Goal: Complete application form: Complete application form

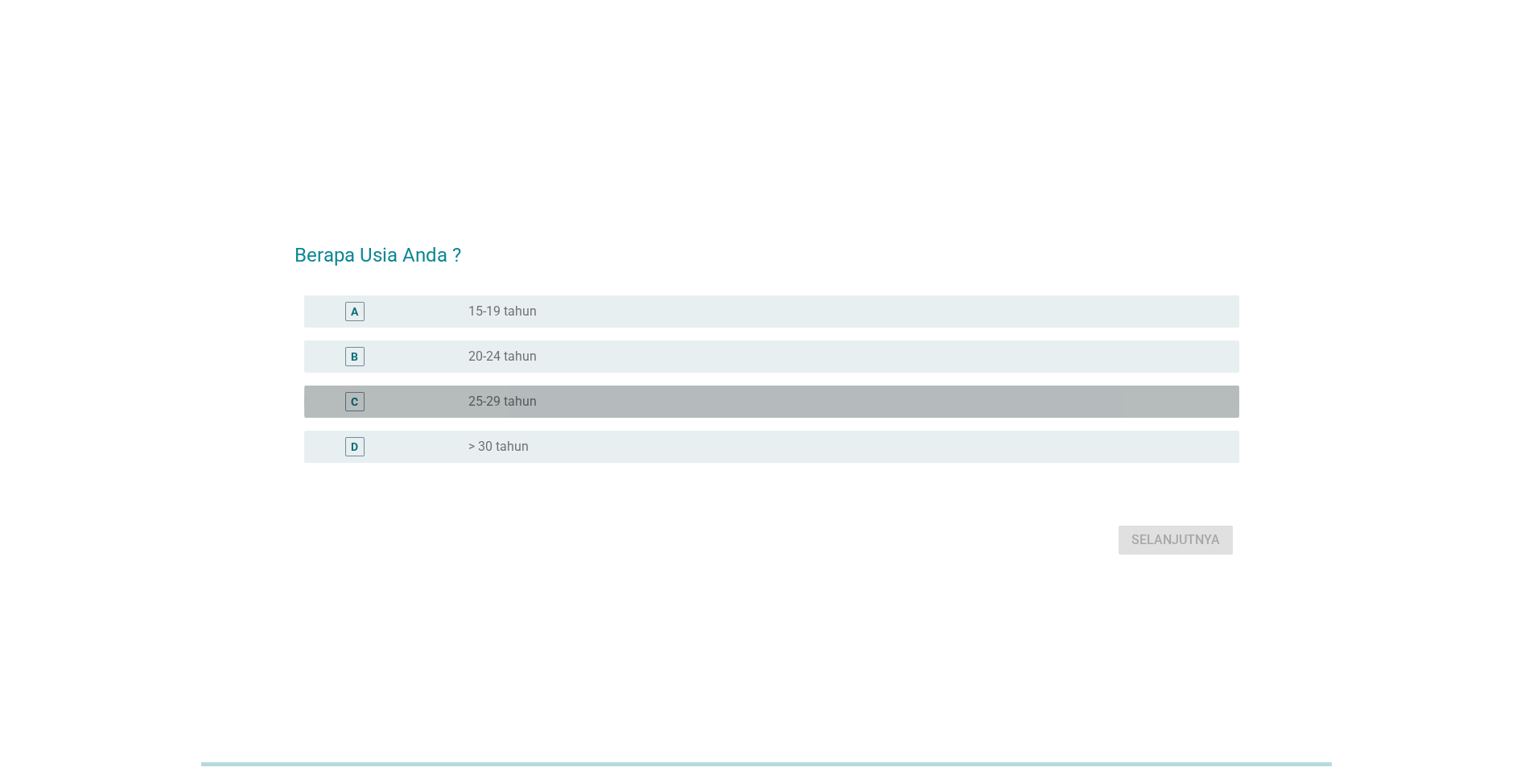
click at [557, 398] on div "radio_button_unchecked 25-29 tahun" at bounding box center [841, 401] width 745 height 16
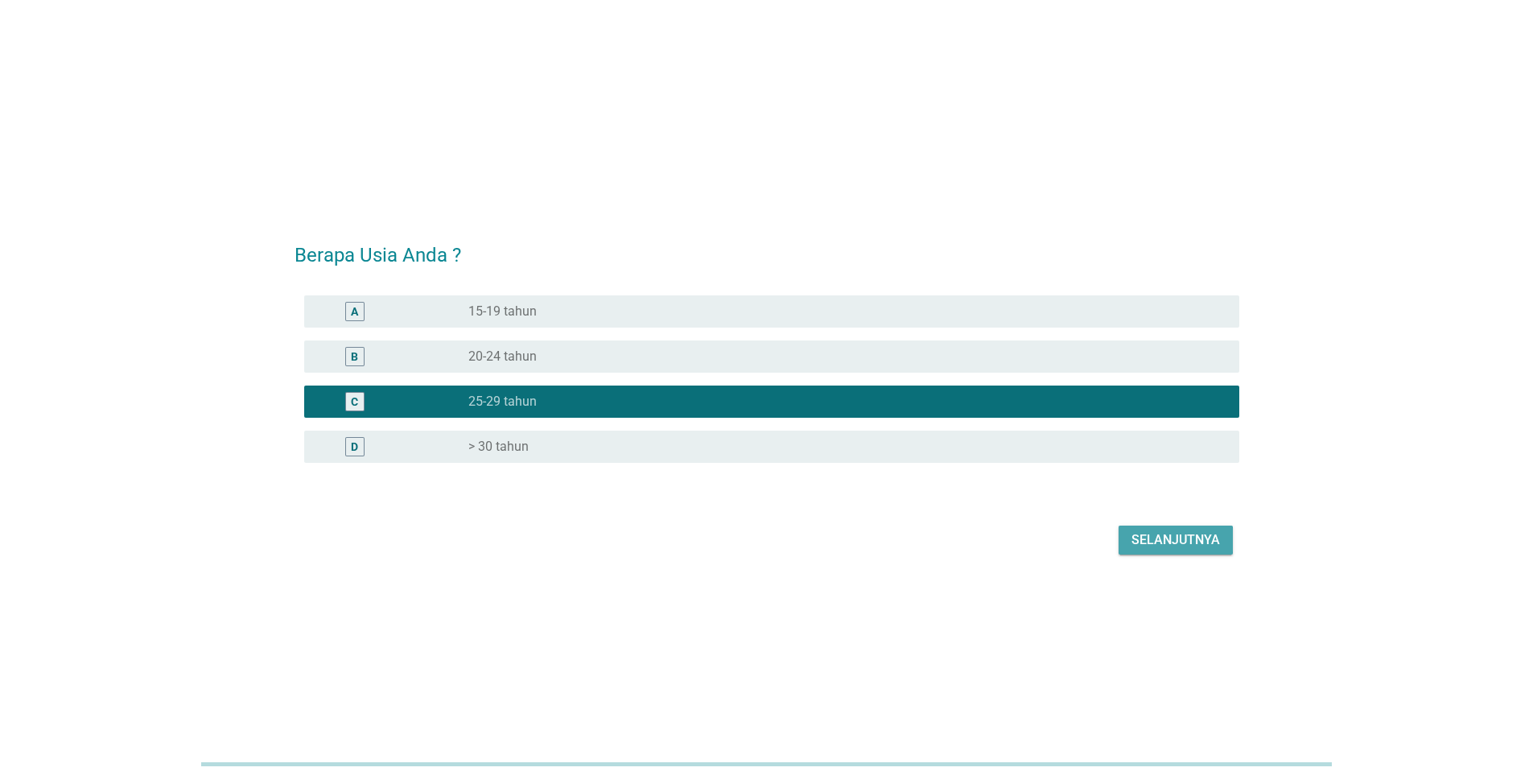
click at [1133, 545] on div "Selanjutnya" at bounding box center [1176, 540] width 88 height 19
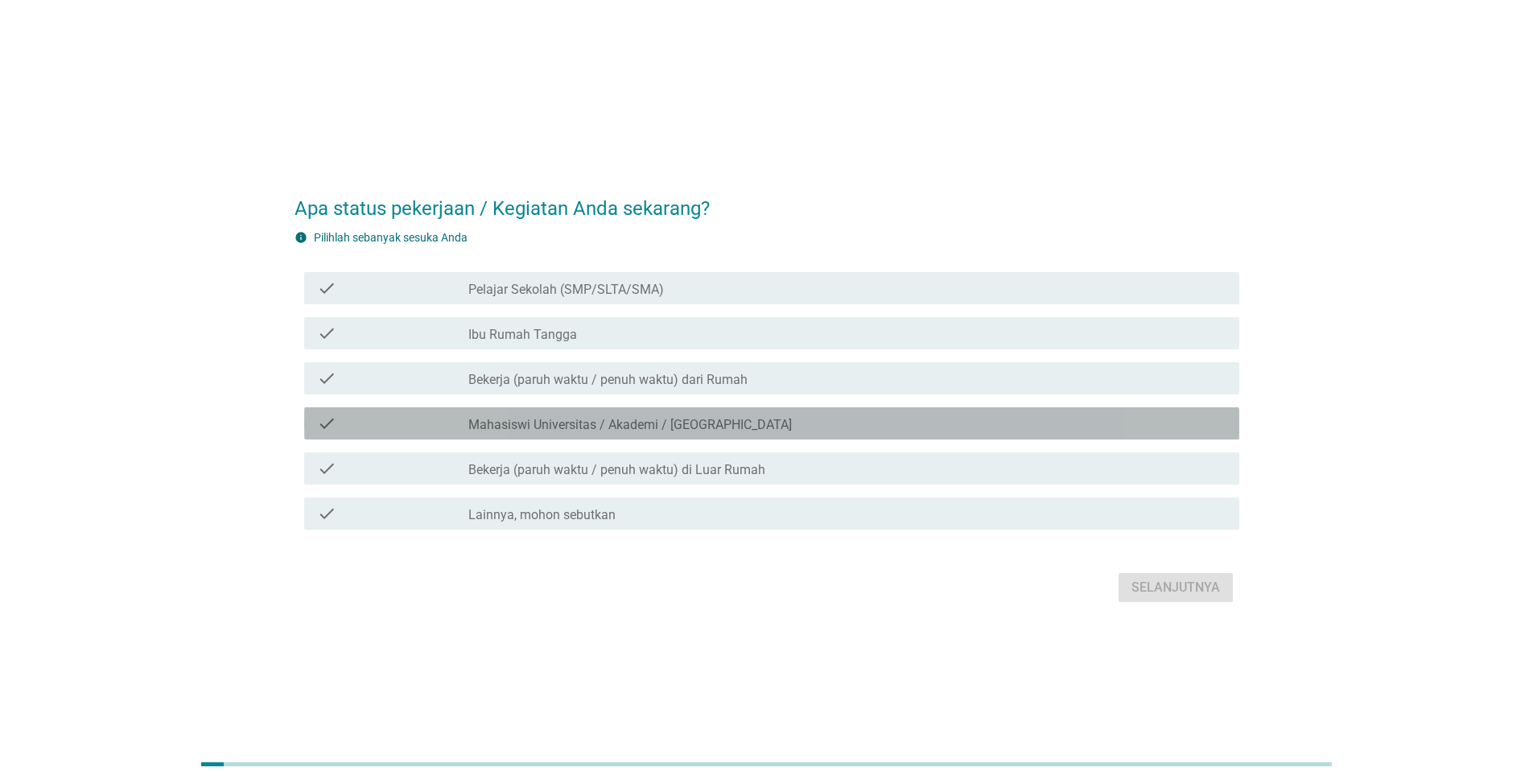
click at [577, 419] on label "Mahasiswi Universitas / Akademi / [GEOGRAPHIC_DATA]" at bounding box center [630, 425] width 323 height 16
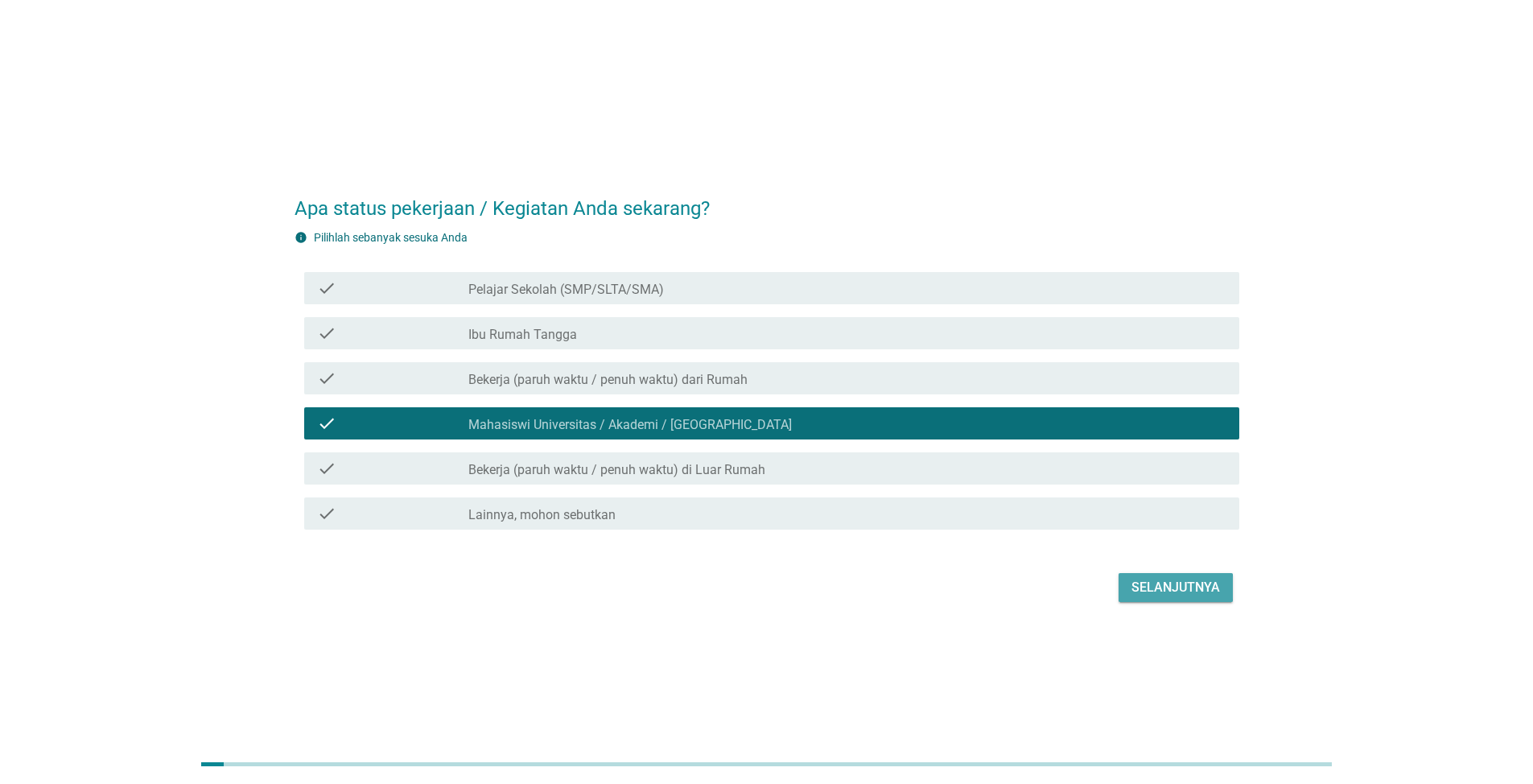
click at [1150, 589] on div "Selanjutnya" at bounding box center [1176, 587] width 88 height 19
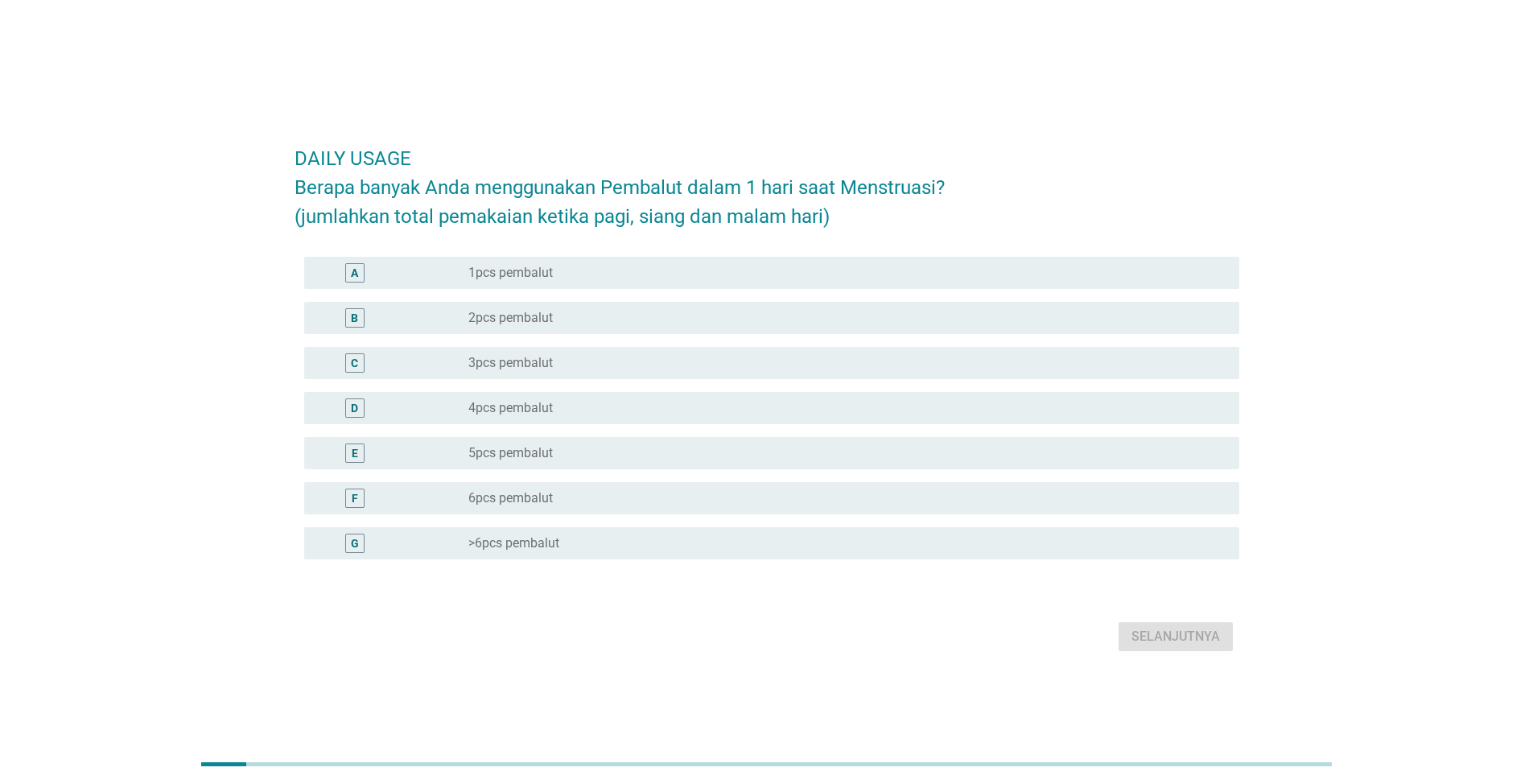
click at [585, 315] on div "radio_button_unchecked 2pcs pembalut" at bounding box center [841, 317] width 745 height 16
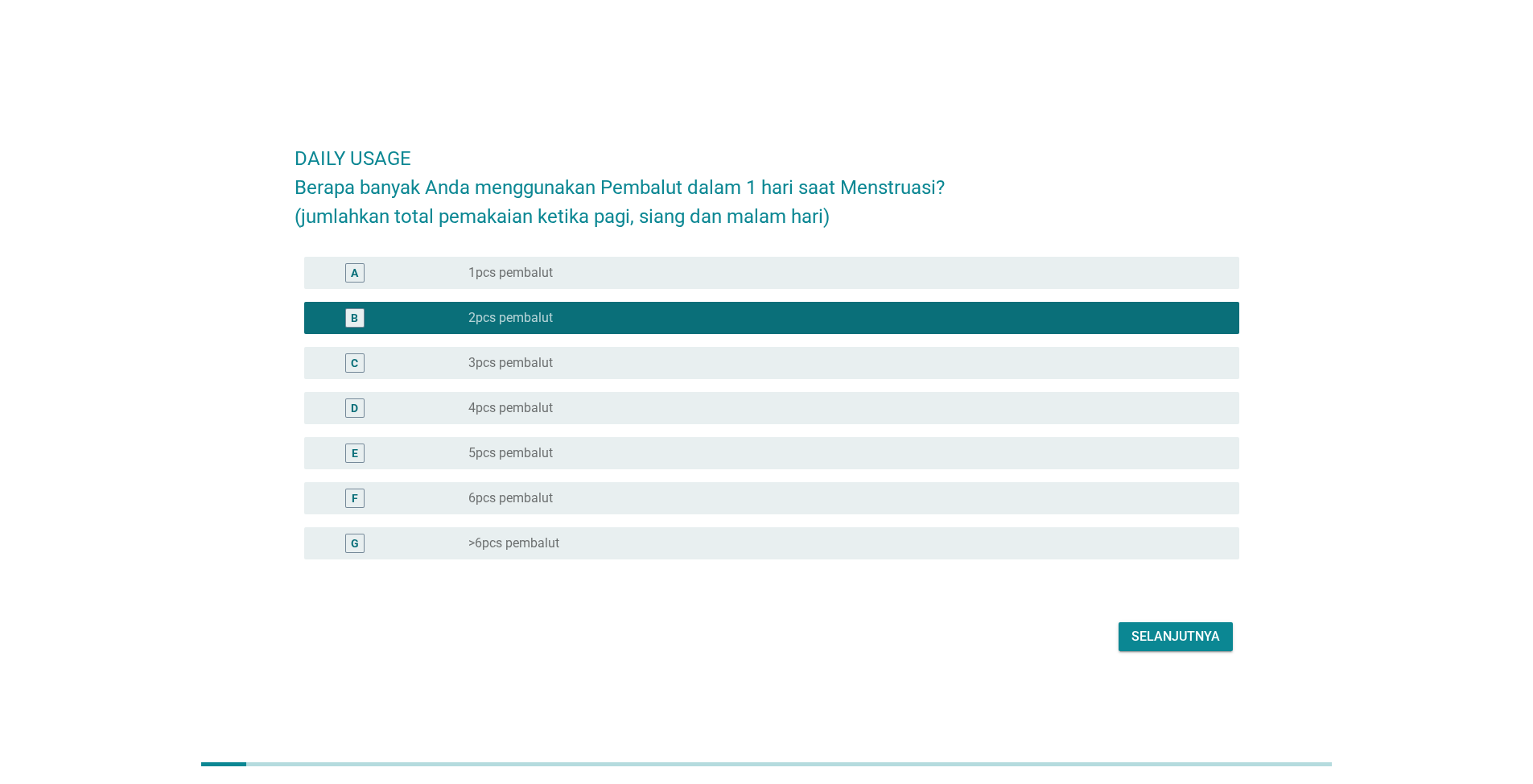
click at [1159, 638] on div "Selanjutnya" at bounding box center [1176, 637] width 88 height 19
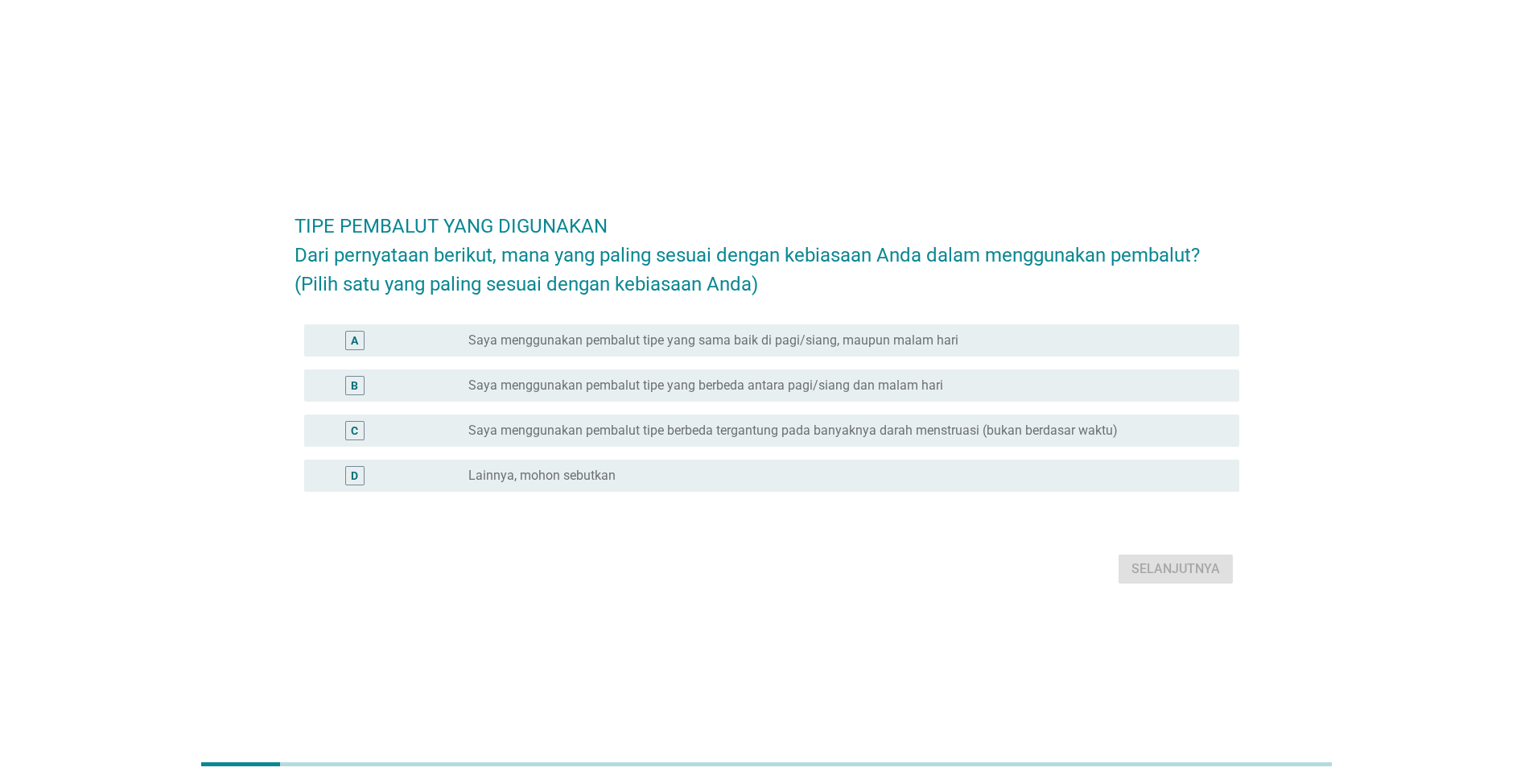
click at [685, 393] on label "Saya menggunakan pembalut tipe yang berbeda antara pagi/siang dan malam hari" at bounding box center [707, 385] width 475 height 16
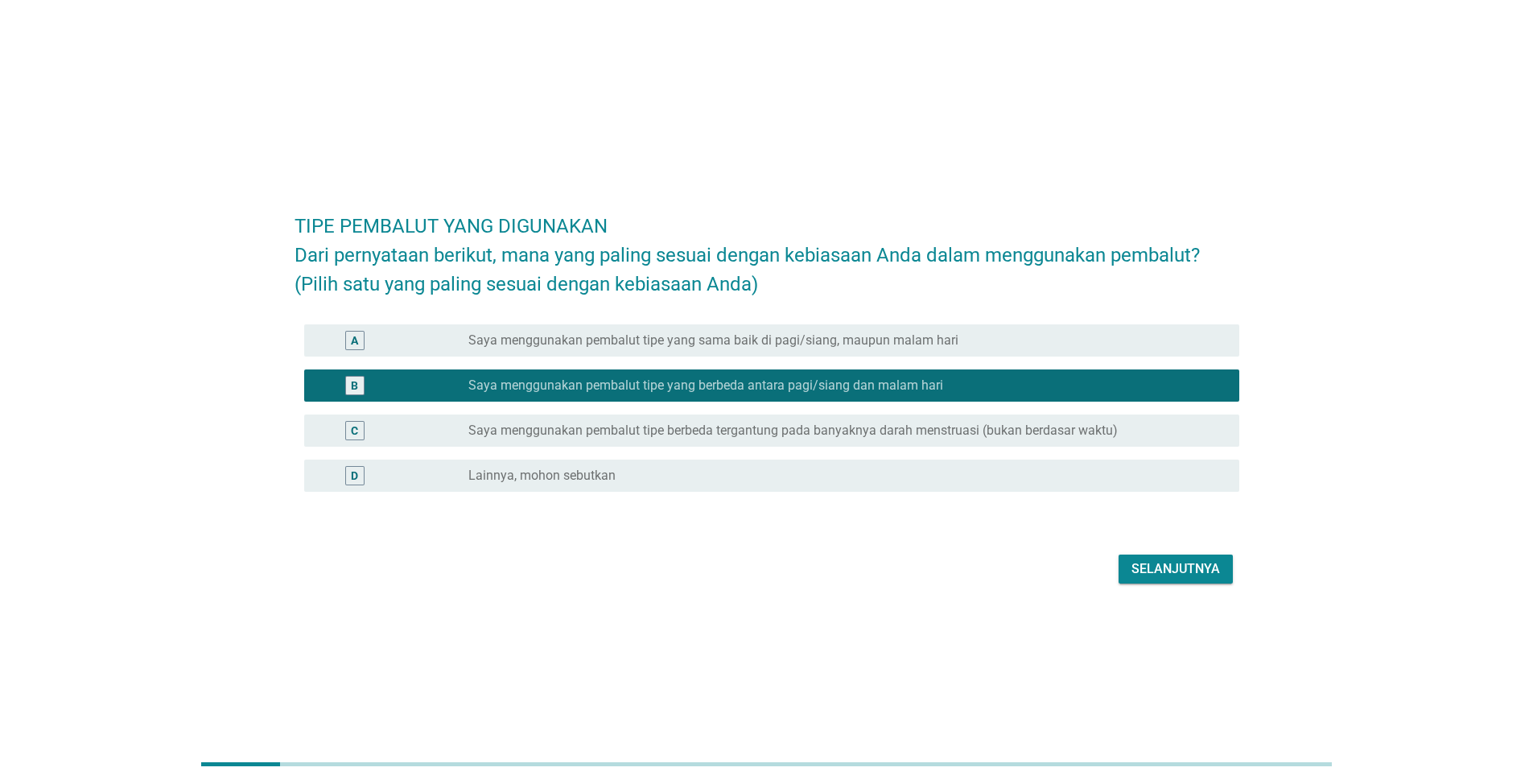
click at [909, 439] on label "Saya menggunakan pembalut tipe berbeda tergantung pada banyaknya darah menstrua…" at bounding box center [793, 430] width 649 height 16
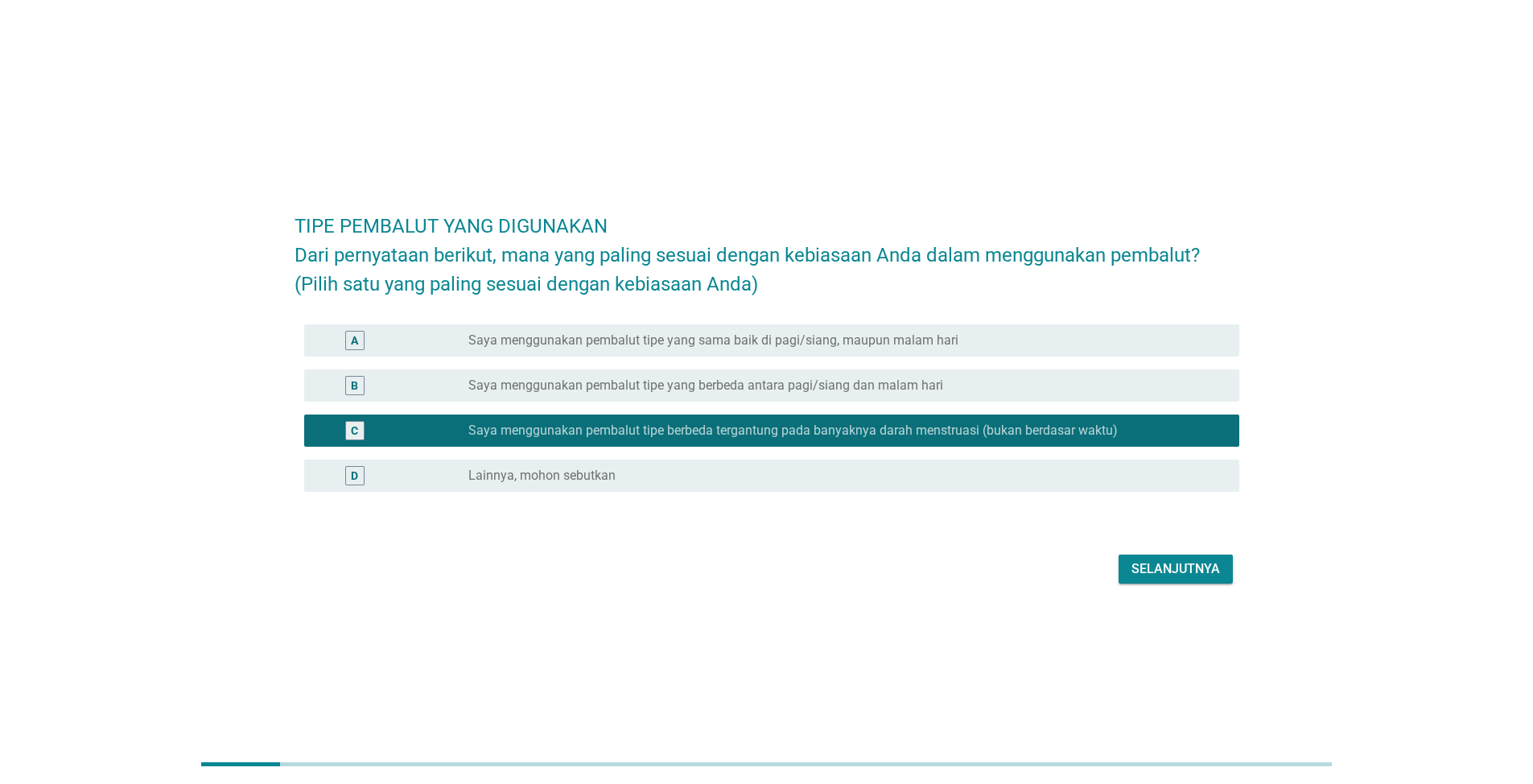
click at [1161, 579] on div "Selanjutnya" at bounding box center [1176, 568] width 88 height 19
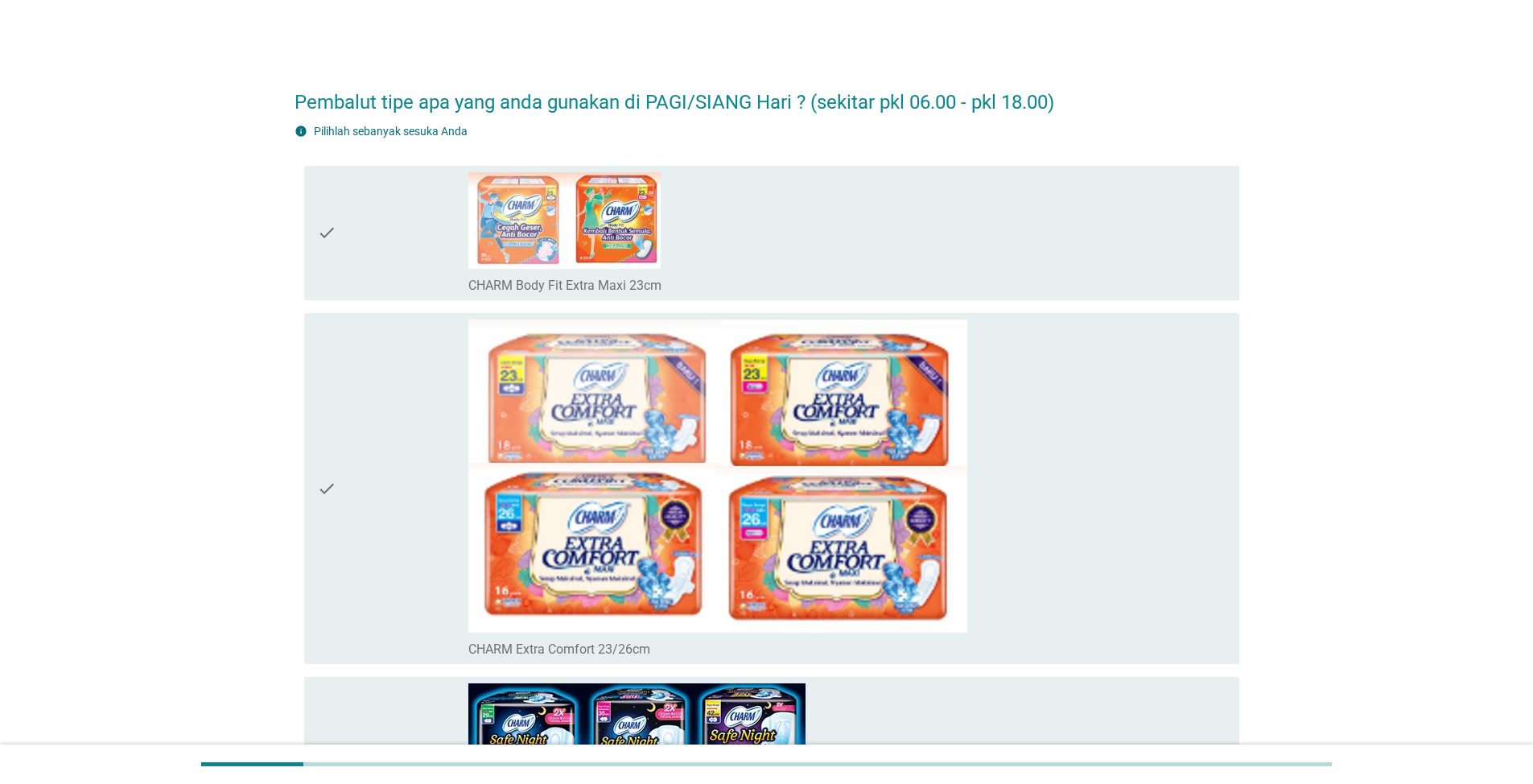
click at [315, 233] on div "check check_box_outline_blank CHARM Body Fit Extra Maxi 23cm" at bounding box center [771, 233] width 935 height 135
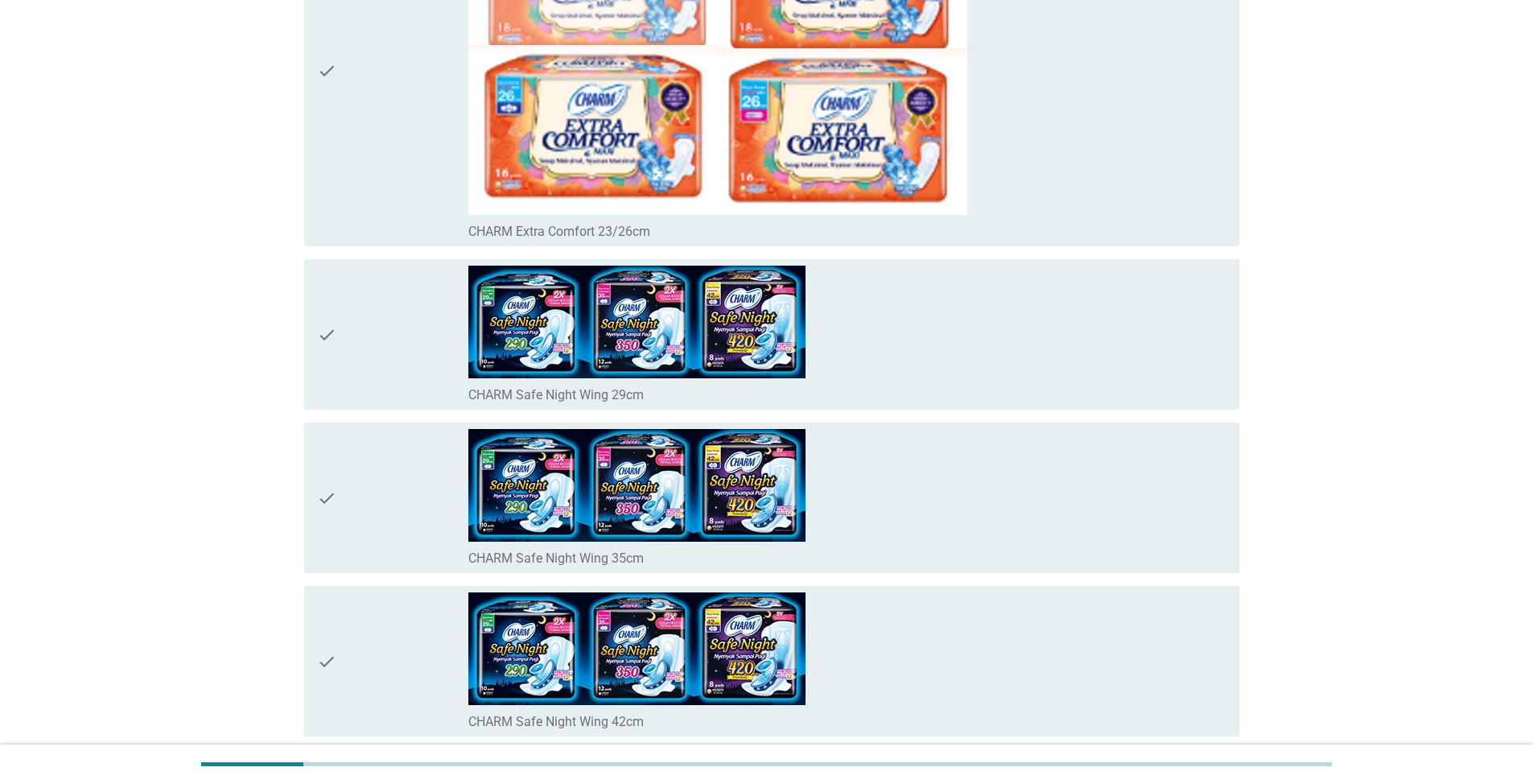
scroll to position [483, 0]
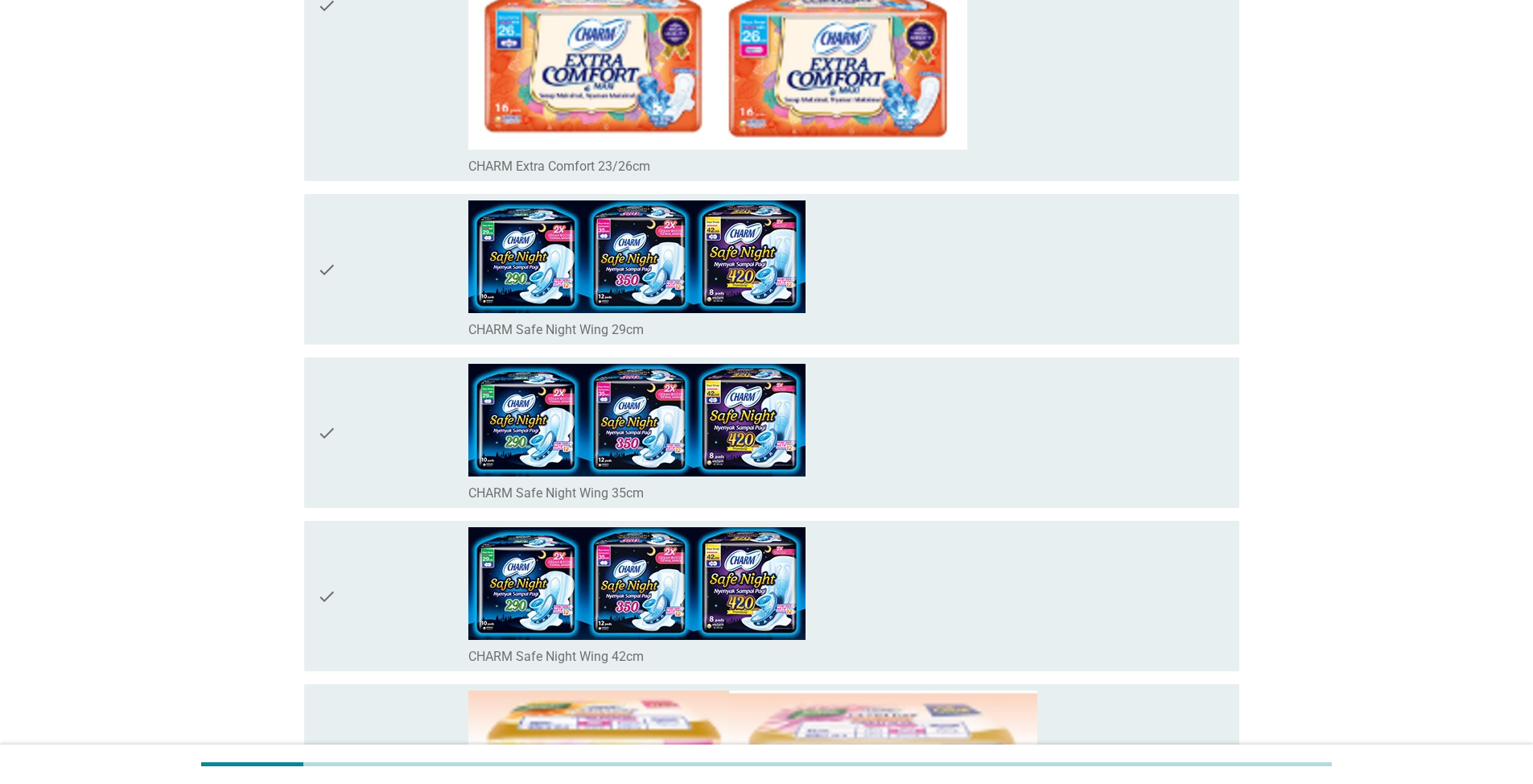
click at [326, 434] on icon "check" at bounding box center [326, 432] width 19 height 137
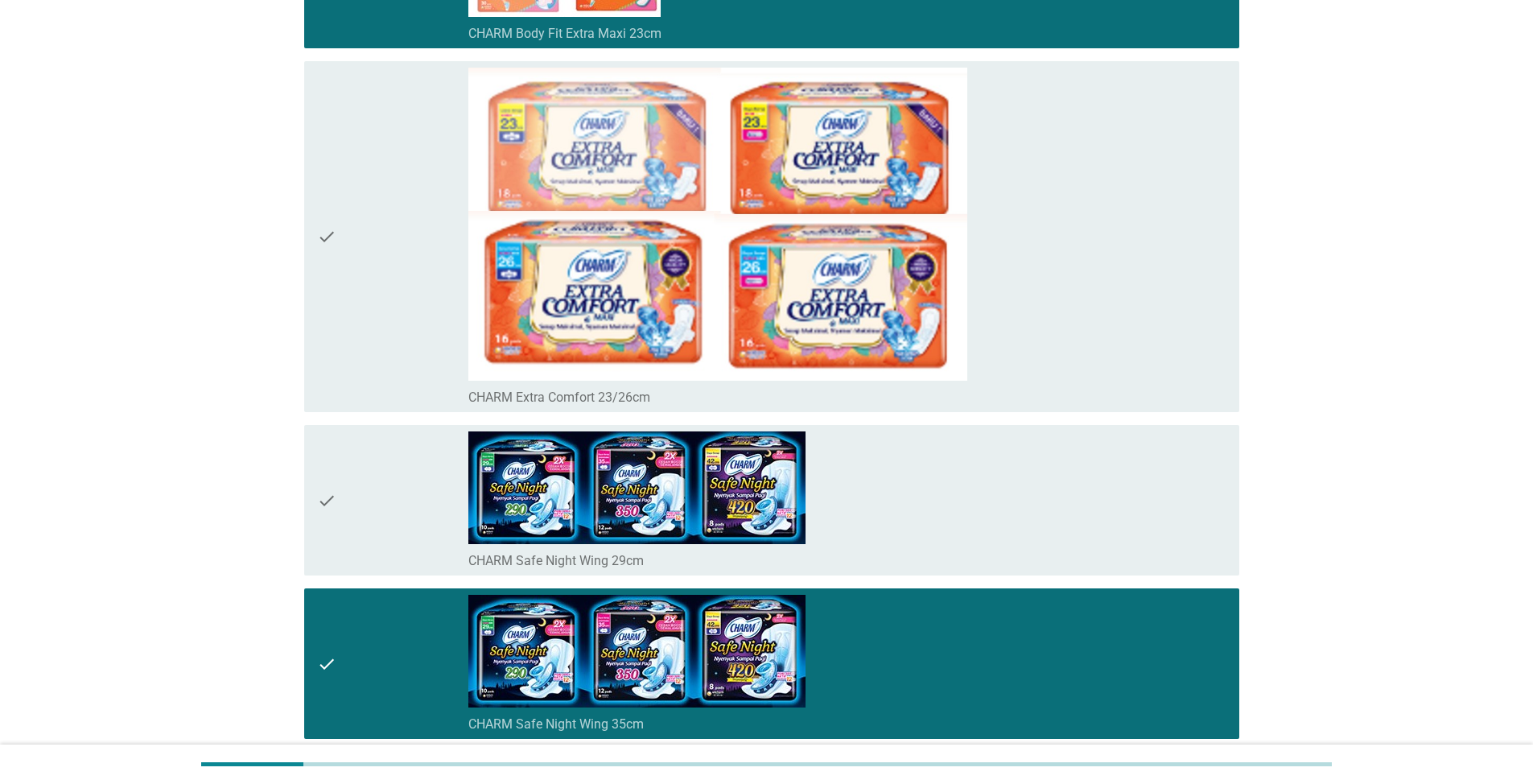
scroll to position [287, 0]
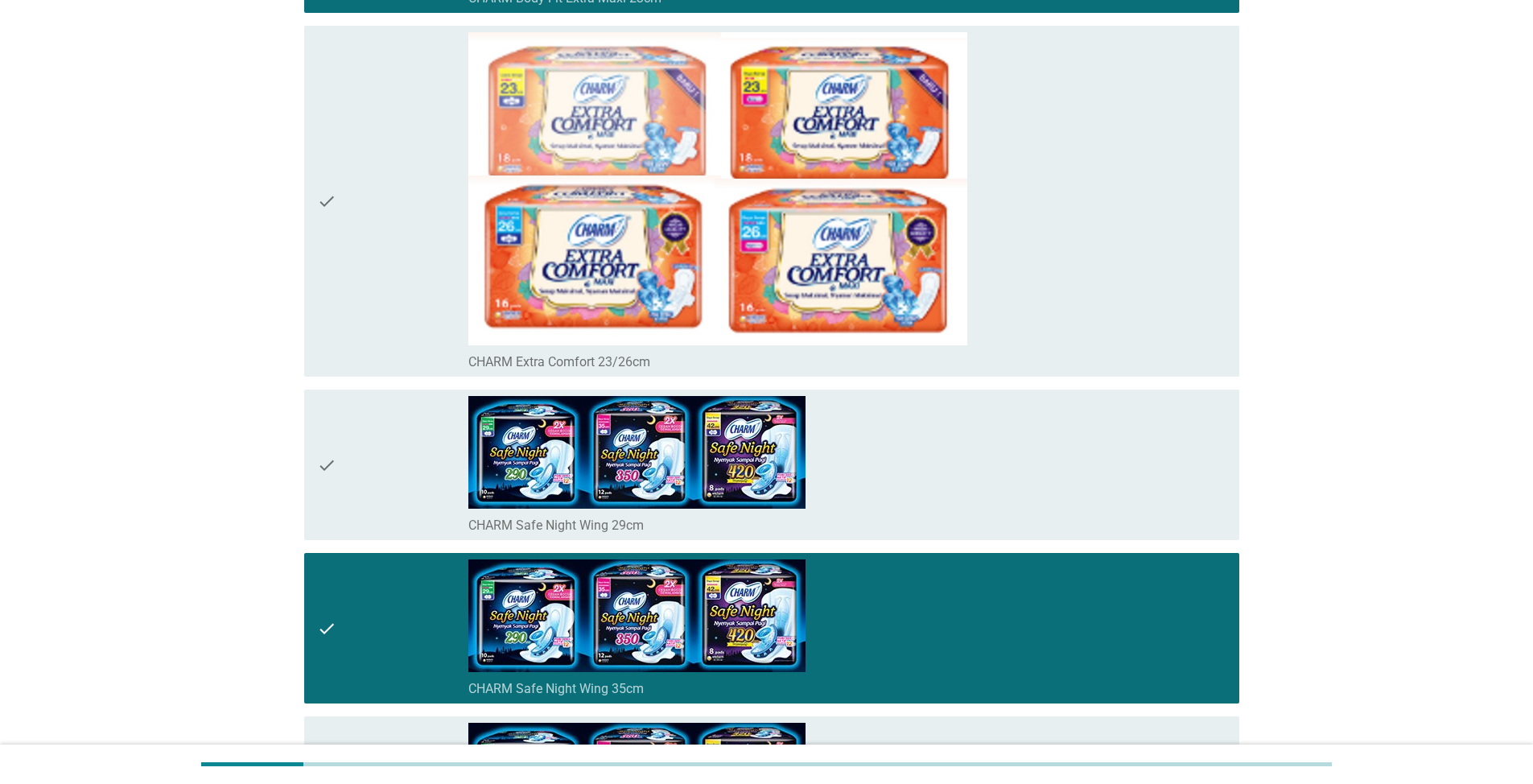
click at [424, 245] on div "check" at bounding box center [392, 202] width 151 height 339
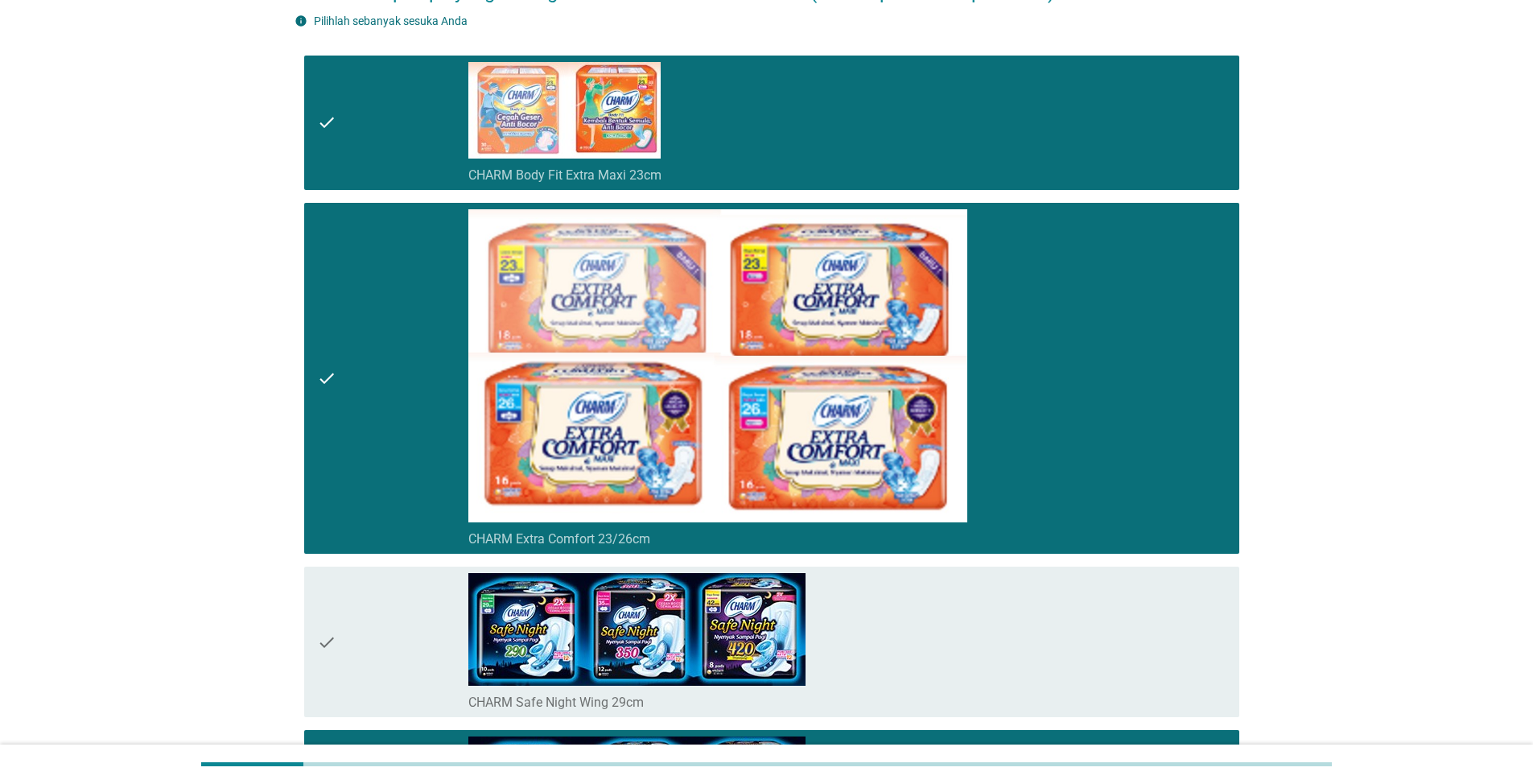
scroll to position [0, 0]
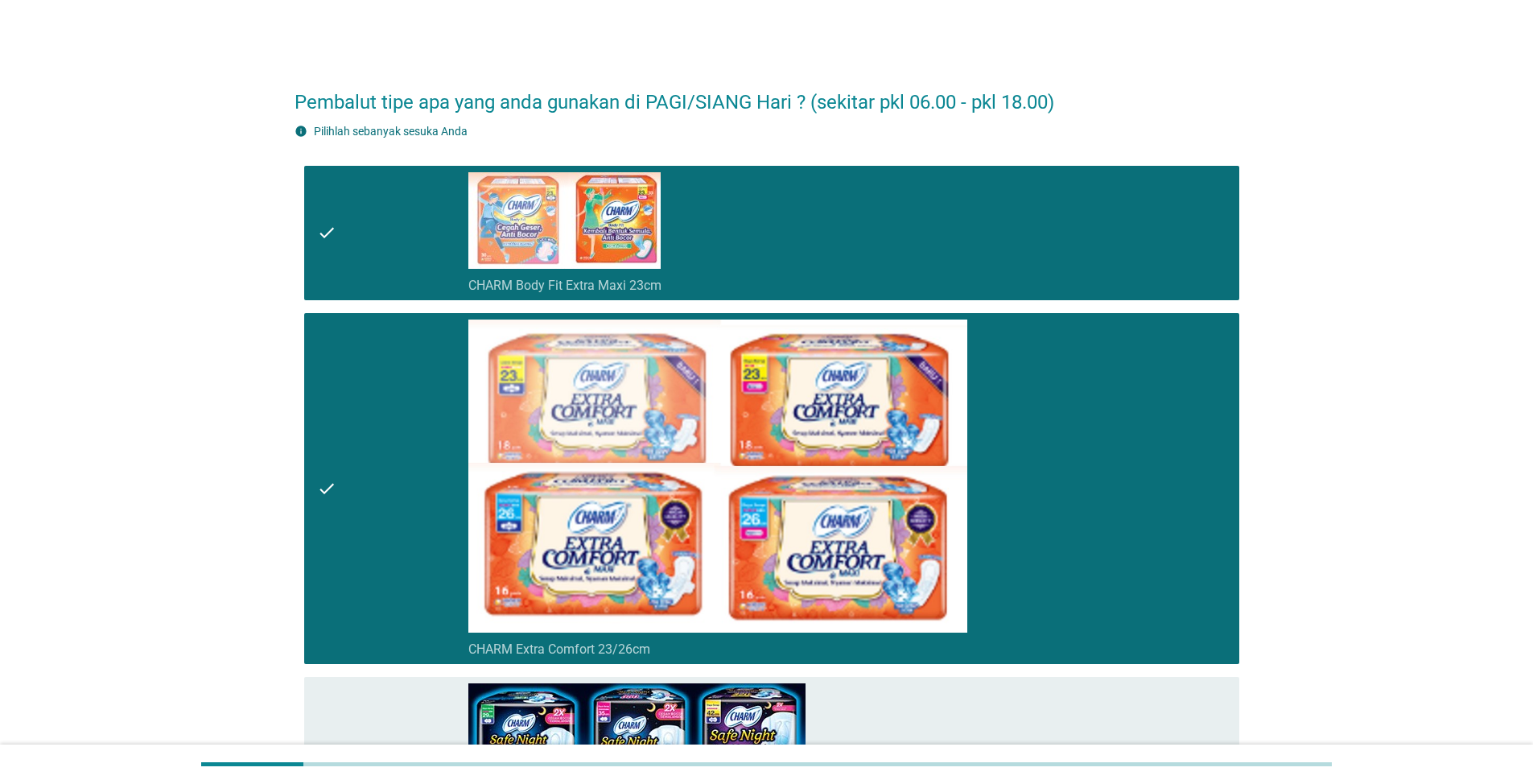
click at [736, 245] on div "check_box_outline_blank CHARM Body Fit Extra Maxi 23cm" at bounding box center [848, 233] width 758 height 122
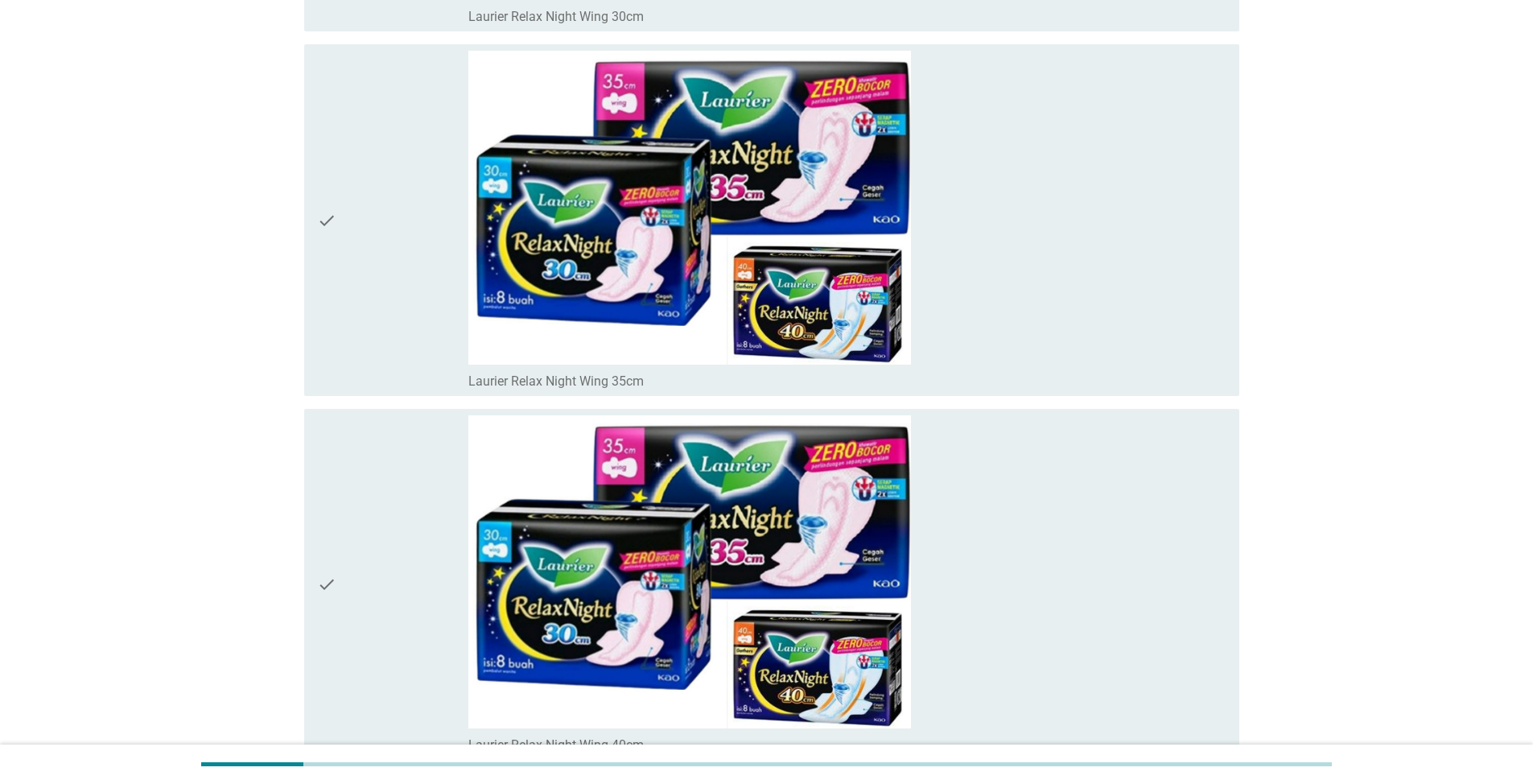
scroll to position [6697, 0]
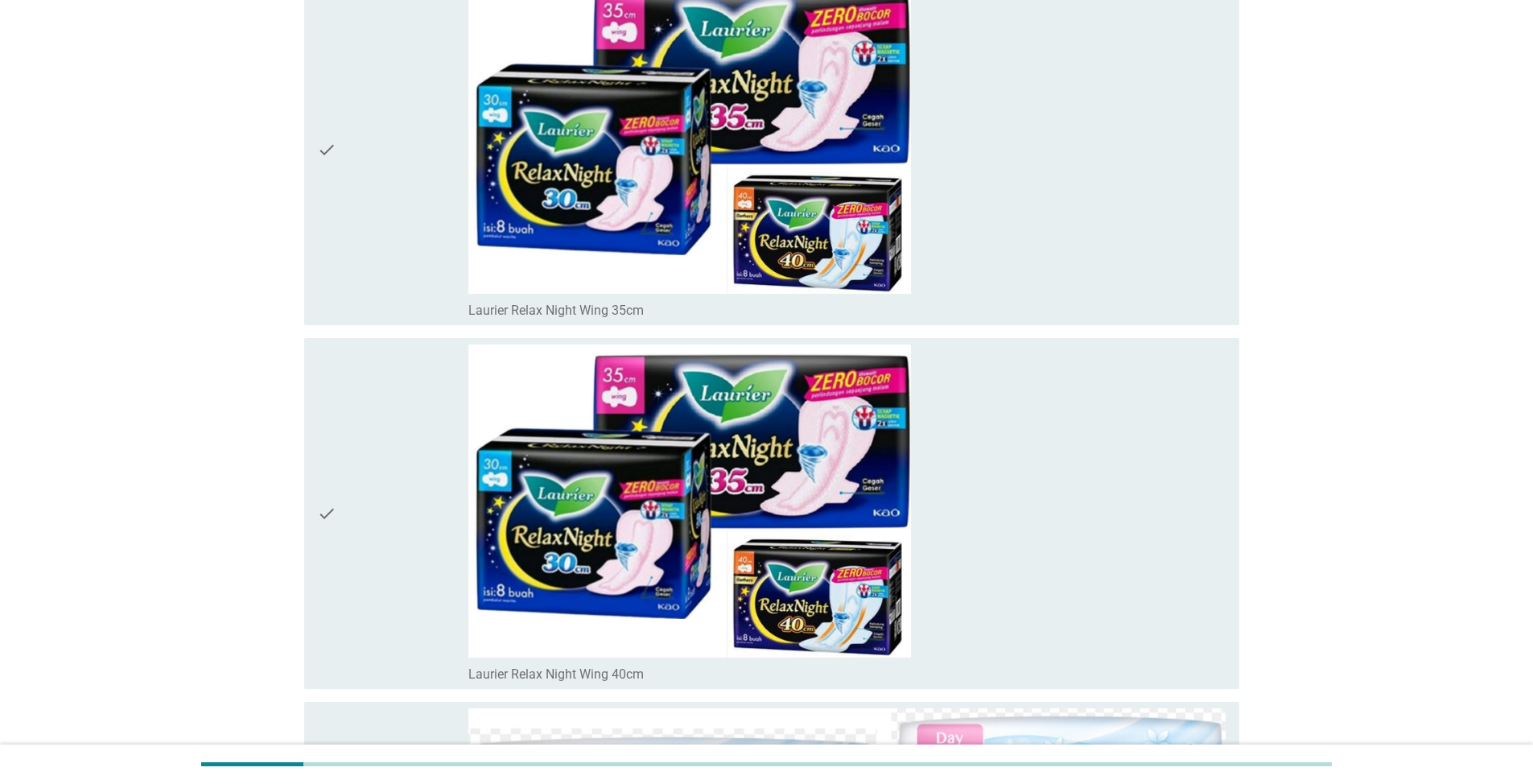
click at [966, 470] on div "check_box_outline_blank Laurier Relax Night Wing 40cm" at bounding box center [848, 514] width 758 height 339
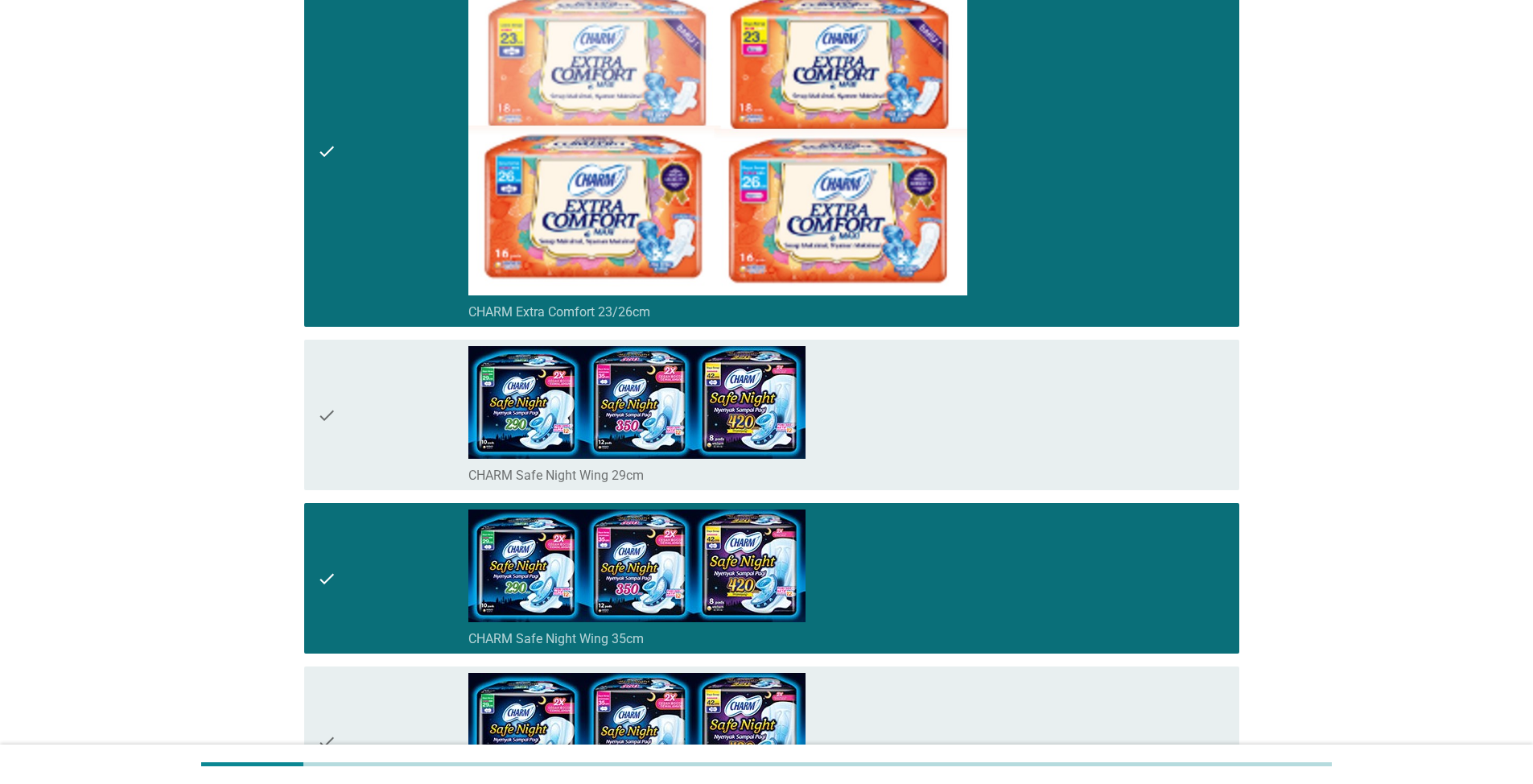
scroll to position [284, 0]
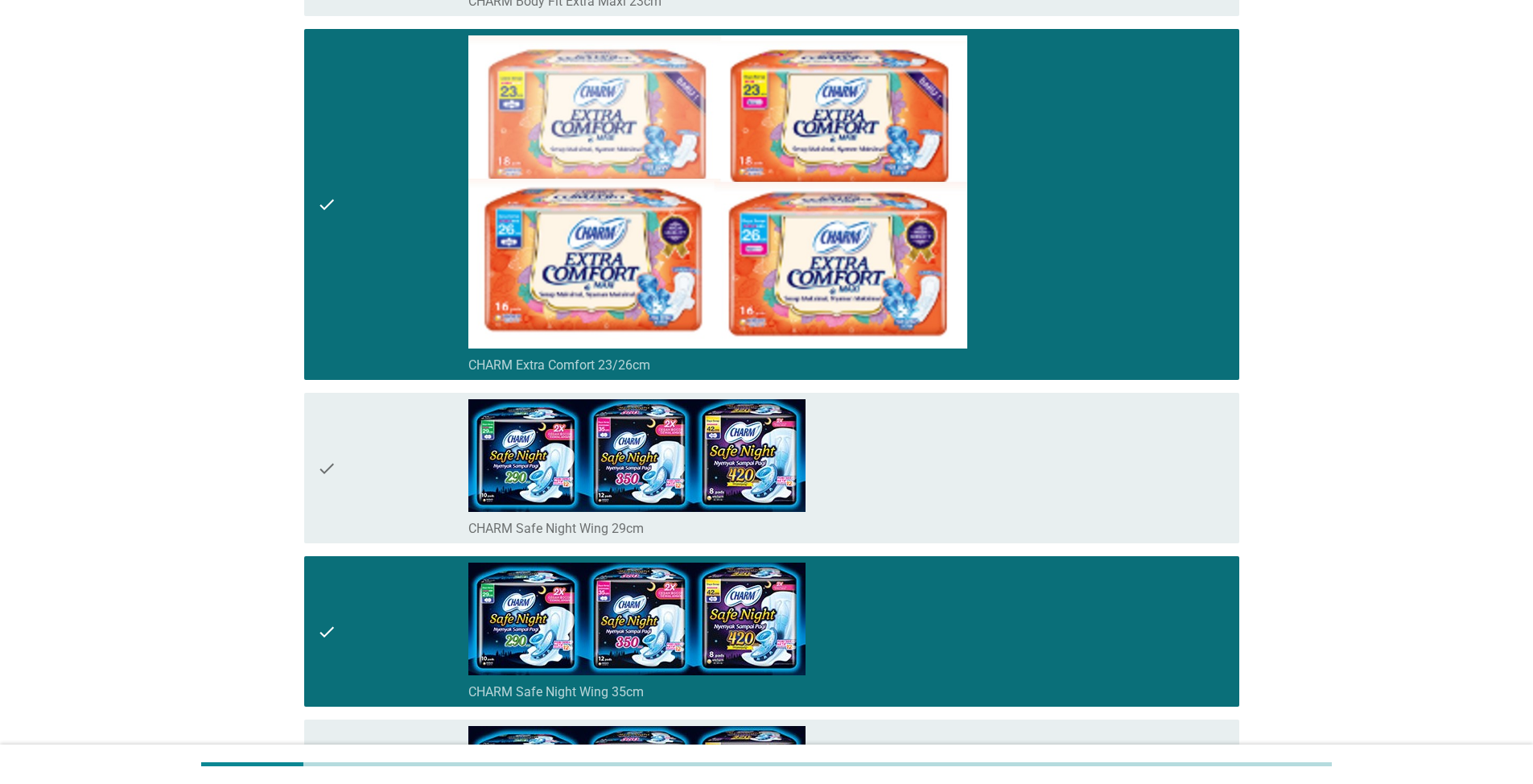
click at [981, 594] on div "check_box_outline_blank CHARM Safe Night Wing 35cm" at bounding box center [848, 631] width 758 height 137
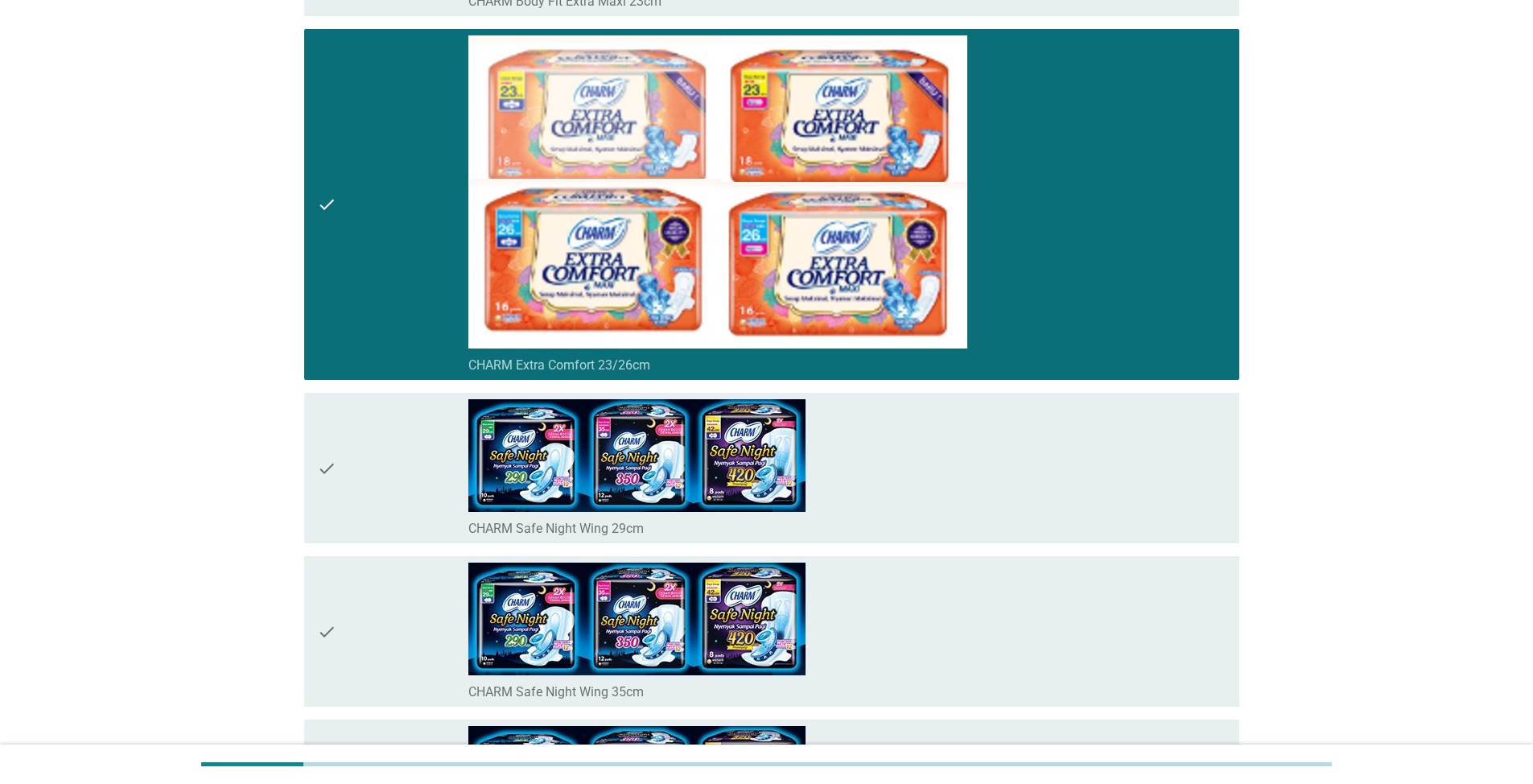
click at [1168, 249] on div "check_box_outline_blank CHARM Extra Comfort 23/26cm" at bounding box center [848, 205] width 758 height 339
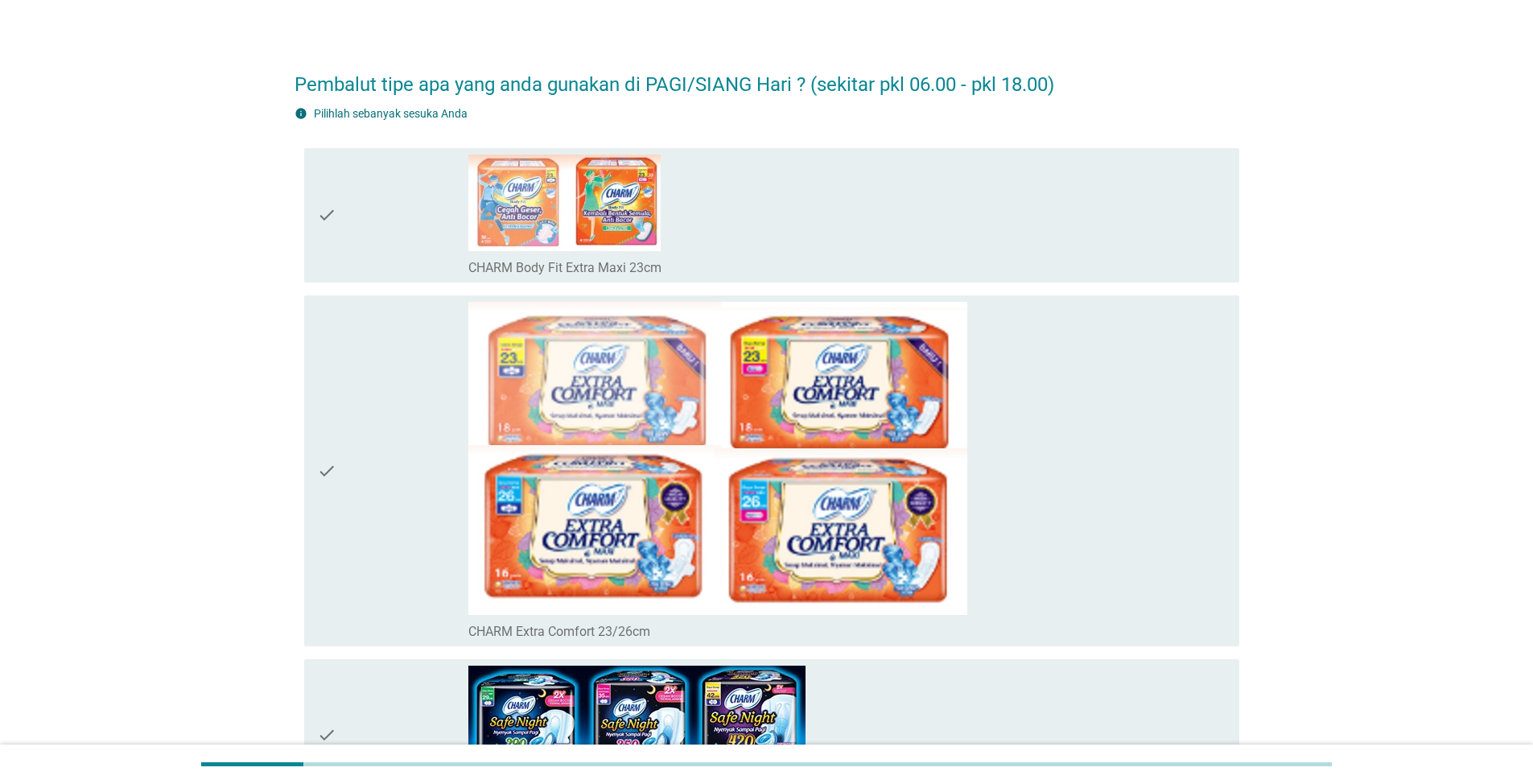
scroll to position [0, 0]
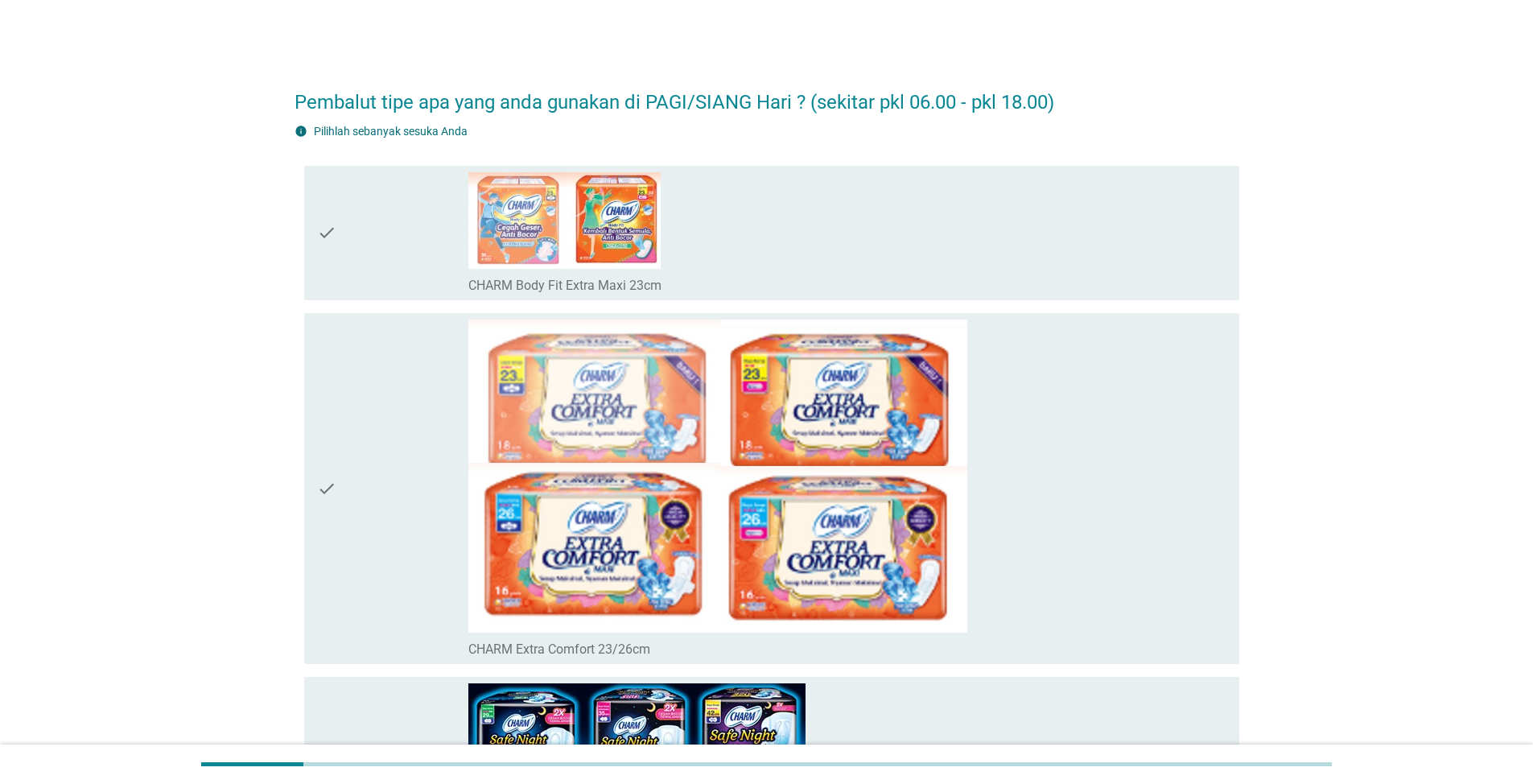
click at [949, 244] on div "check_box_outline_blank CHARM Body Fit Extra Maxi 23cm" at bounding box center [848, 233] width 758 height 122
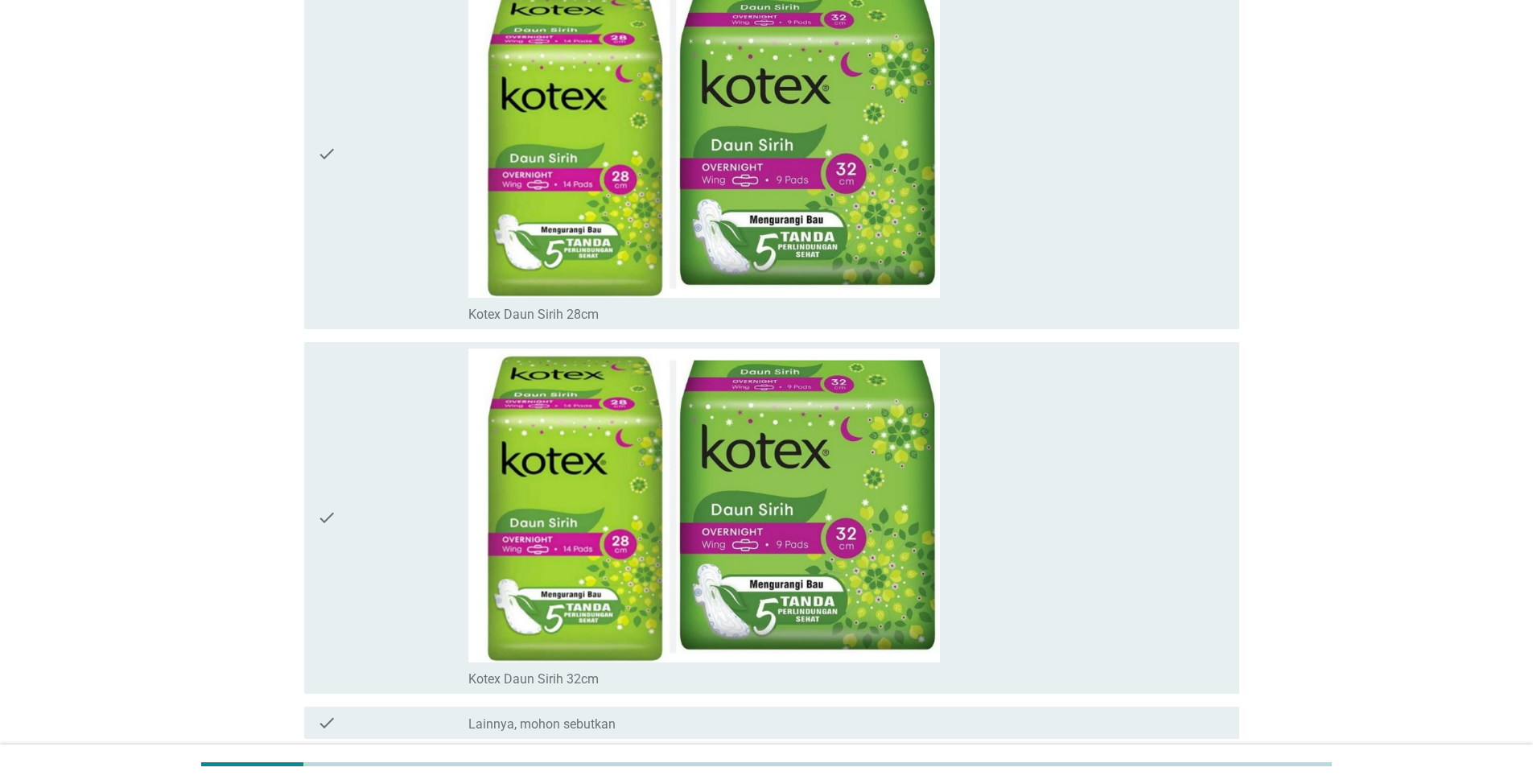
scroll to position [15882, 0]
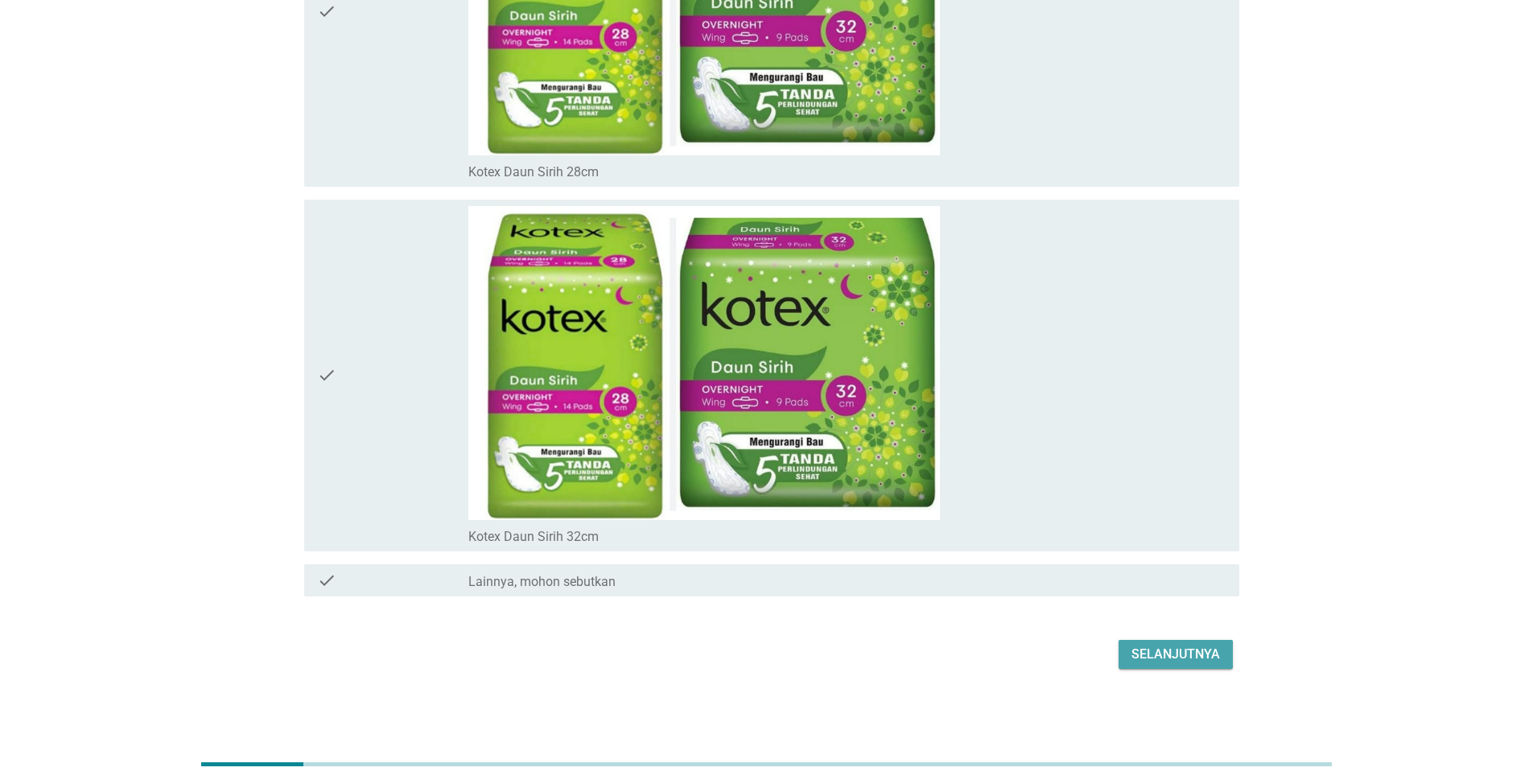
click at [1146, 661] on div "Selanjutnya" at bounding box center [1176, 654] width 88 height 19
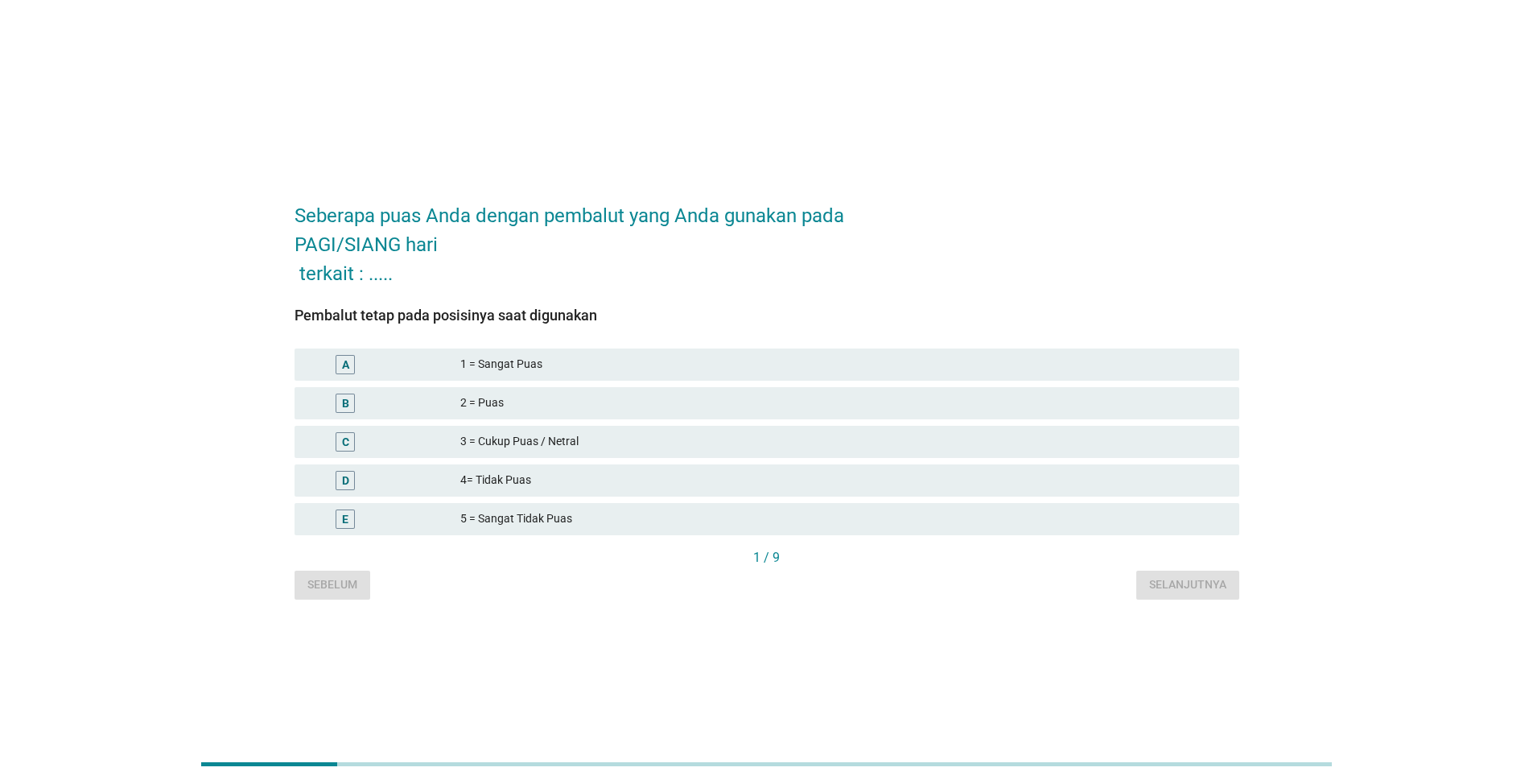
click at [506, 404] on div "2 = Puas" at bounding box center [844, 403] width 766 height 19
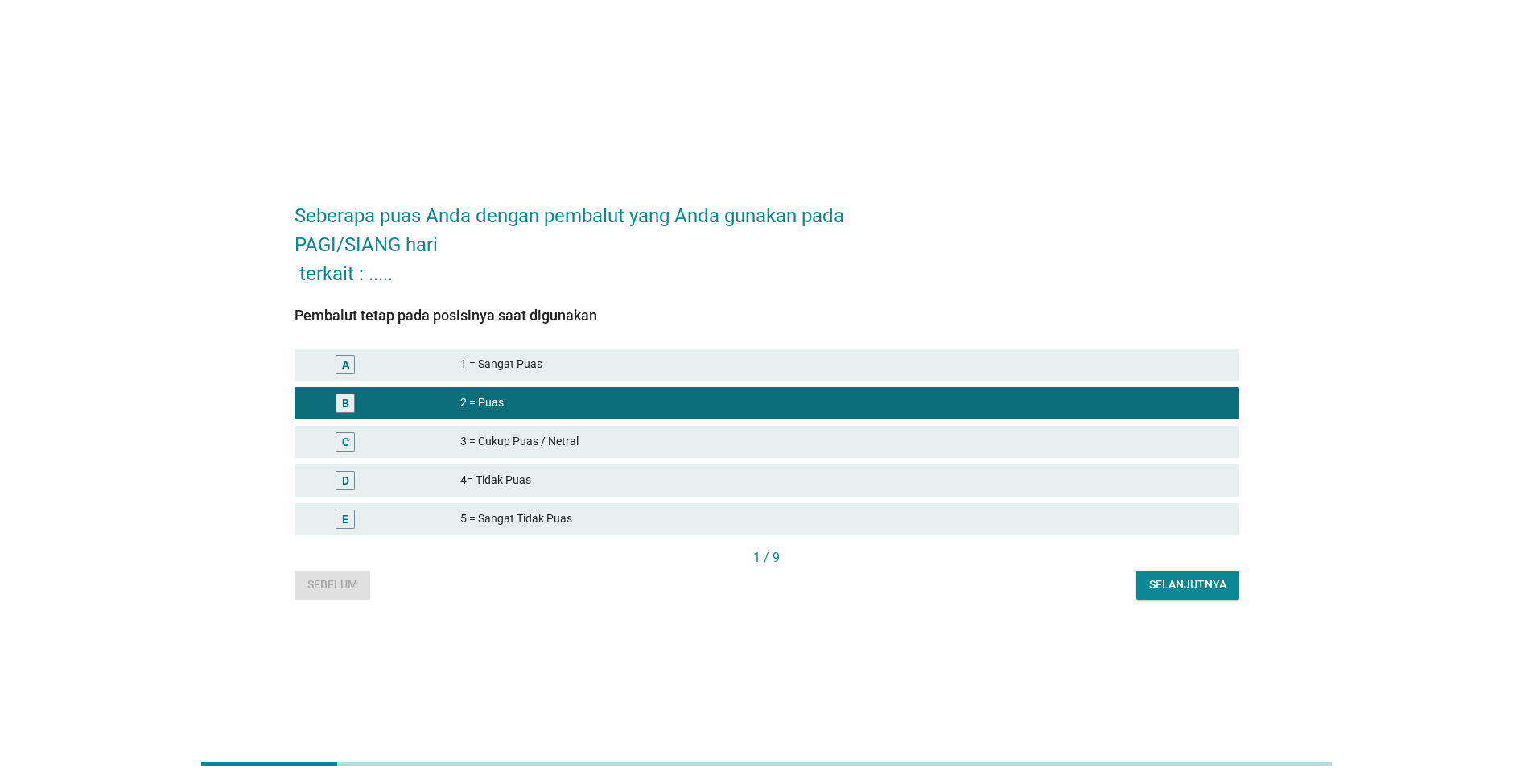
click at [1190, 587] on div "Selanjutnya" at bounding box center [1188, 585] width 77 height 17
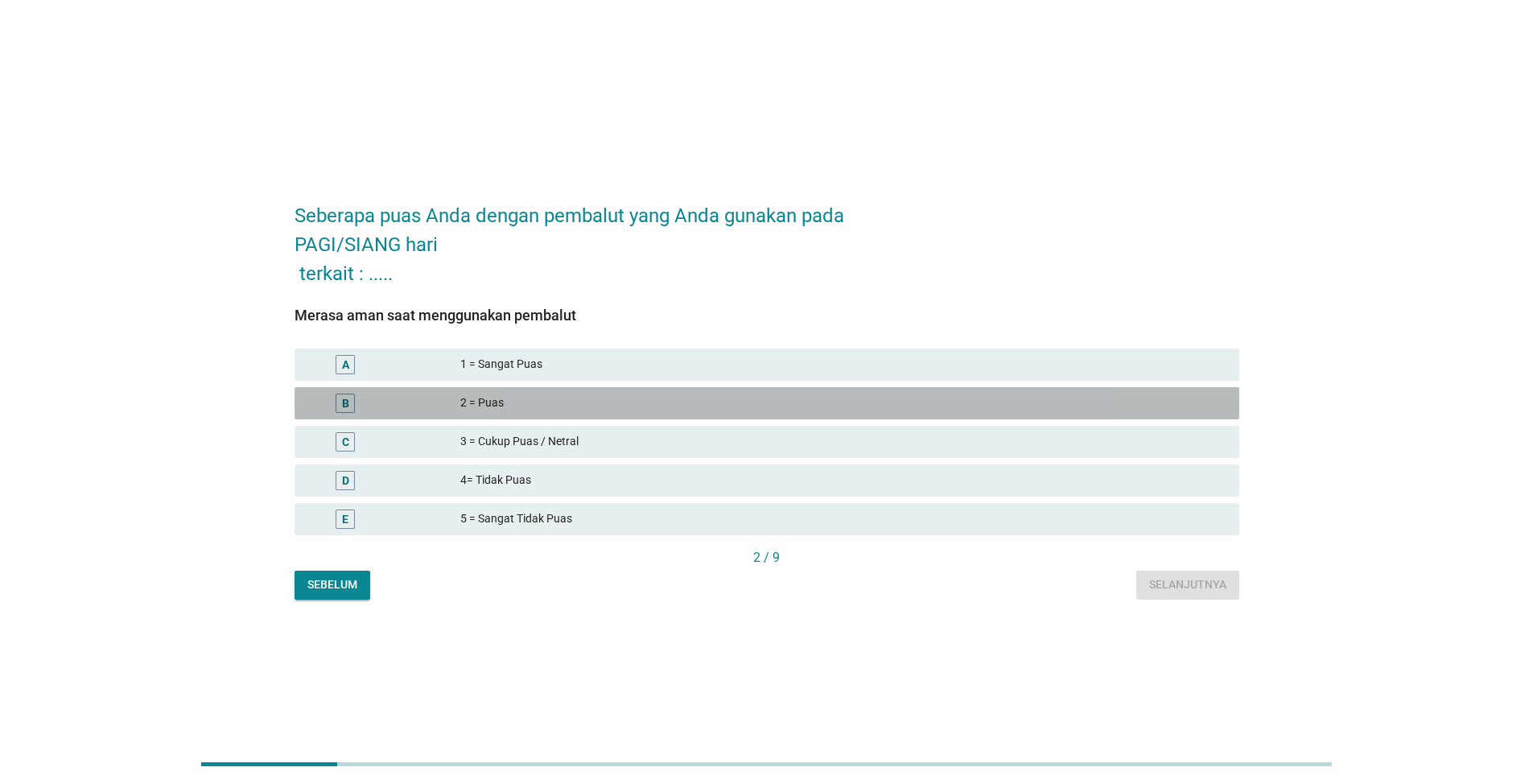
click at [456, 401] on div "B" at bounding box center [384, 403] width 153 height 19
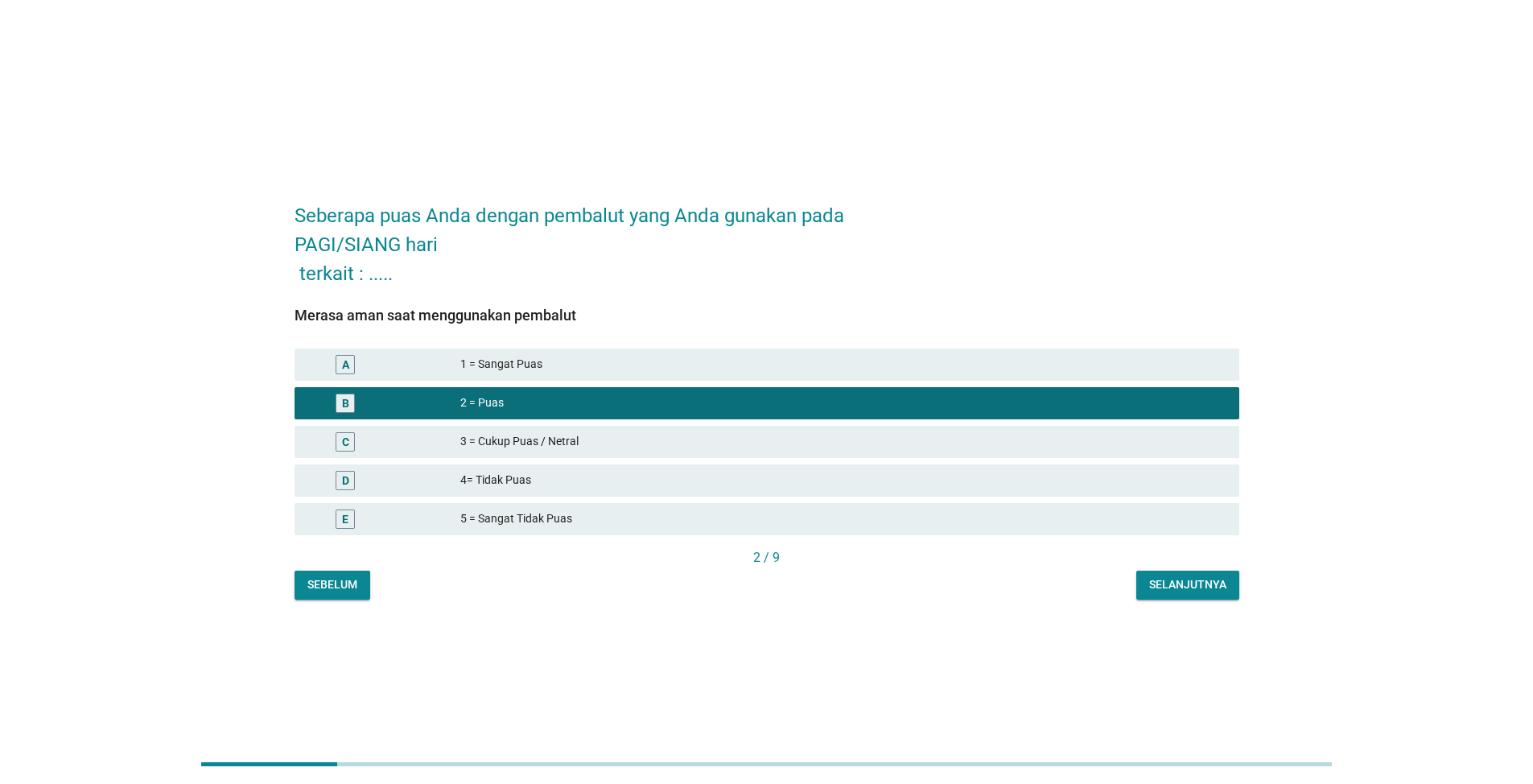
click at [1198, 594] on button "Selanjutnya" at bounding box center [1188, 584] width 103 height 29
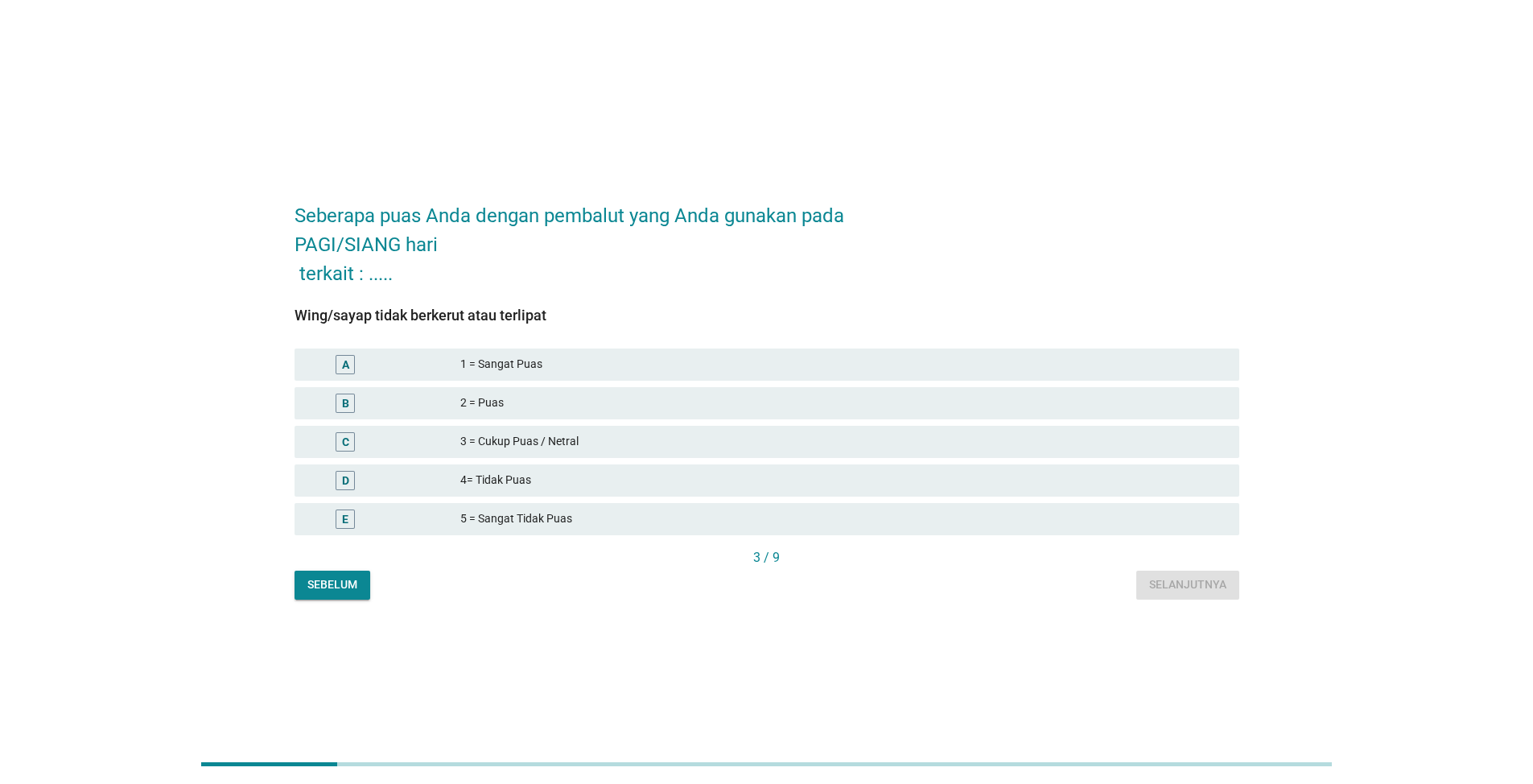
click at [505, 402] on div "2 = Puas" at bounding box center [844, 403] width 766 height 19
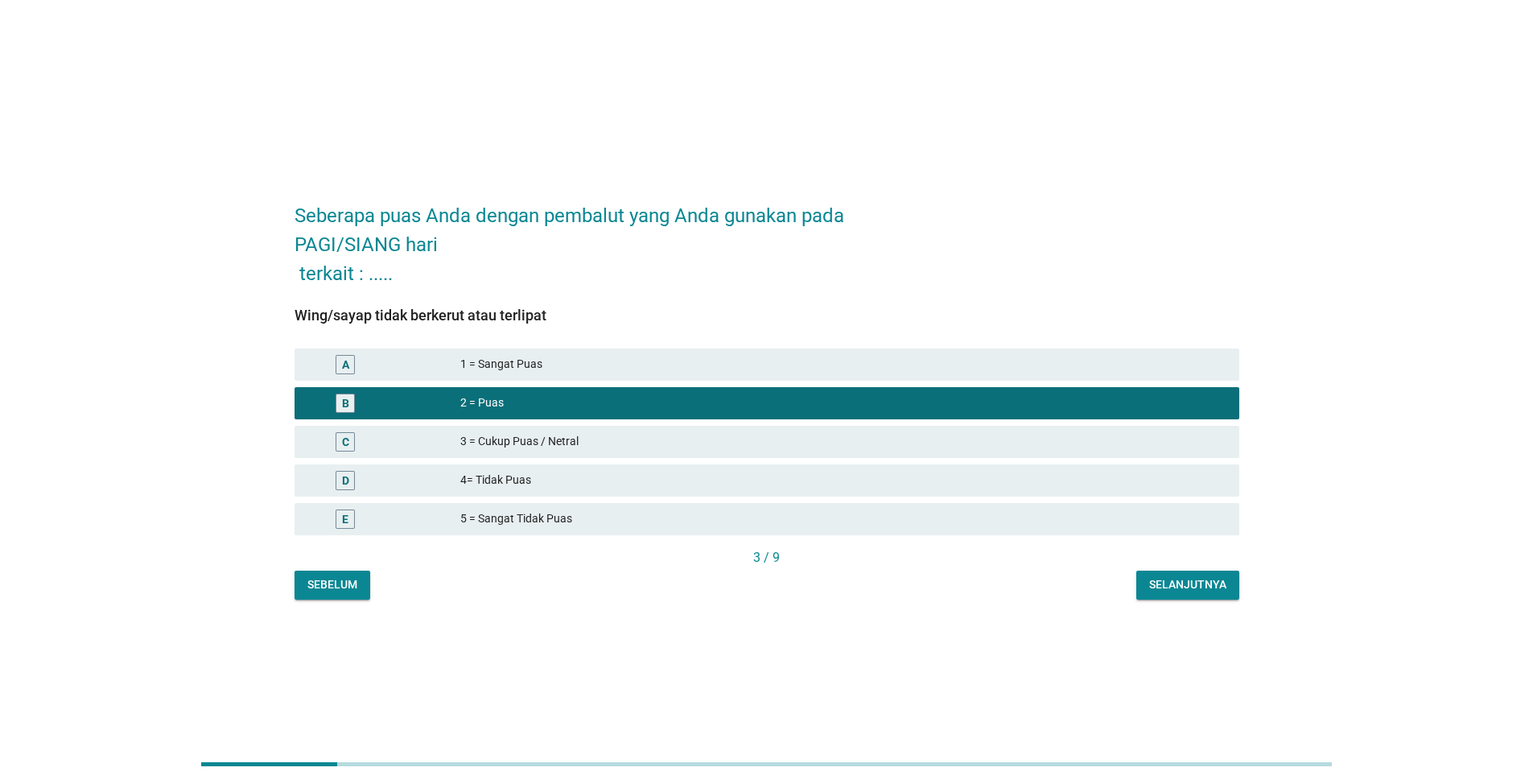
click at [1176, 589] on div "Selanjutnya" at bounding box center [1188, 585] width 77 height 17
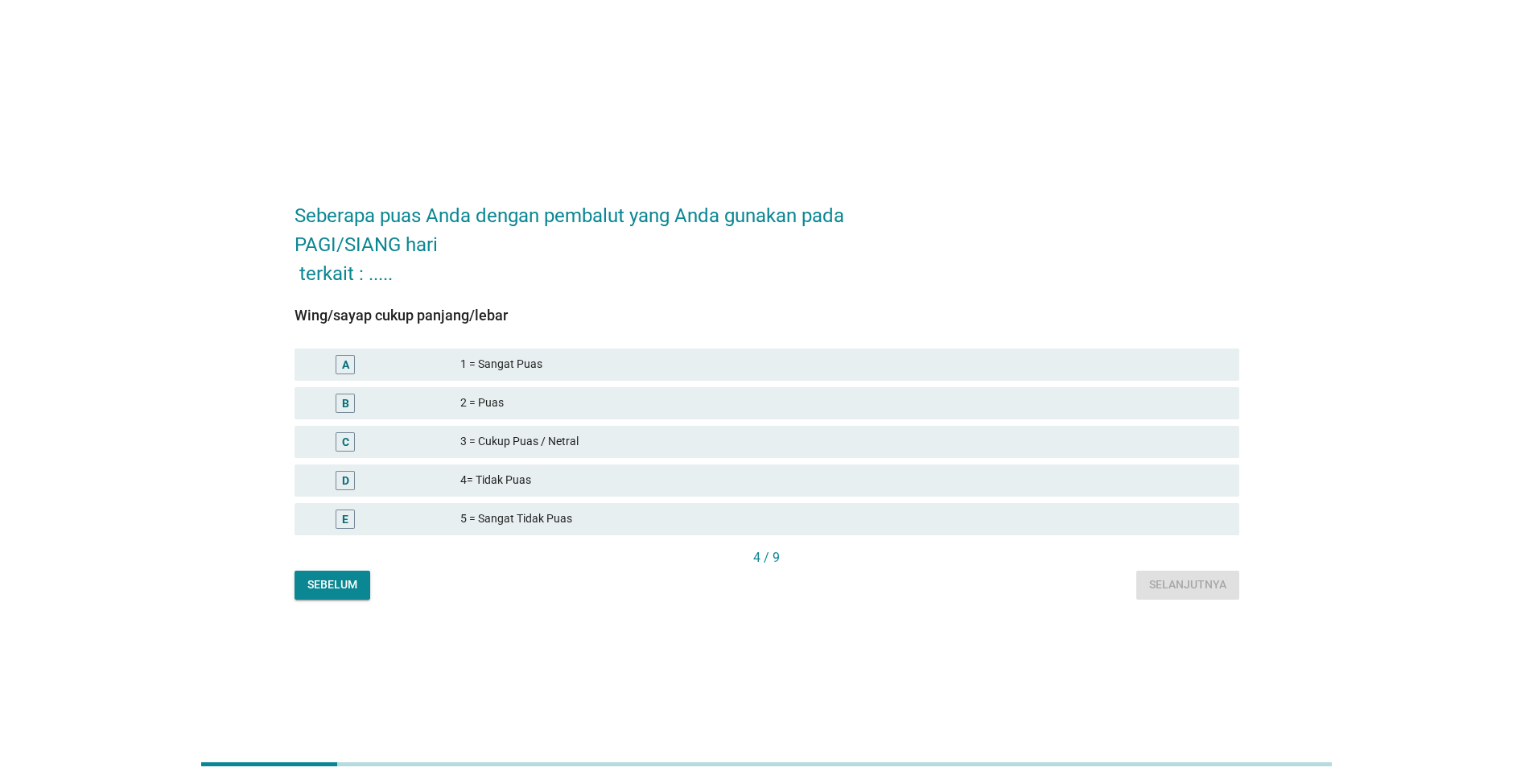
click at [497, 360] on div "1 = Sangat Puas" at bounding box center [844, 364] width 766 height 19
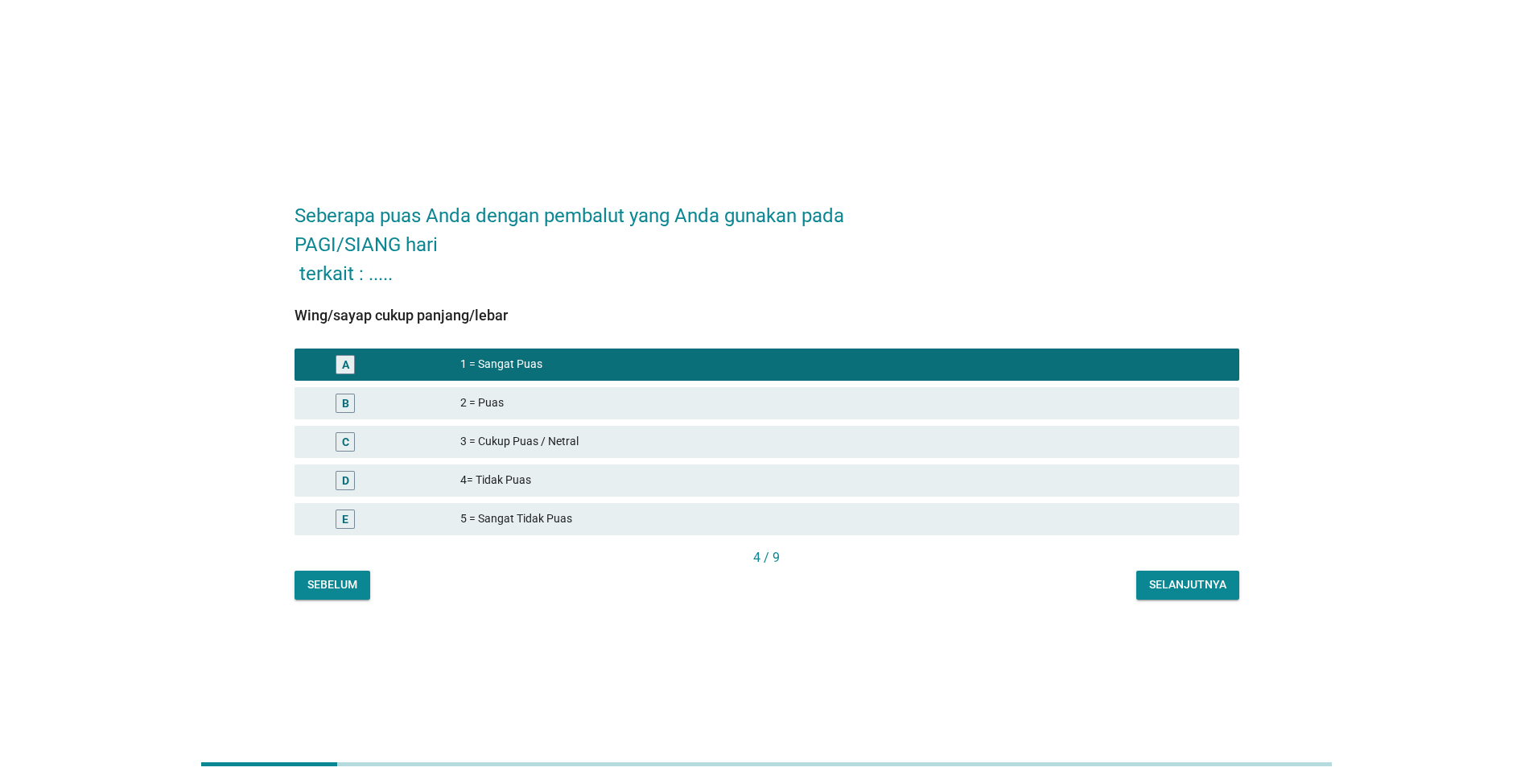
click at [1161, 596] on button "Selanjutnya" at bounding box center [1188, 584] width 103 height 29
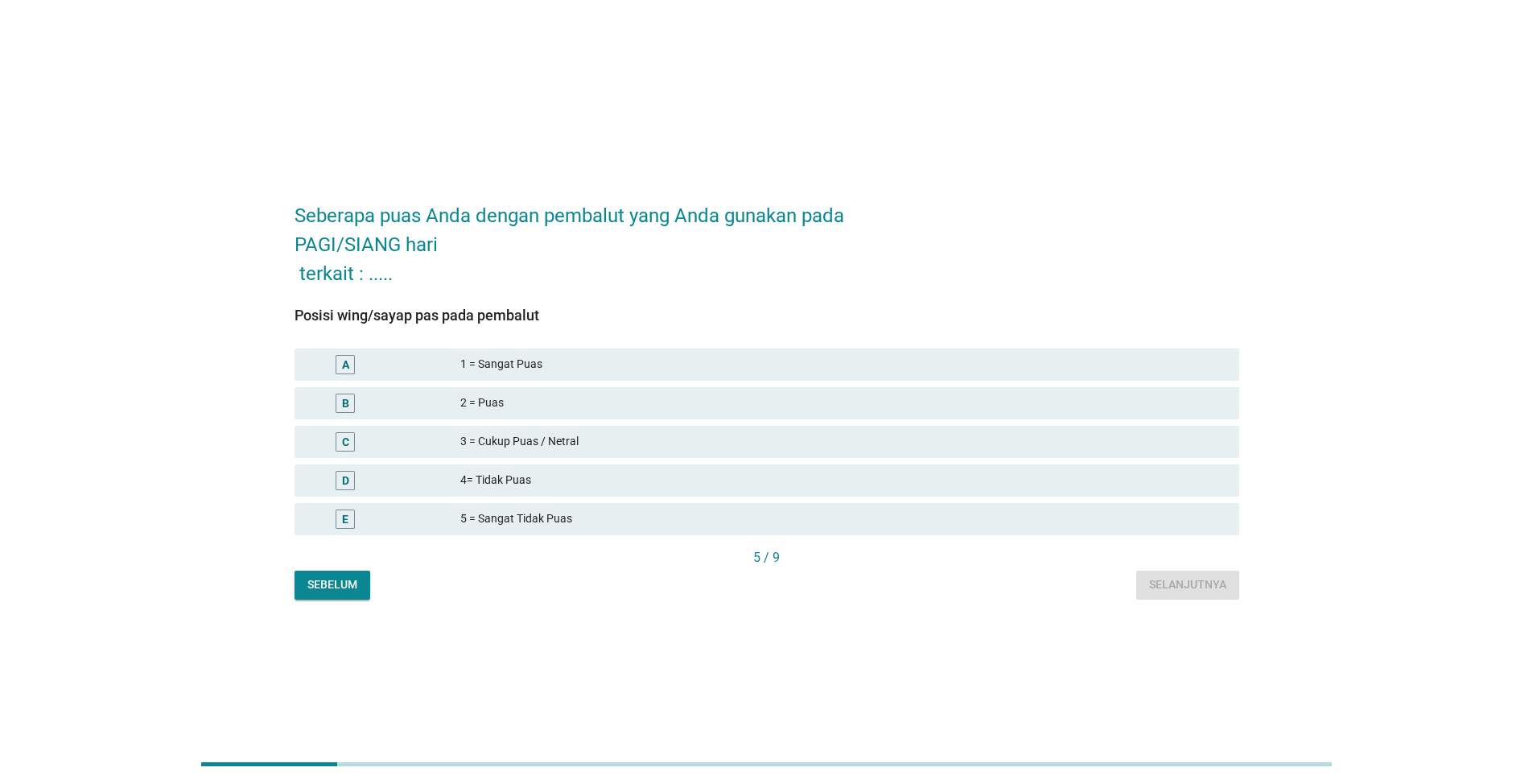
click at [494, 348] on div "A 1 = Sangat Puas" at bounding box center [767, 364] width 945 height 32
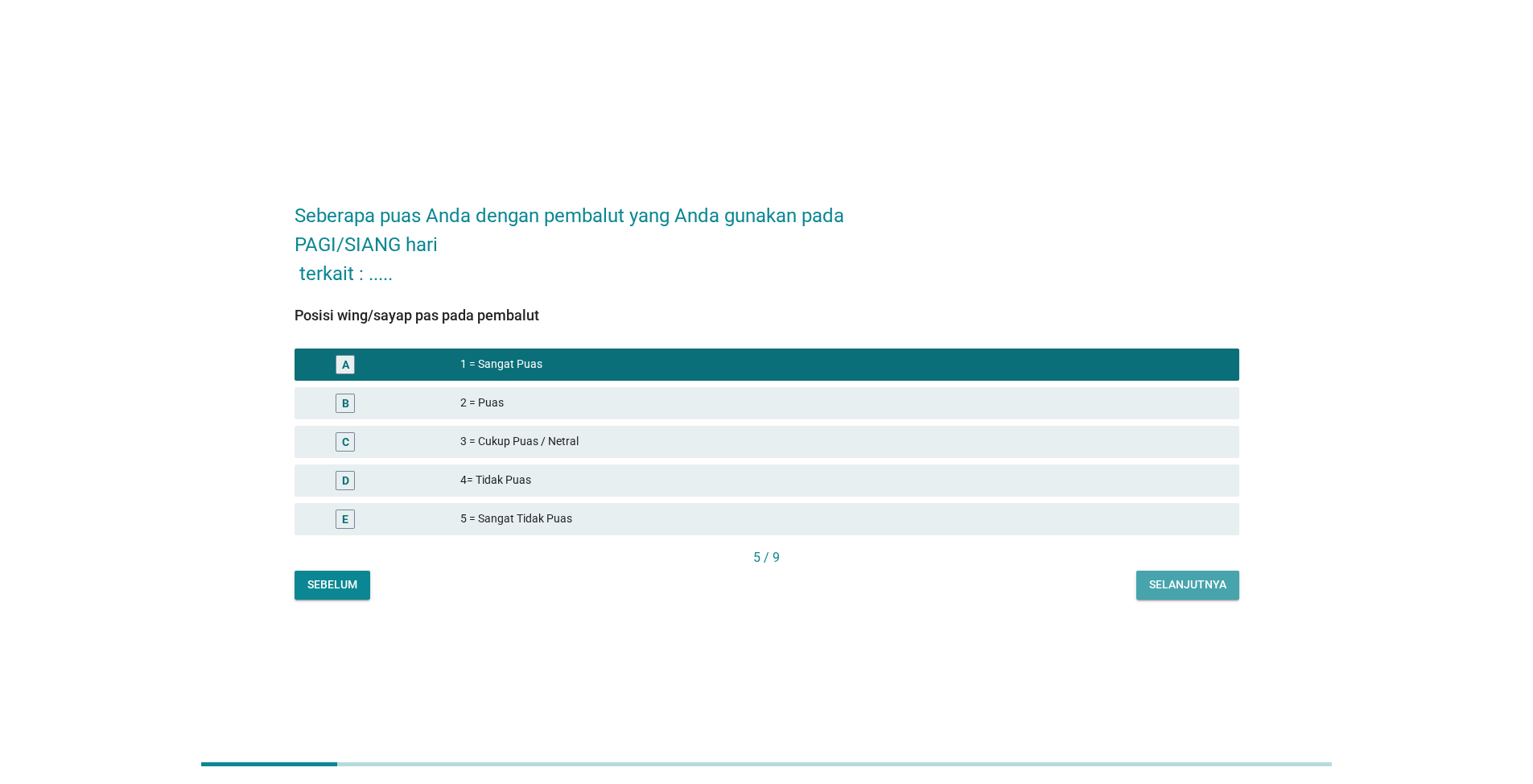
click at [1166, 587] on div "Selanjutnya" at bounding box center [1188, 585] width 77 height 17
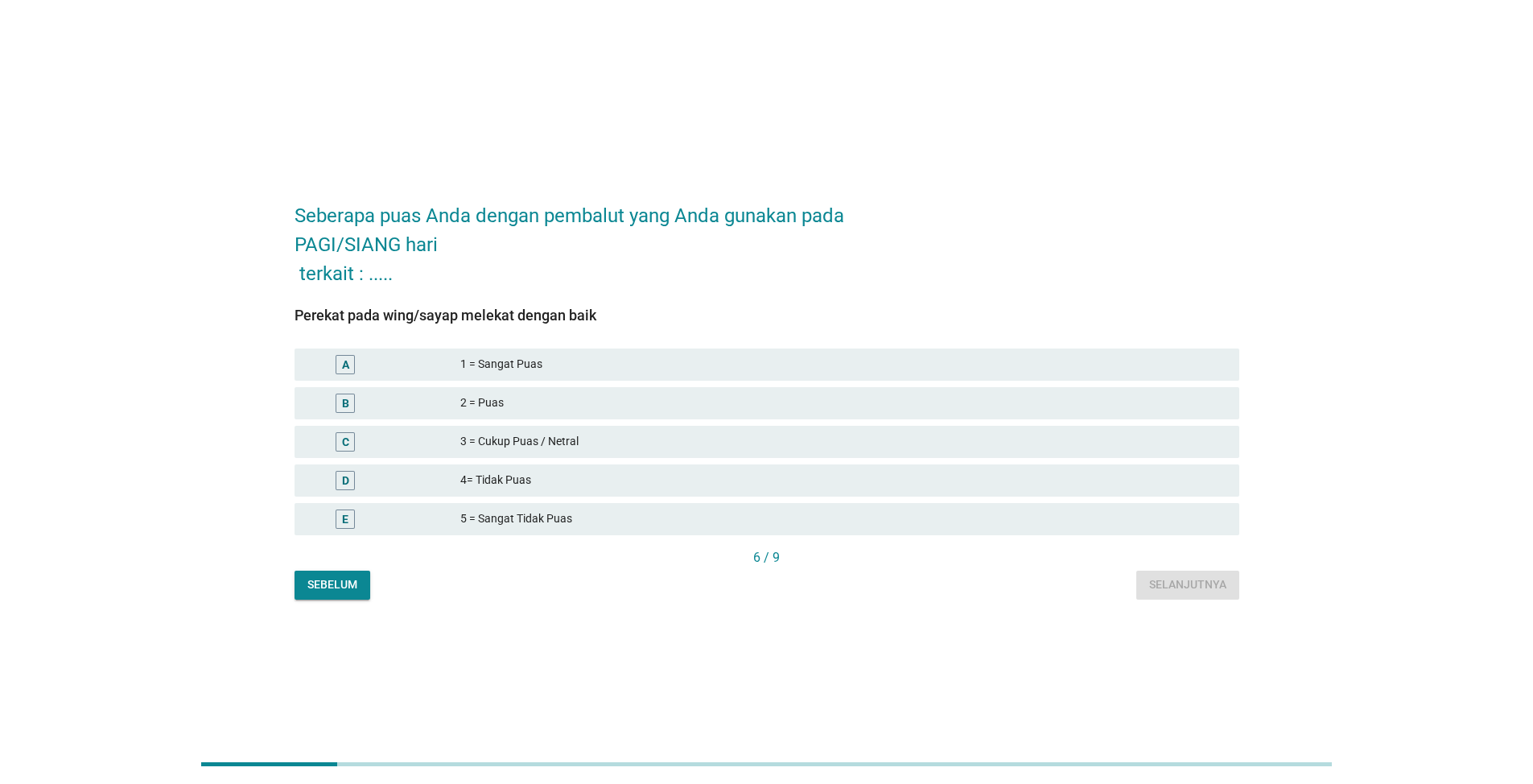
click at [500, 399] on div "2 = Puas" at bounding box center [844, 403] width 766 height 19
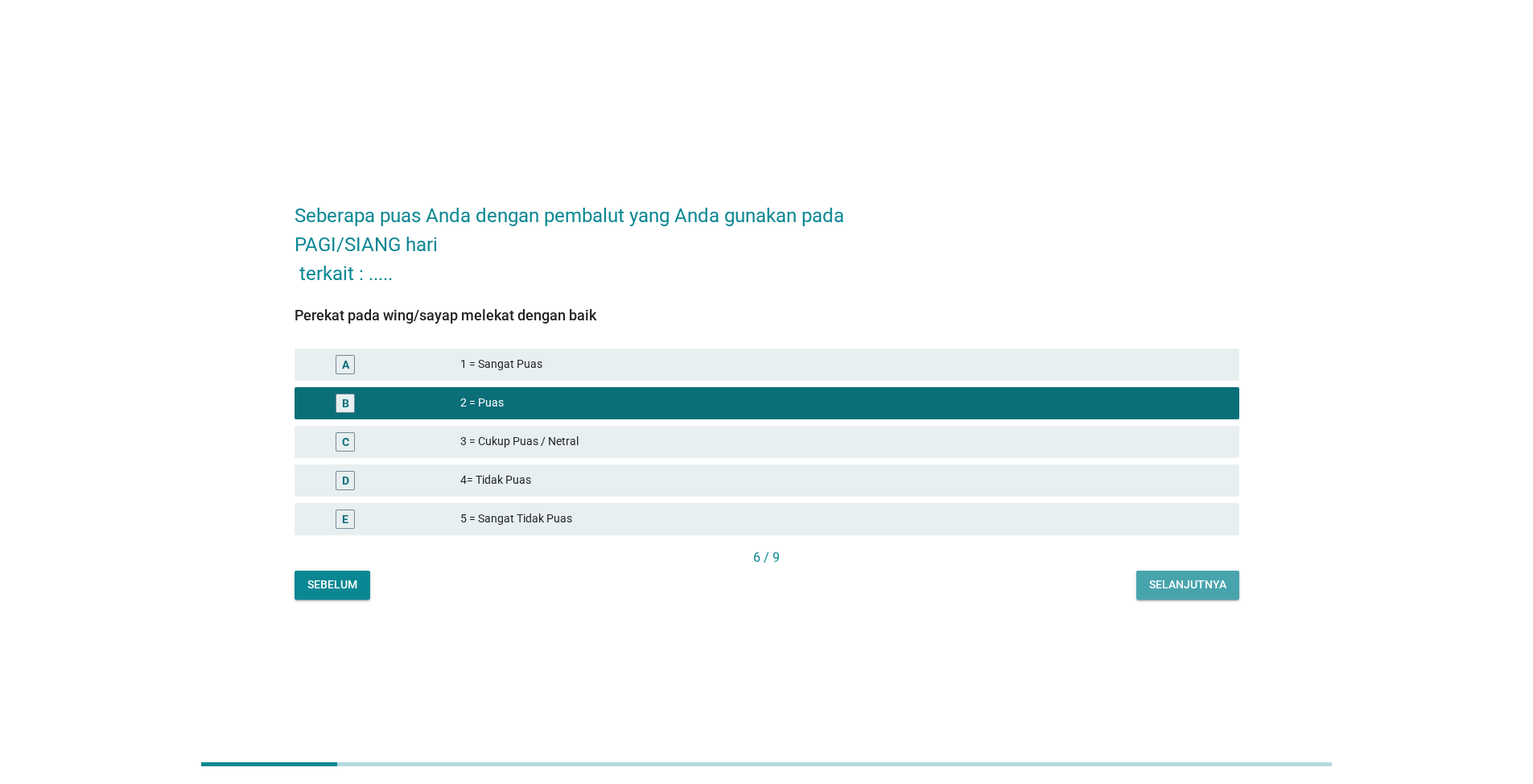
click at [1162, 586] on div "Selanjutnya" at bounding box center [1188, 585] width 77 height 17
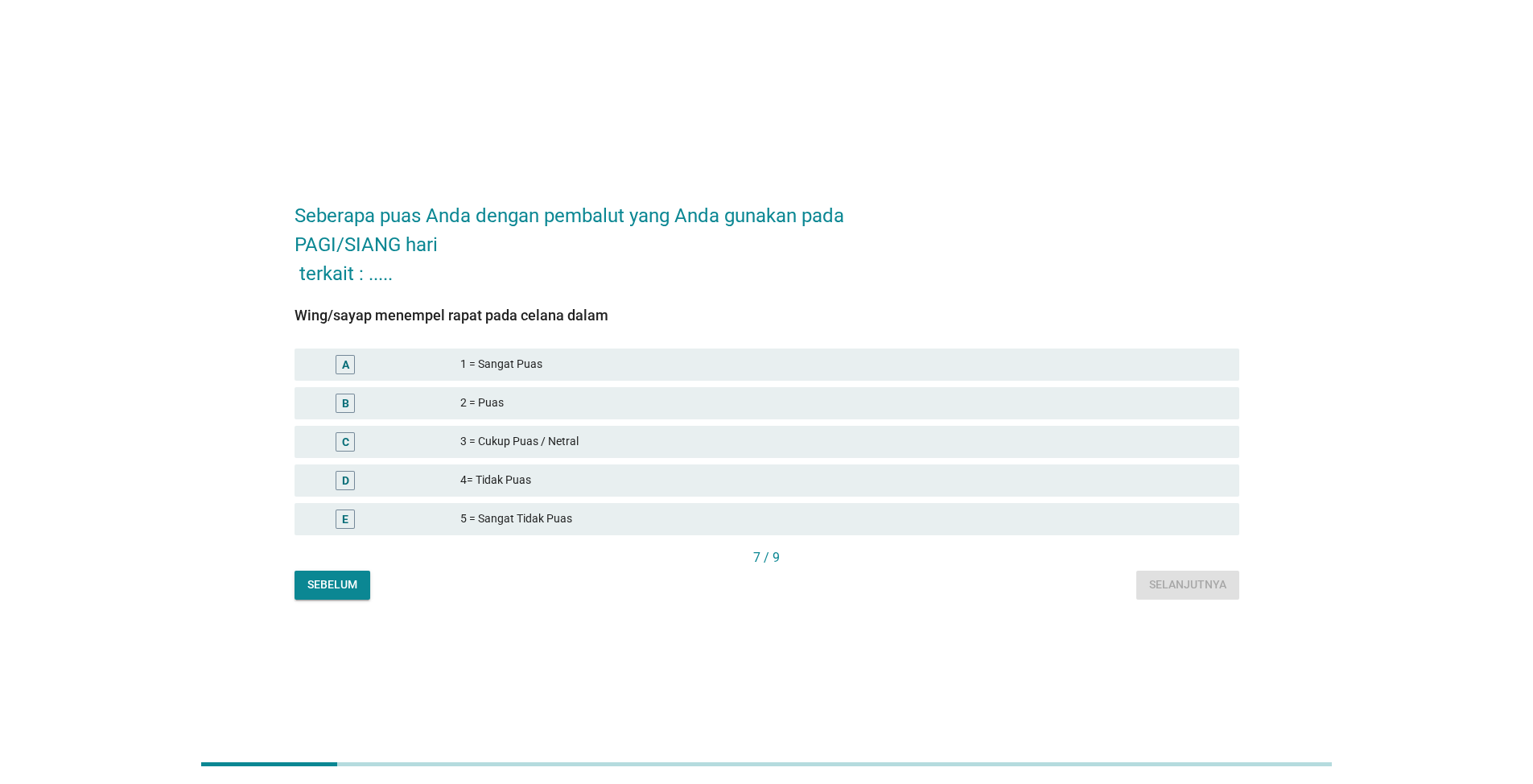
click at [520, 396] on div "2 = Puas" at bounding box center [844, 403] width 766 height 19
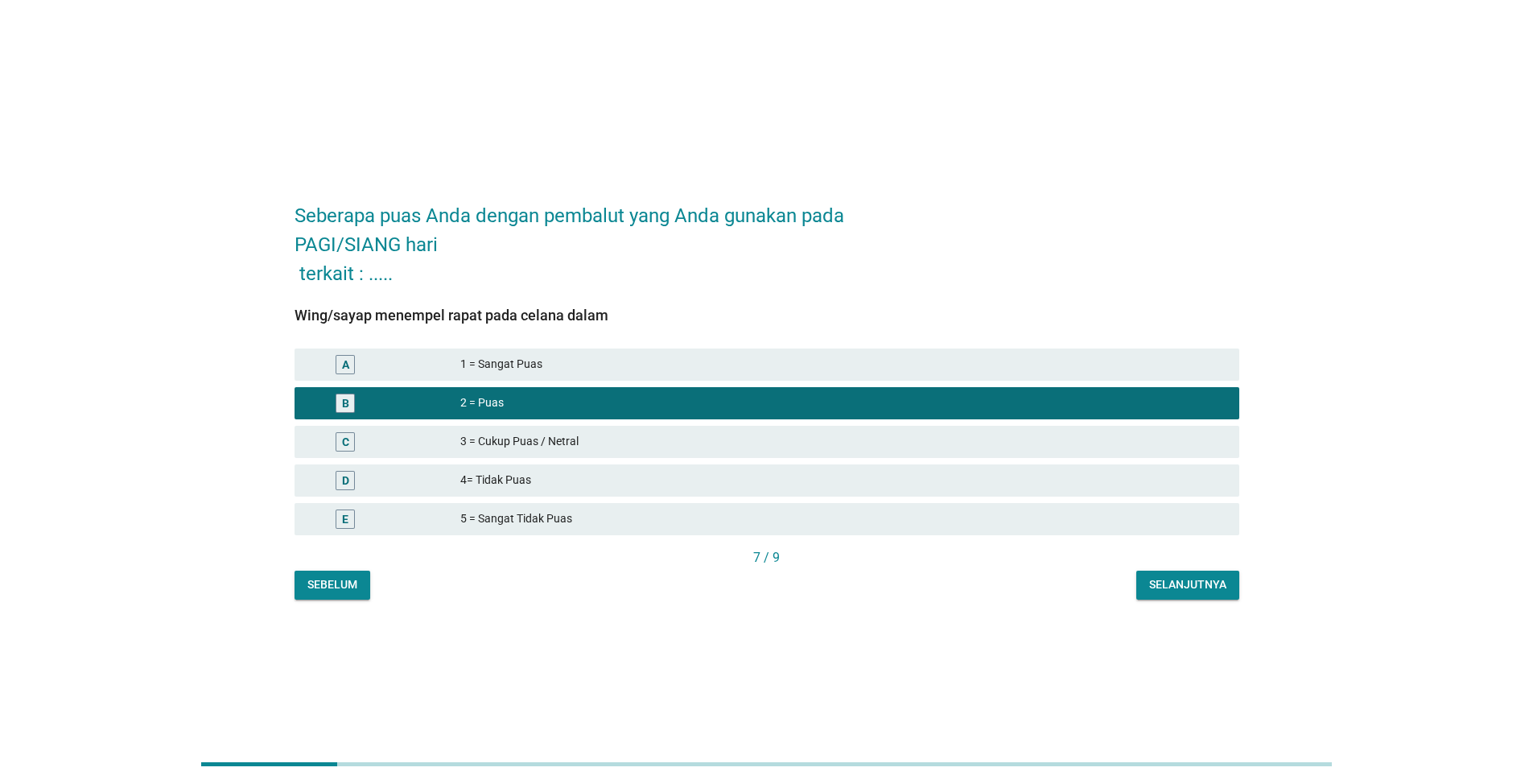
click at [1229, 591] on button "Selanjutnya" at bounding box center [1188, 584] width 103 height 29
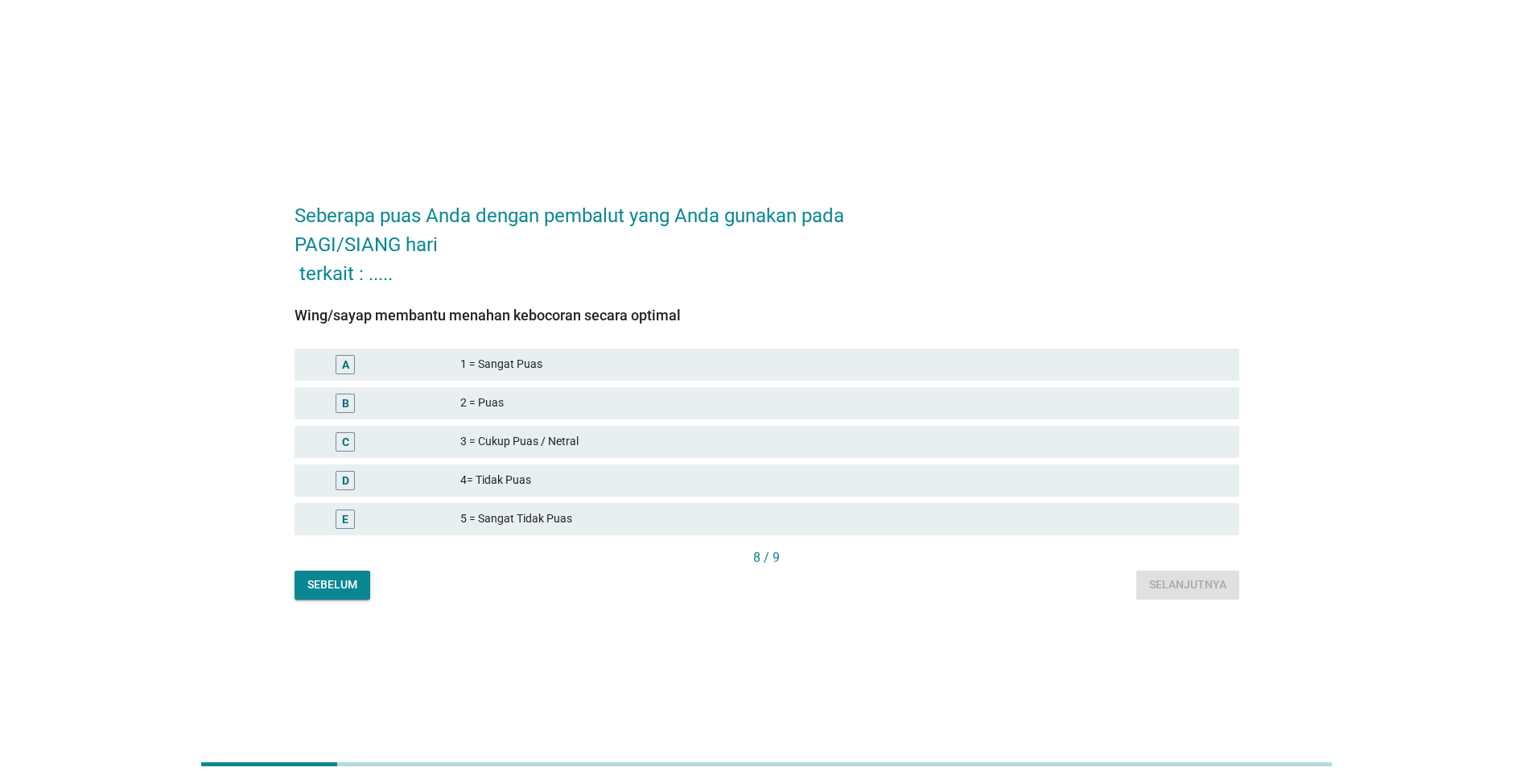
click at [513, 404] on div "2 = Puas" at bounding box center [844, 403] width 766 height 19
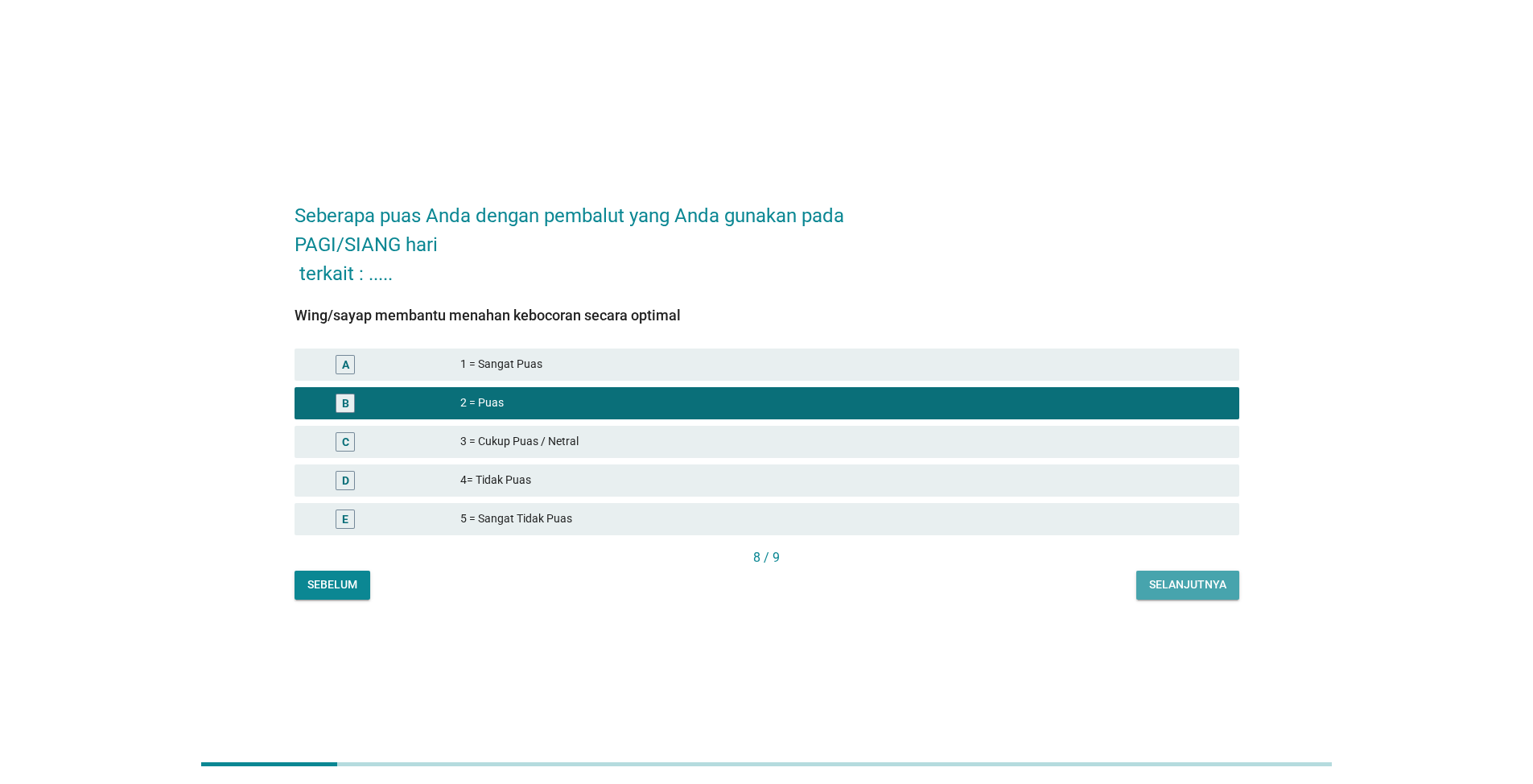
click at [1152, 579] on div "Selanjutnya" at bounding box center [1188, 585] width 77 height 17
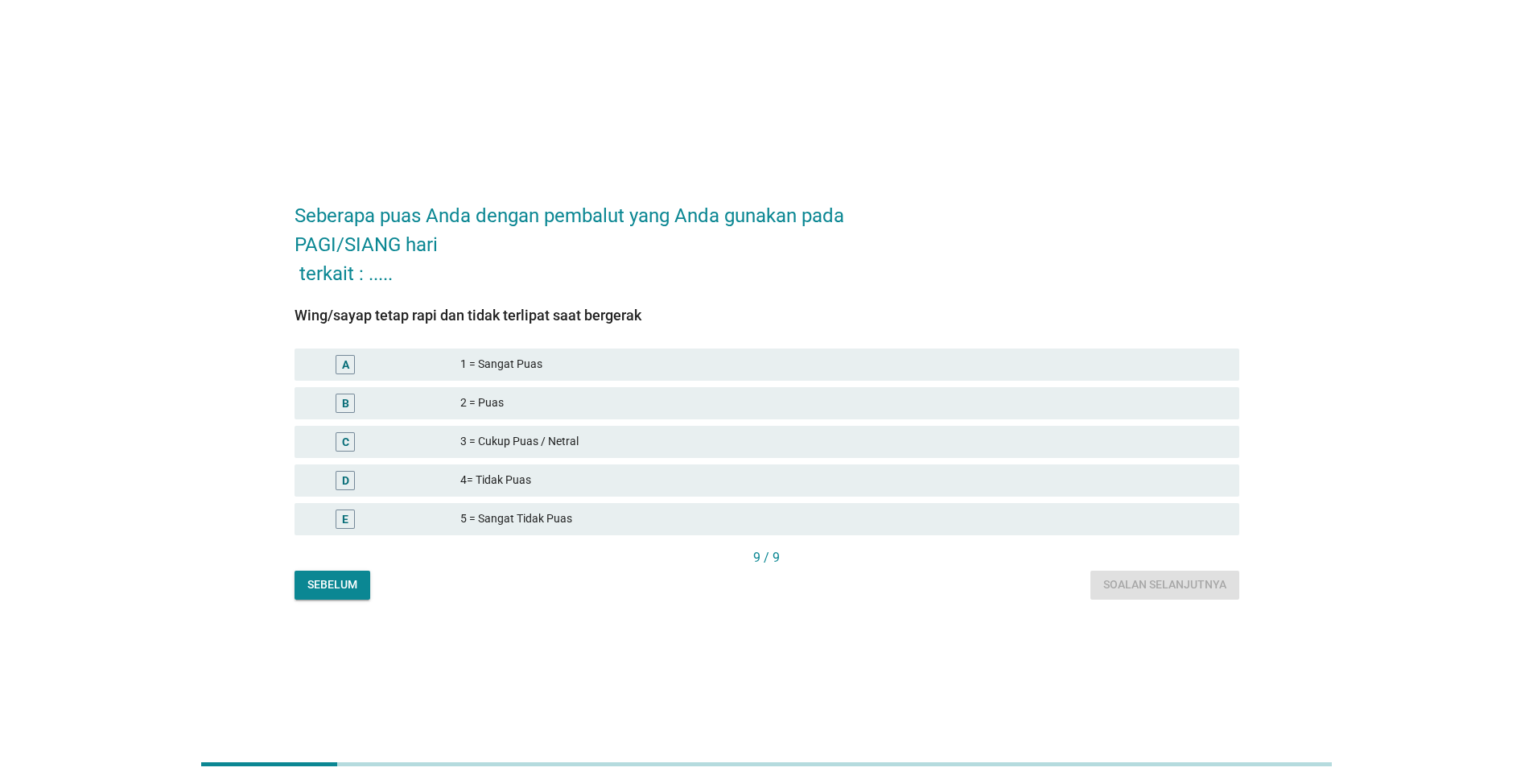
click at [509, 397] on div "2 = Puas" at bounding box center [844, 403] width 766 height 19
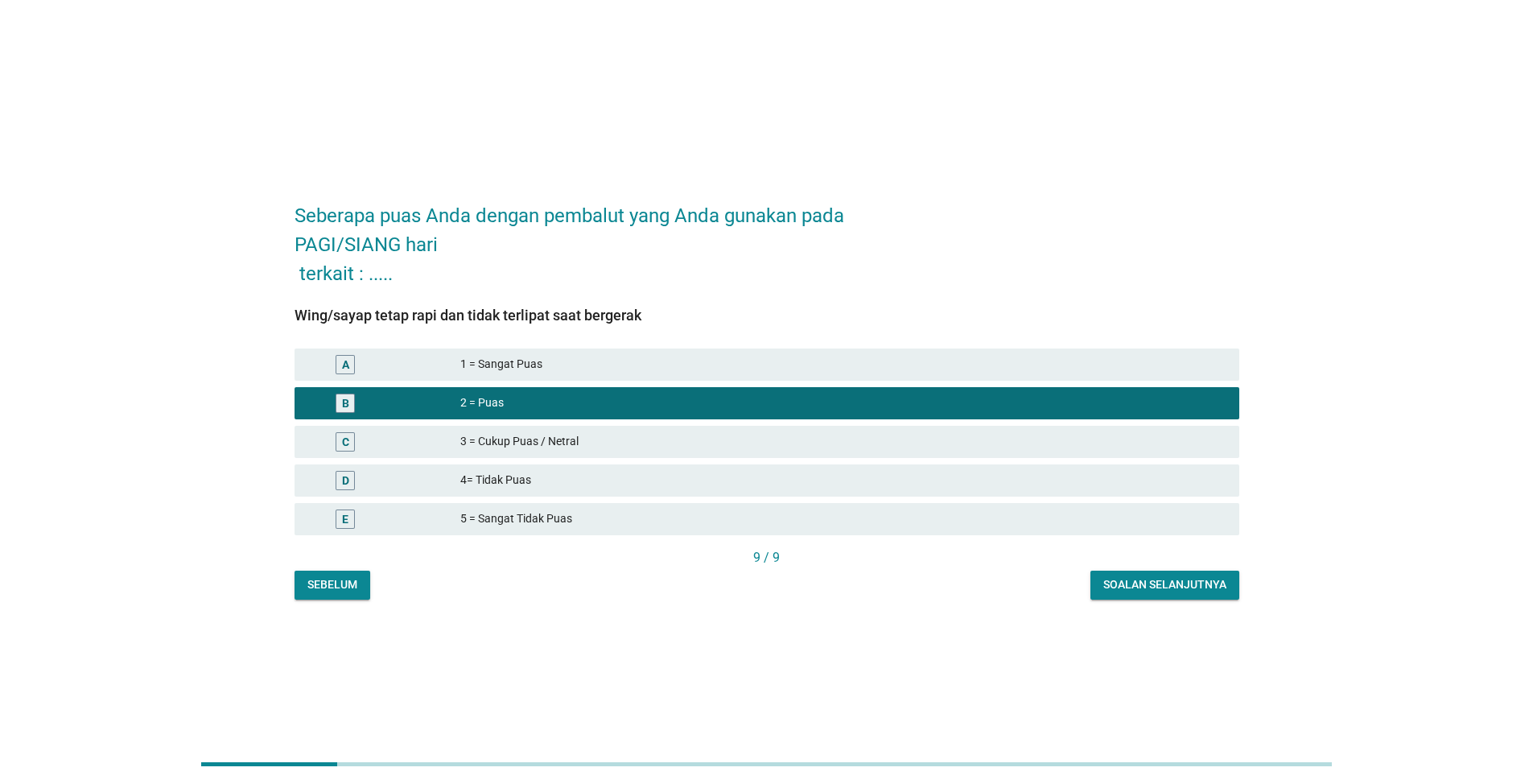
click at [1125, 586] on div "Soalan selanjutnya" at bounding box center [1165, 585] width 123 height 17
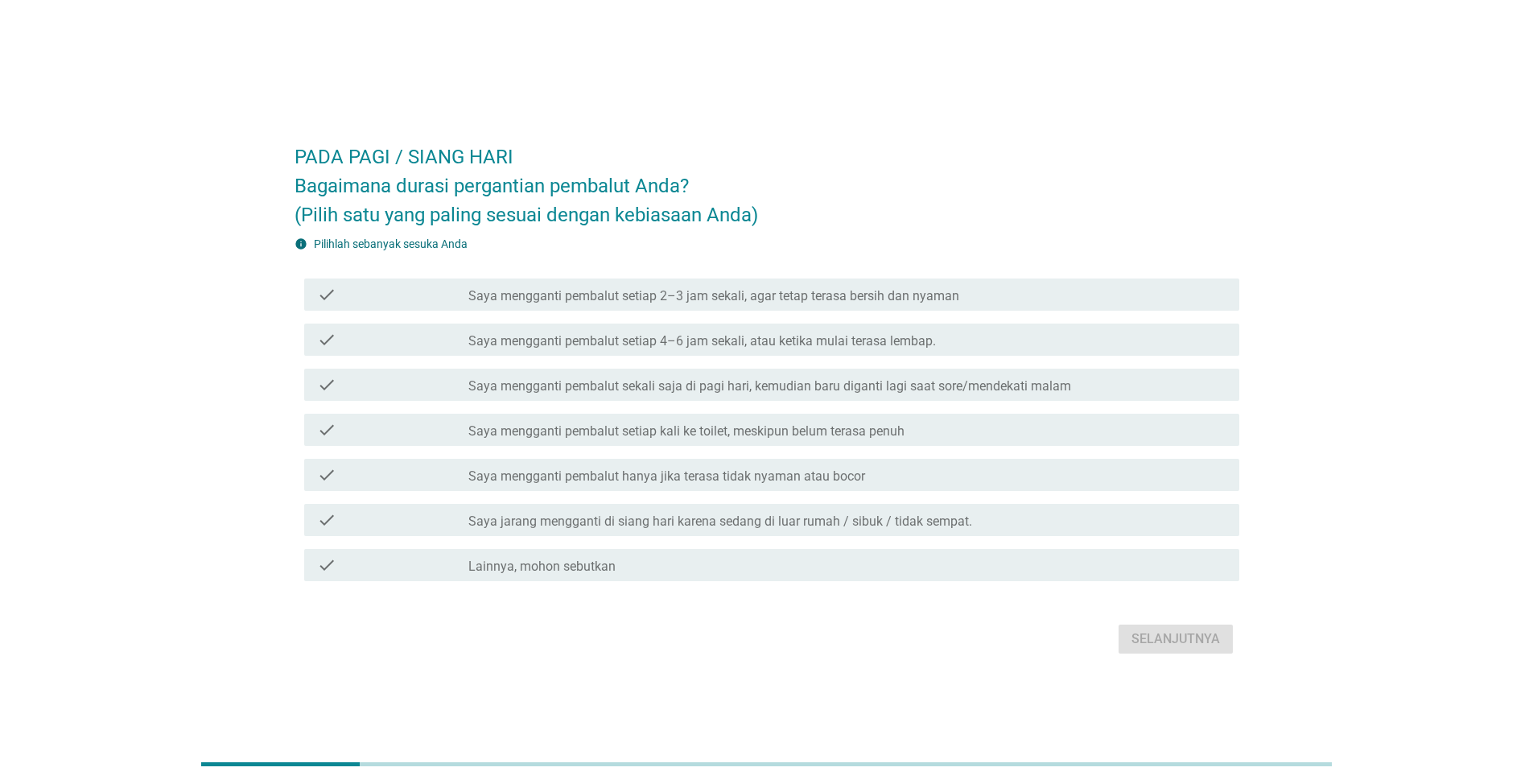
click at [616, 345] on label "Saya mengganti pembalut setiap 4–6 jam sekali, atau ketika mulai terasa lembap." at bounding box center [703, 341] width 468 height 16
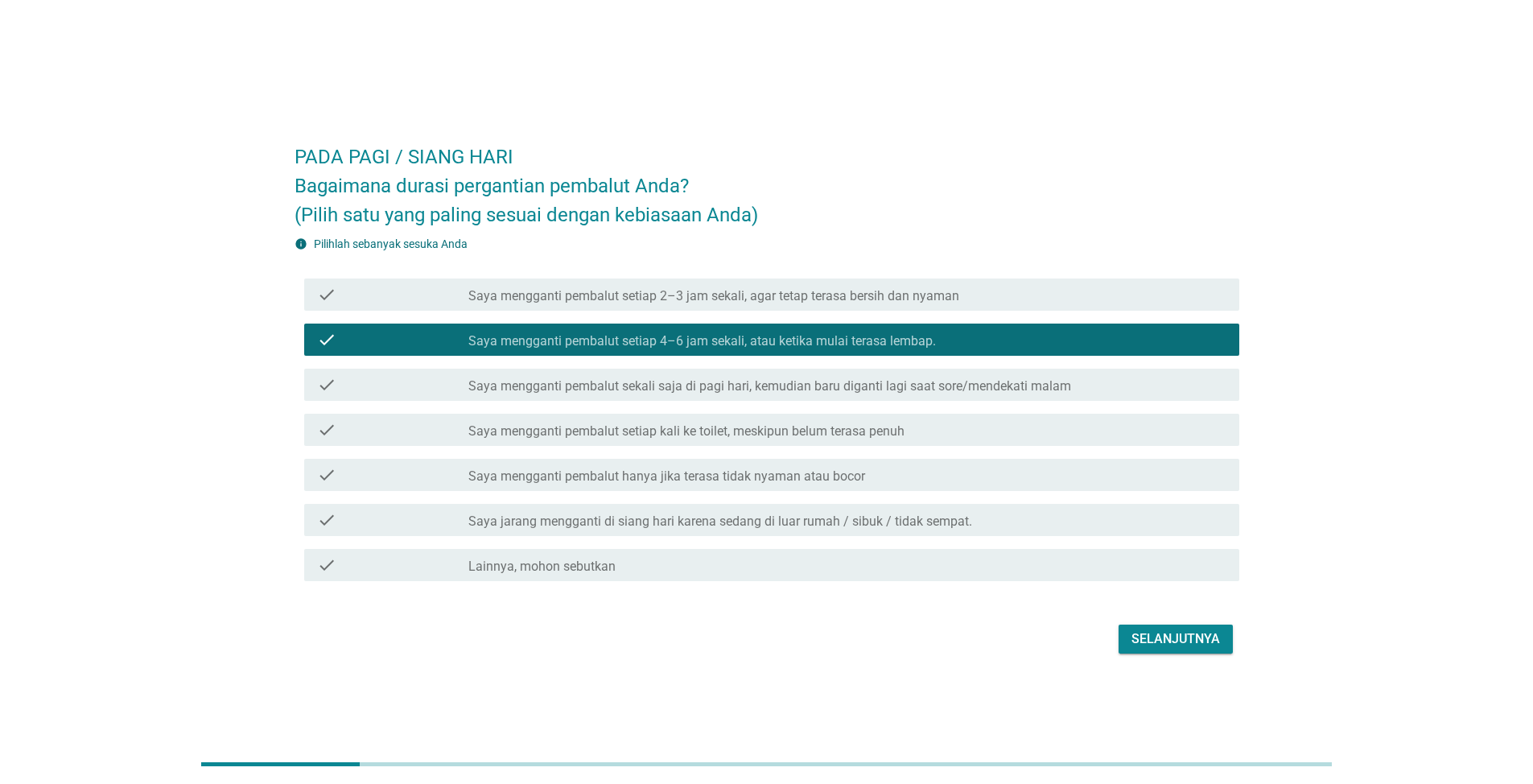
click at [1147, 637] on div "Selanjutnya" at bounding box center [1176, 638] width 88 height 19
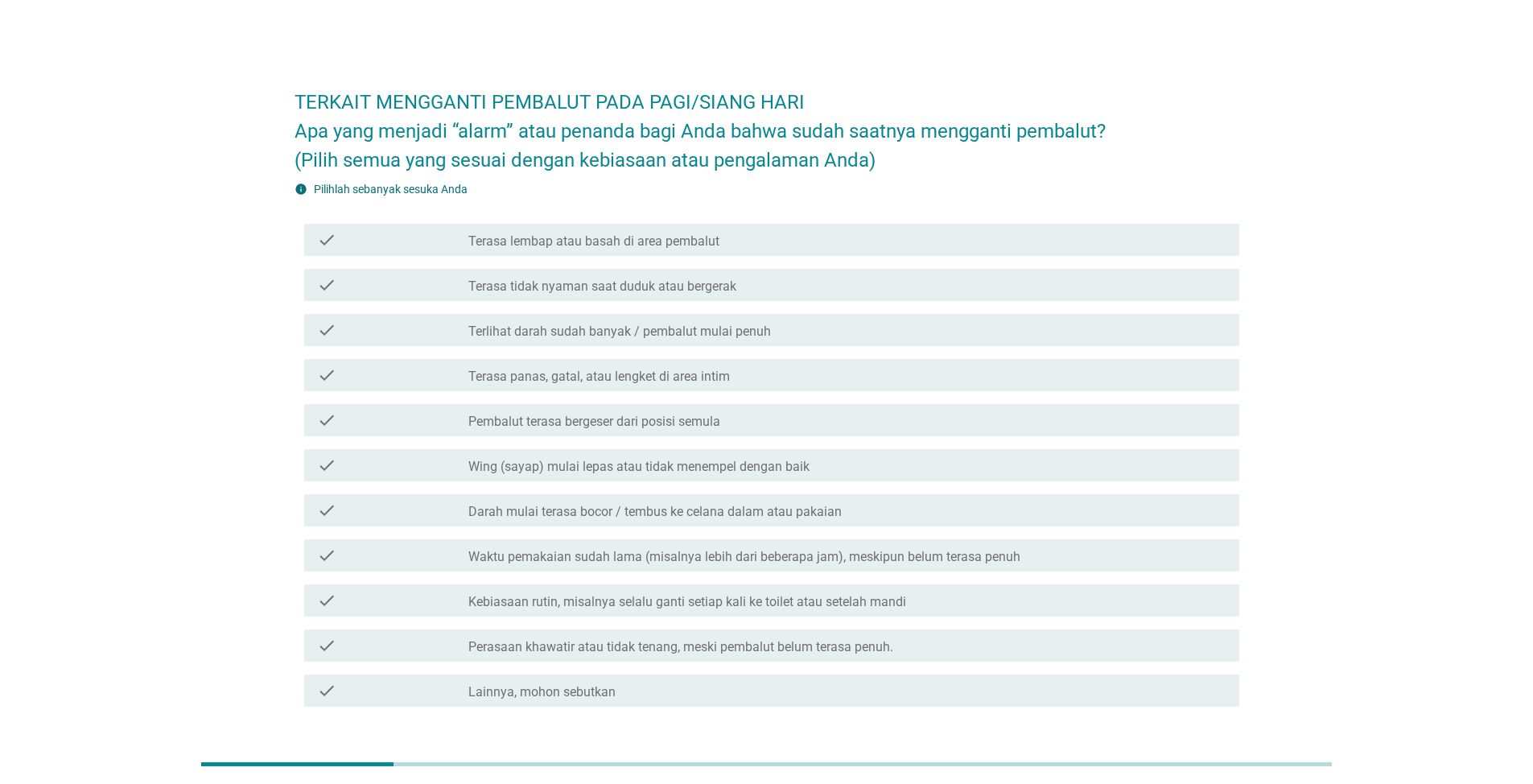
click at [590, 240] on label "Terasa lembap atau basah di area pembalut" at bounding box center [594, 240] width 252 height 16
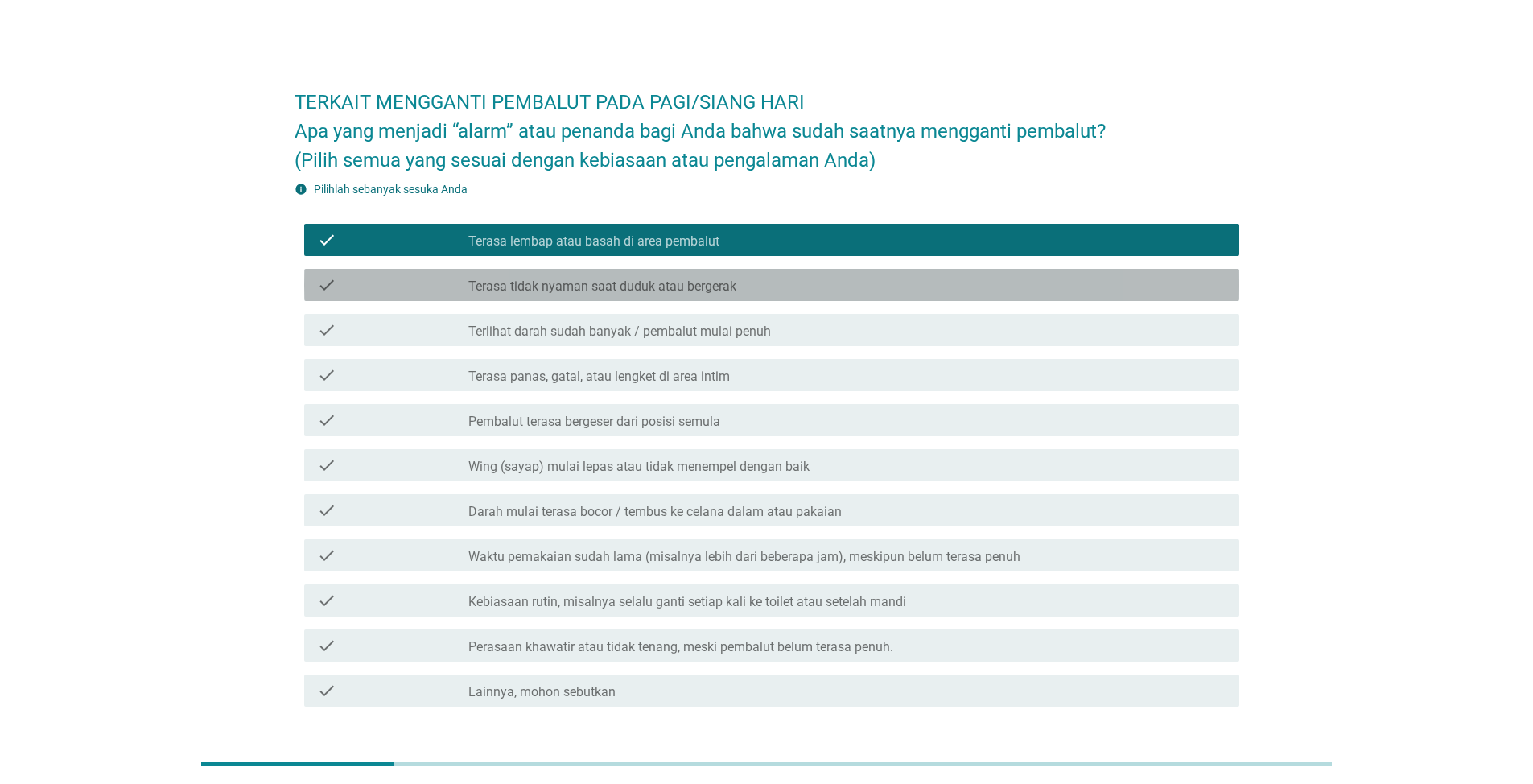
click at [597, 281] on label "Terasa tidak nyaman saat duduk atau bergerak" at bounding box center [603, 286] width 268 height 16
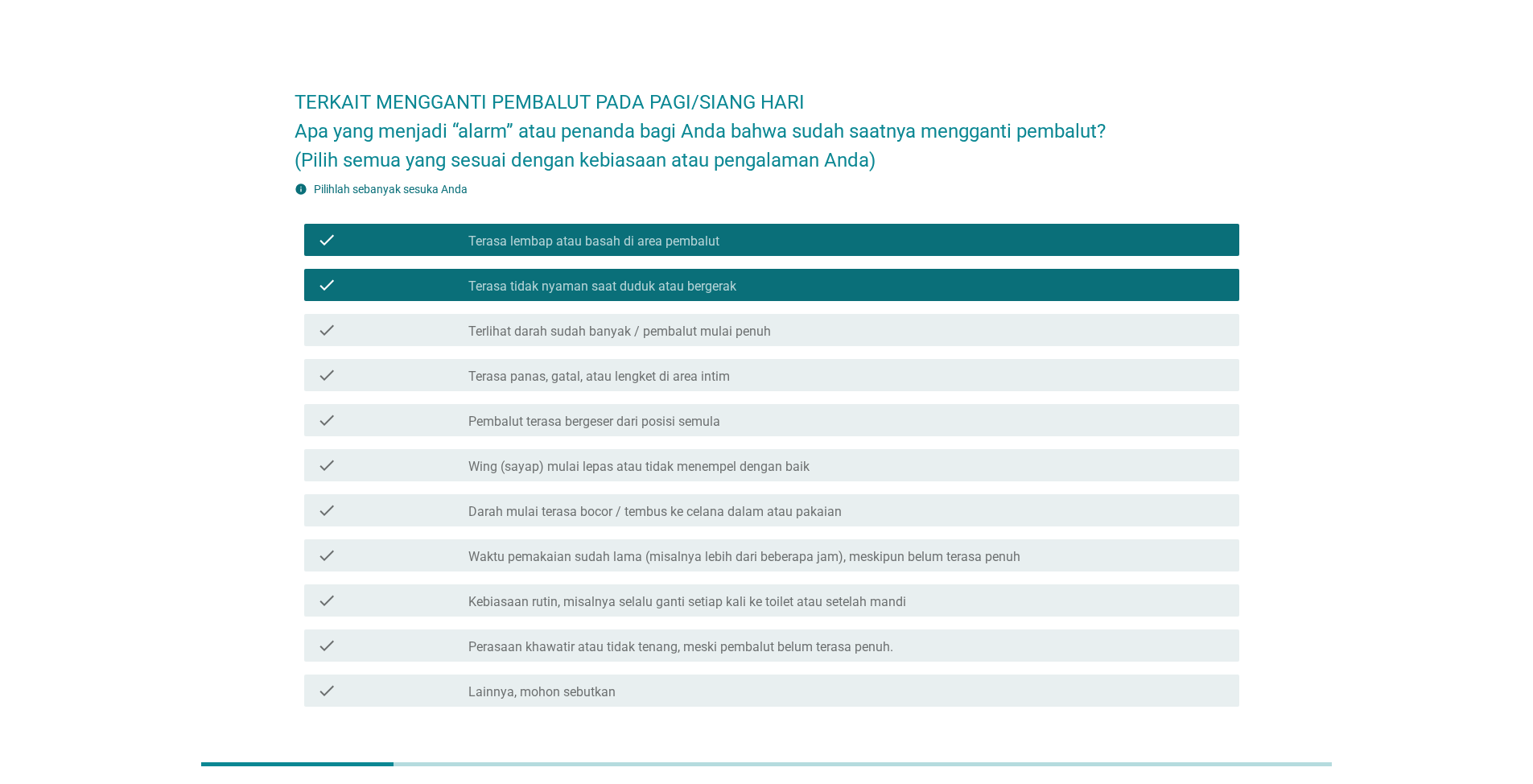
click at [647, 328] on label "Terlihat darah sudah banyak / pembalut mulai penuh" at bounding box center [620, 331] width 303 height 16
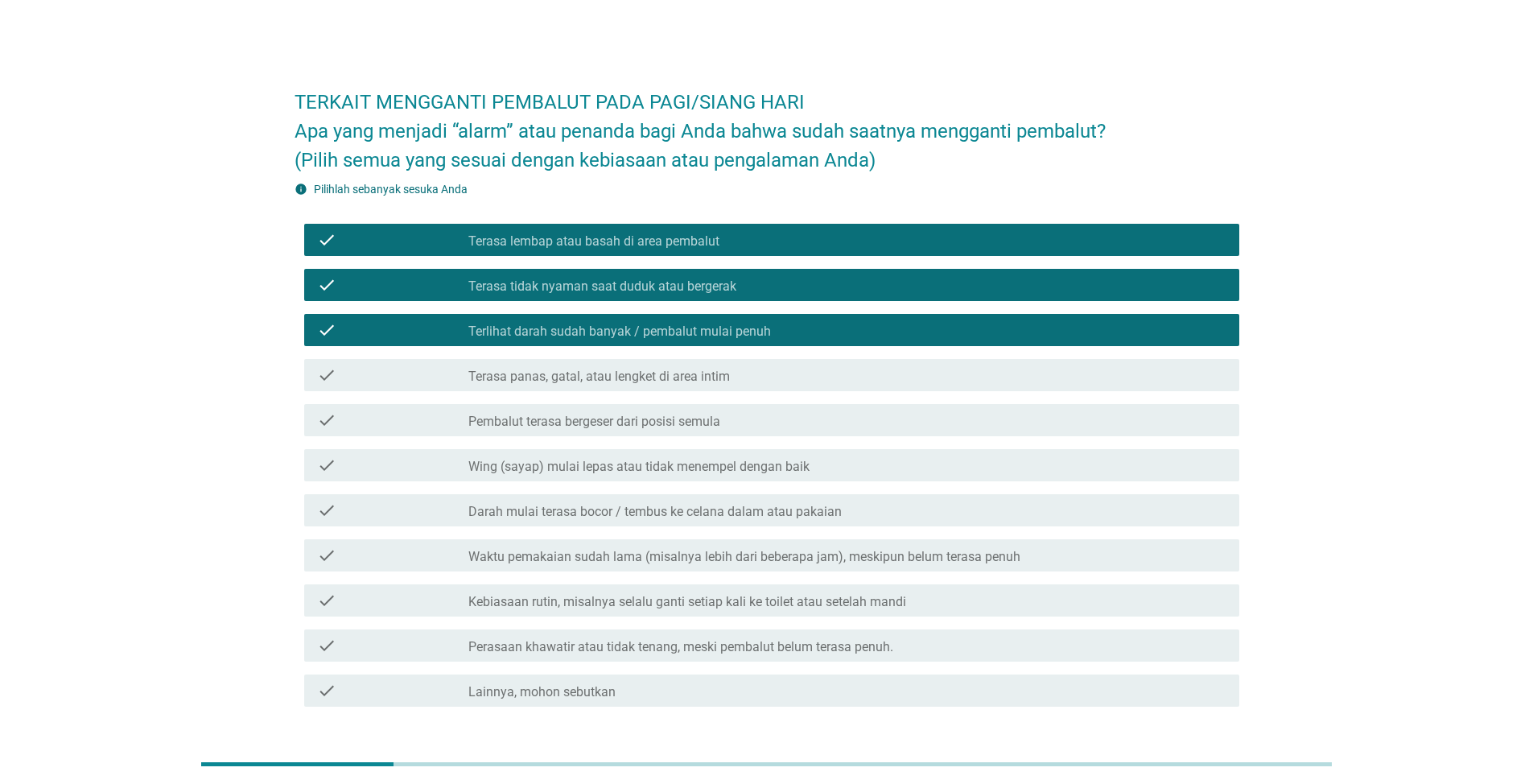
click at [641, 372] on label "Terasa panas, gatal, atau lengket di area intim" at bounding box center [600, 376] width 262 height 16
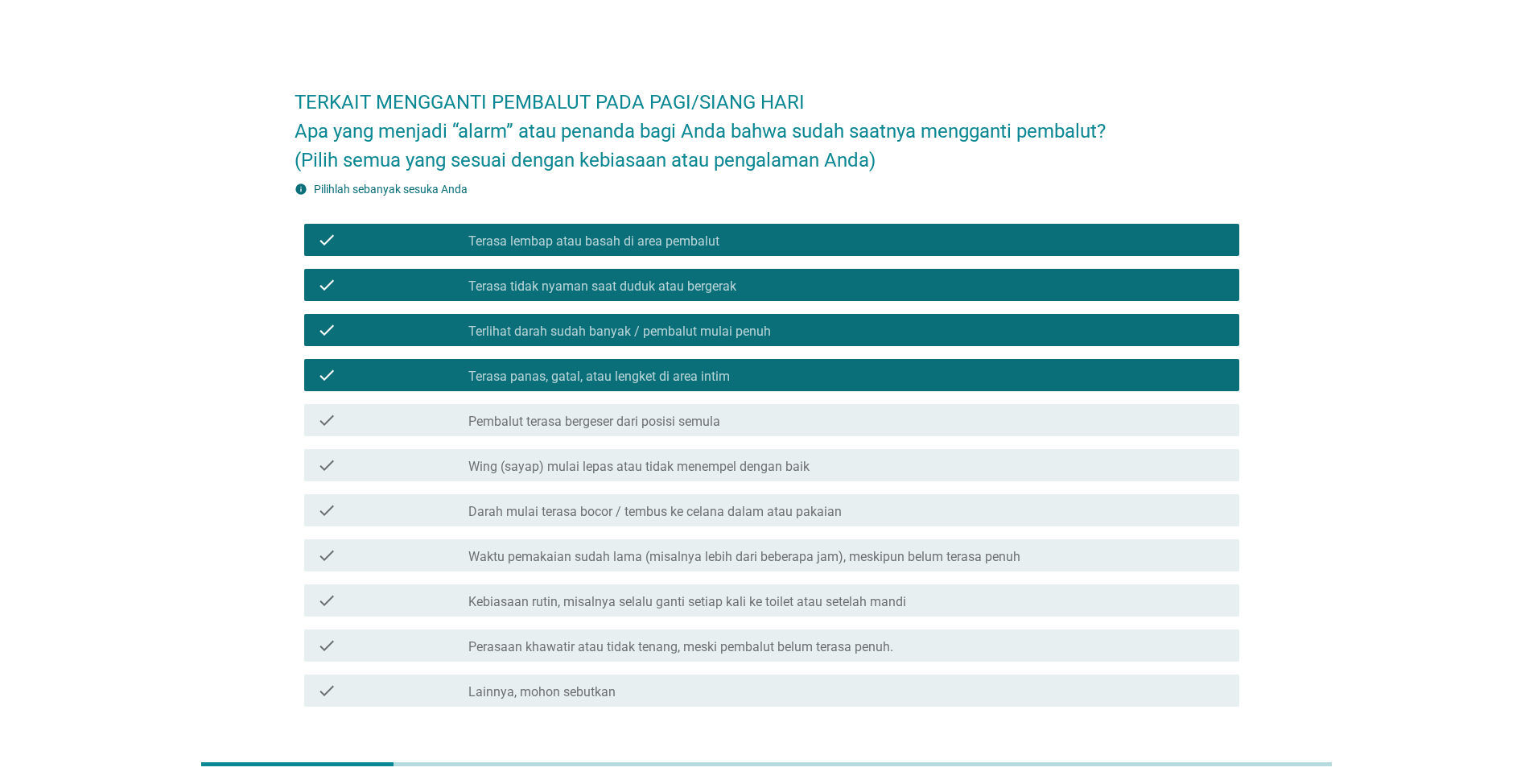
click at [644, 424] on label "Pembalut terasa bergeser dari posisi semula" at bounding box center [594, 421] width 252 height 16
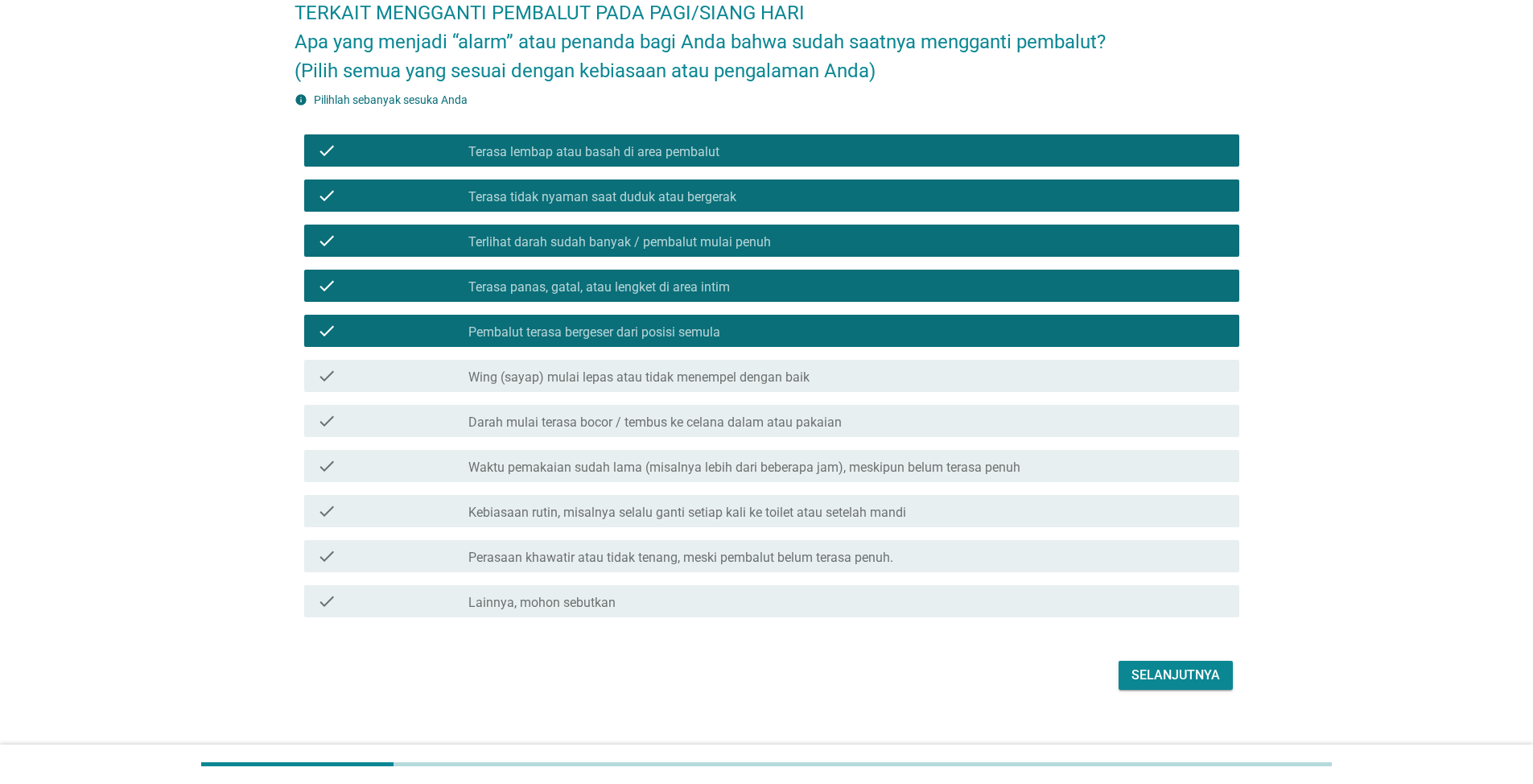
scroll to position [111, 0]
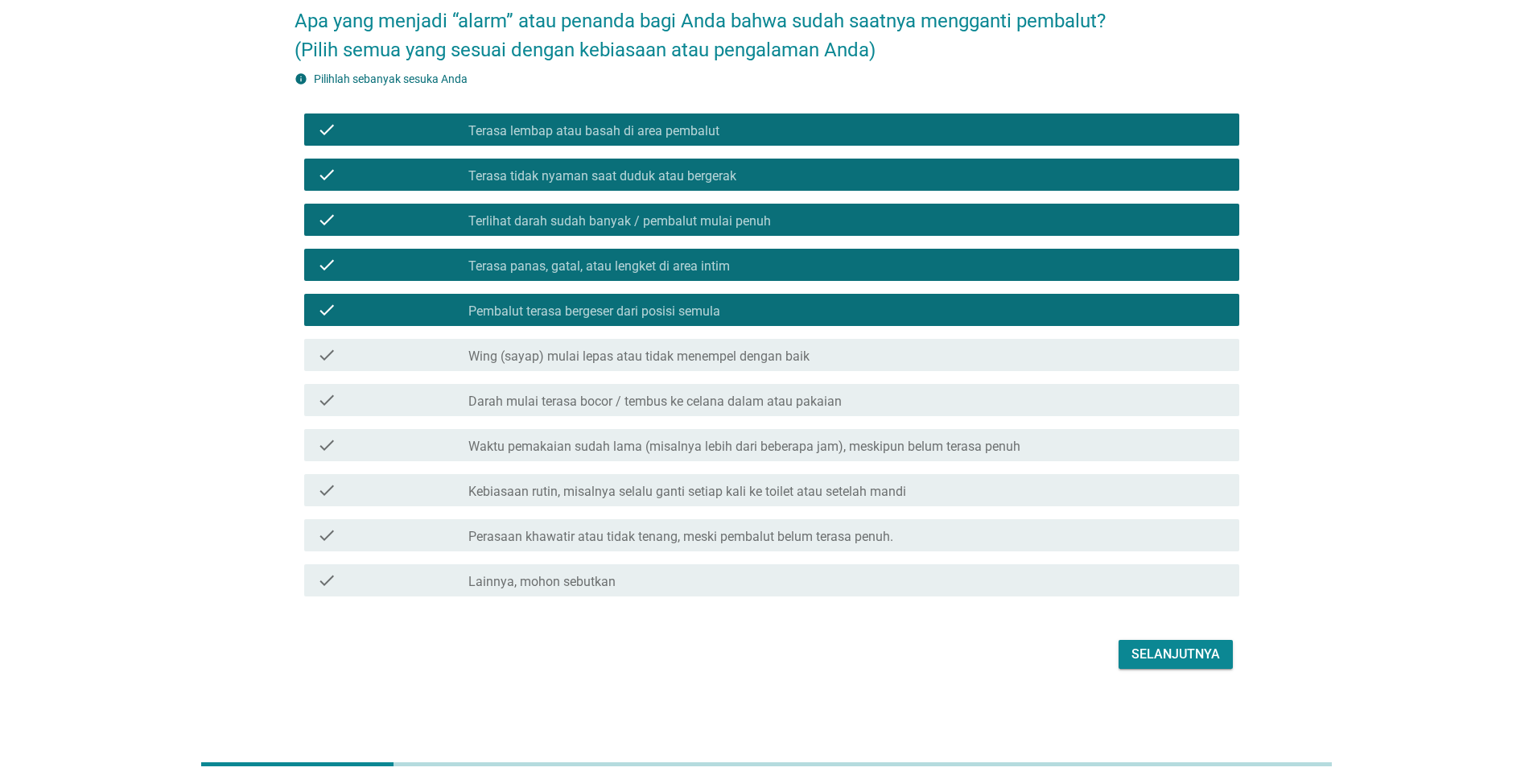
click at [1196, 650] on div "Selanjutnya" at bounding box center [1176, 654] width 88 height 19
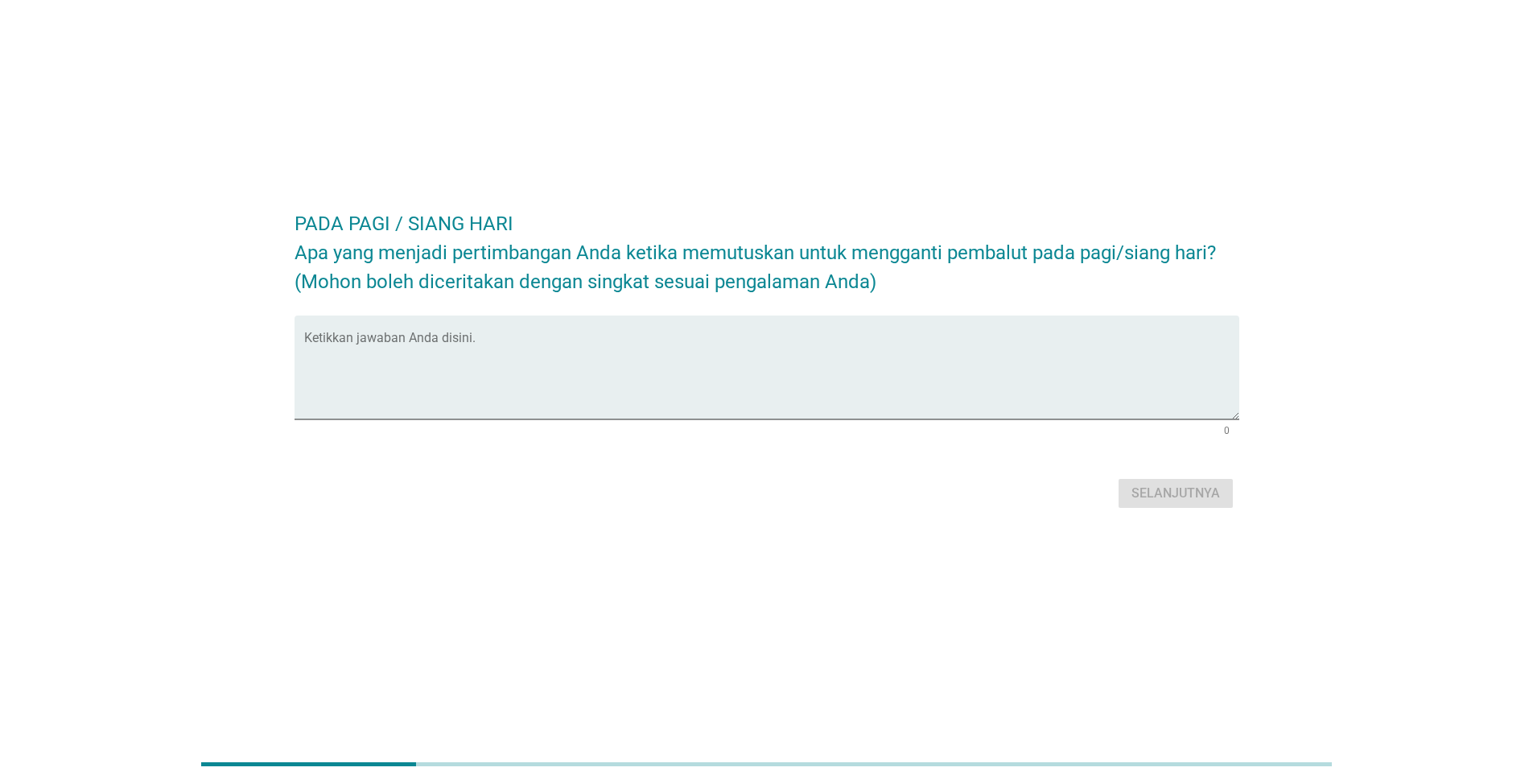
scroll to position [0, 0]
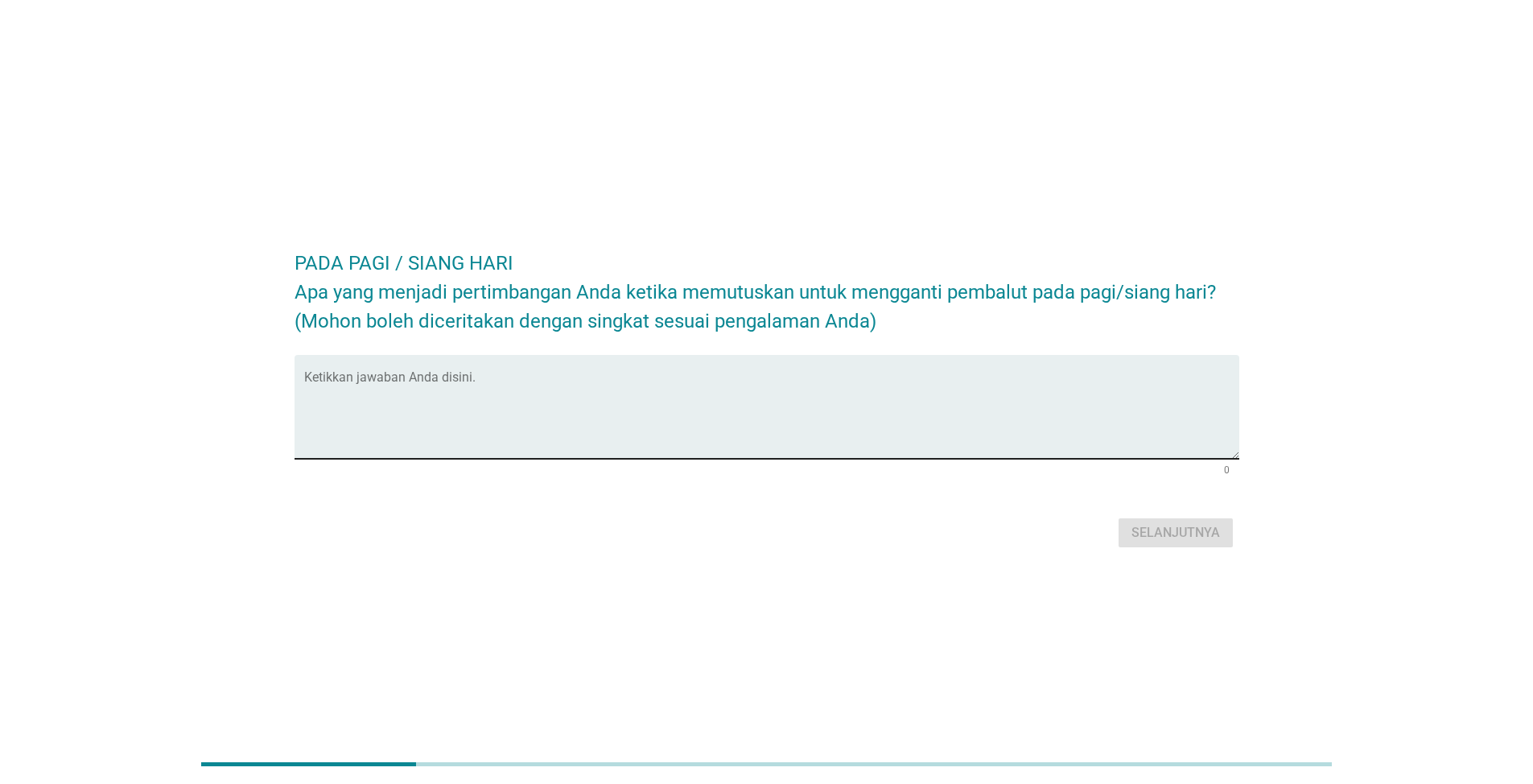
click at [466, 392] on textarea "Ketikkan jawaban Anda disini." at bounding box center [771, 416] width 935 height 85
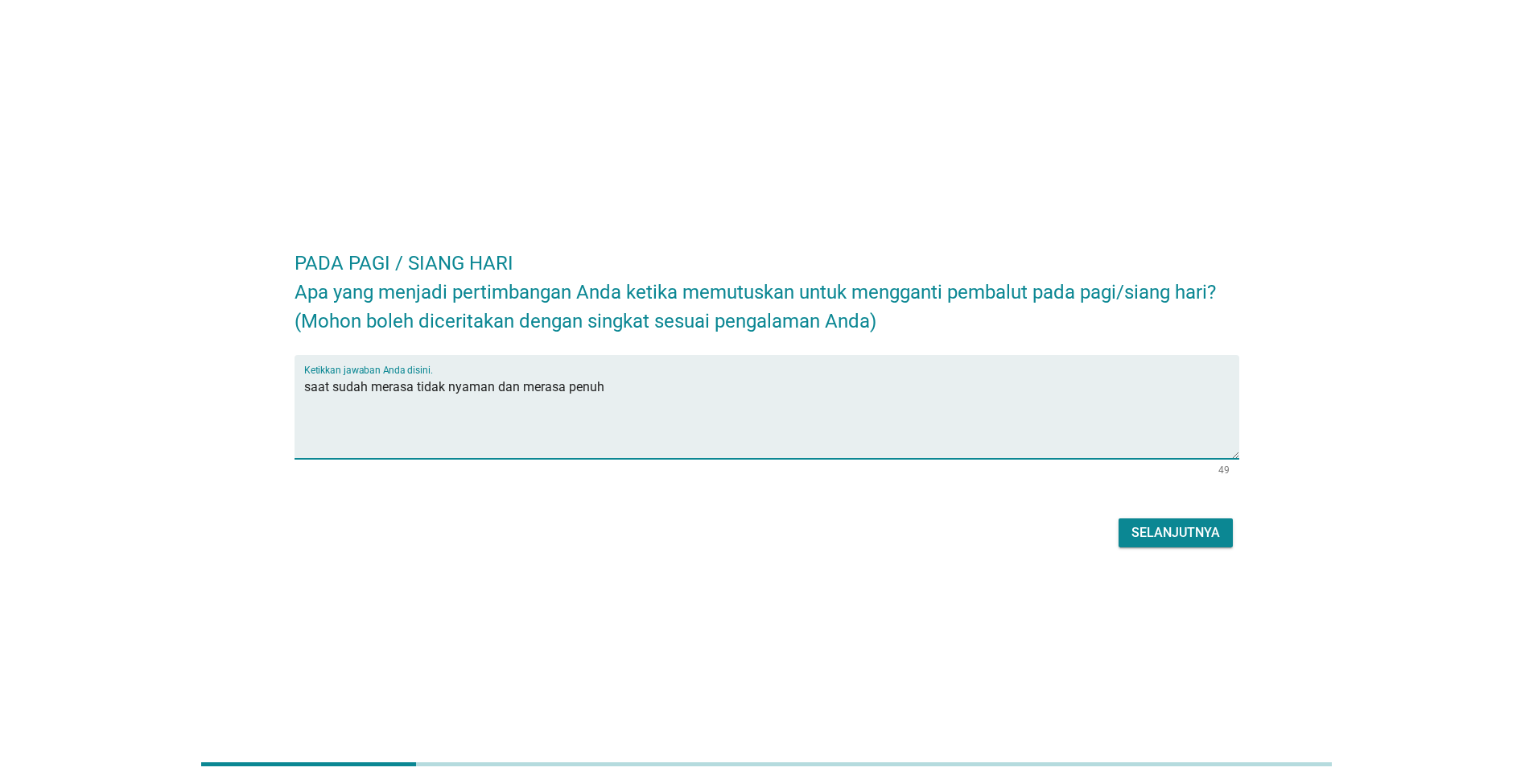
type textarea "saat sudah merasa tidak nyaman dan merasa penuh"
click at [1203, 531] on div "Selanjutnya" at bounding box center [1176, 532] width 88 height 19
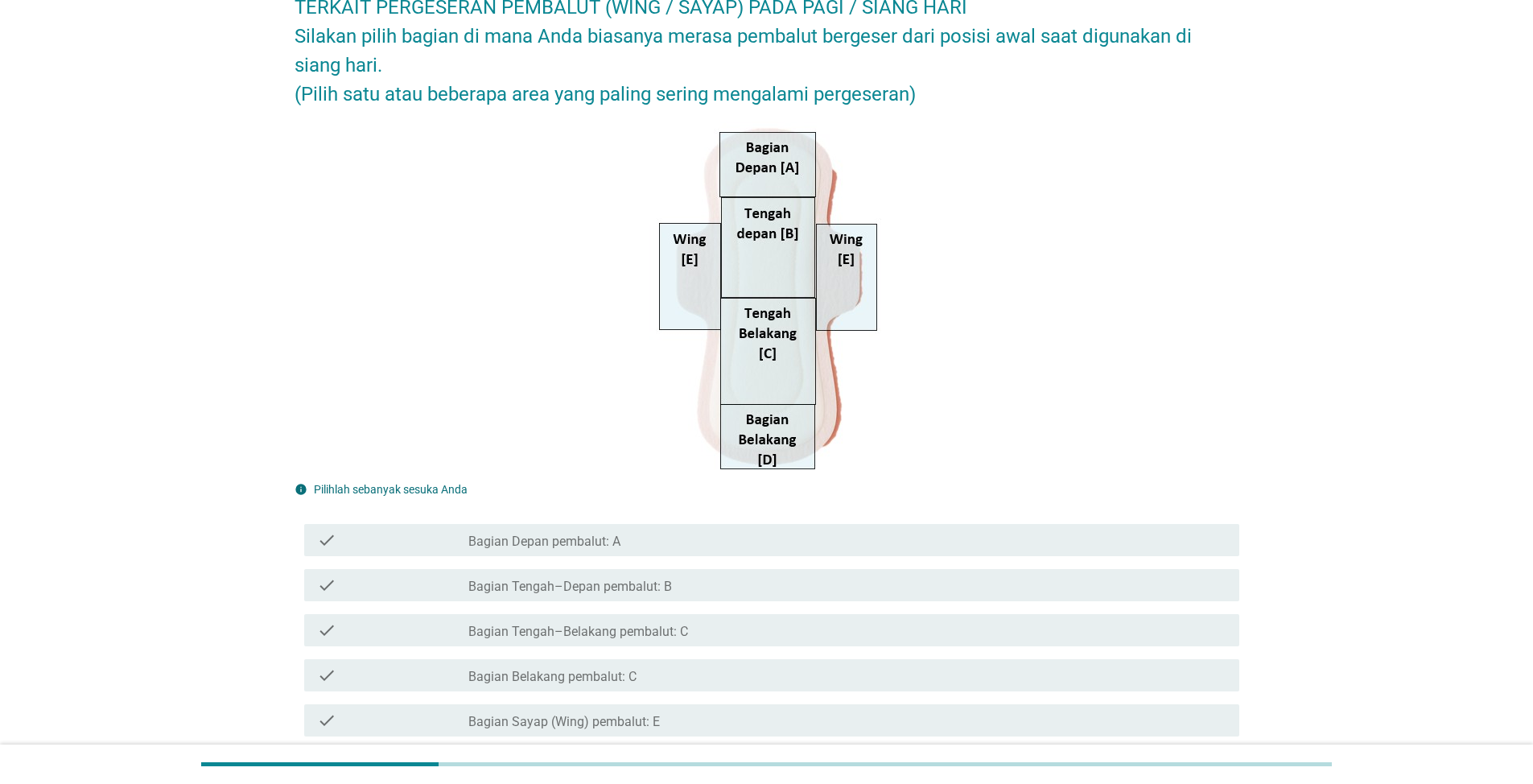
scroll to position [97, 0]
click at [742, 626] on div "check_box_outline_blank Bagian Tengah–Belakang pembalut: C" at bounding box center [848, 628] width 758 height 19
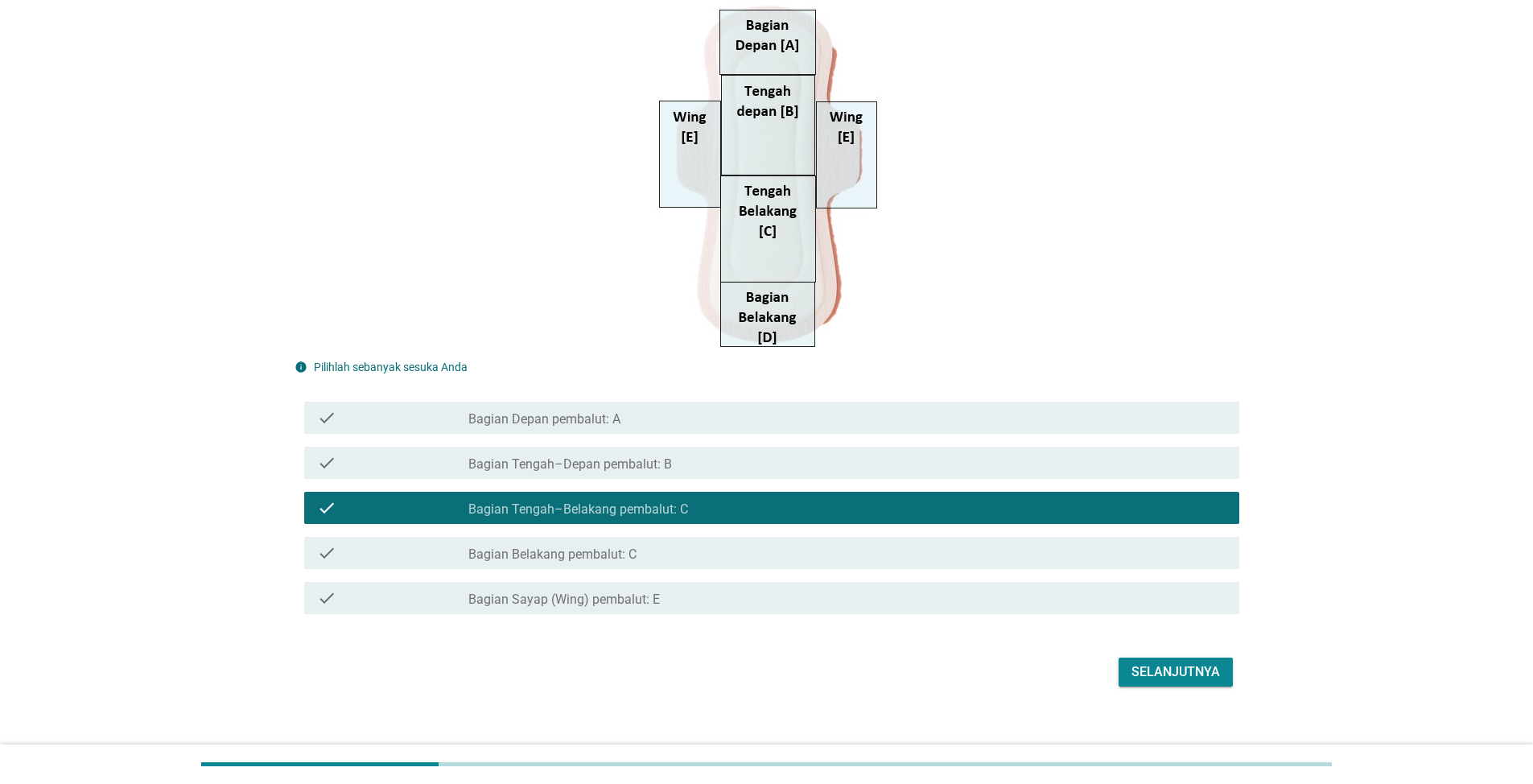
scroll to position [235, 0]
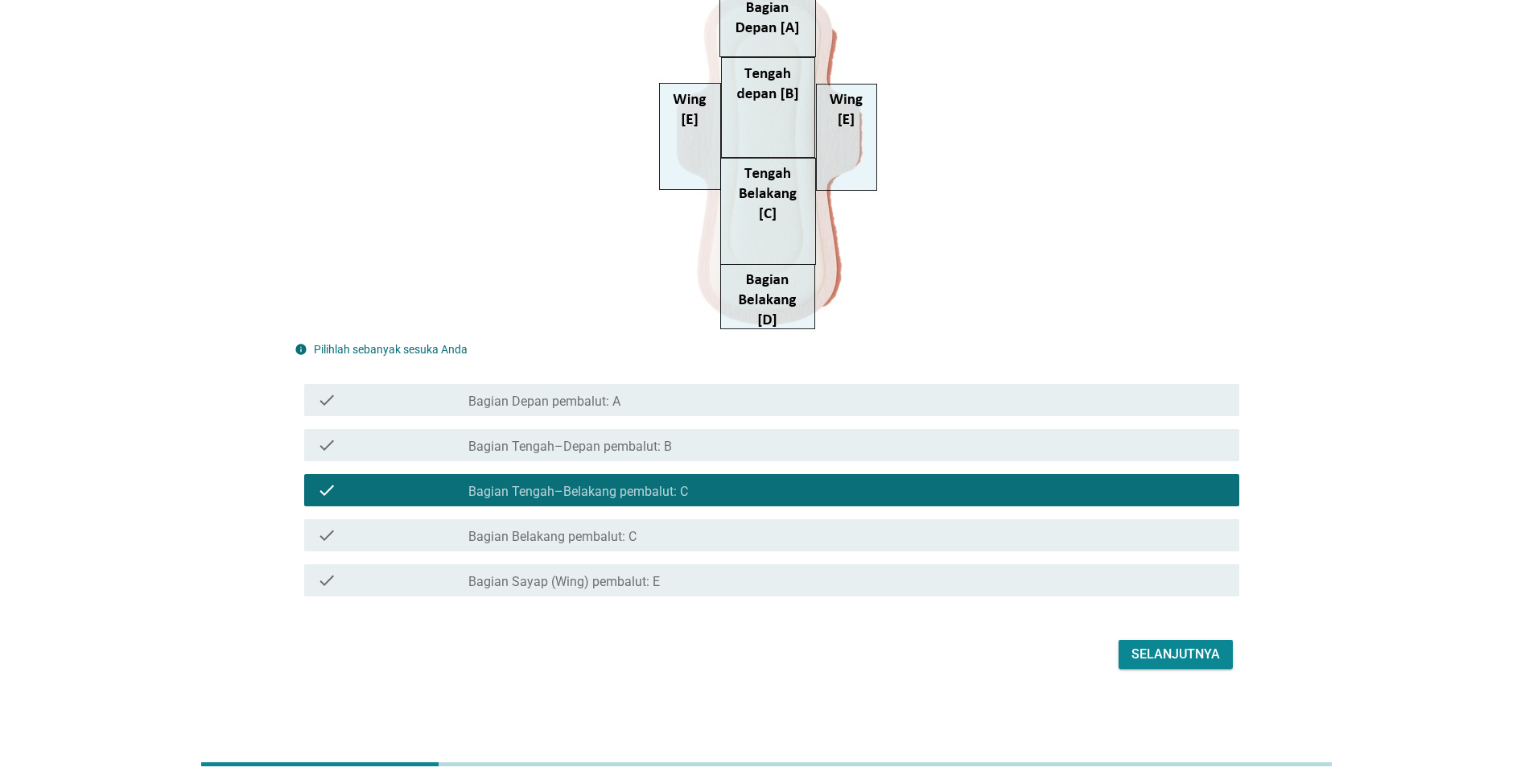
click at [1171, 652] on div "Selanjutnya" at bounding box center [1176, 654] width 88 height 19
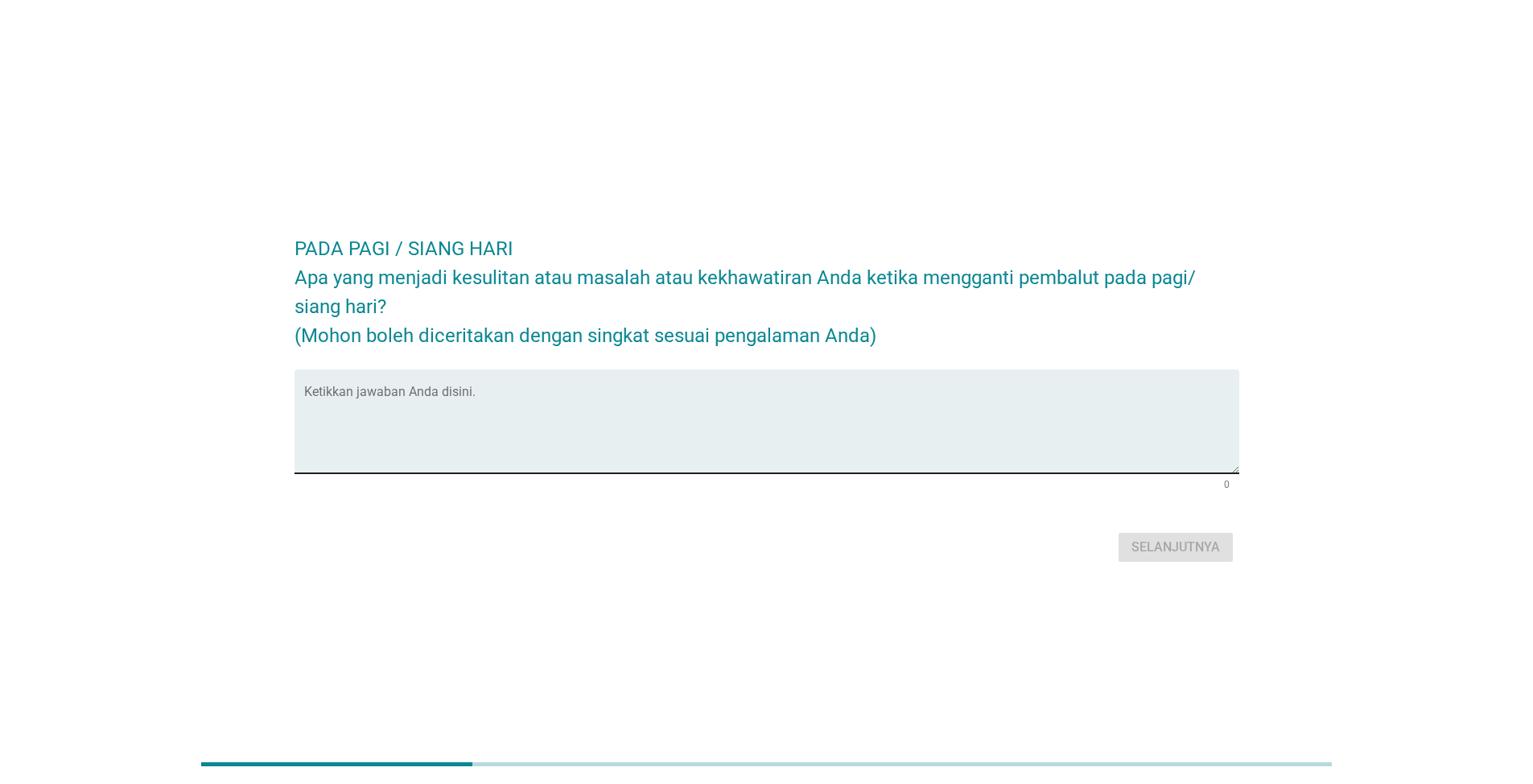
click at [544, 385] on div "Ketikkan jawaban Anda disini." at bounding box center [771, 421] width 935 height 104
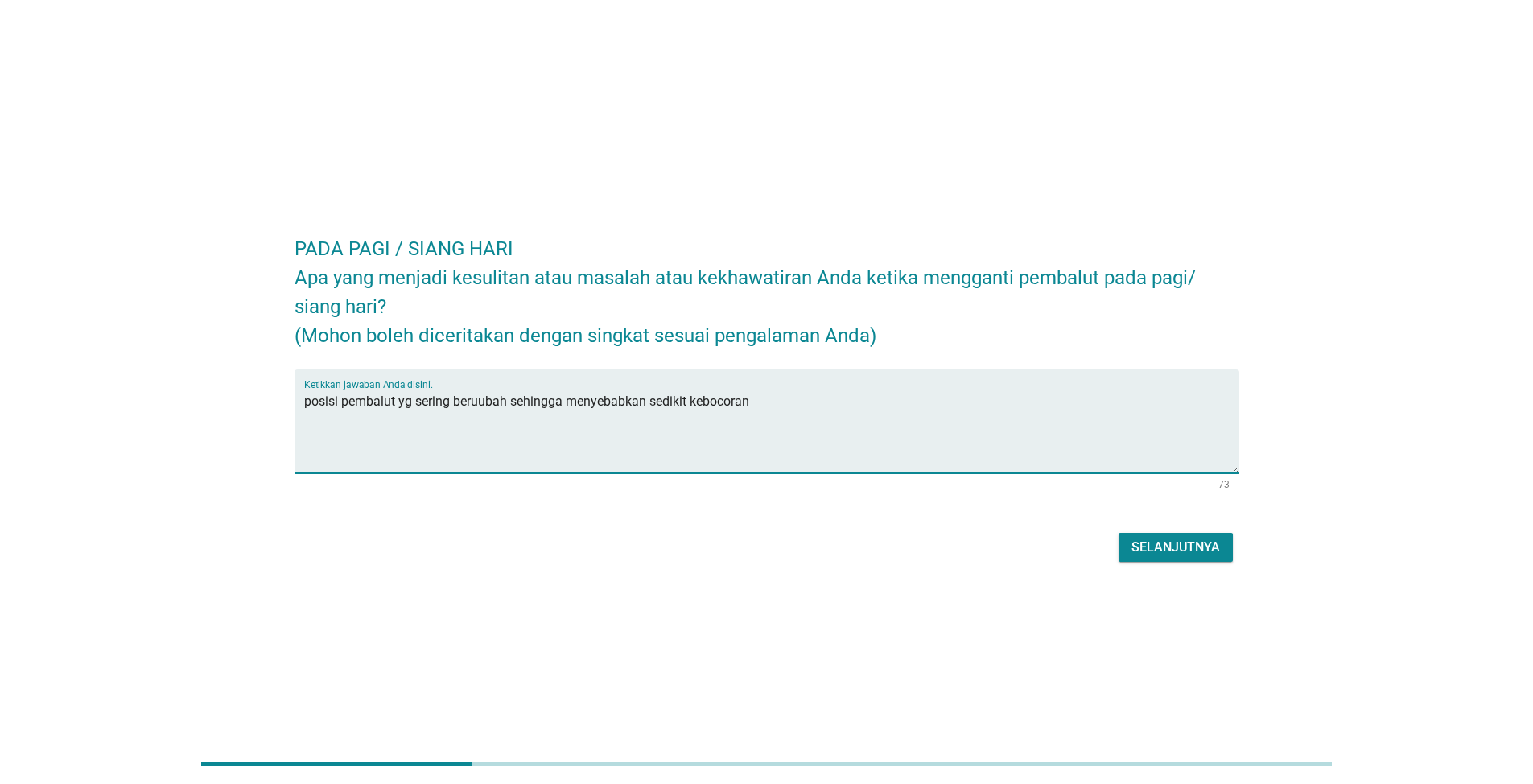
type textarea "posisi pembalut yg sering beruubah sehingga menyebabkan sedikit kebocoran"
click at [1203, 544] on div "Selanjutnya" at bounding box center [1176, 547] width 88 height 19
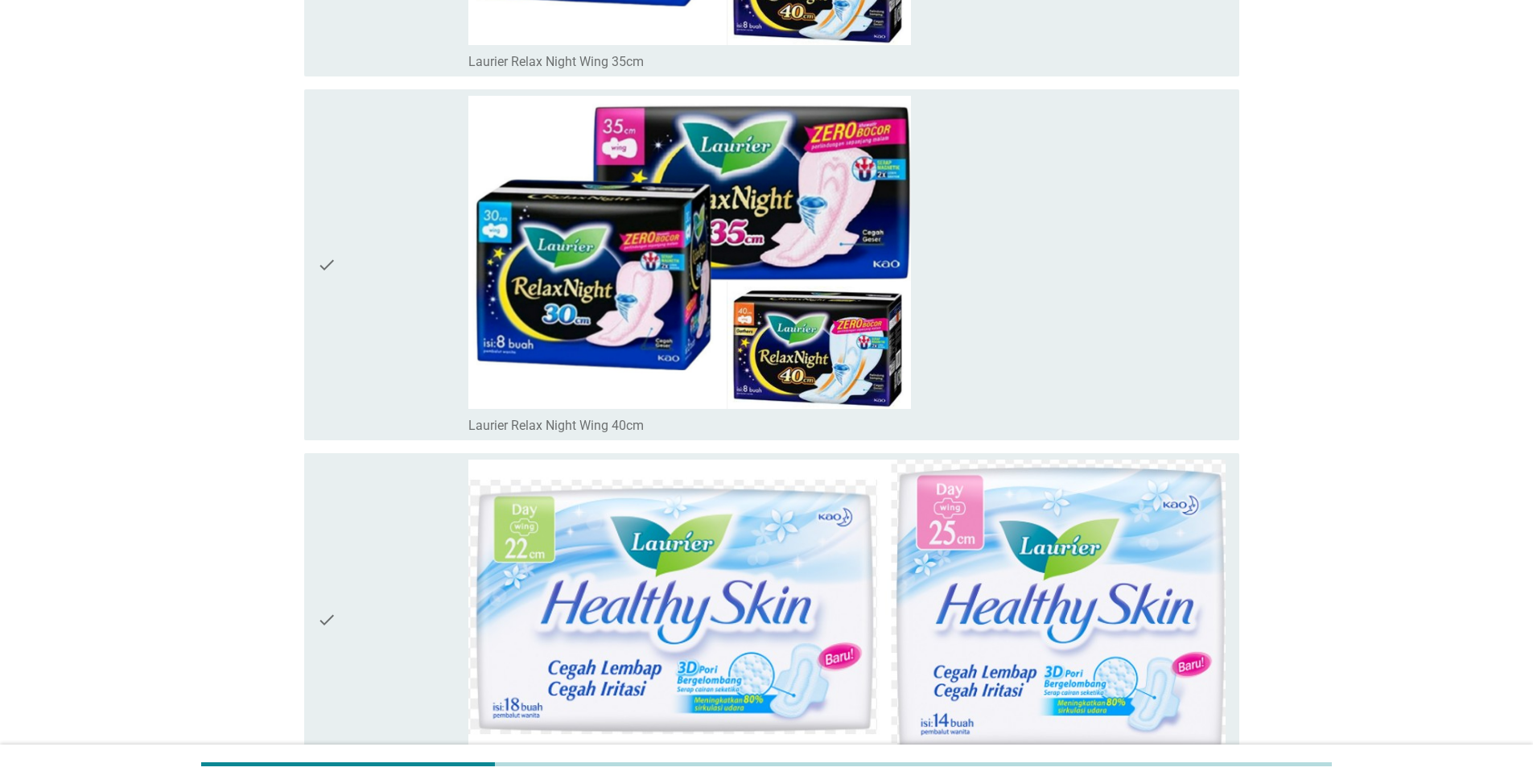
scroll to position [7071, 0]
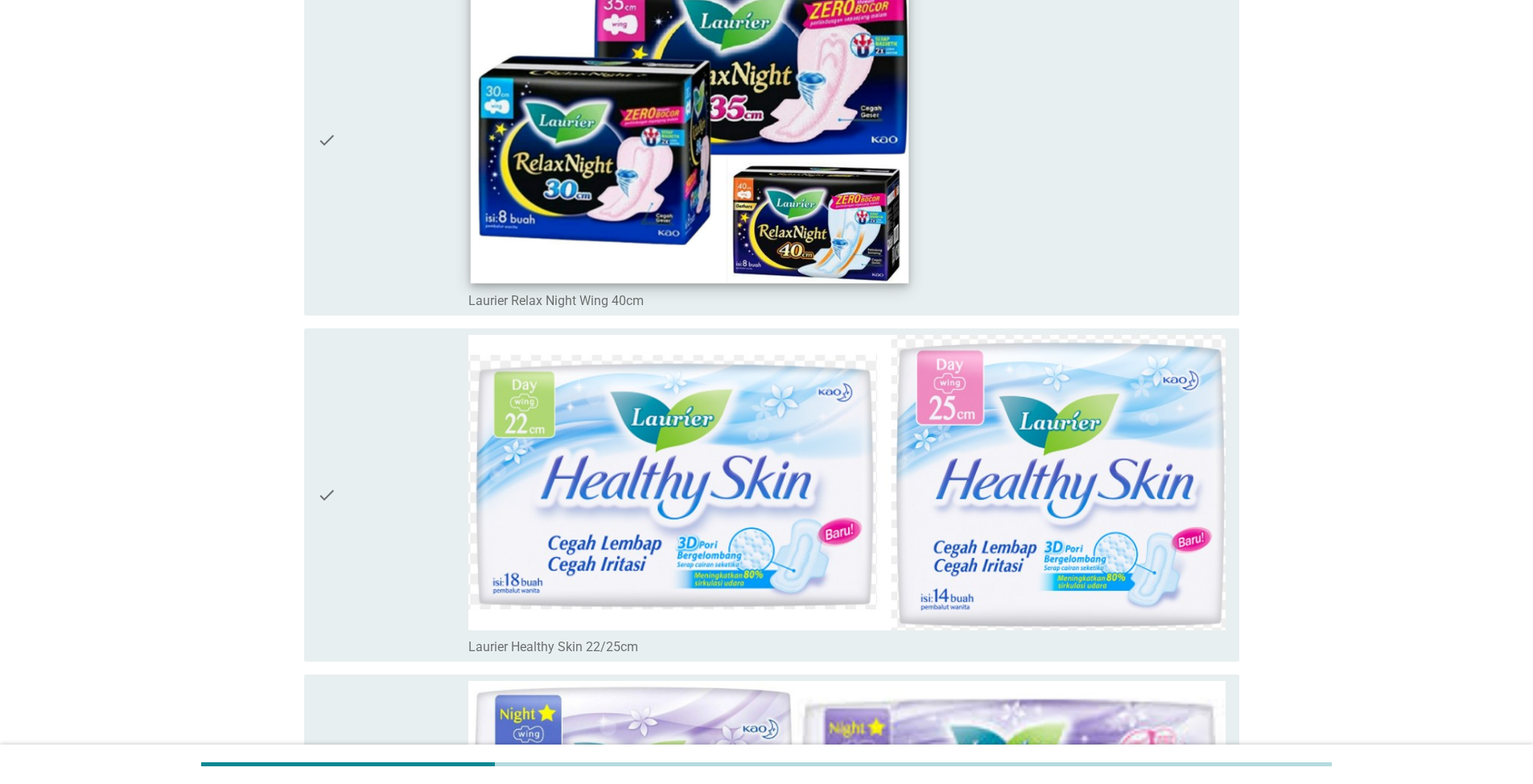
click at [857, 238] on img at bounding box center [690, 127] width 439 height 310
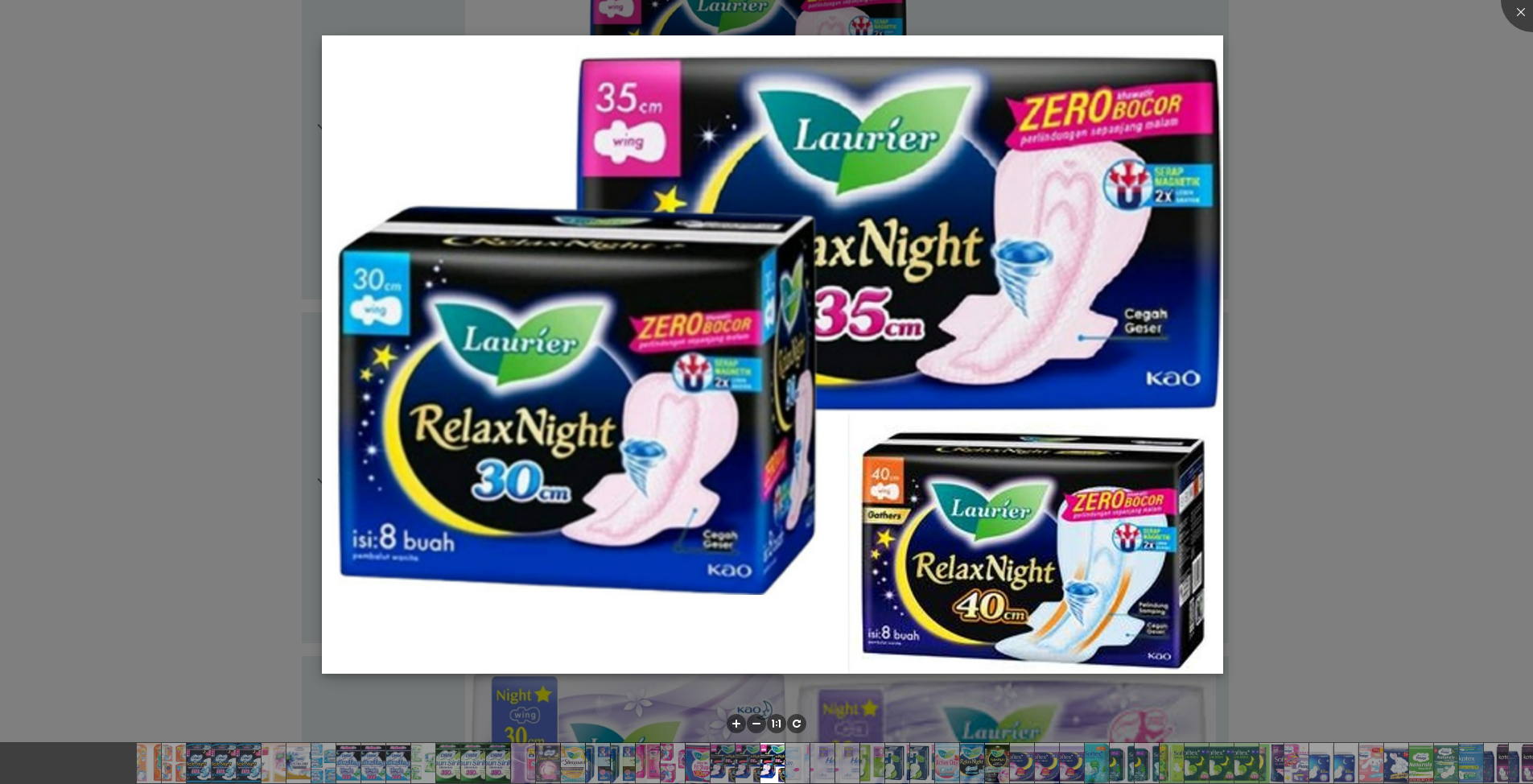
click at [1068, 356] on img at bounding box center [772, 354] width 902 height 638
click at [1518, 16] on div at bounding box center [1534, 0] width 64 height 64
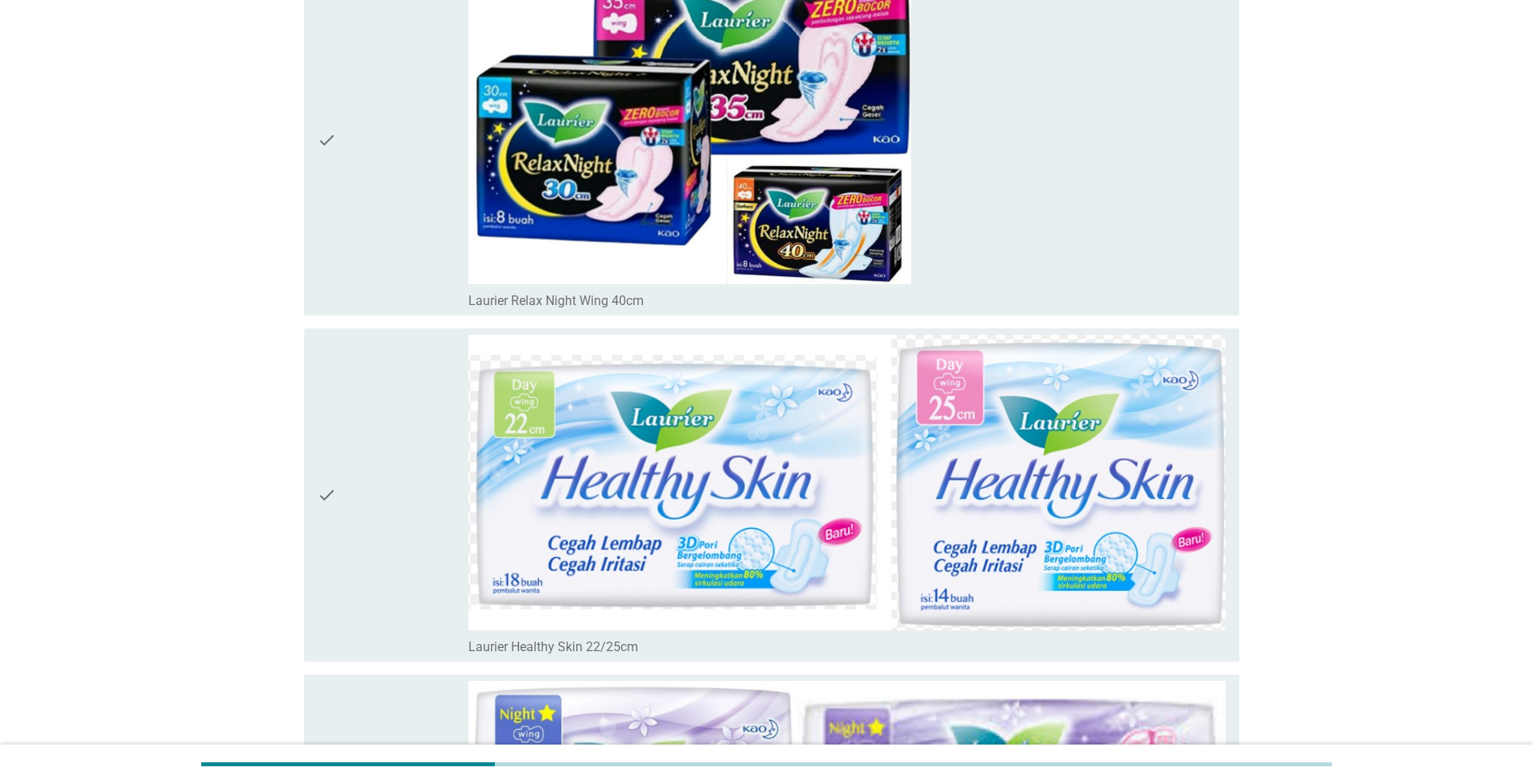
click at [322, 128] on icon "check" at bounding box center [326, 141] width 19 height 339
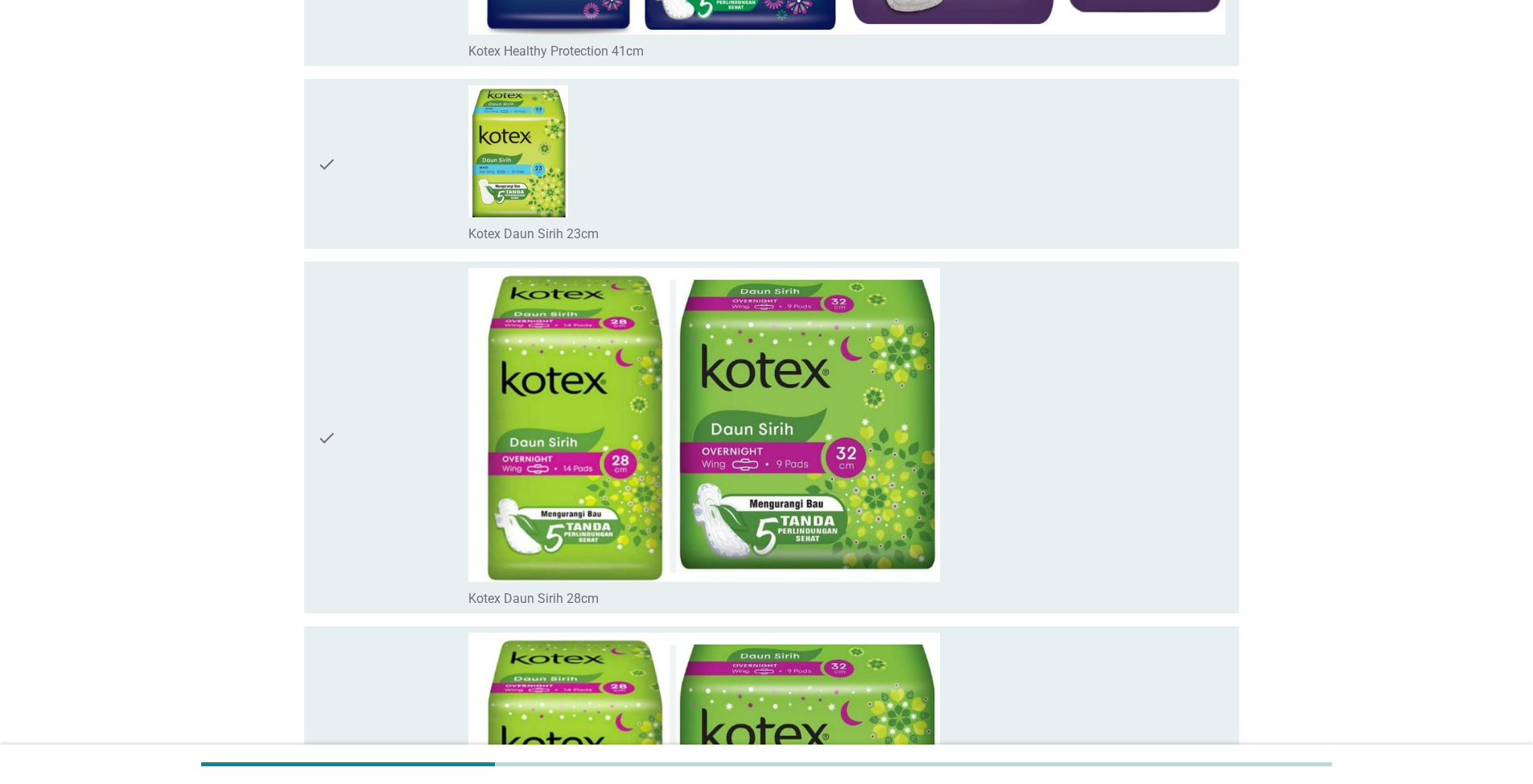
scroll to position [15882, 0]
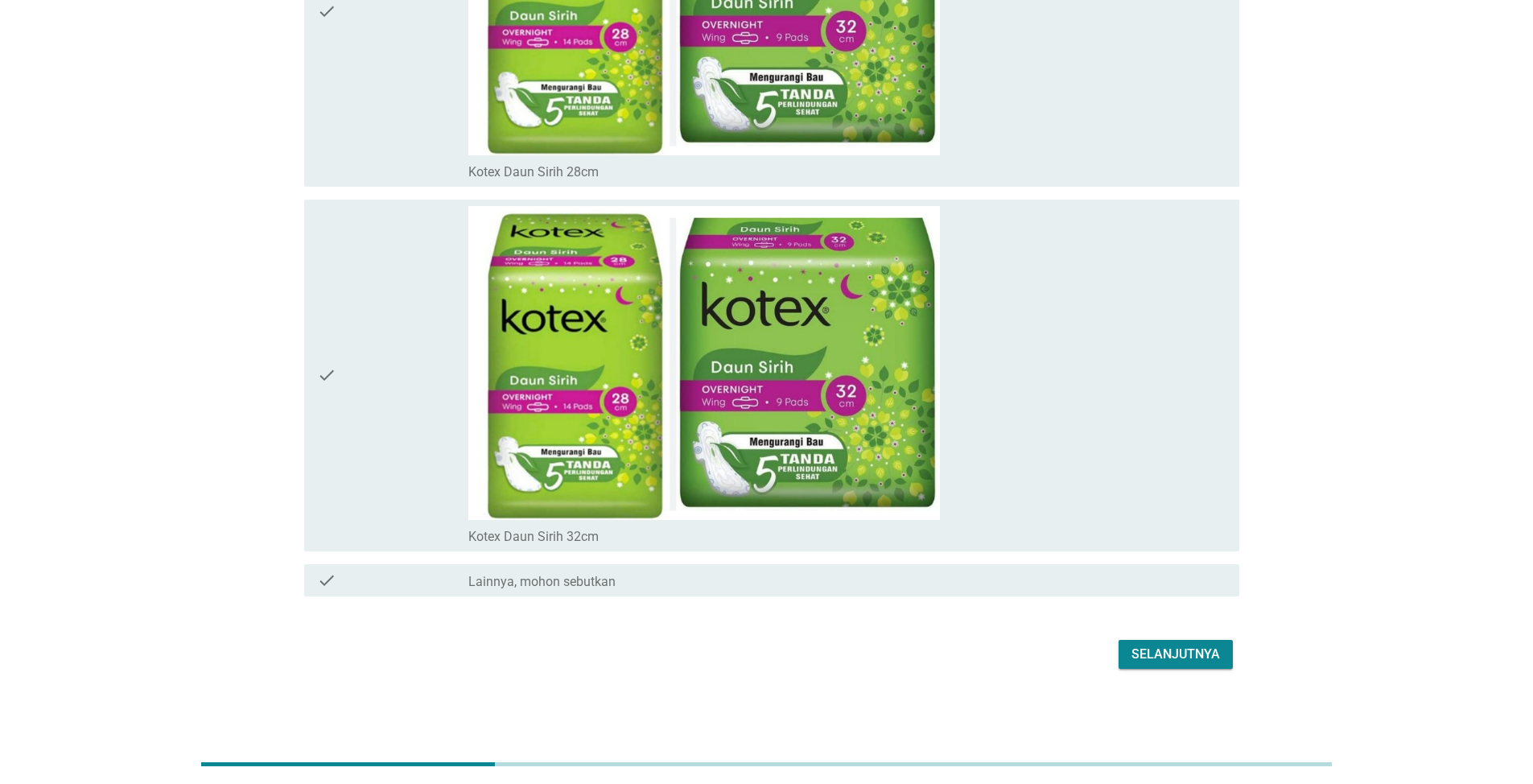
click at [1214, 658] on div "Selanjutnya" at bounding box center [1176, 654] width 88 height 19
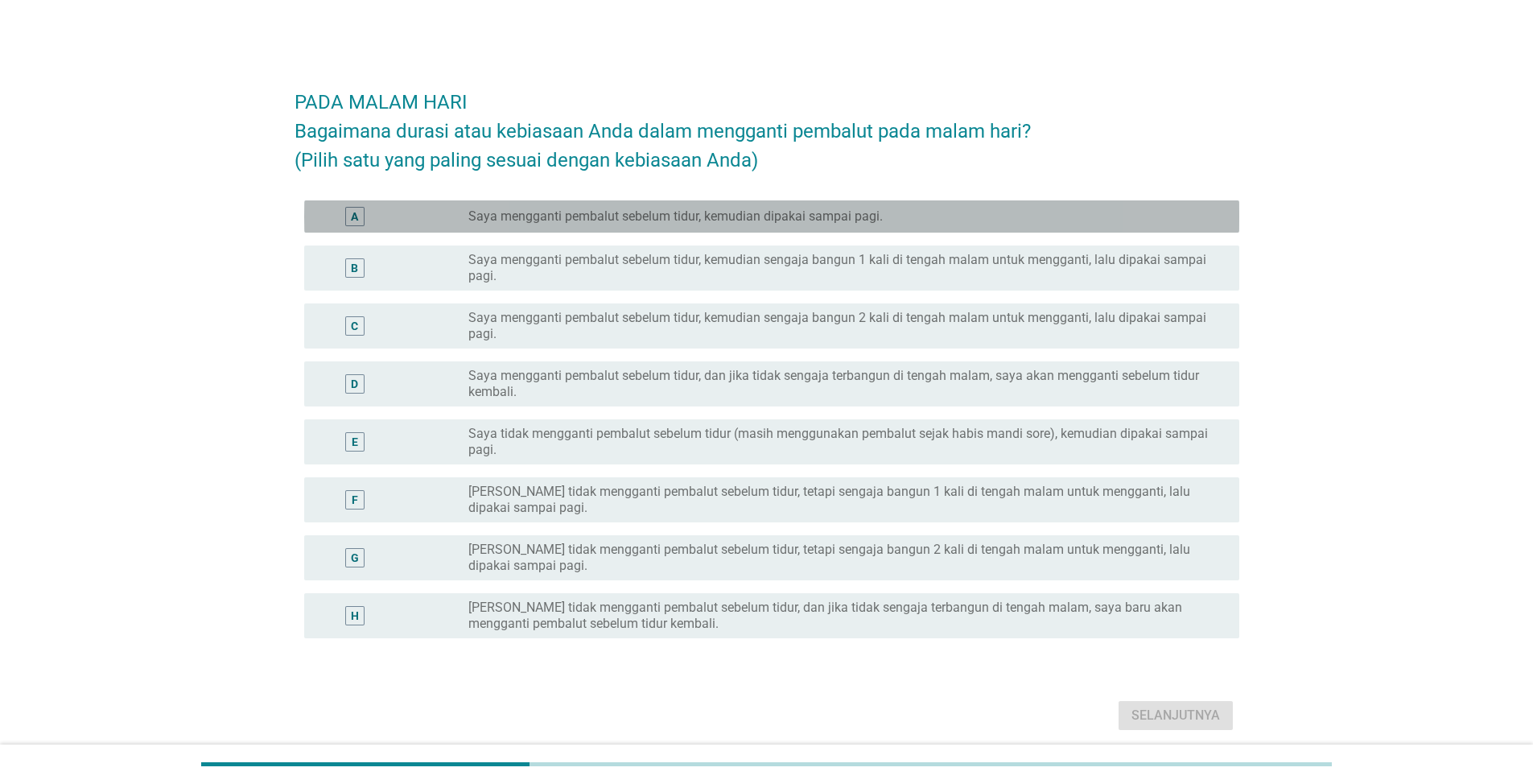
click at [594, 216] on label "Saya mengganti pembalut sebelum tidur, kemudian dipakai sampai pagi." at bounding box center [676, 216] width 415 height 16
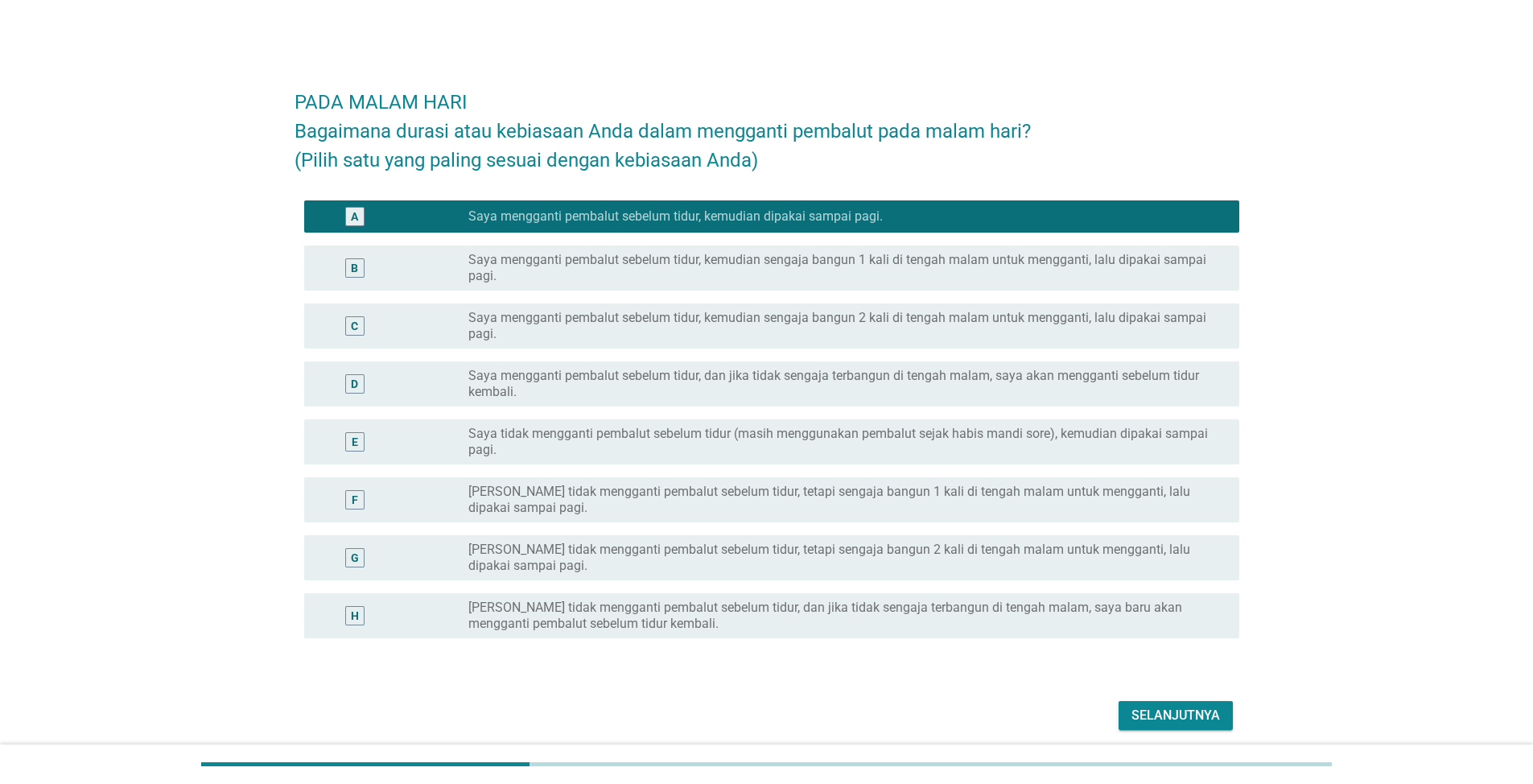
click at [1221, 719] on button "Selanjutnya" at bounding box center [1176, 715] width 114 height 29
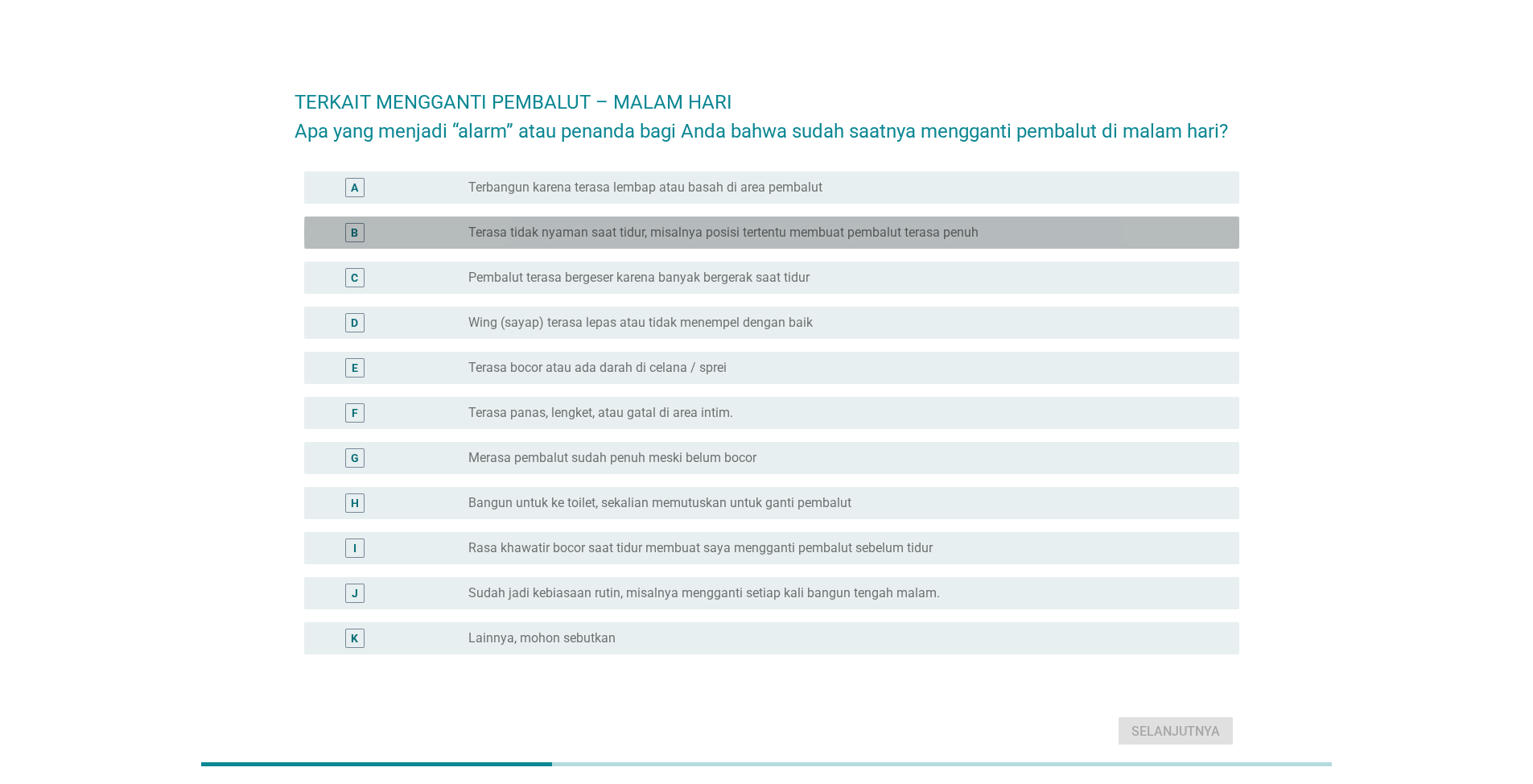
click at [742, 227] on label "Terasa tidak nyaman saat tidur, misalnya posisi tertentu membuat pembalut teras…" at bounding box center [724, 232] width 510 height 16
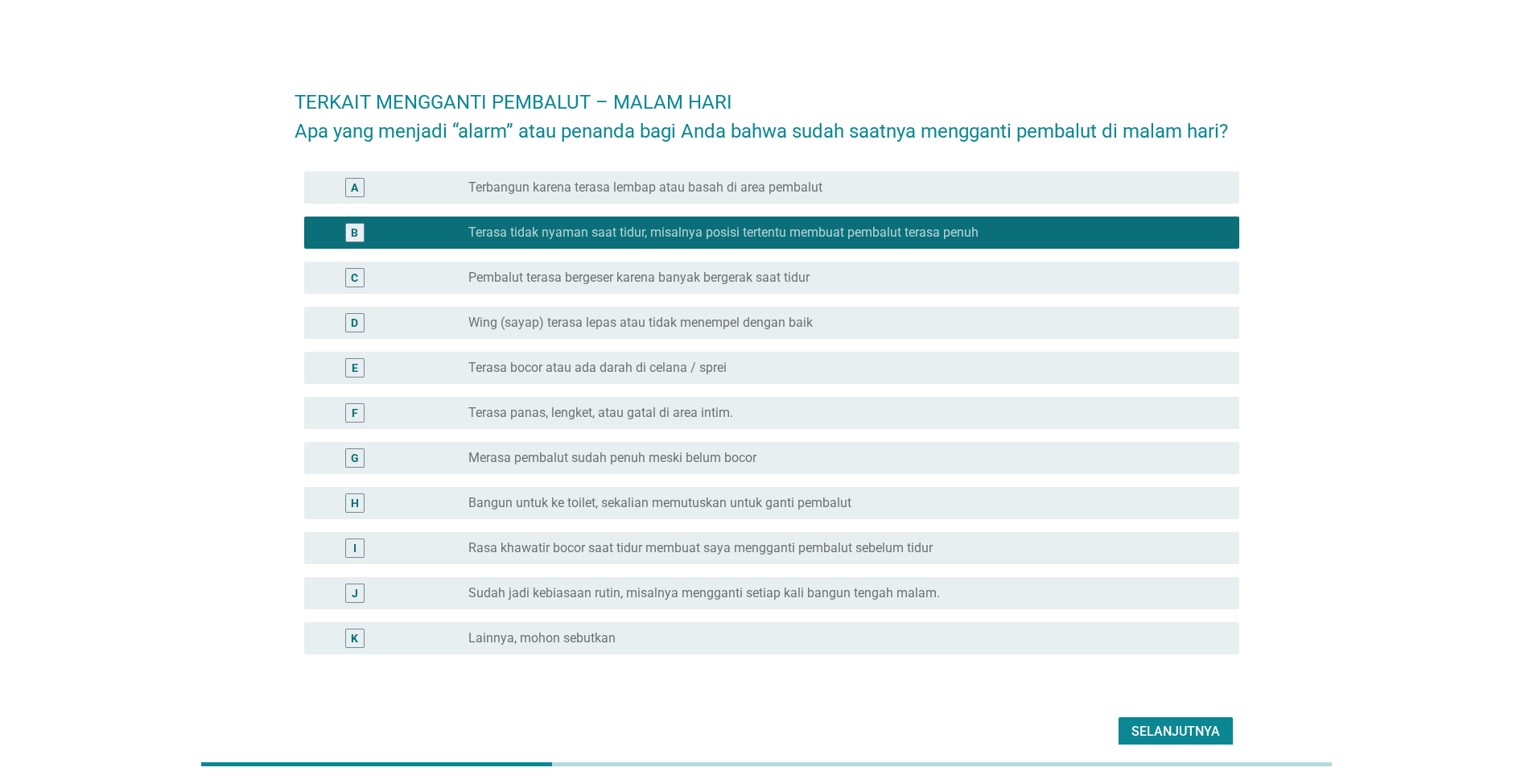
click at [1145, 726] on div "Selanjutnya" at bounding box center [1176, 731] width 88 height 19
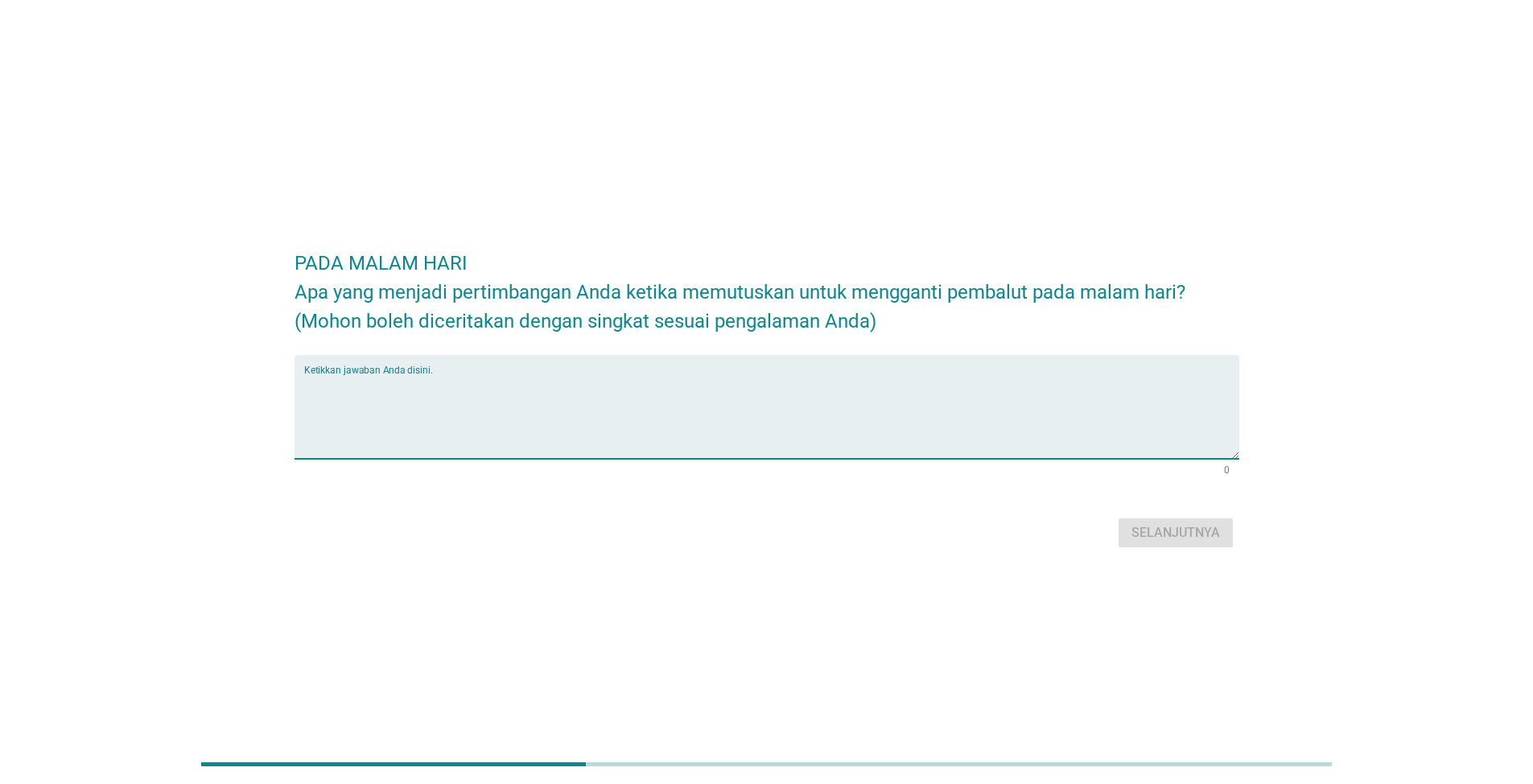
click at [483, 375] on textarea "Ketikkan jawaban Anda disini." at bounding box center [771, 416] width 935 height 85
type textarea "ketika merasa tidak nyaman dan penuh"
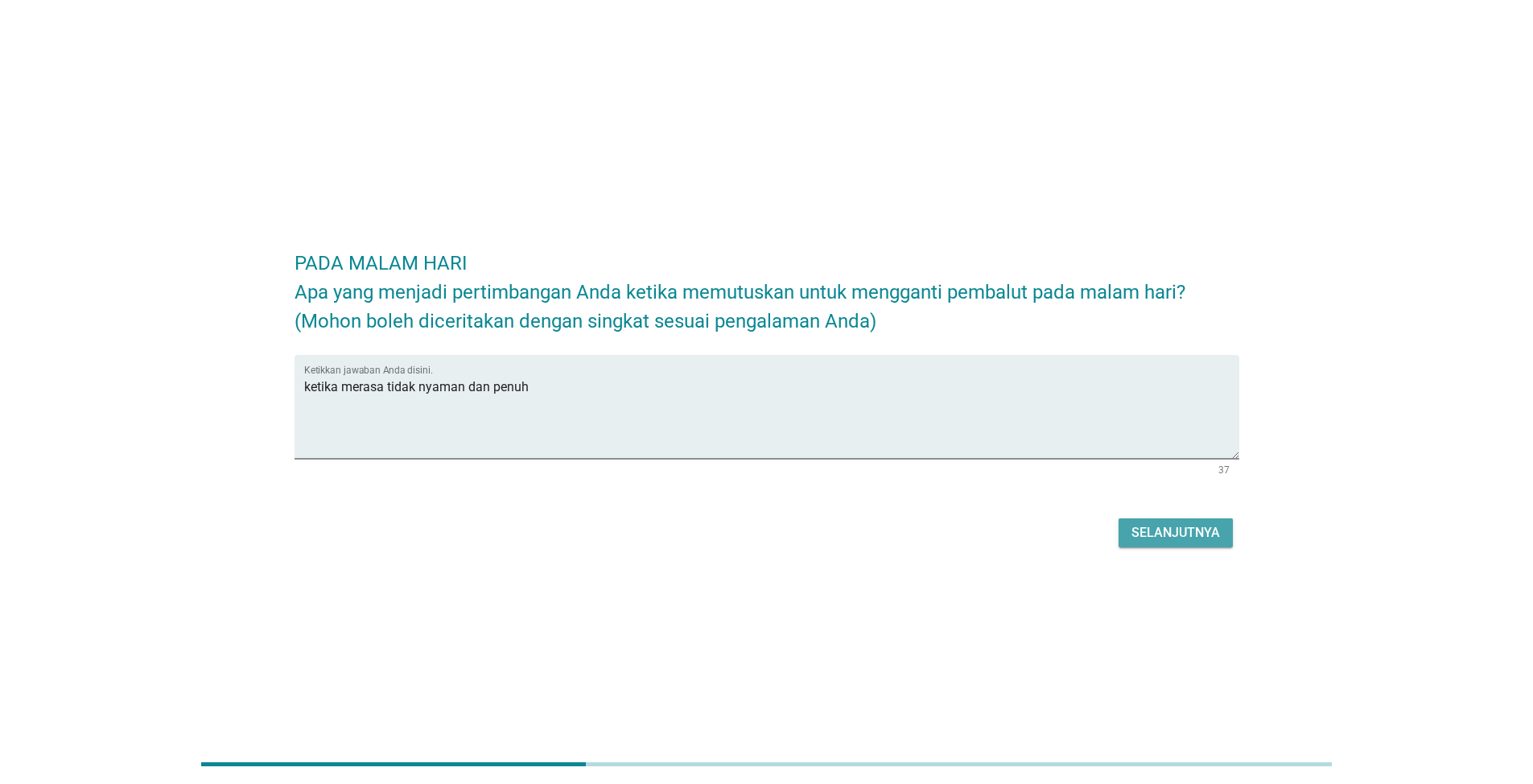
click at [1205, 523] on div "Selanjutnya" at bounding box center [1176, 532] width 88 height 19
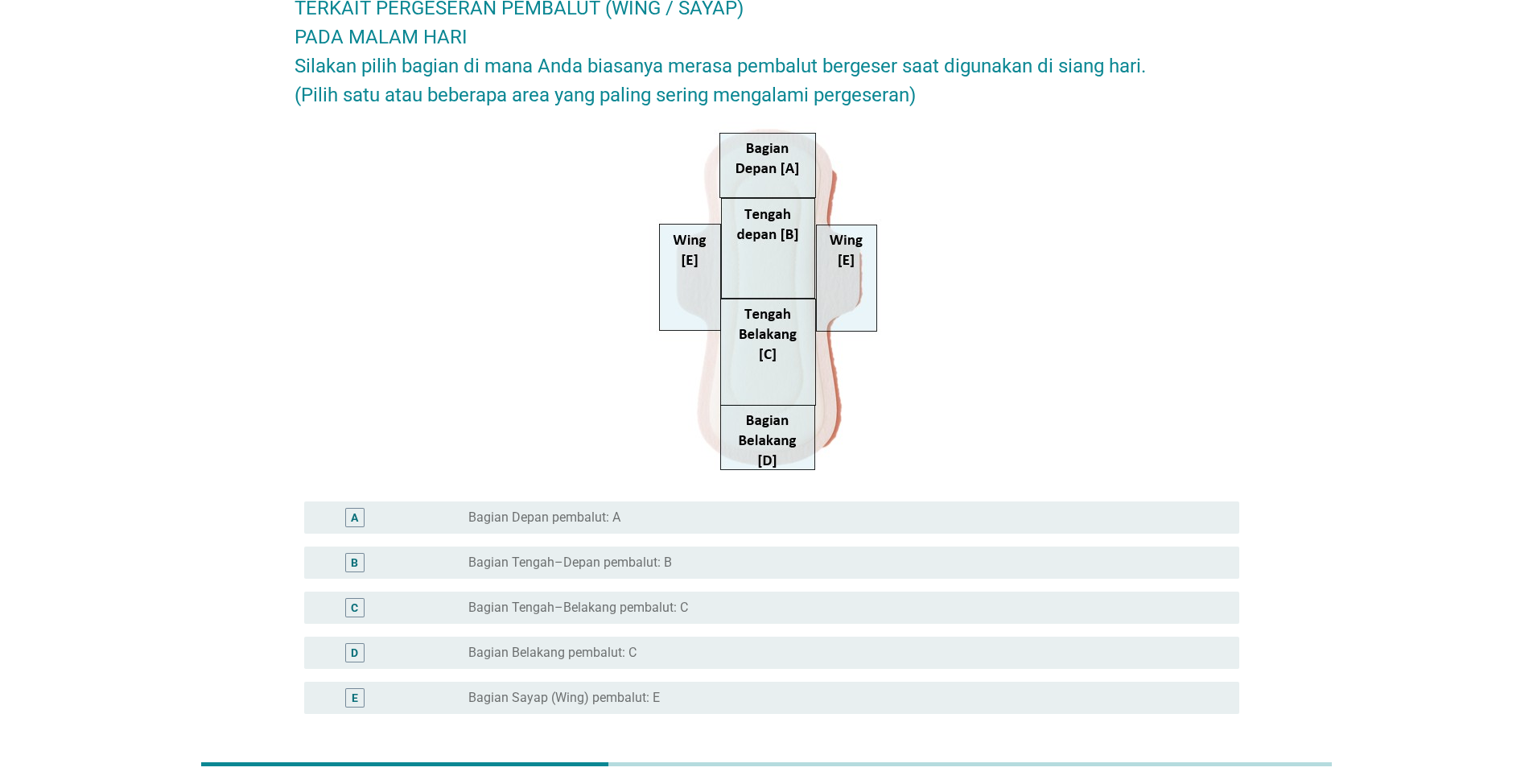
scroll to position [103, 0]
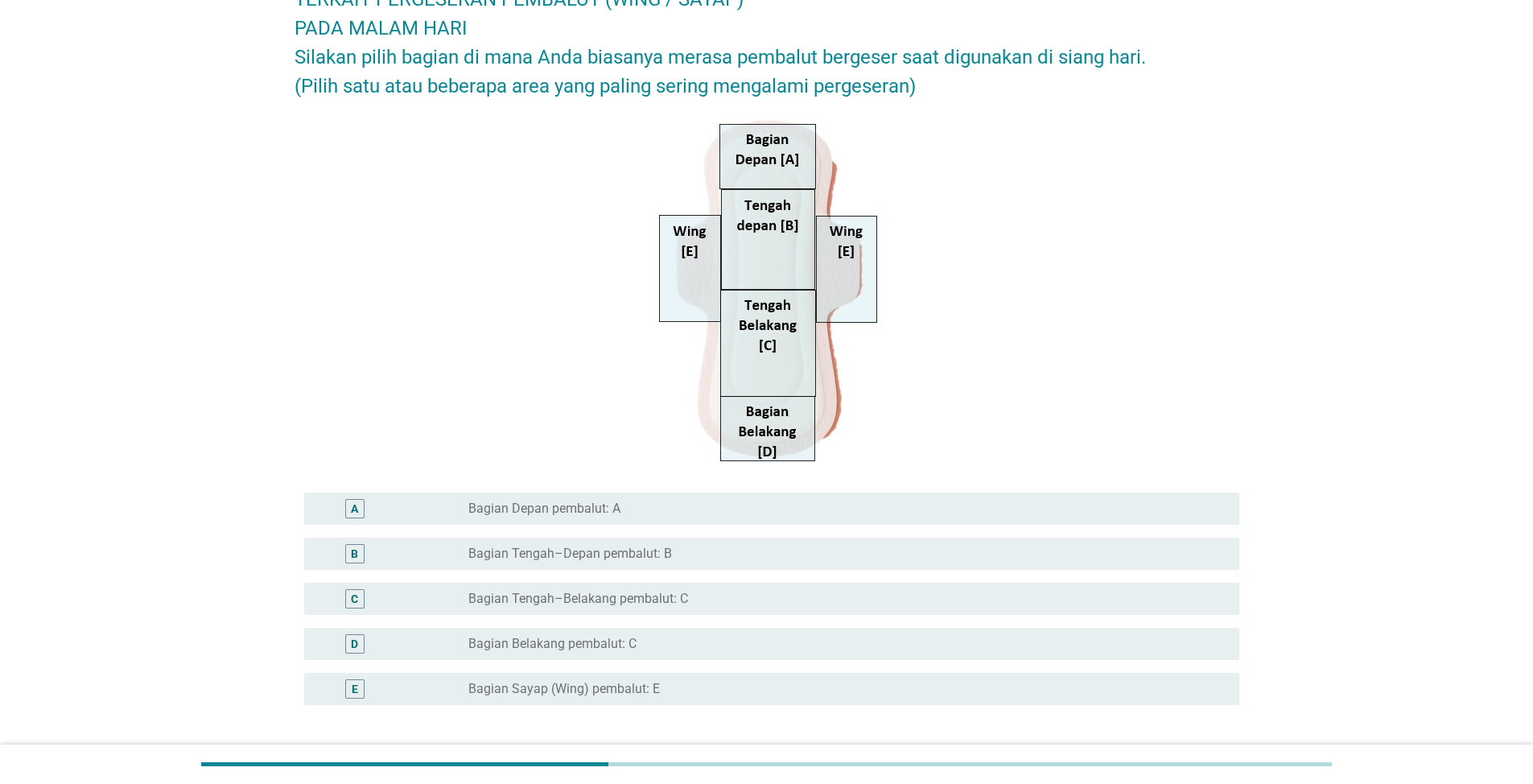
click at [673, 597] on label "Bagian Tengah–Belakang pembalut: C" at bounding box center [579, 598] width 220 height 16
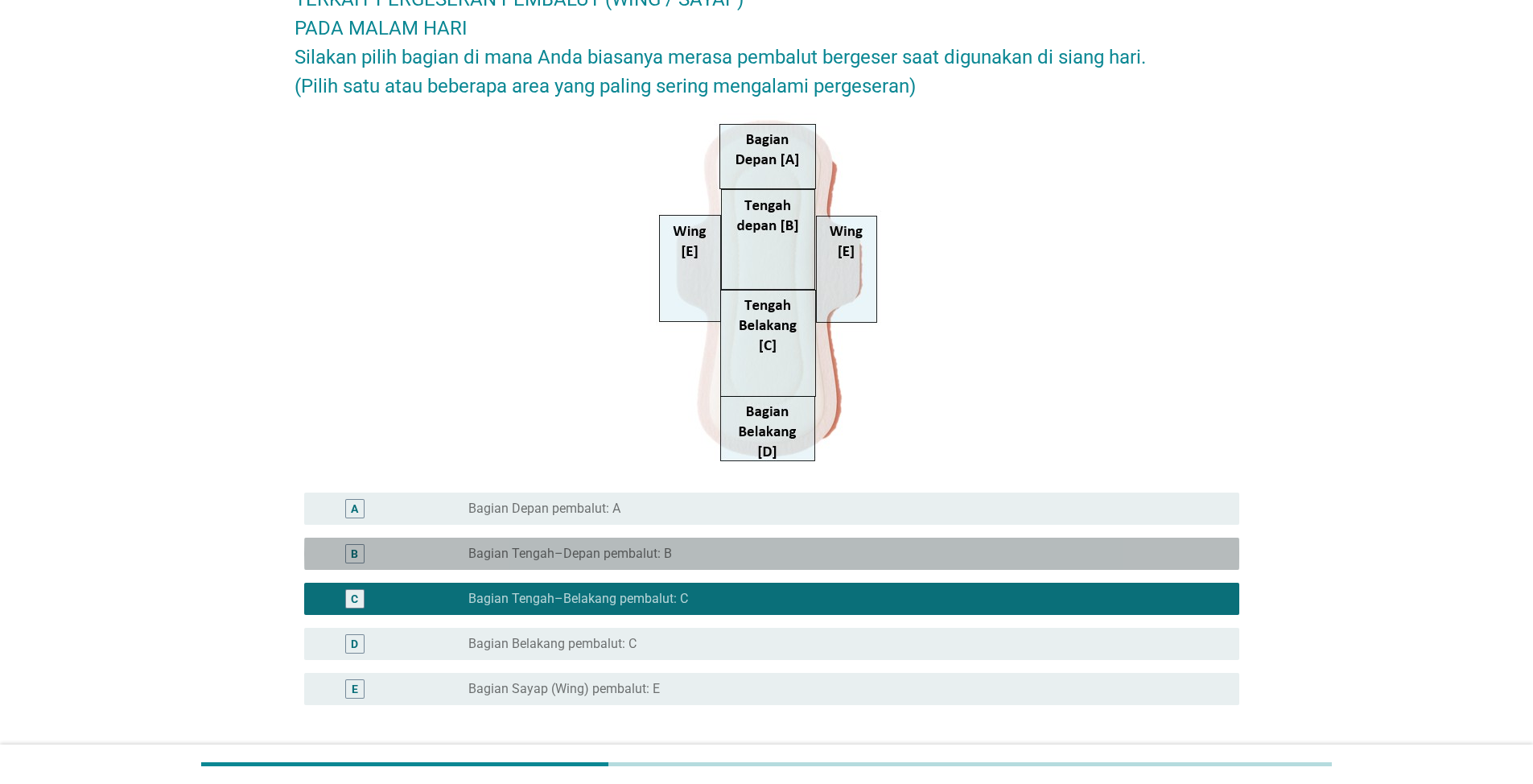
click at [823, 546] on div "radio_button_unchecked Bagian Tengah–Depan pembalut: B" at bounding box center [841, 553] width 745 height 16
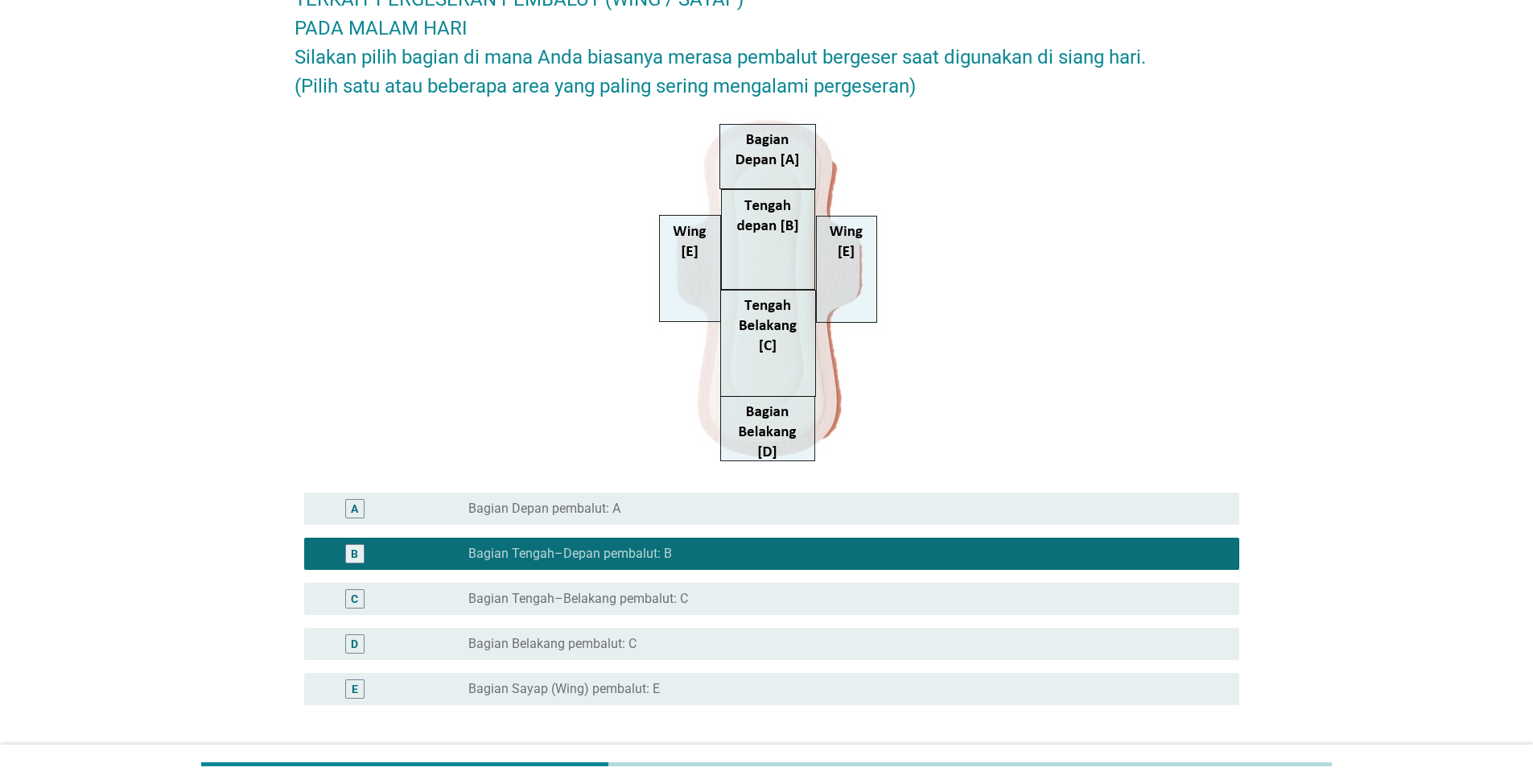
click at [817, 583] on div "C radio_button_unchecked Bagian Tengah–Belakang pembalut: C" at bounding box center [771, 599] width 935 height 32
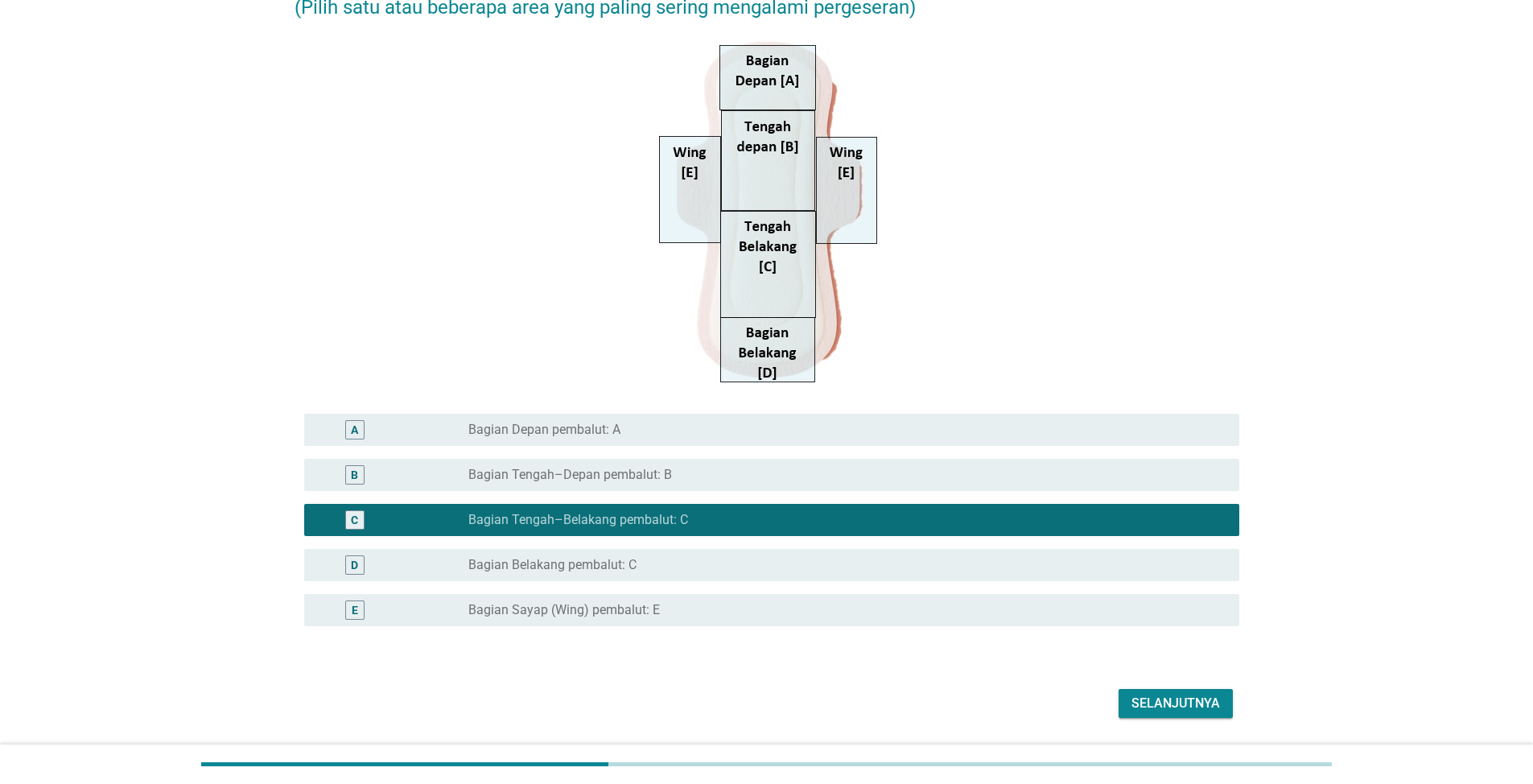
scroll to position [231, 0]
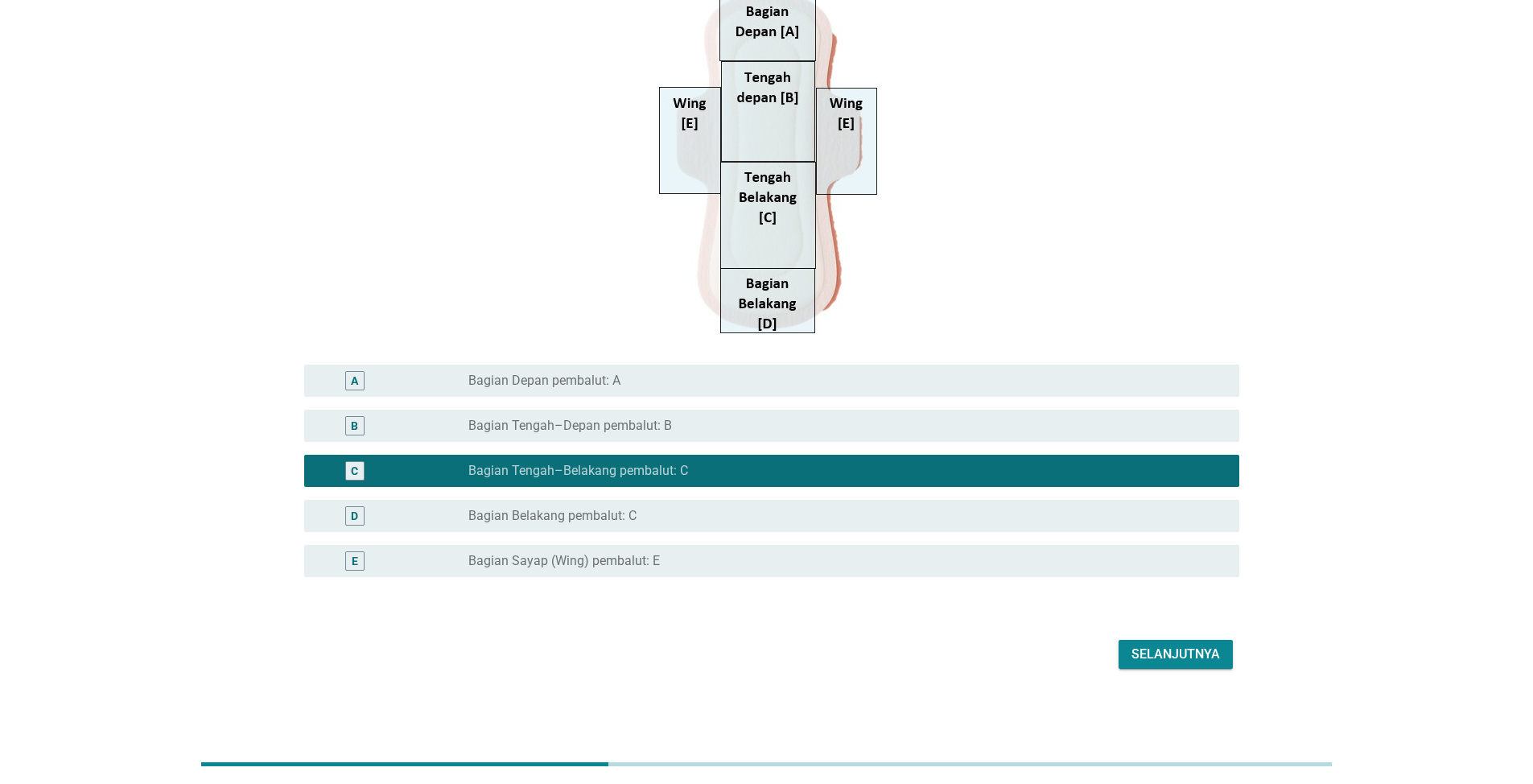
click at [1178, 658] on div "Selanjutnya" at bounding box center [1176, 654] width 88 height 19
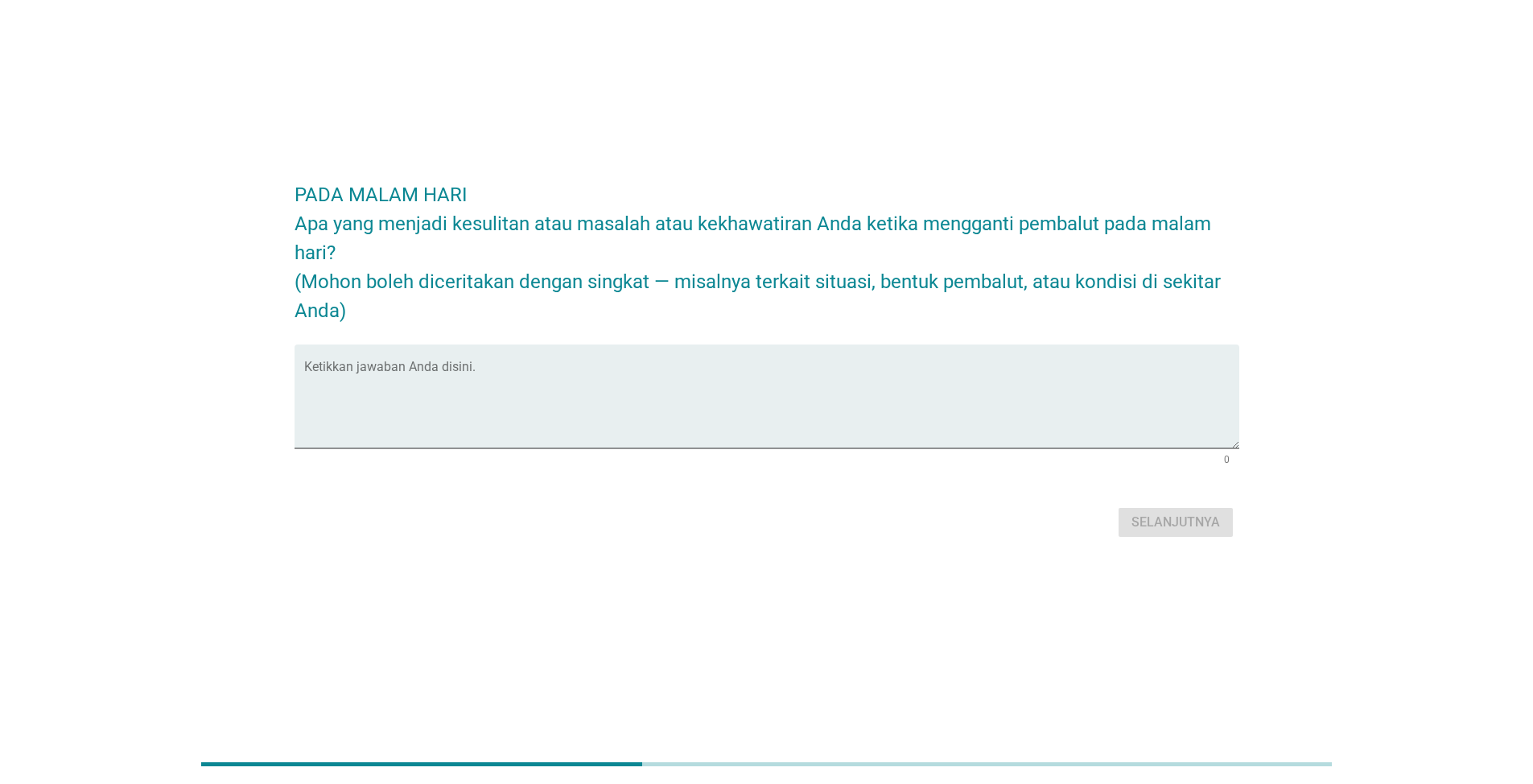
scroll to position [0, 0]
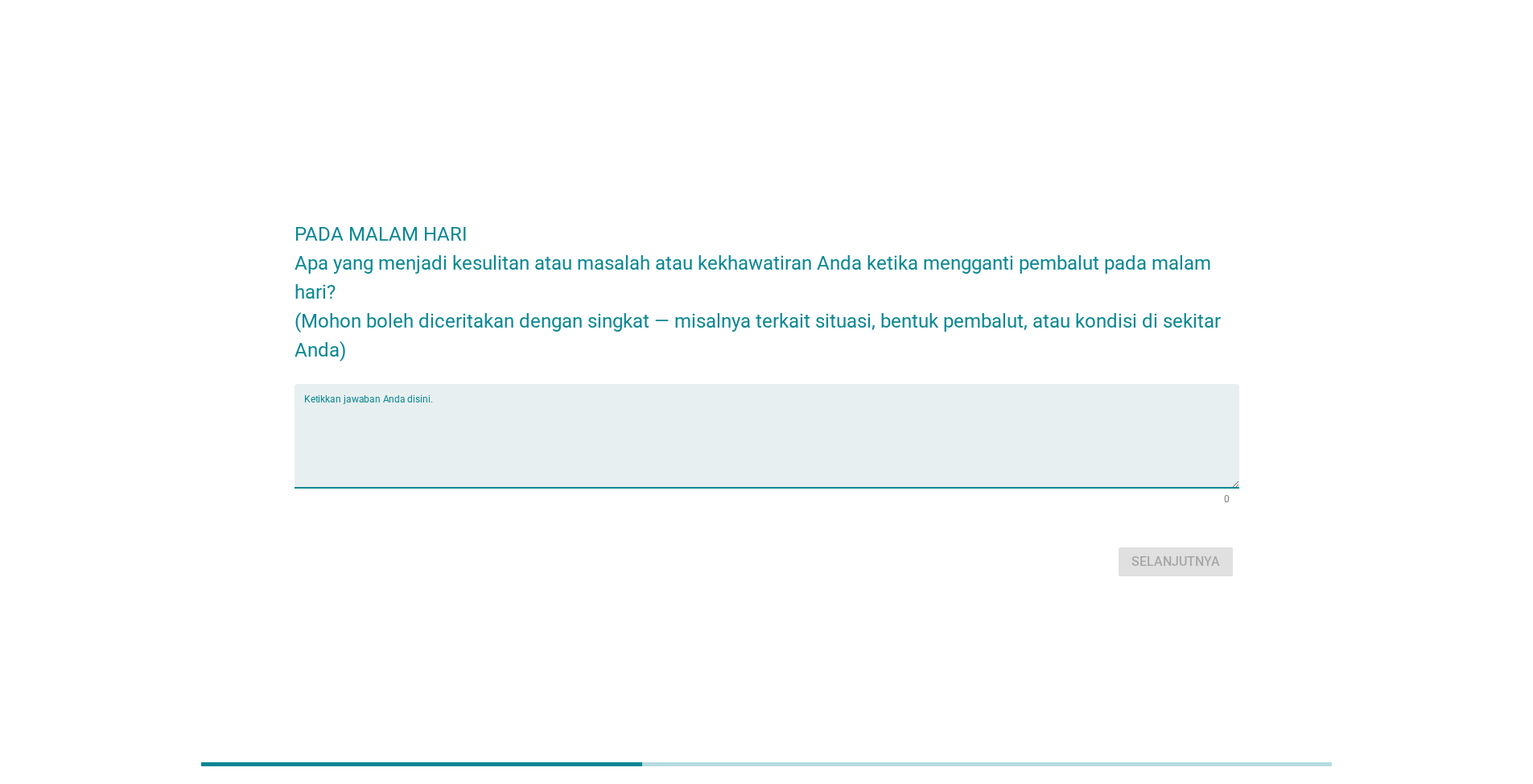
click at [513, 416] on textarea "Ketikkan jawaban Anda disini." at bounding box center [771, 446] width 935 height 85
type textarea "rasa mengantuk"
click at [1221, 557] on button "Selanjutnya" at bounding box center [1176, 561] width 114 height 29
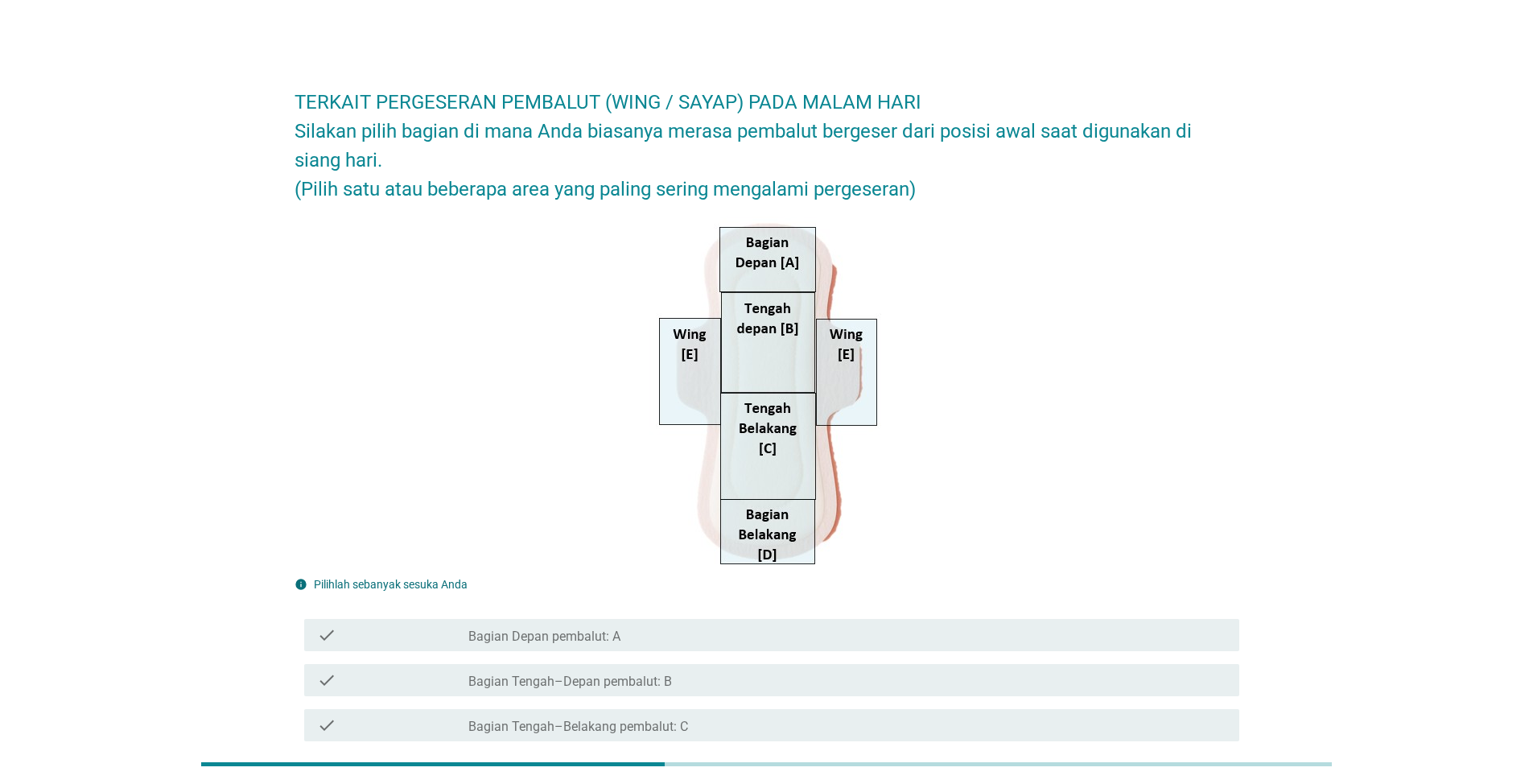
click at [706, 716] on div "check_box_outline_blank Bagian Tengah–Belakang pembalut: C" at bounding box center [848, 725] width 758 height 19
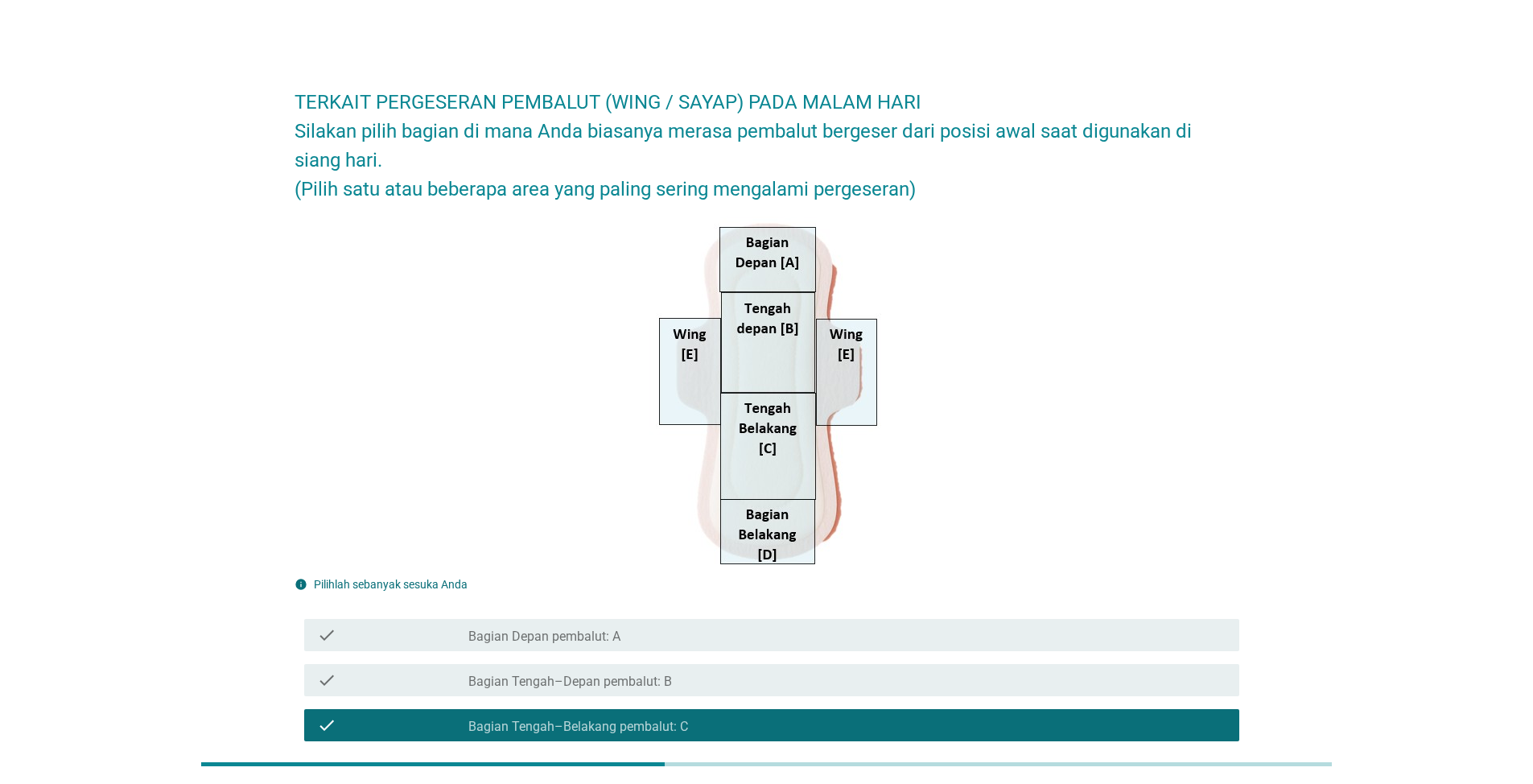
scroll to position [235, 0]
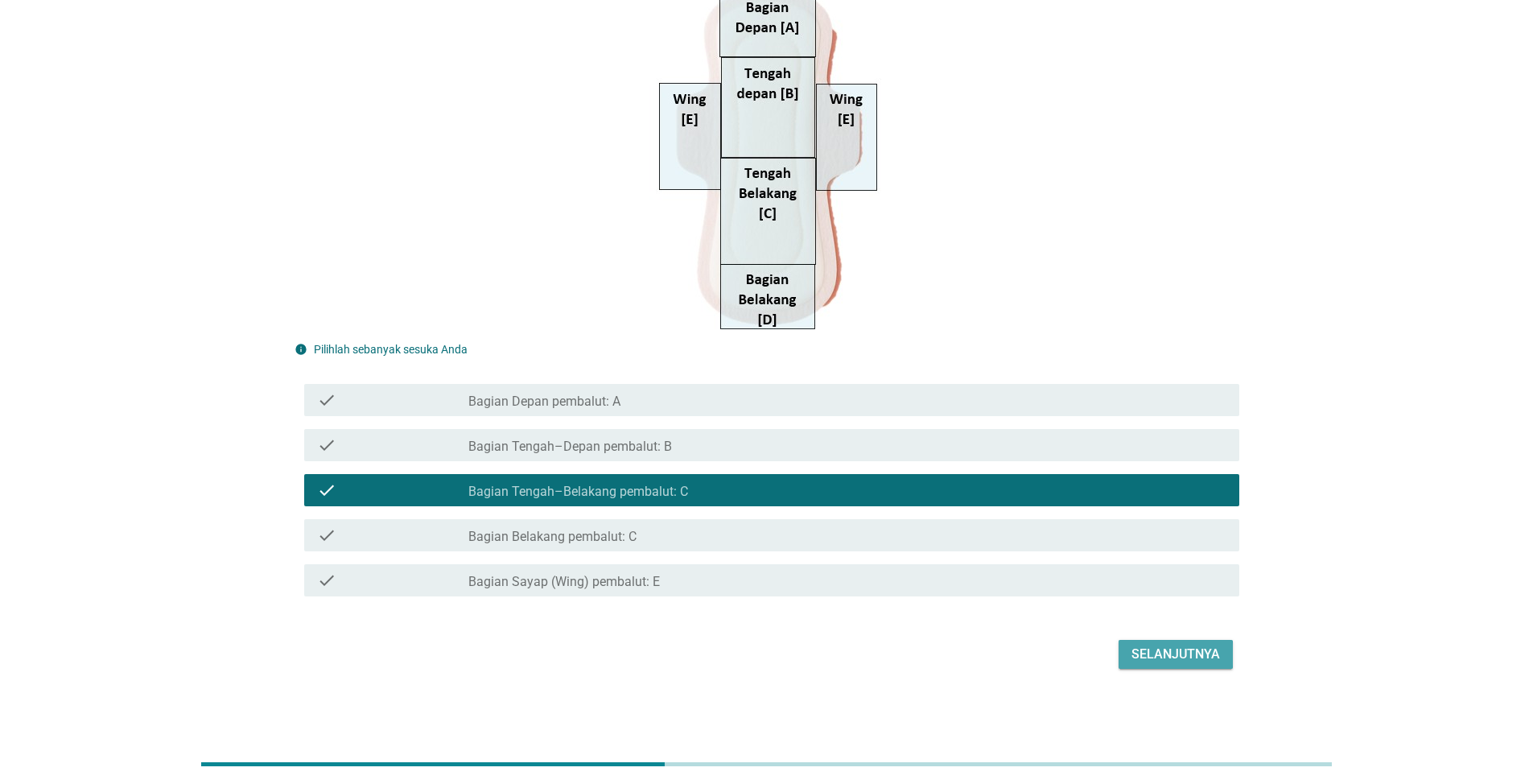
click at [1167, 659] on div "Selanjutnya" at bounding box center [1176, 654] width 88 height 19
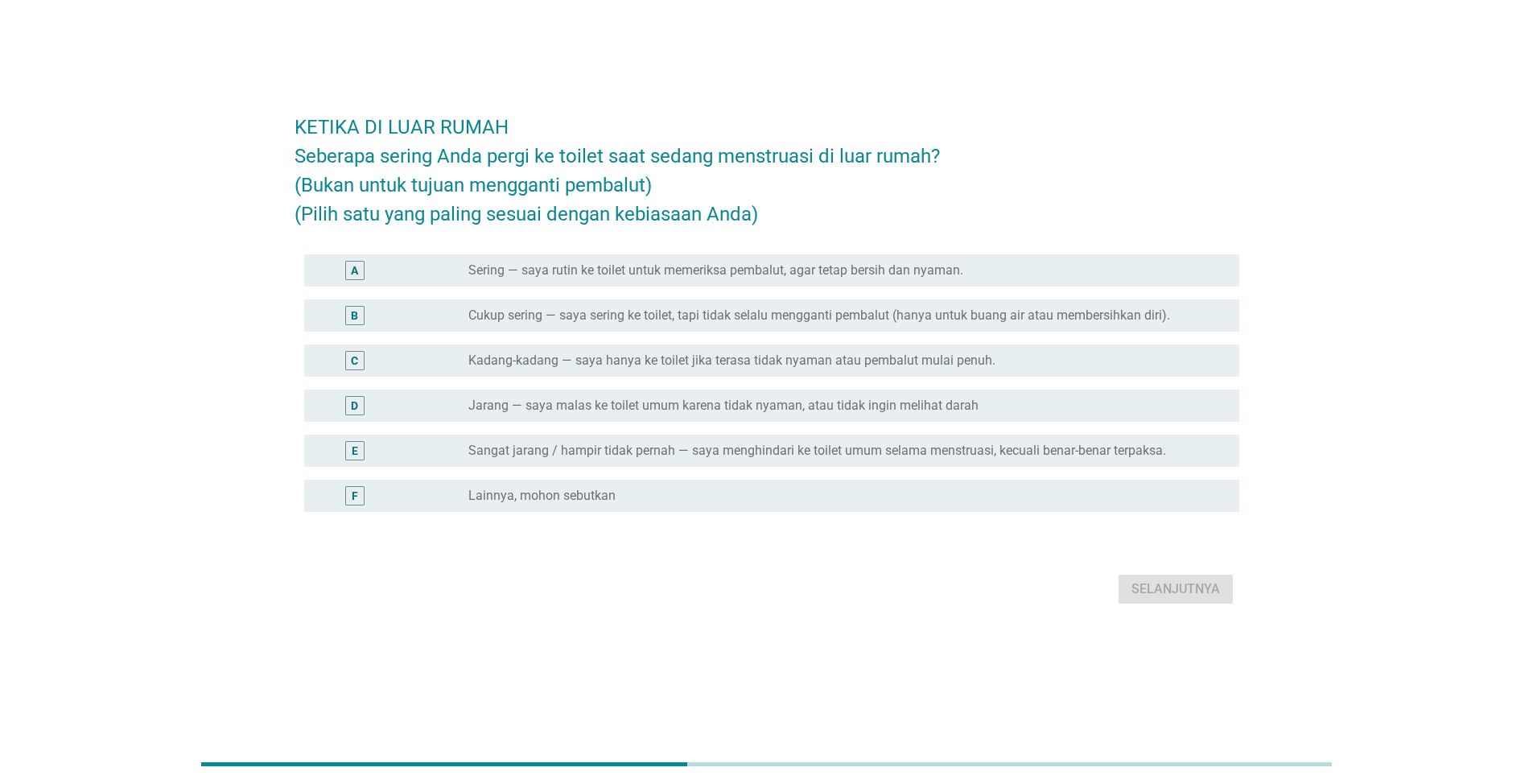
scroll to position [0, 0]
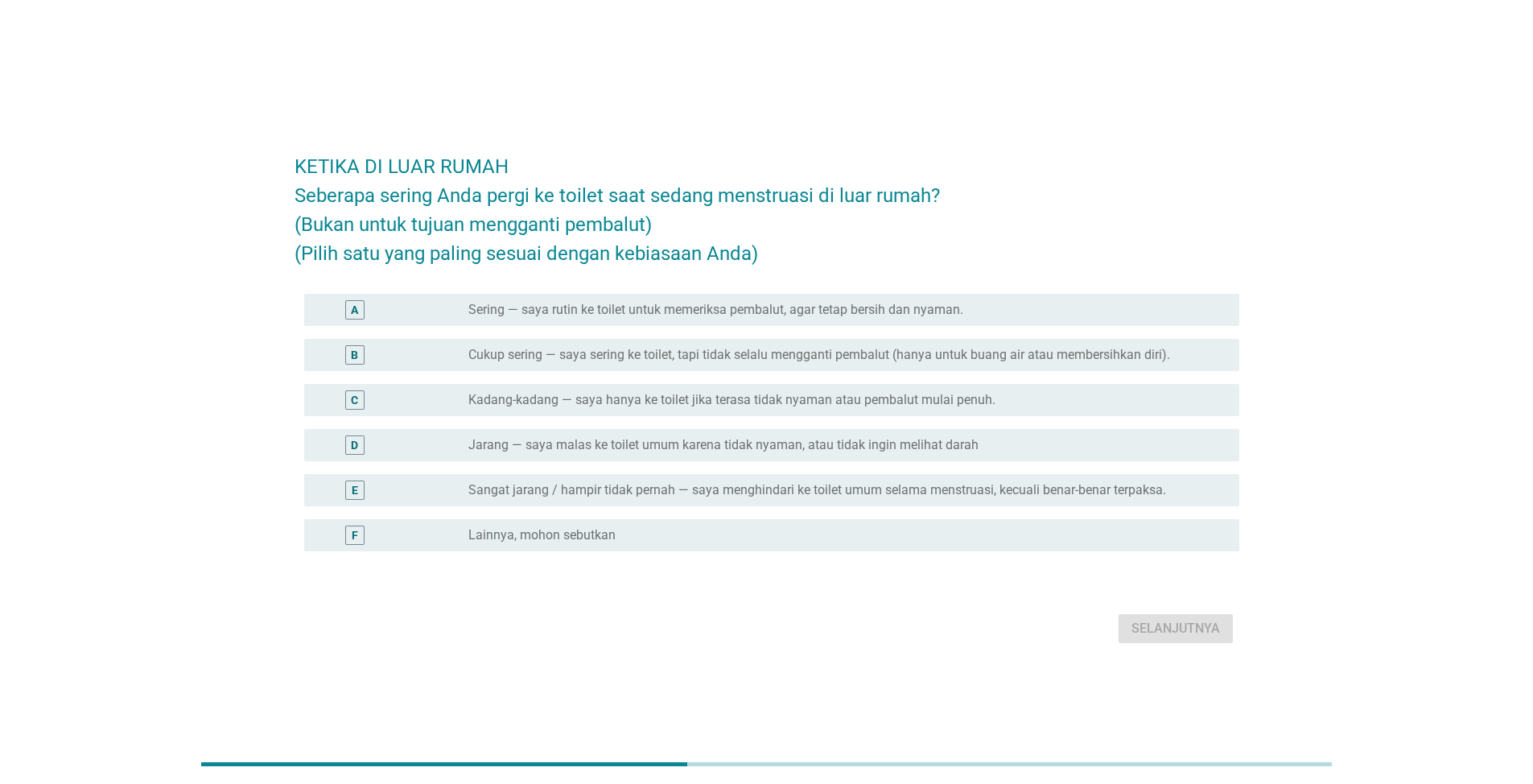
click at [595, 354] on label "Cukup sering — saya sering ke toilet, tapi tidak selalu mengganti pembalut (han…" at bounding box center [820, 355] width 702 height 16
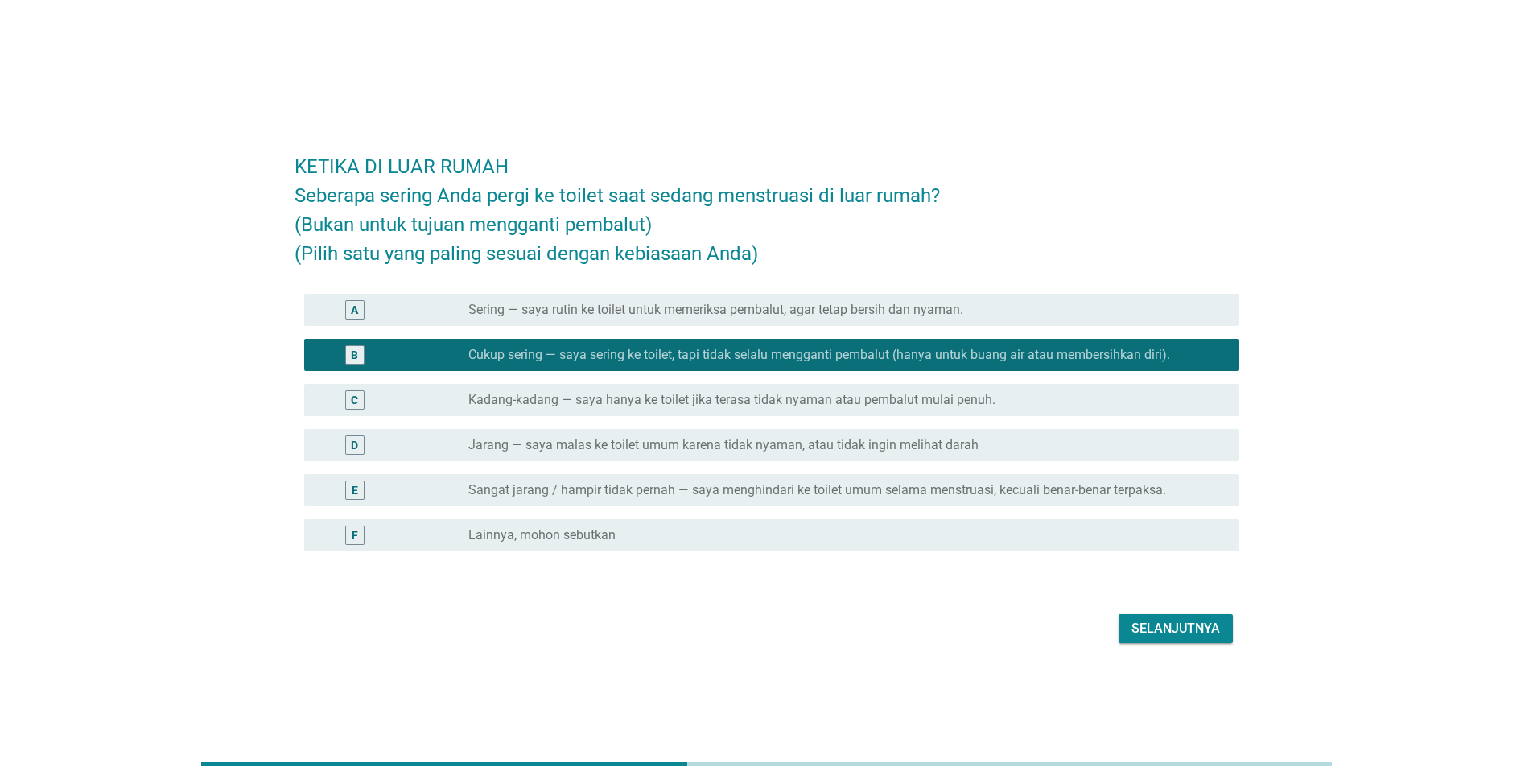
click at [580, 393] on label "Kadang-kadang — saya hanya ke toilet jika terasa tidak nyaman atau pembalut mul…" at bounding box center [732, 400] width 527 height 16
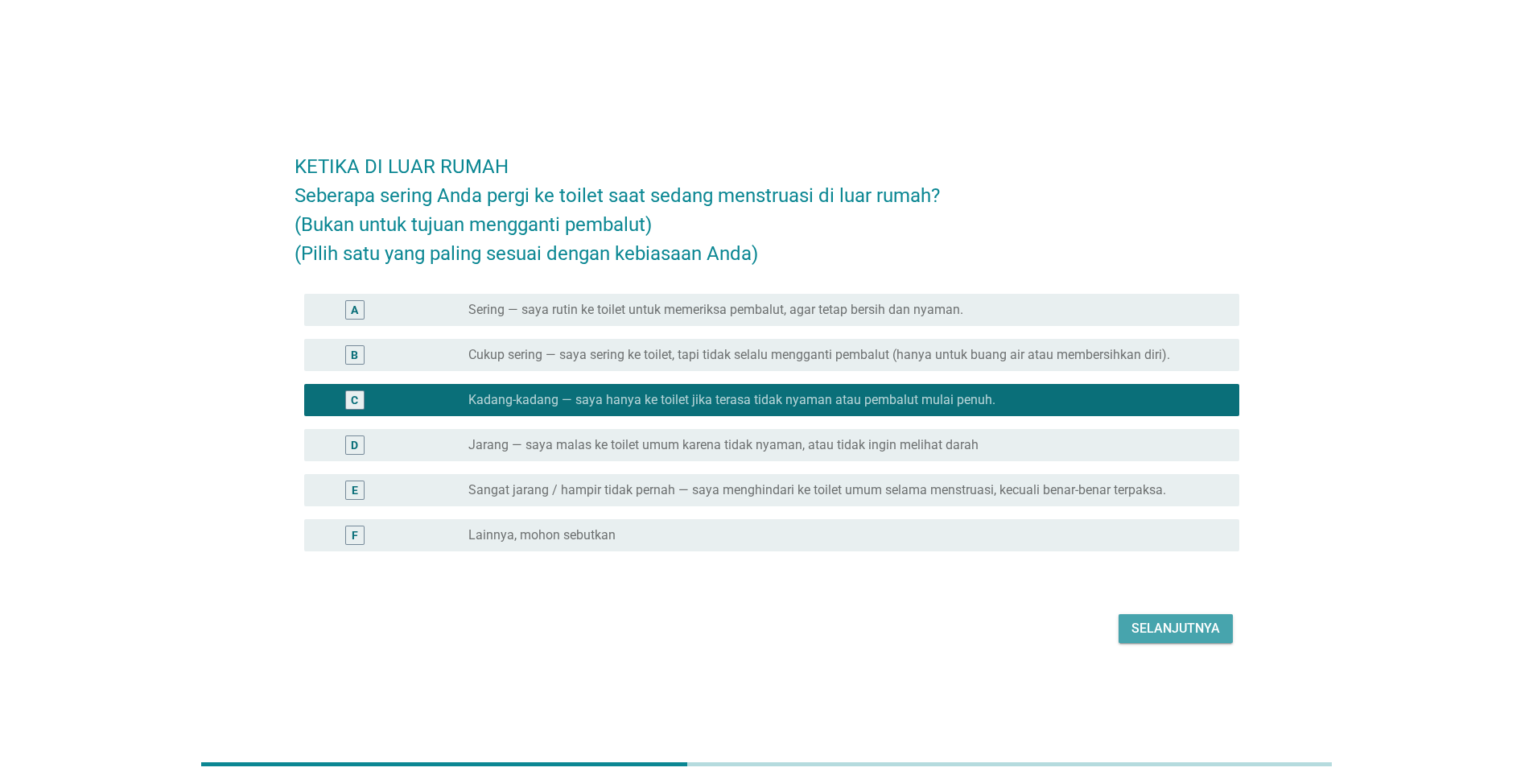
click at [1185, 623] on div "Selanjutnya" at bounding box center [1176, 628] width 88 height 19
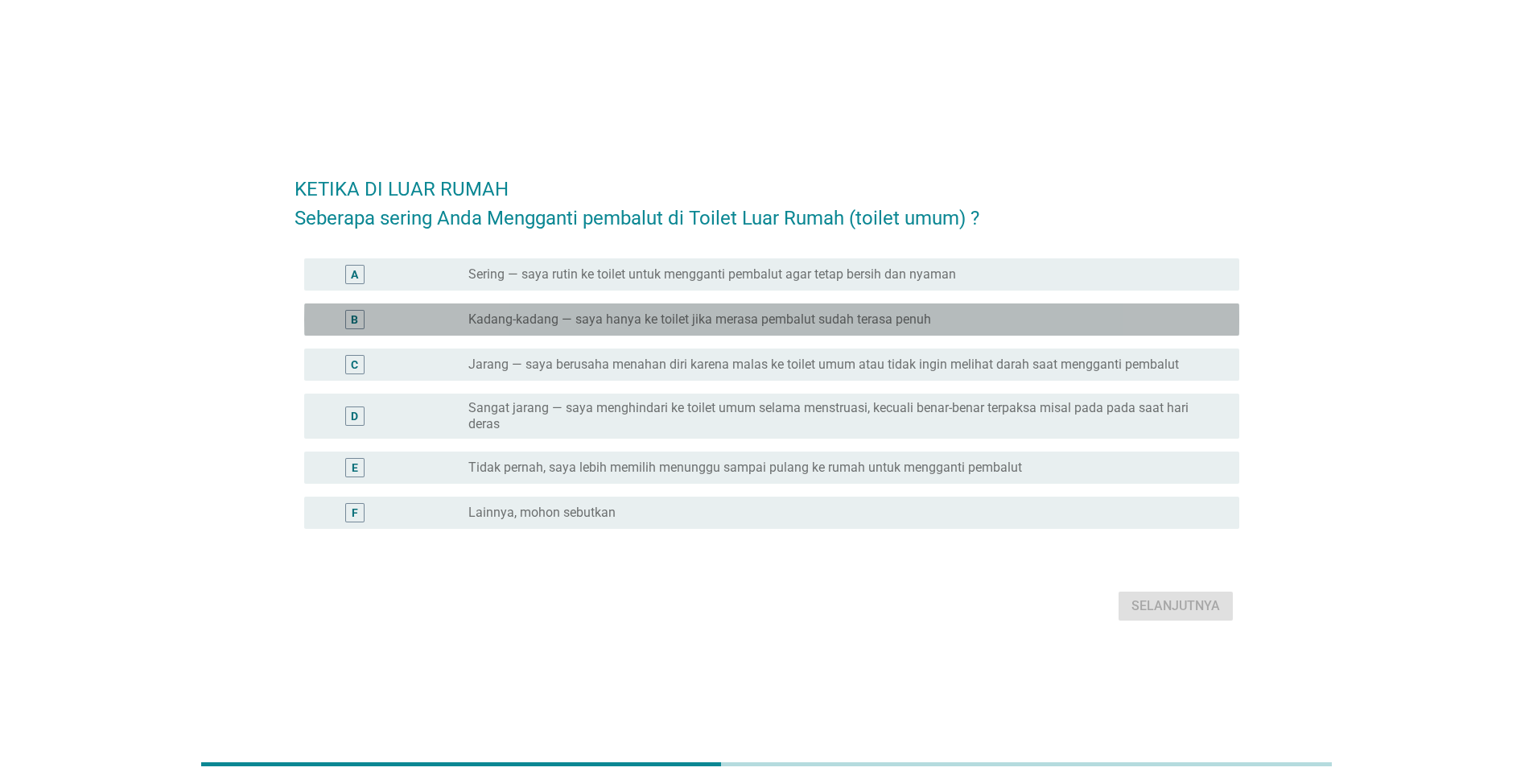
click at [532, 317] on label "Kadang-kadang — saya hanya ke toilet jika merasa pembalut sudah terasa penuh" at bounding box center [700, 319] width 462 height 16
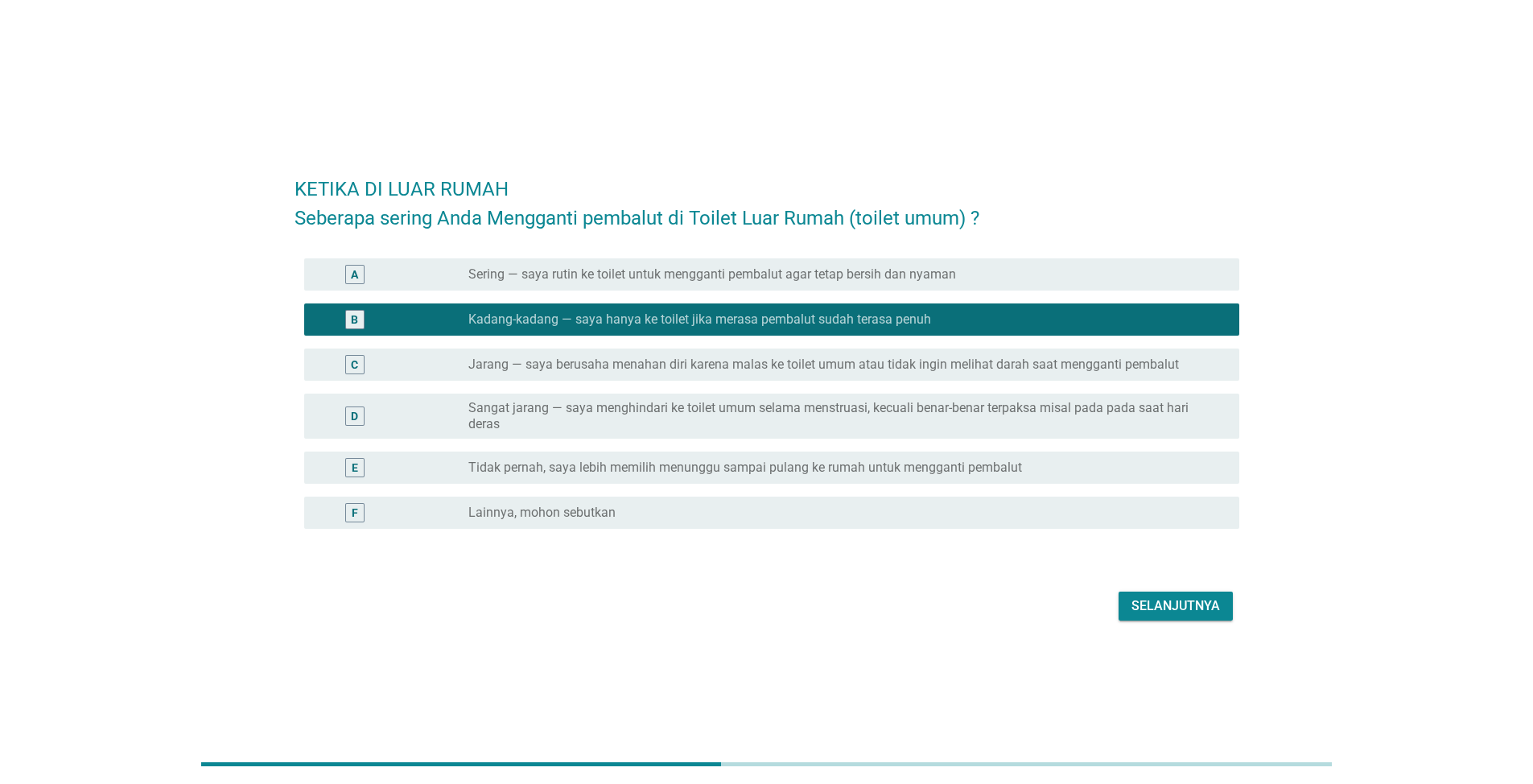
click at [1174, 598] on div "Selanjutnya" at bounding box center [1176, 605] width 88 height 19
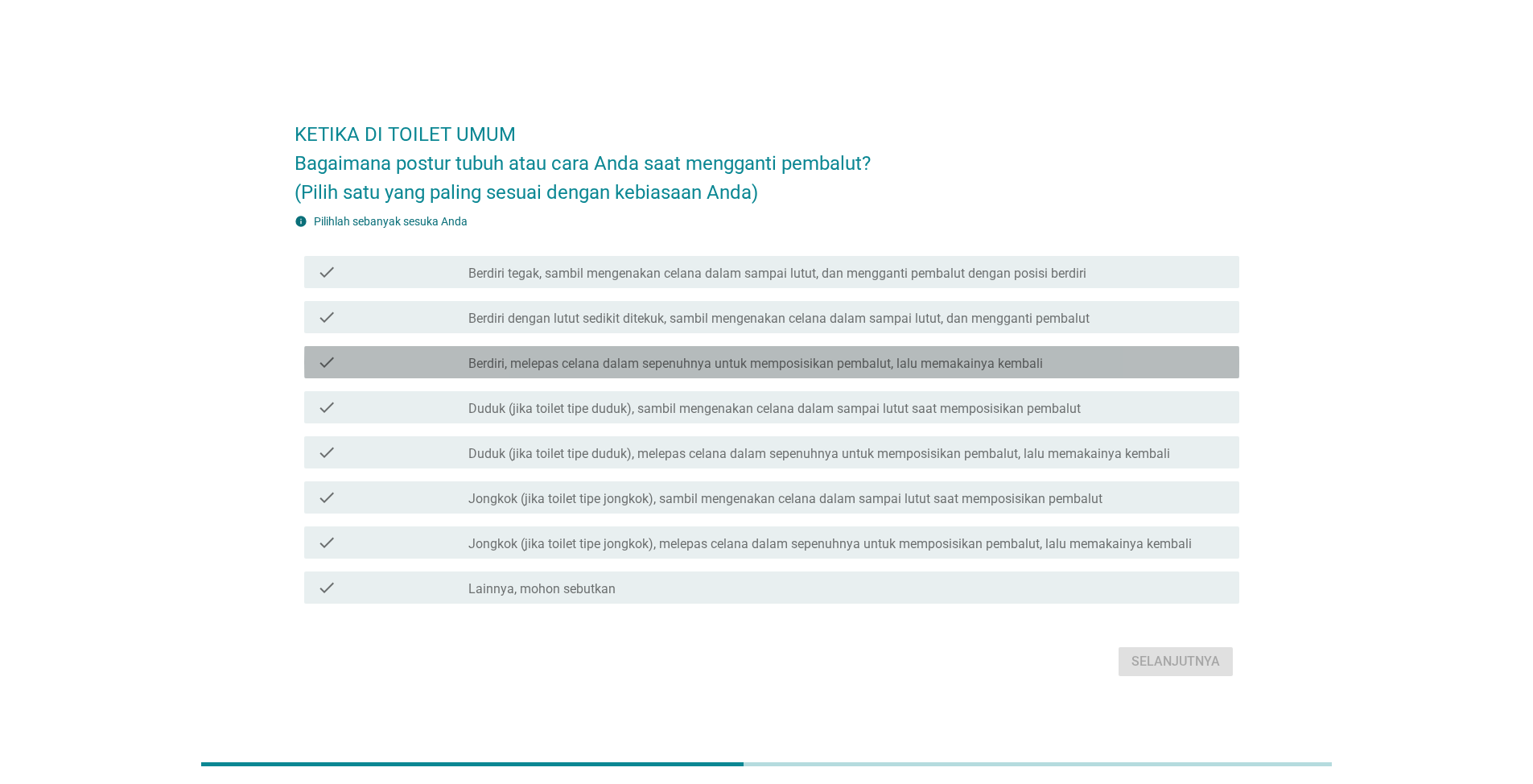
click at [590, 366] on label "Berdiri, melepas celana dalam sepenuhnya untuk memposisikan pembalut, lalu mema…" at bounding box center [756, 363] width 575 height 16
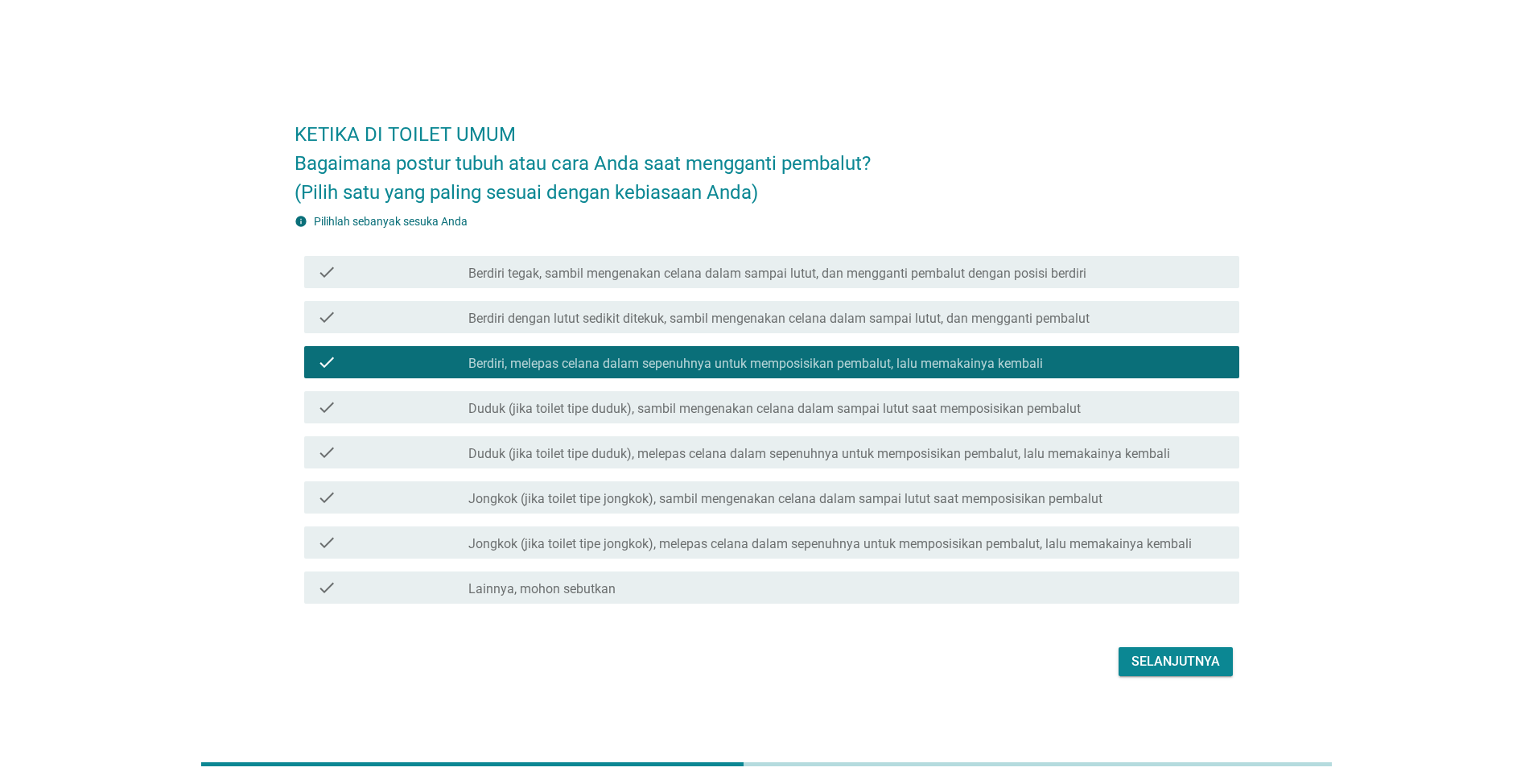
click at [1149, 649] on button "Selanjutnya" at bounding box center [1176, 661] width 114 height 29
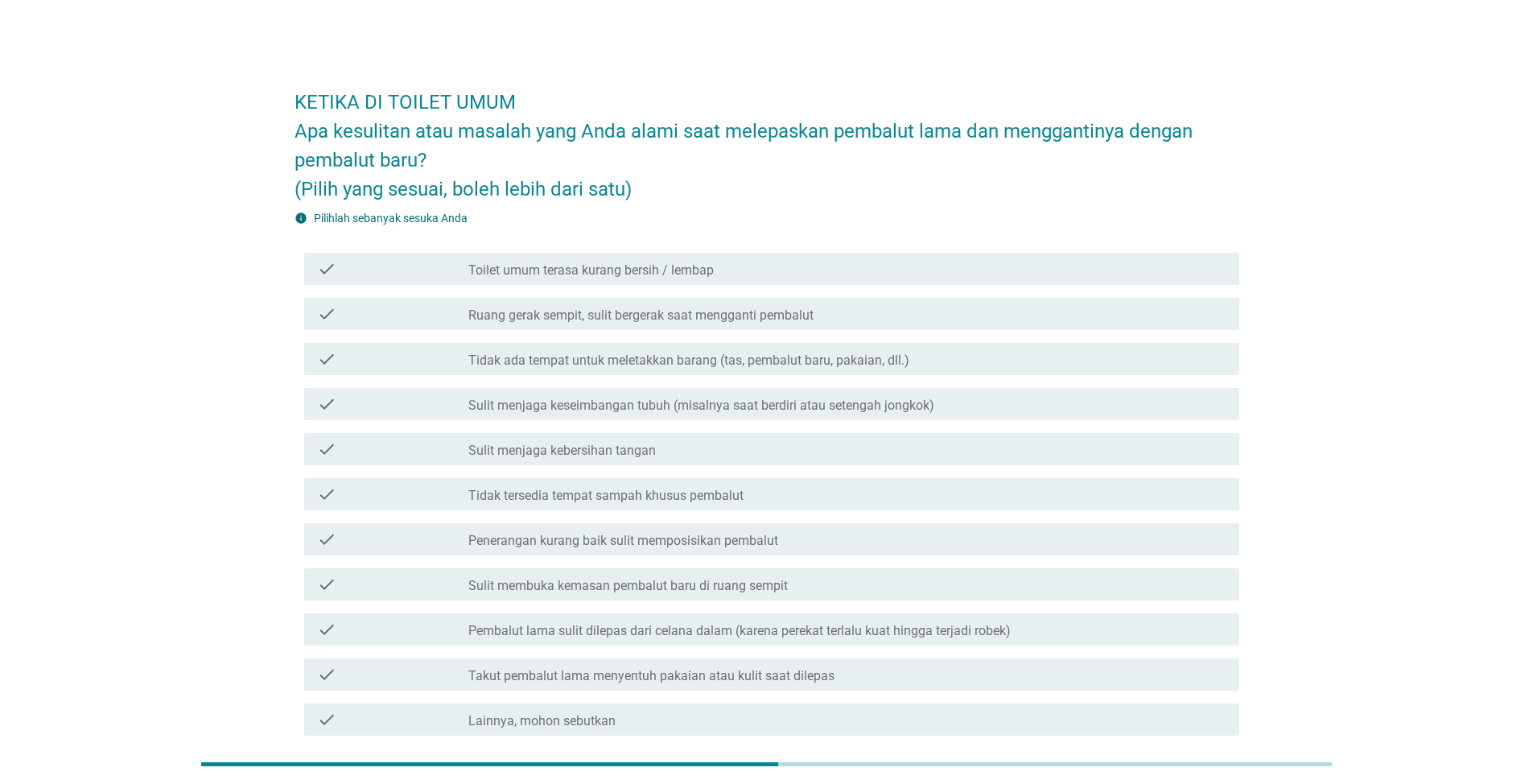
click at [489, 277] on label "Toilet umum terasa kurang bersih / lembap" at bounding box center [591, 270] width 245 height 16
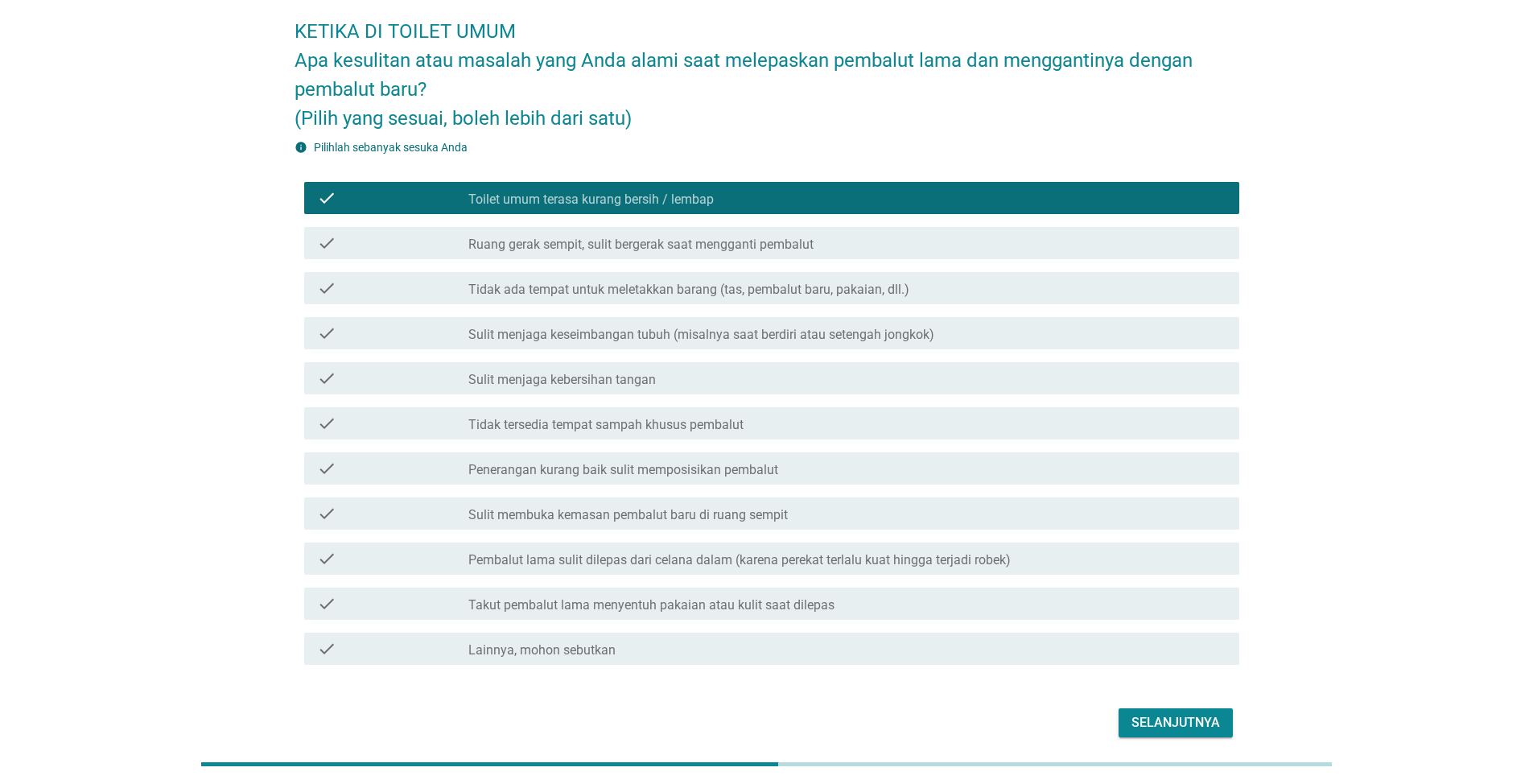
scroll to position [74, 0]
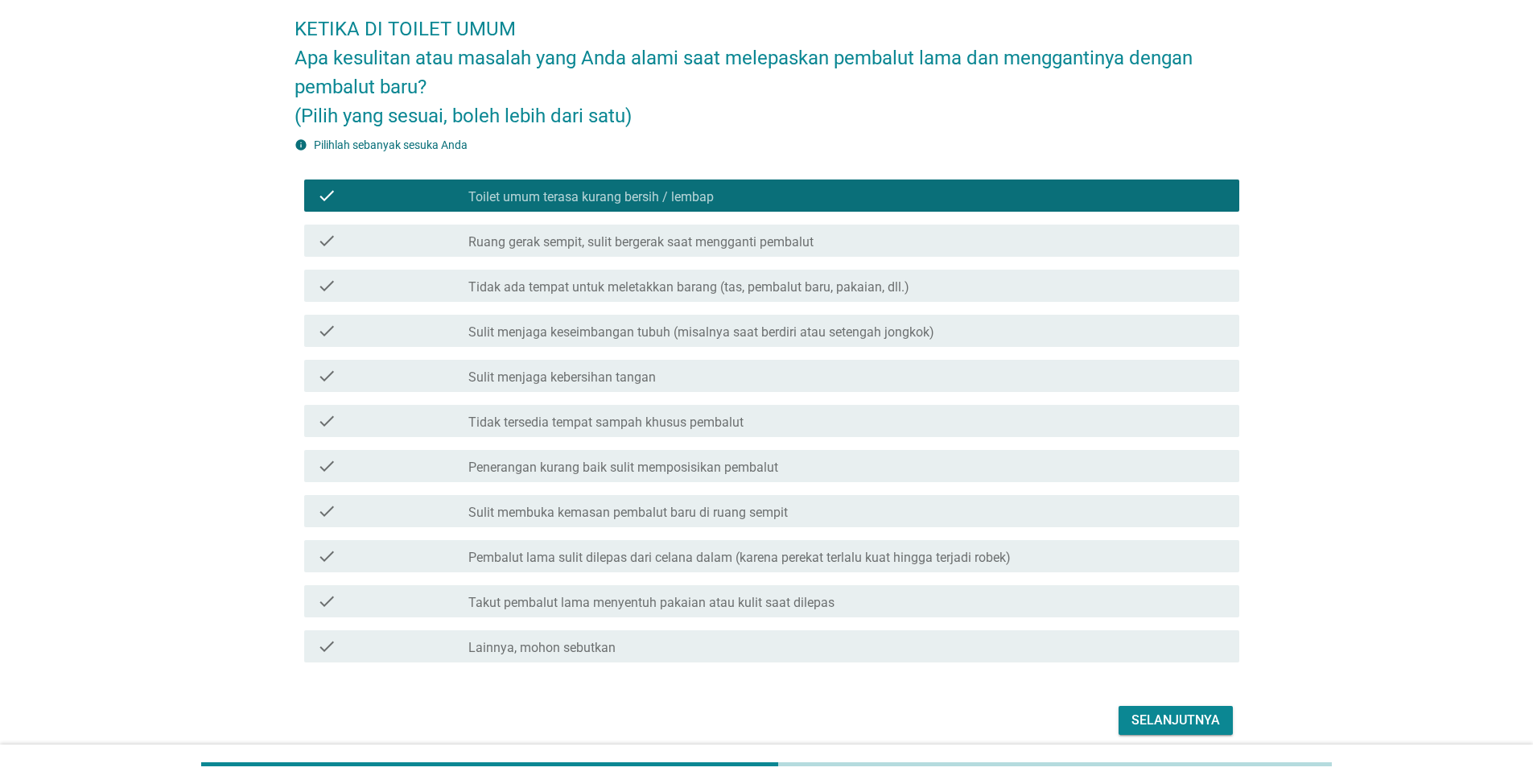
click at [949, 287] on div "check_box_outline_blank Tidak ada tempat untuk meletakkan barang (tas, pembalut…" at bounding box center [848, 286] width 758 height 19
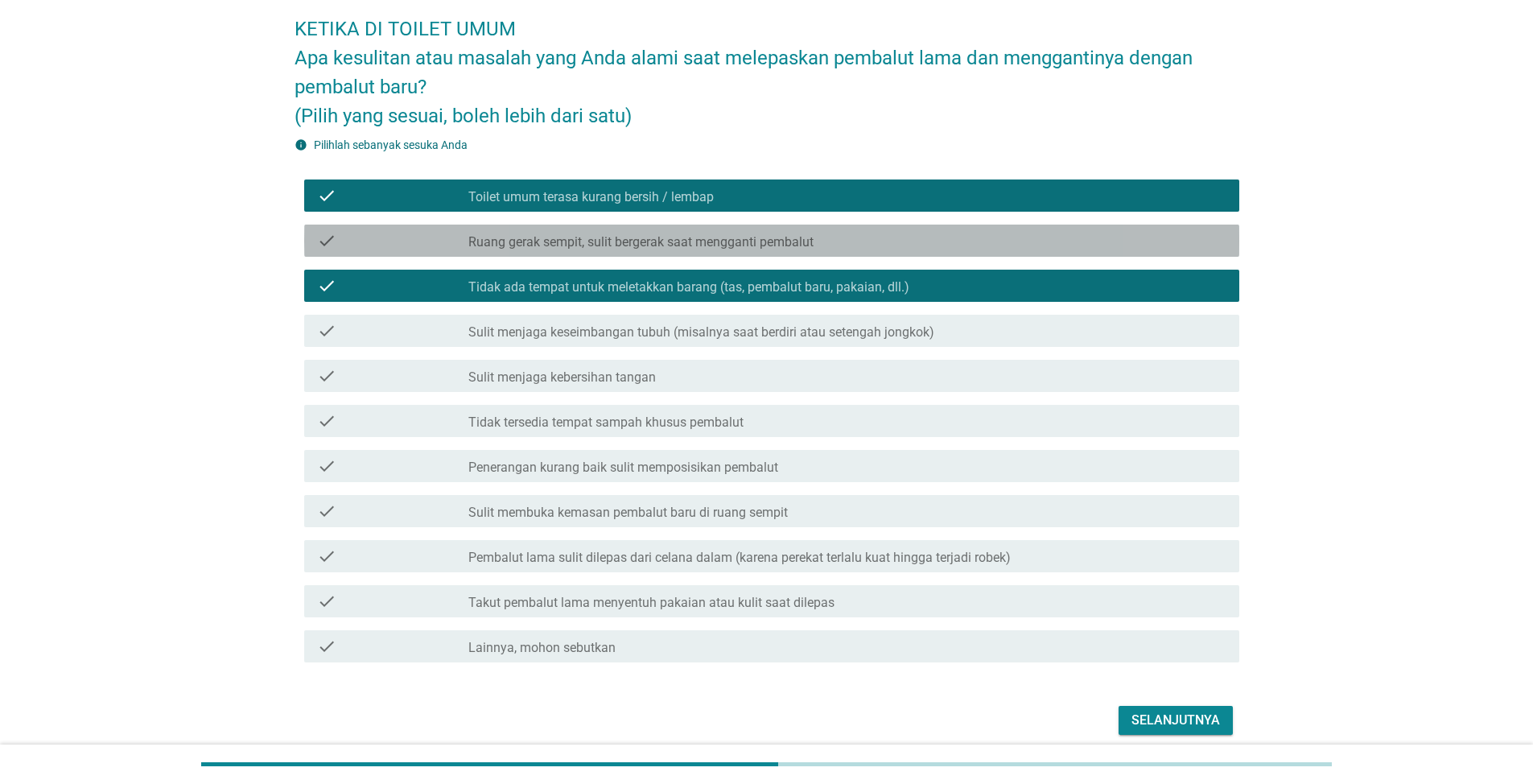
click at [596, 244] on label "Ruang gerak sempit, sulit bergerak saat mengganti pembalut" at bounding box center [641, 241] width 345 height 16
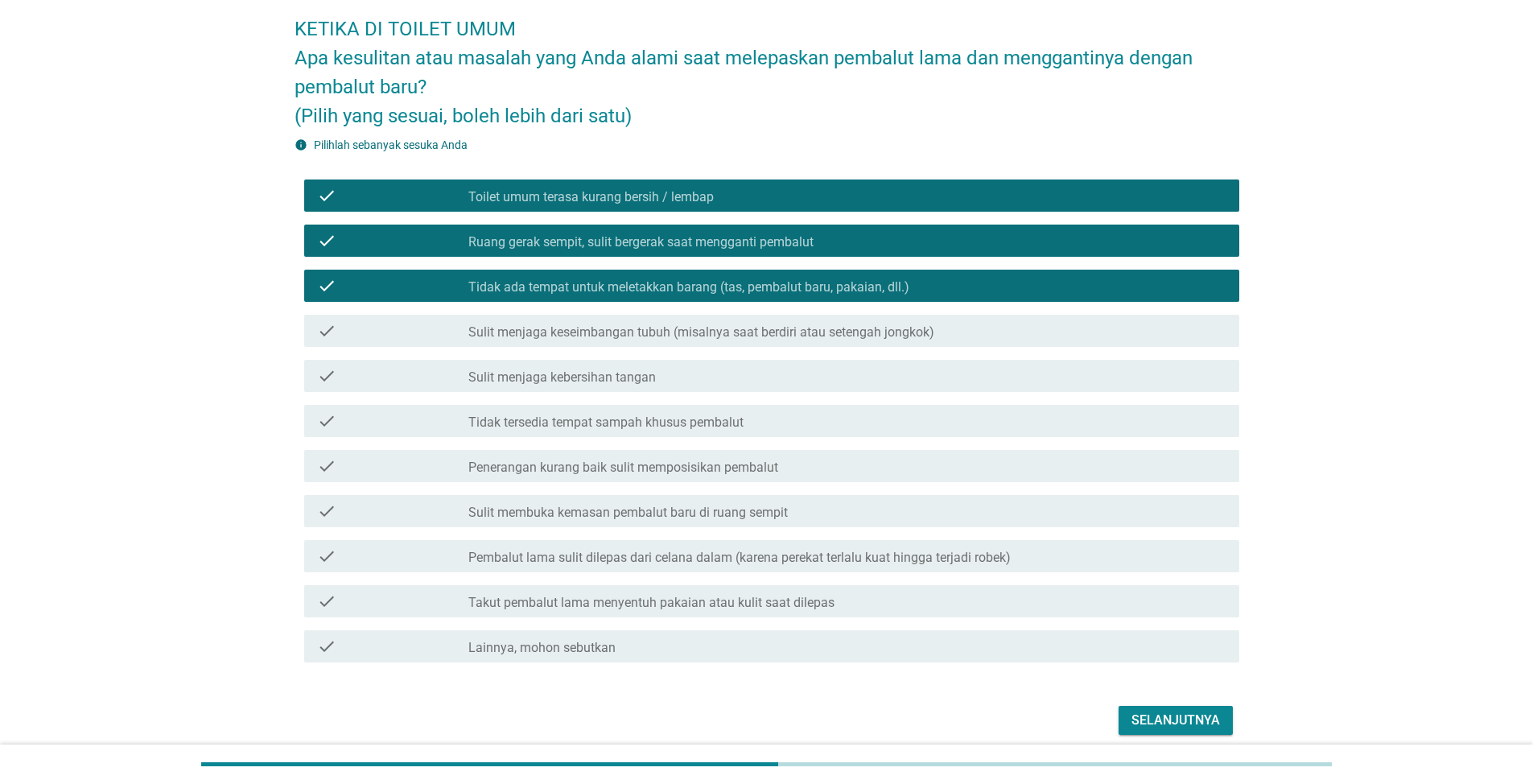
click at [1166, 718] on div "Selanjutnya" at bounding box center [1176, 720] width 88 height 19
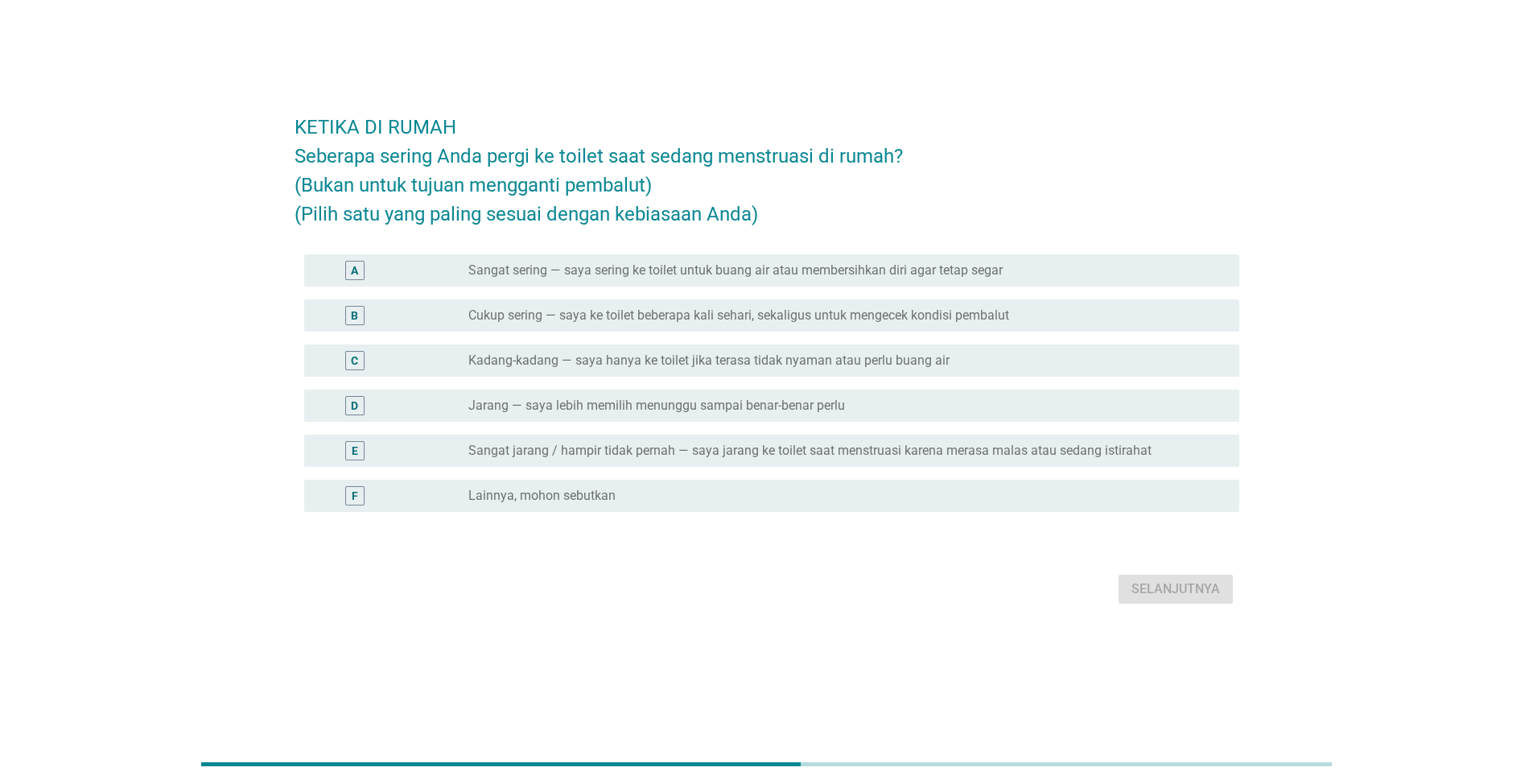
scroll to position [0, 0]
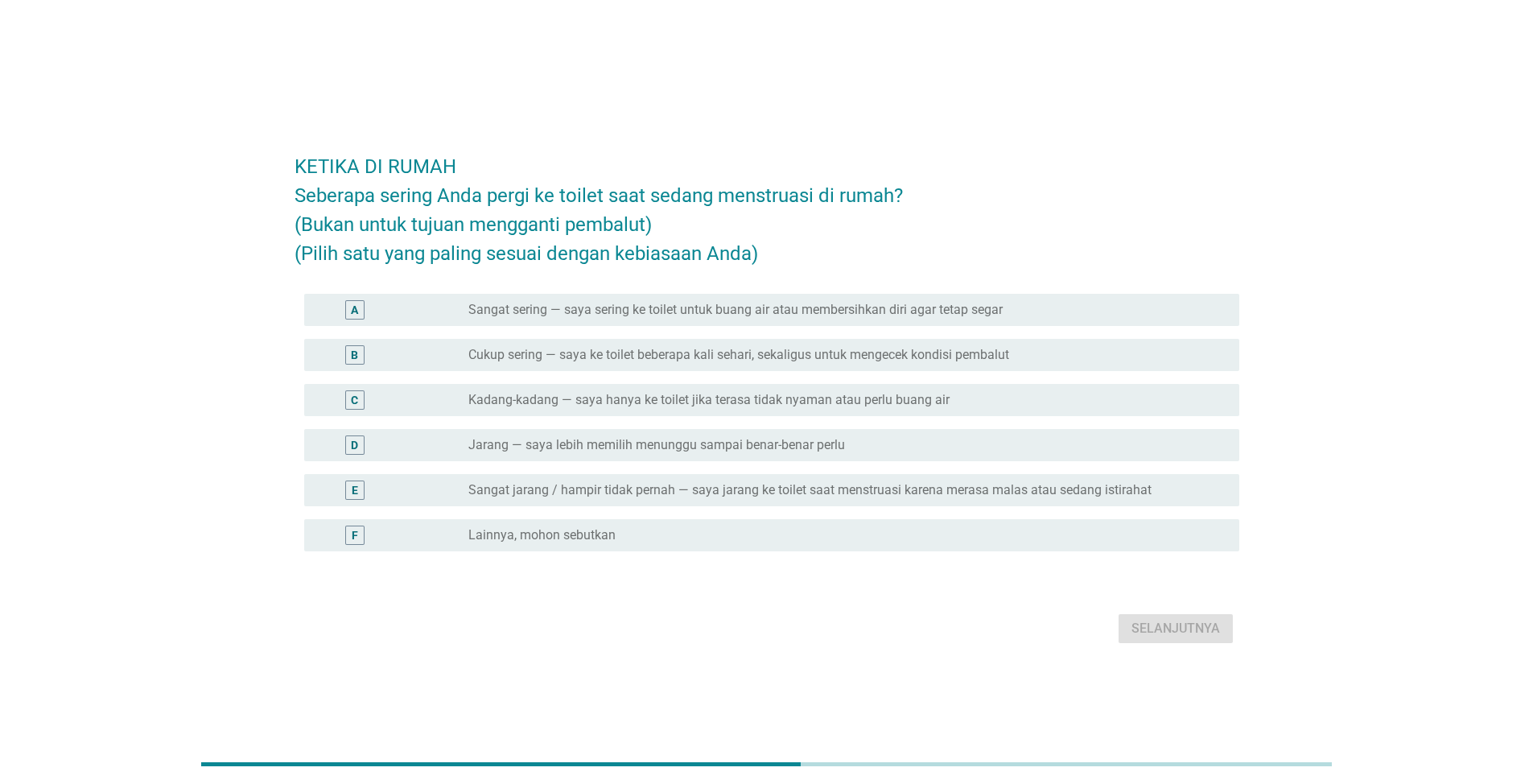
click at [568, 395] on label "Kadang-kadang — saya hanya ke toilet jika terasa tidak nyaman atau perlu buang …" at bounding box center [709, 400] width 481 height 16
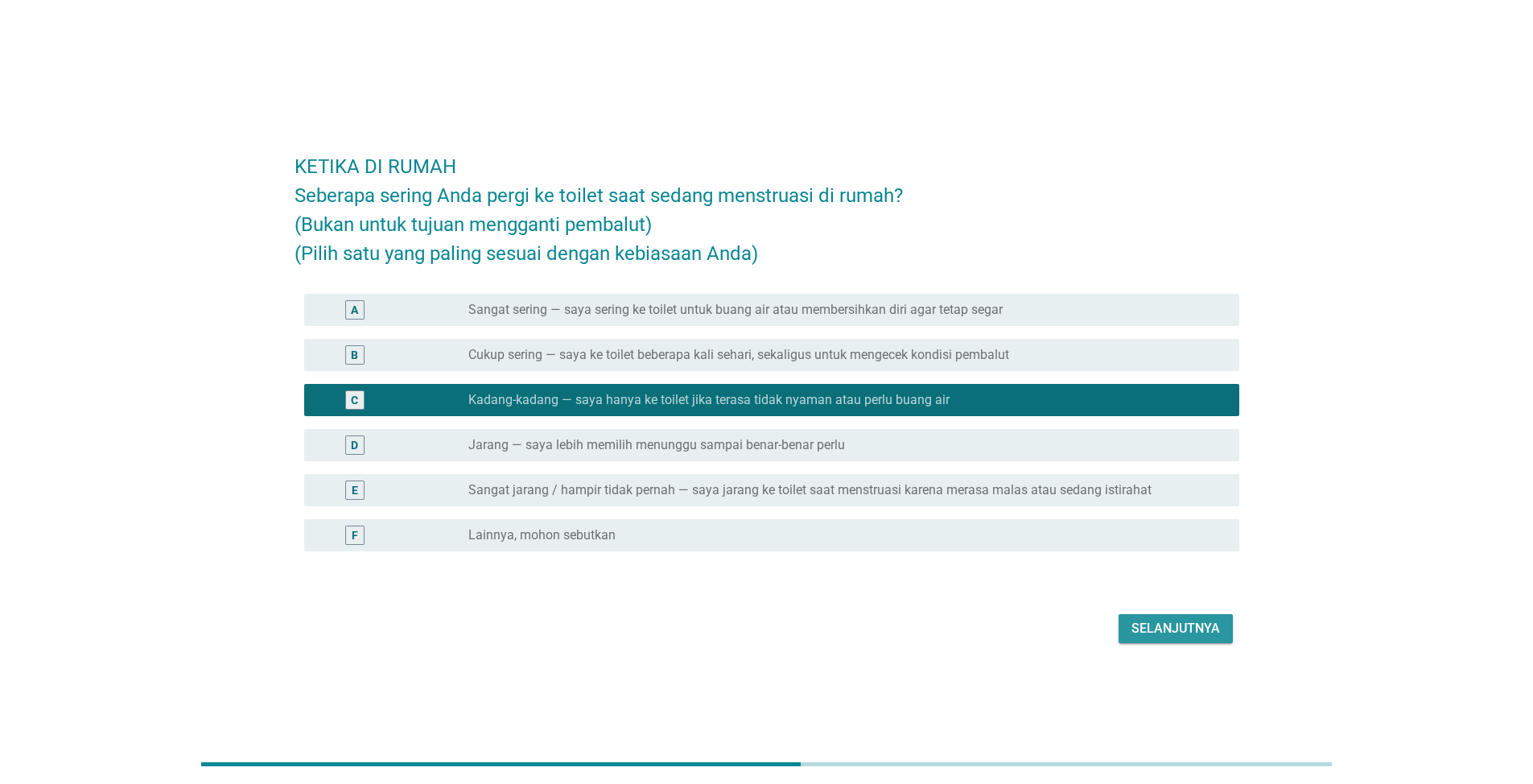
click at [1185, 624] on div "Selanjutnya" at bounding box center [1176, 628] width 88 height 19
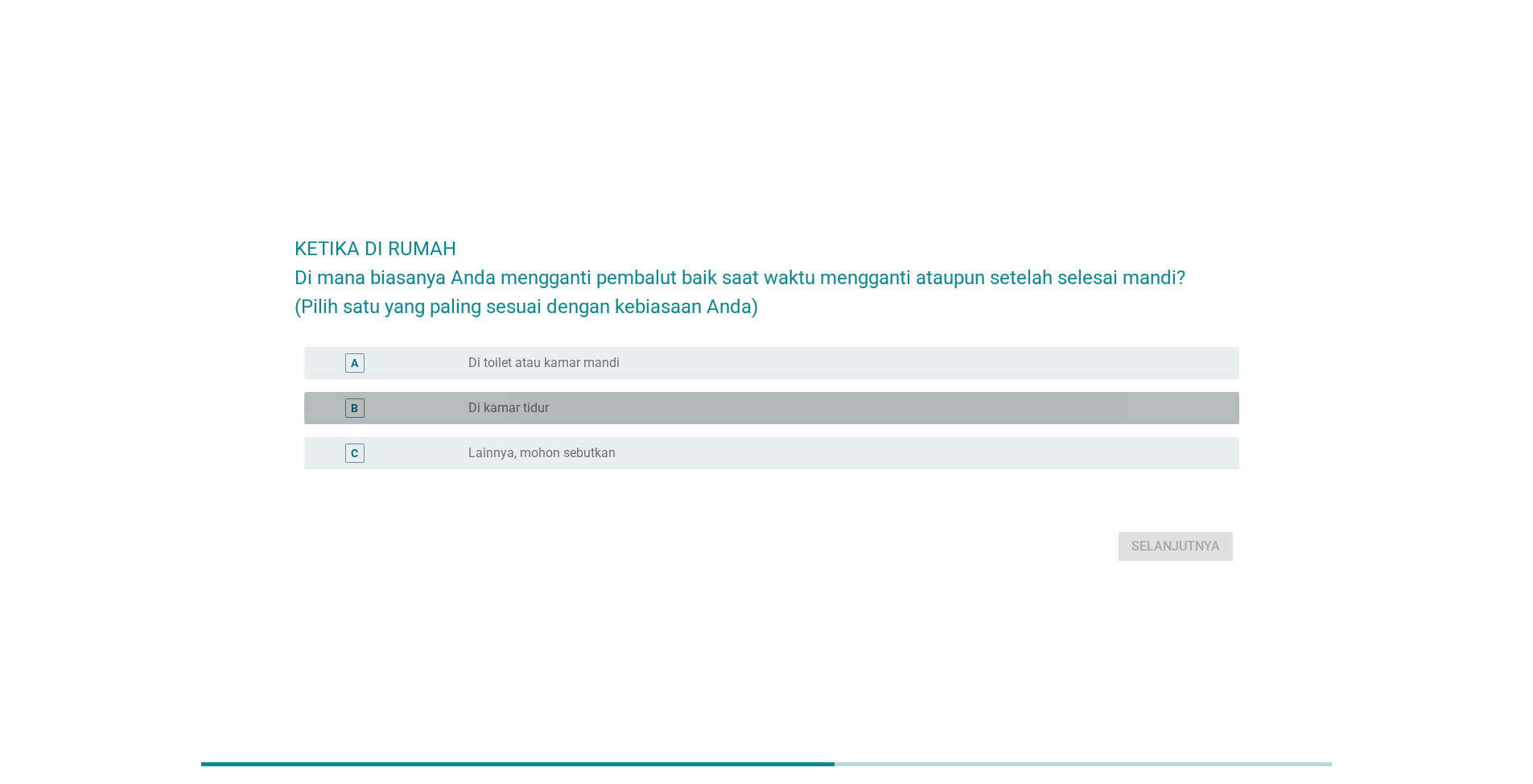
click at [572, 404] on div "radio_button_unchecked Di kamar tidur" at bounding box center [841, 407] width 745 height 16
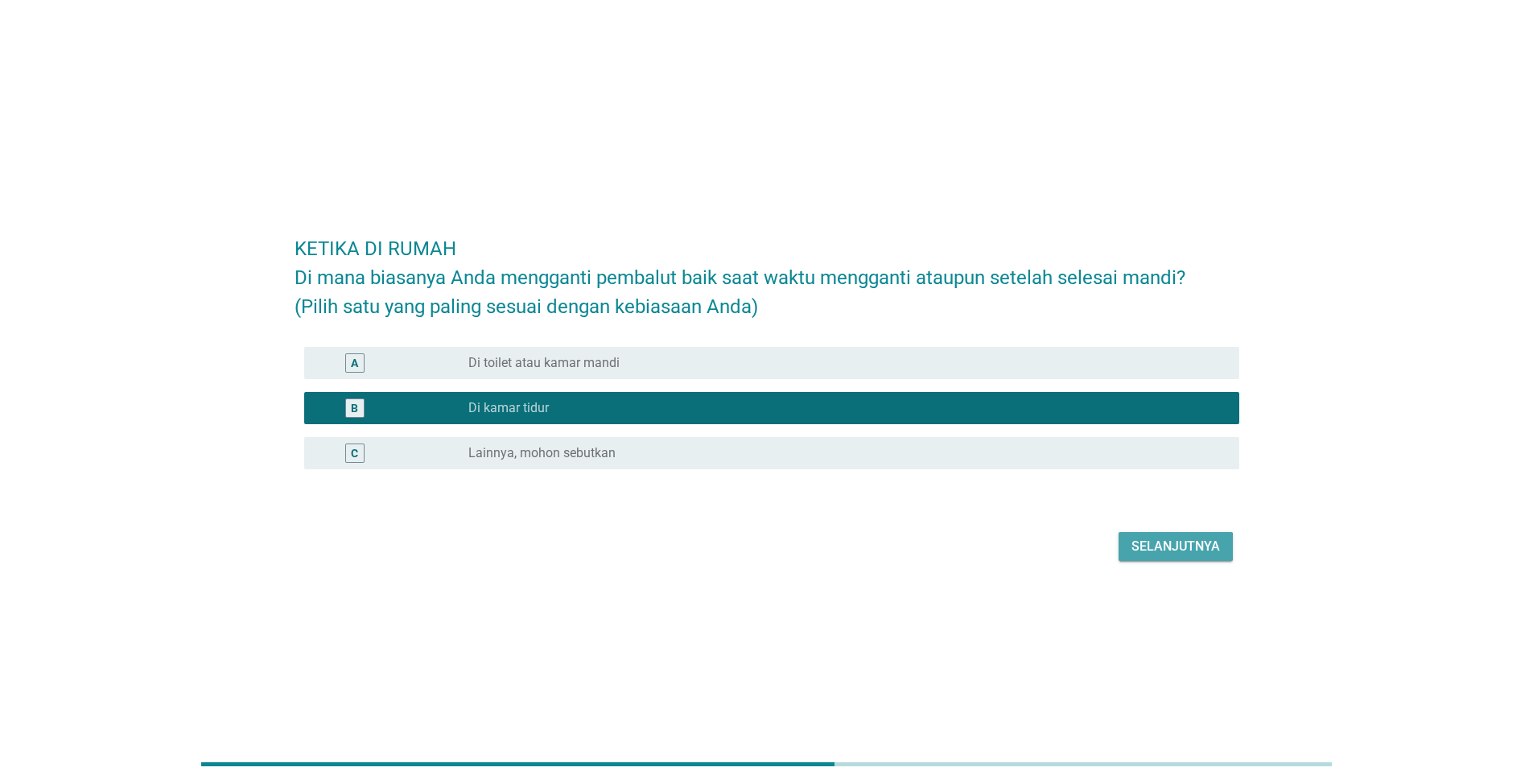
click at [1218, 544] on div "Selanjutnya" at bounding box center [1176, 546] width 88 height 19
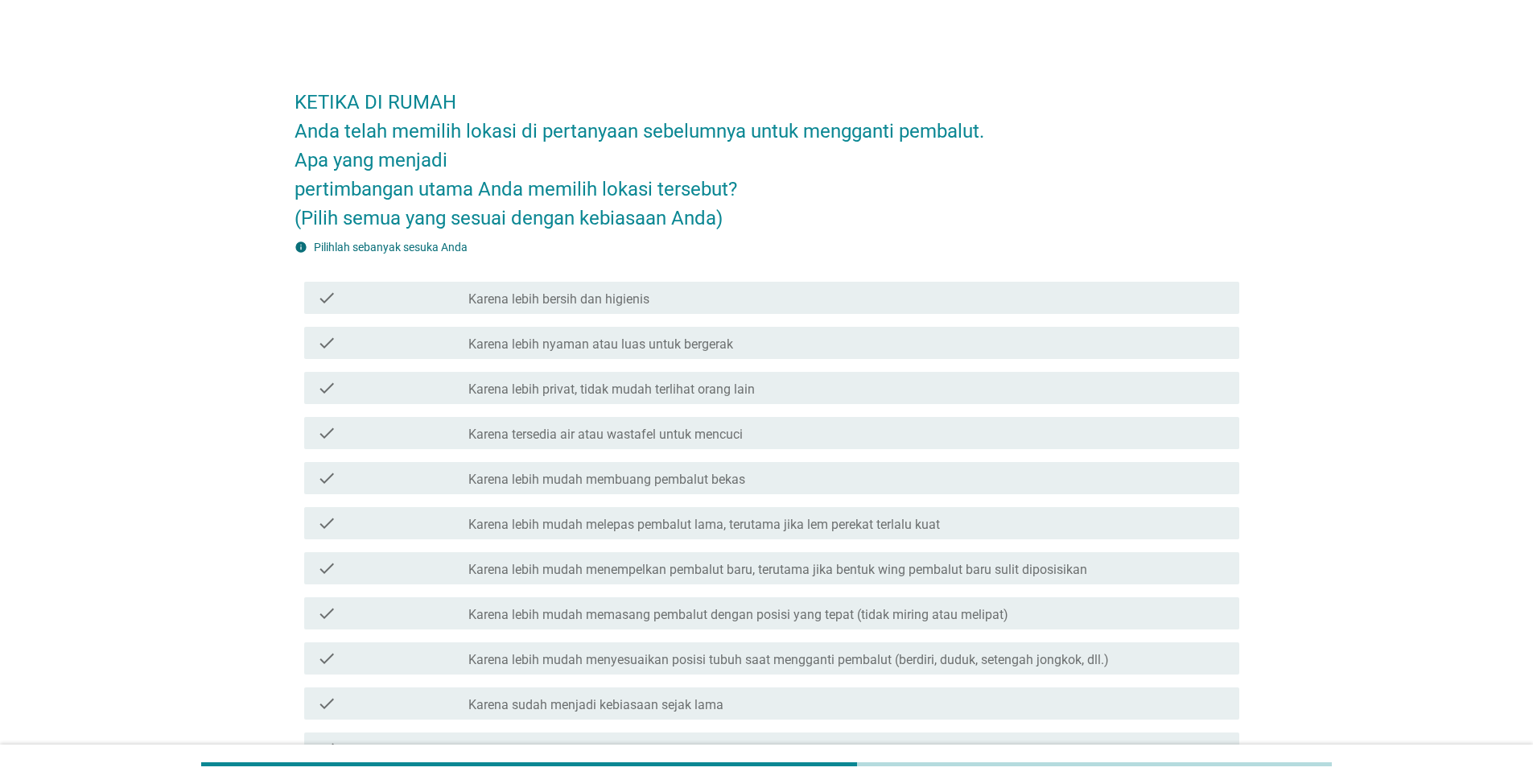
click at [668, 300] on div "check_box_outline_blank Karena lebih bersih dan higienis" at bounding box center [848, 298] width 758 height 19
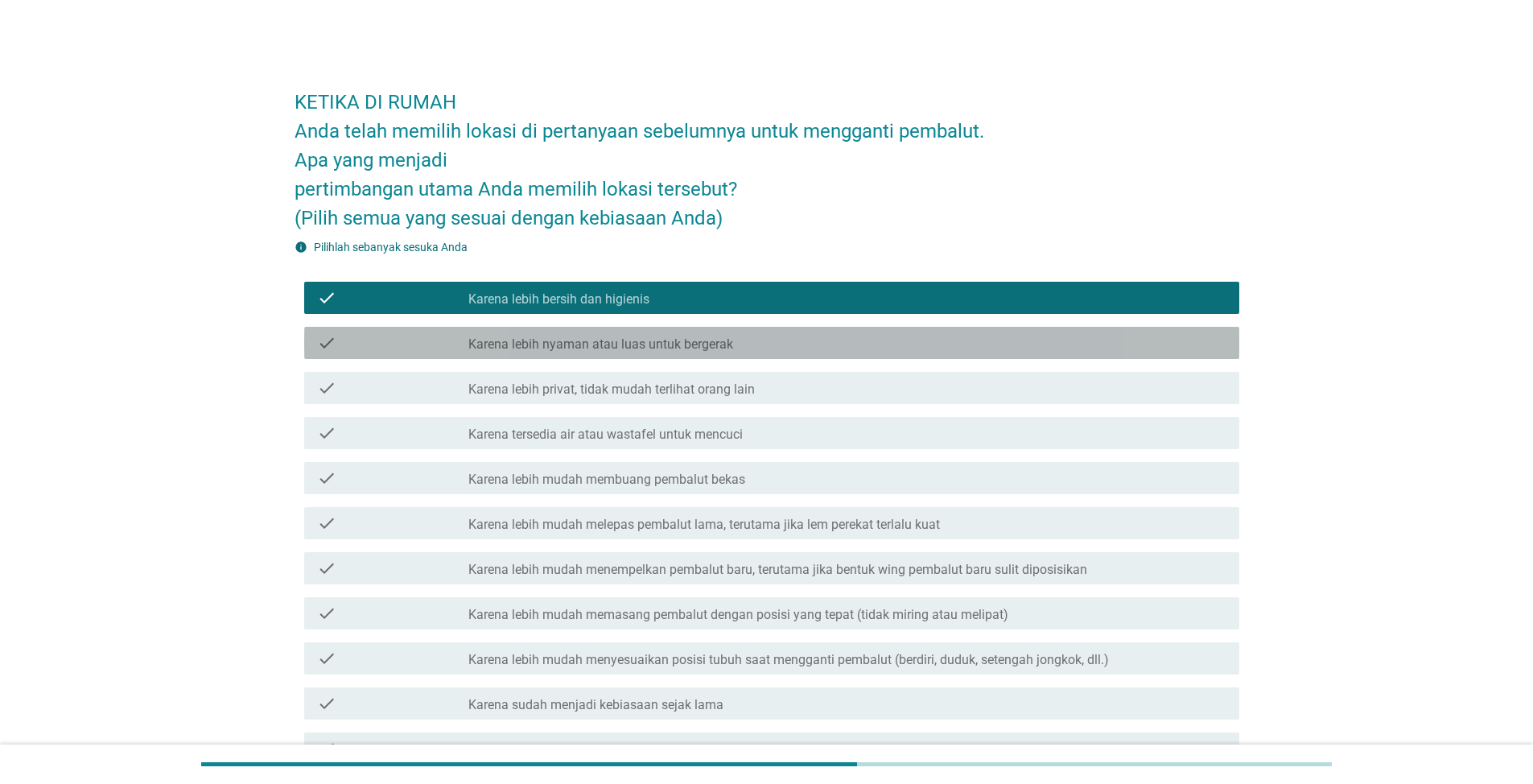
click at [675, 346] on label "Karena lebih nyaman atau luas untuk bergerak" at bounding box center [601, 344] width 264 height 16
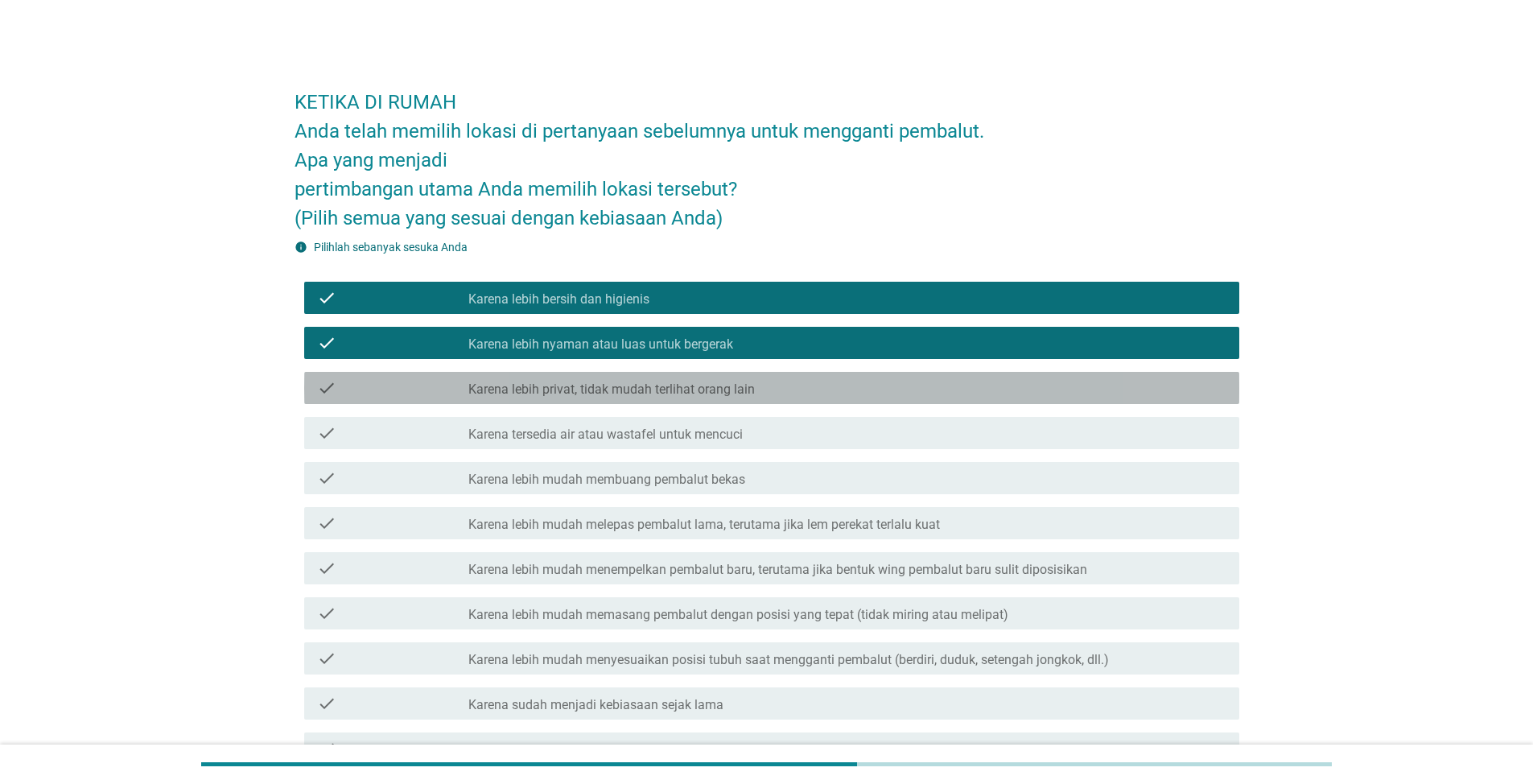
click at [665, 388] on label "Karena lebih privat, tidak mudah terlihat orang lain" at bounding box center [612, 389] width 287 height 16
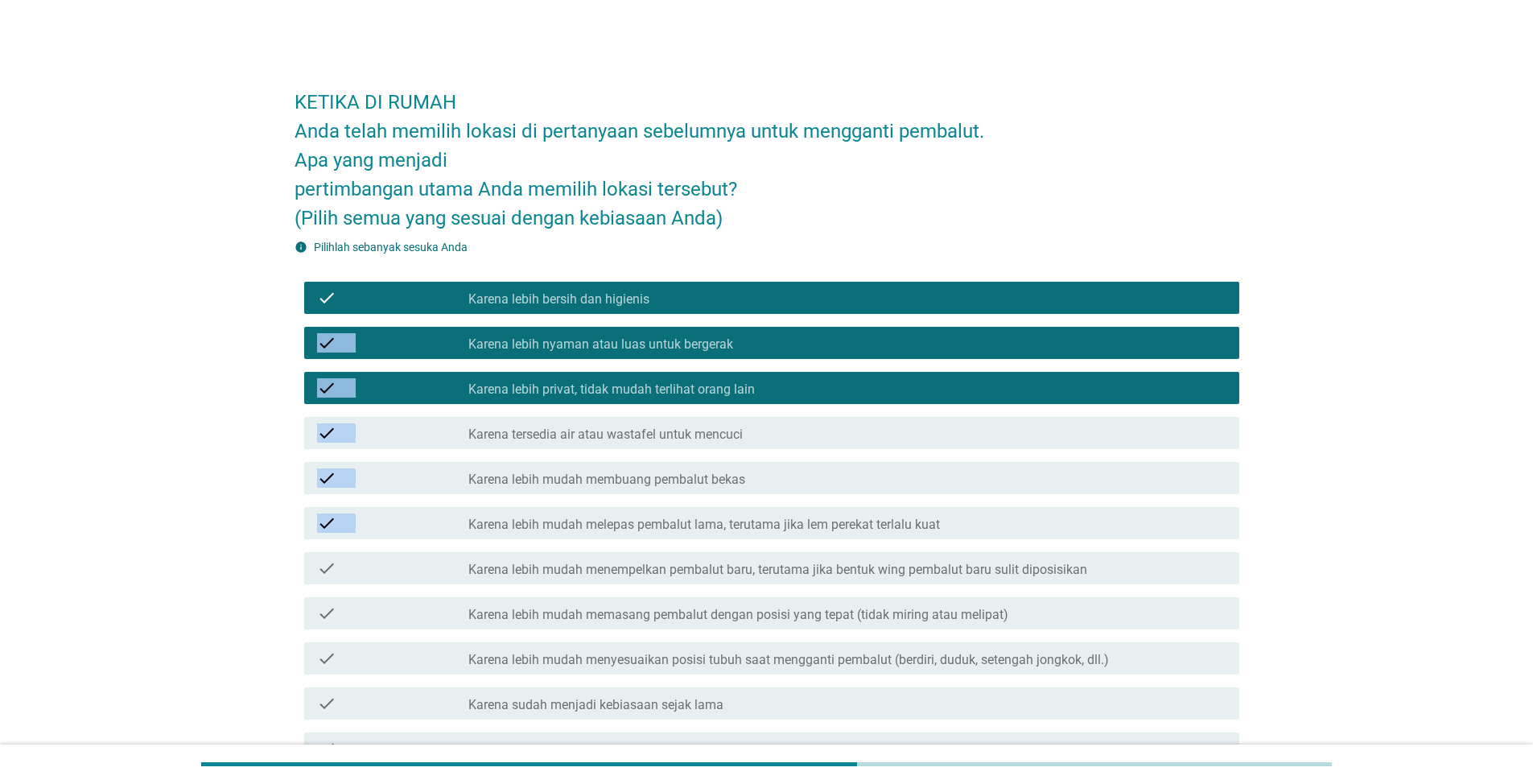
drag, startPoint x: 1530, startPoint y: 301, endPoint x: 1545, endPoint y: 526, distance: 225.5
click at [1533, 526] on html "KETIKA DI RUMAH Anda telah memilih lokasi di pertanyaan sebelumnya untuk mengga…" at bounding box center [766, 456] width 1533 height 913
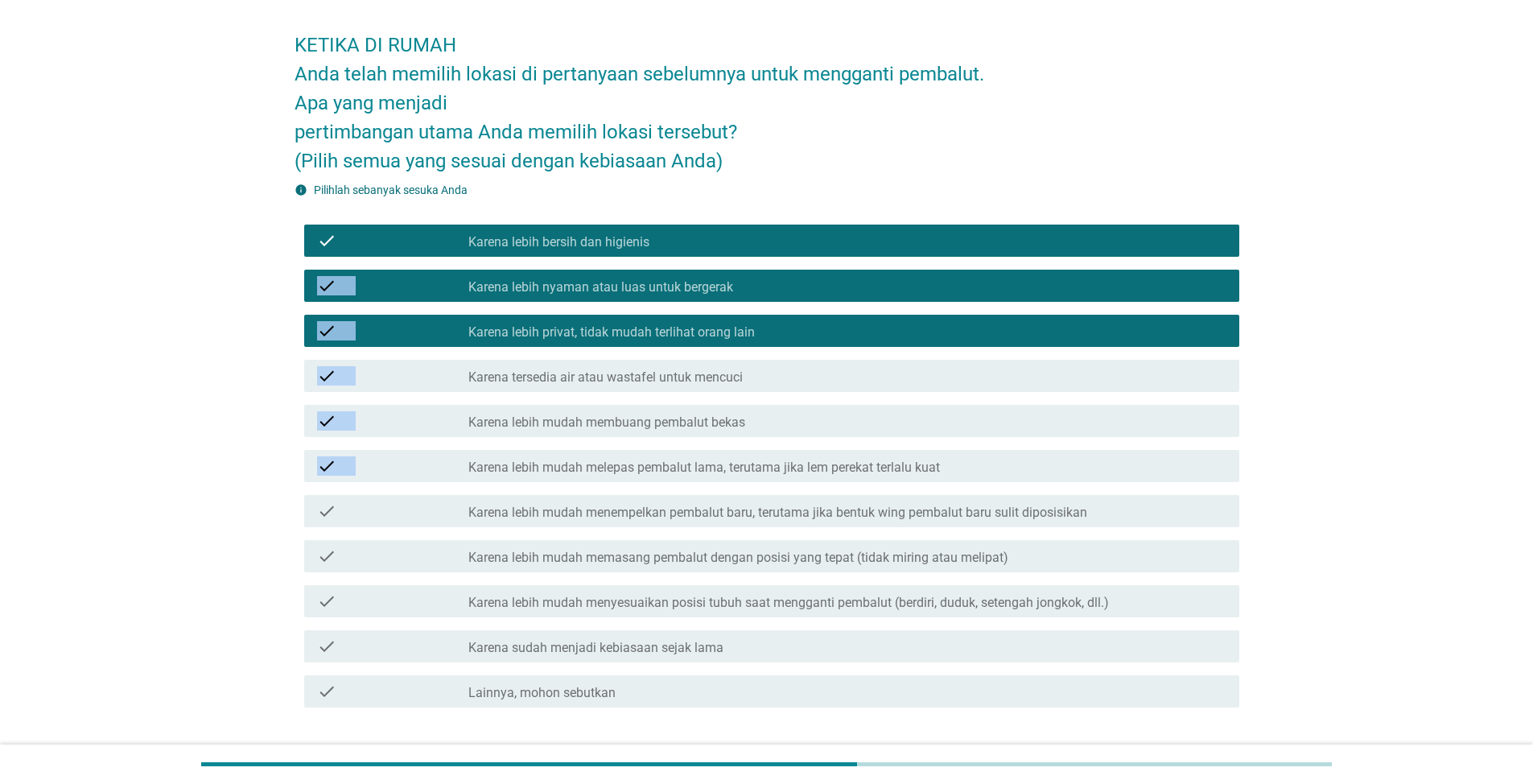
scroll to position [58, 0]
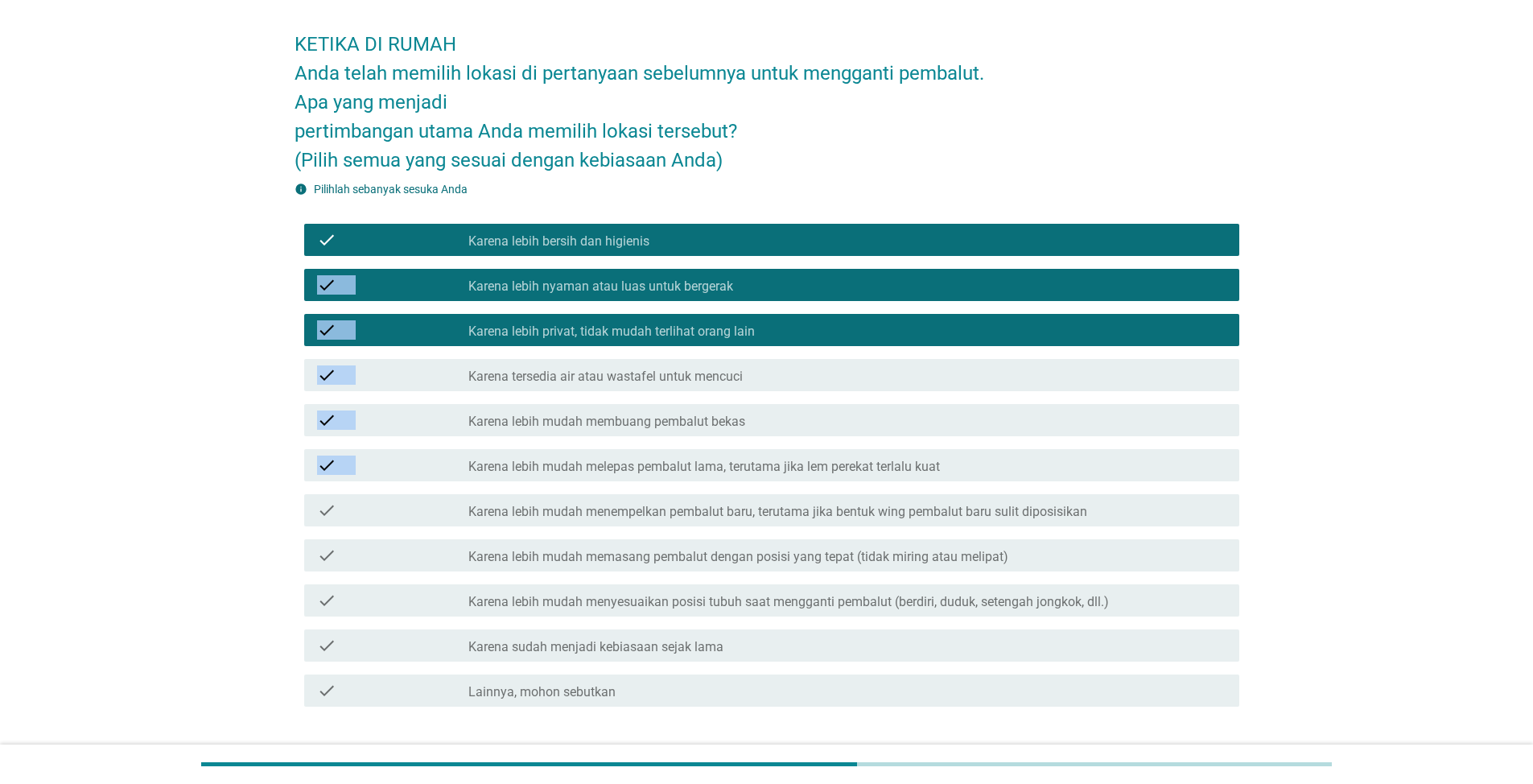
click at [320, 368] on icon "check" at bounding box center [326, 375] width 19 height 19
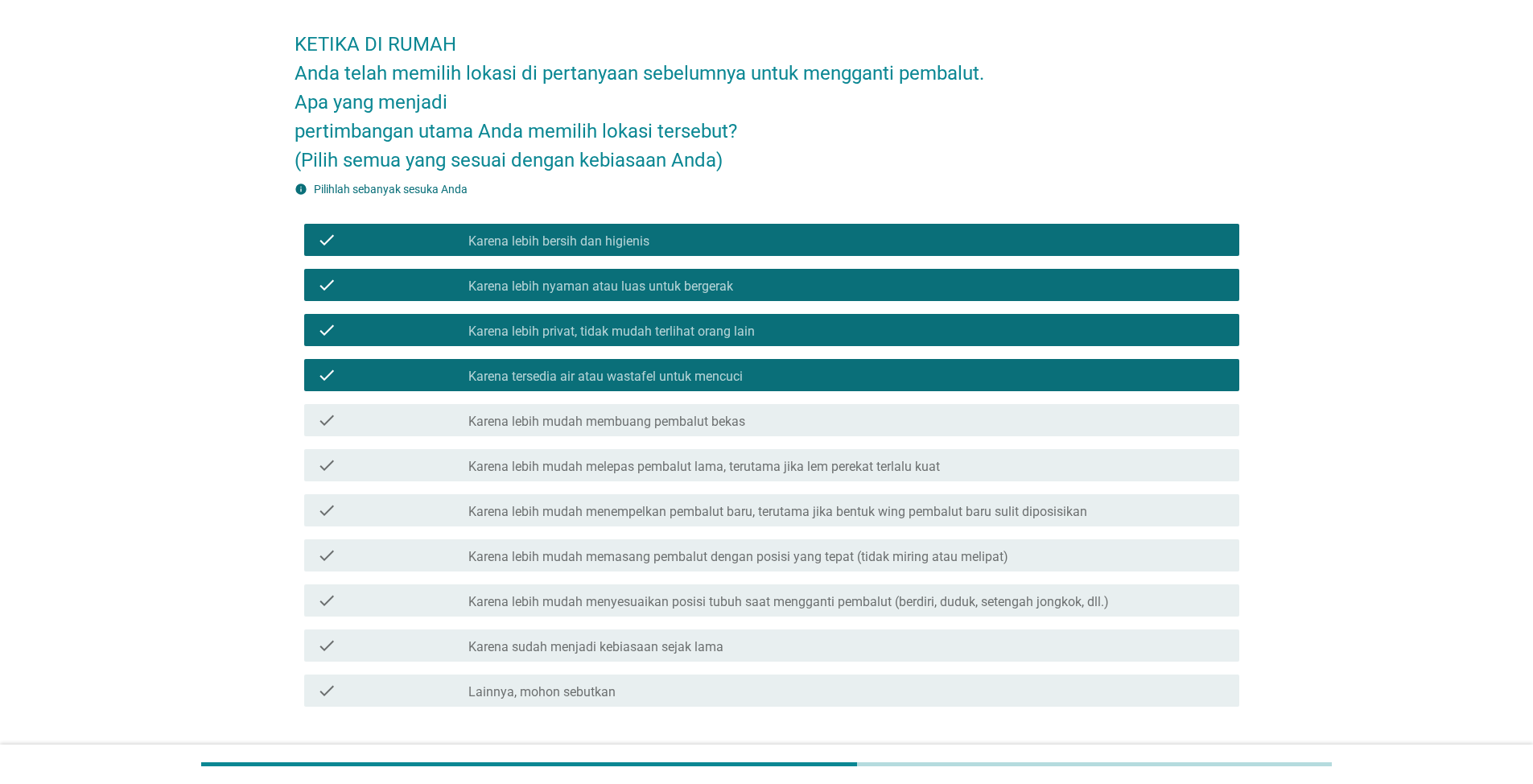
click at [499, 371] on label "Karena tersedia air atau wastafel untuk mencuci" at bounding box center [606, 376] width 275 height 16
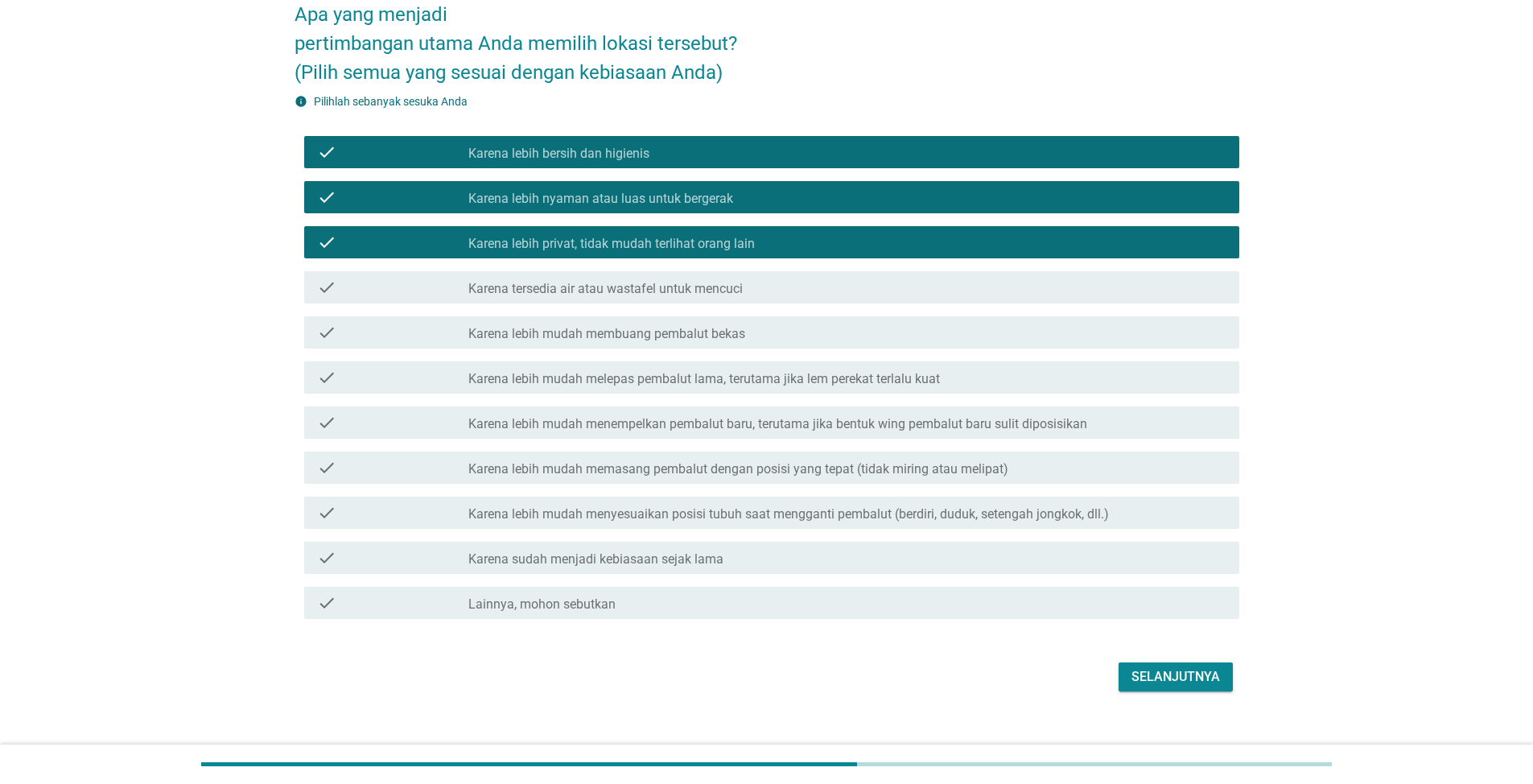
scroll to position [169, 0]
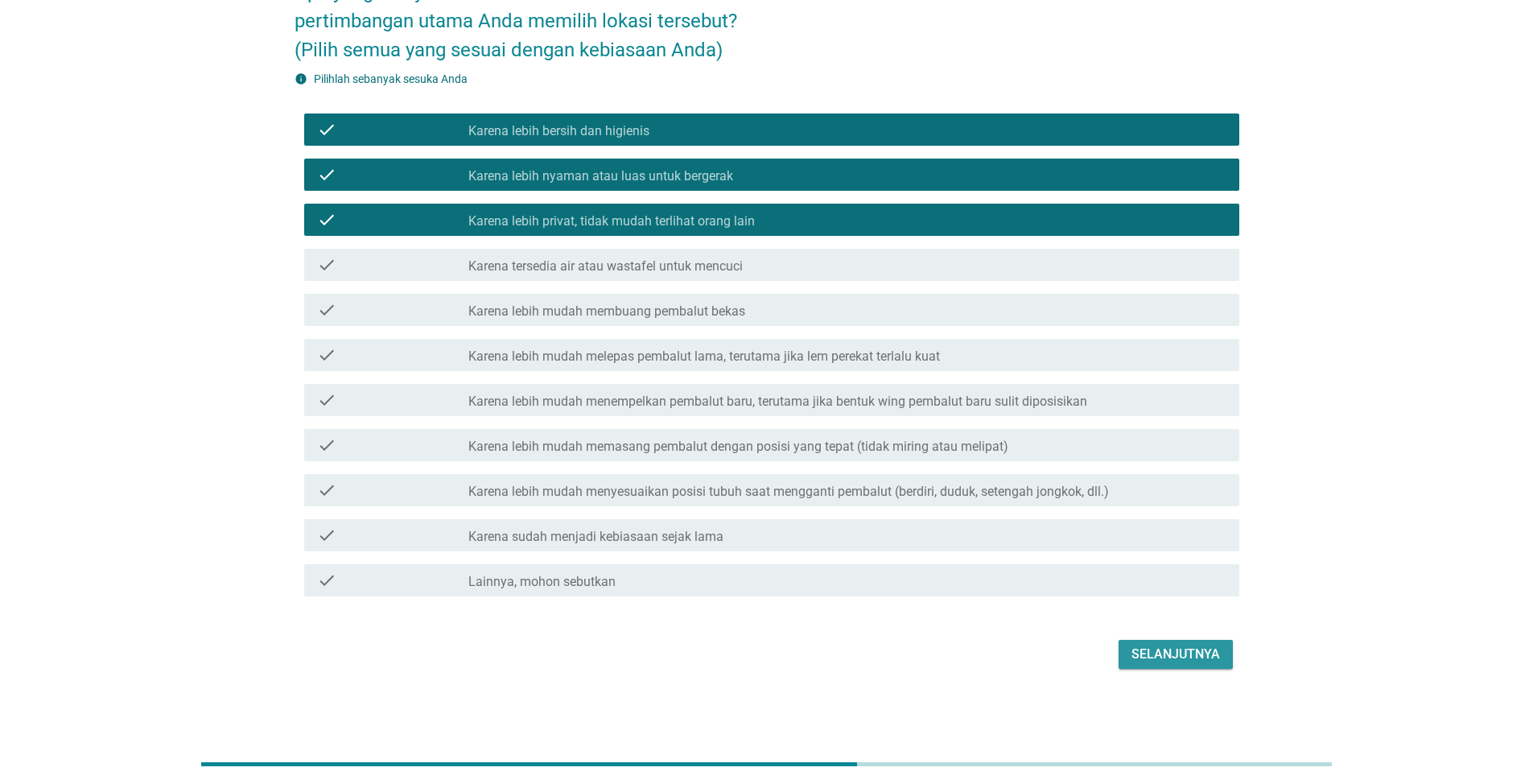
click at [1171, 655] on div "Selanjutnya" at bounding box center [1176, 654] width 88 height 19
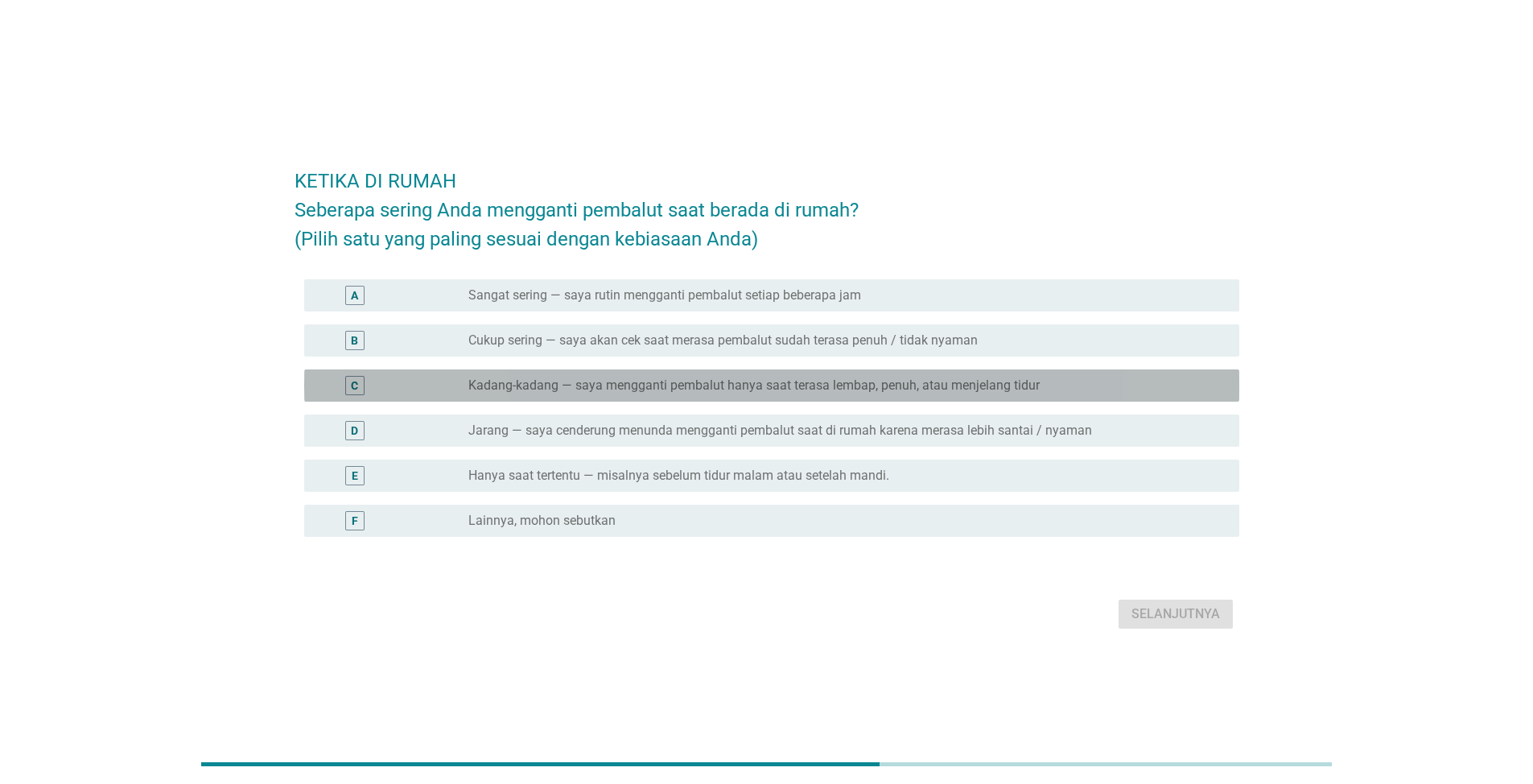
click at [567, 382] on label "Kadang-kadang — saya mengganti pembalut hanya saat terasa lembap, penuh, atau m…" at bounding box center [755, 385] width 571 height 16
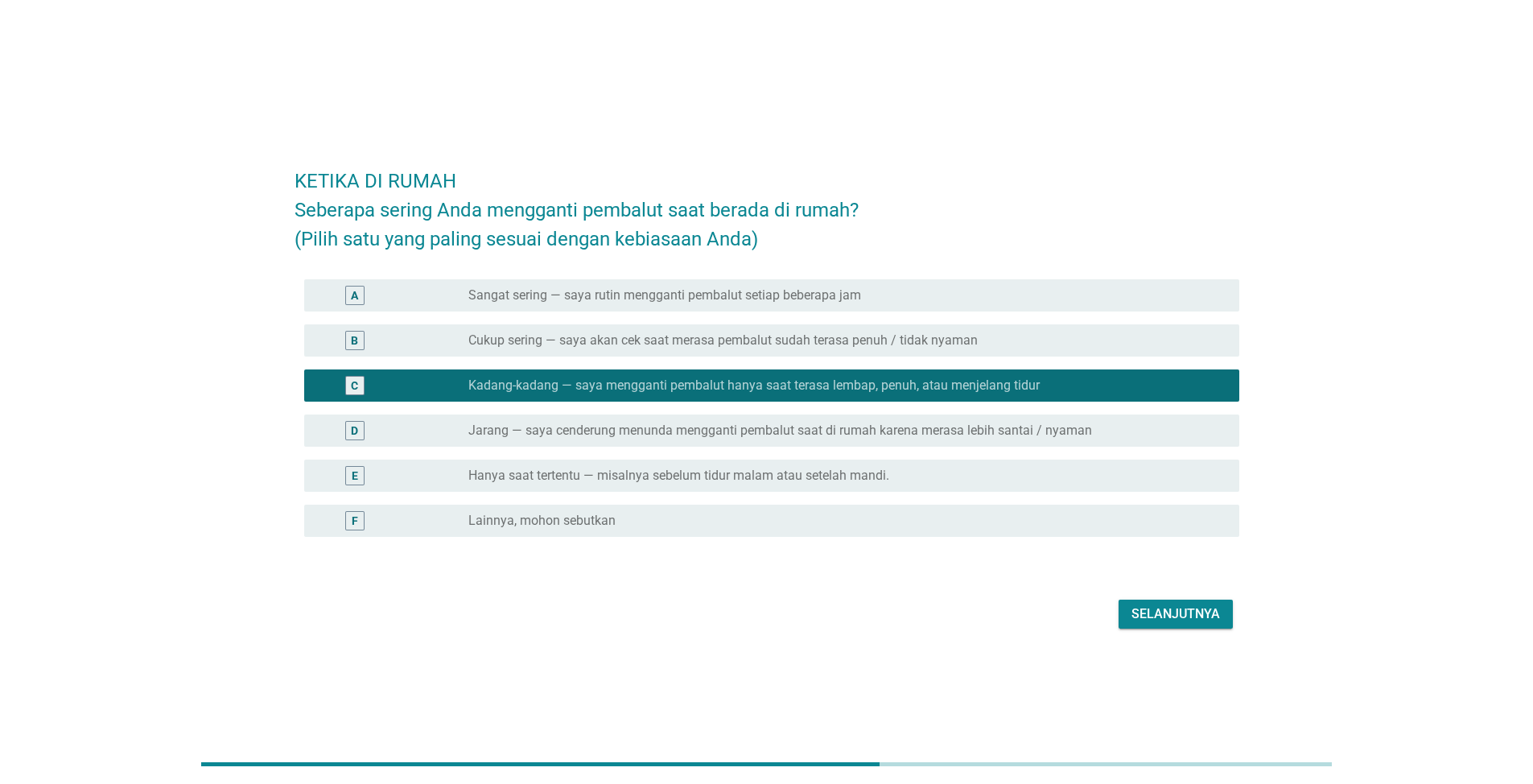
click at [1155, 617] on div "Selanjutnya" at bounding box center [1176, 614] width 88 height 19
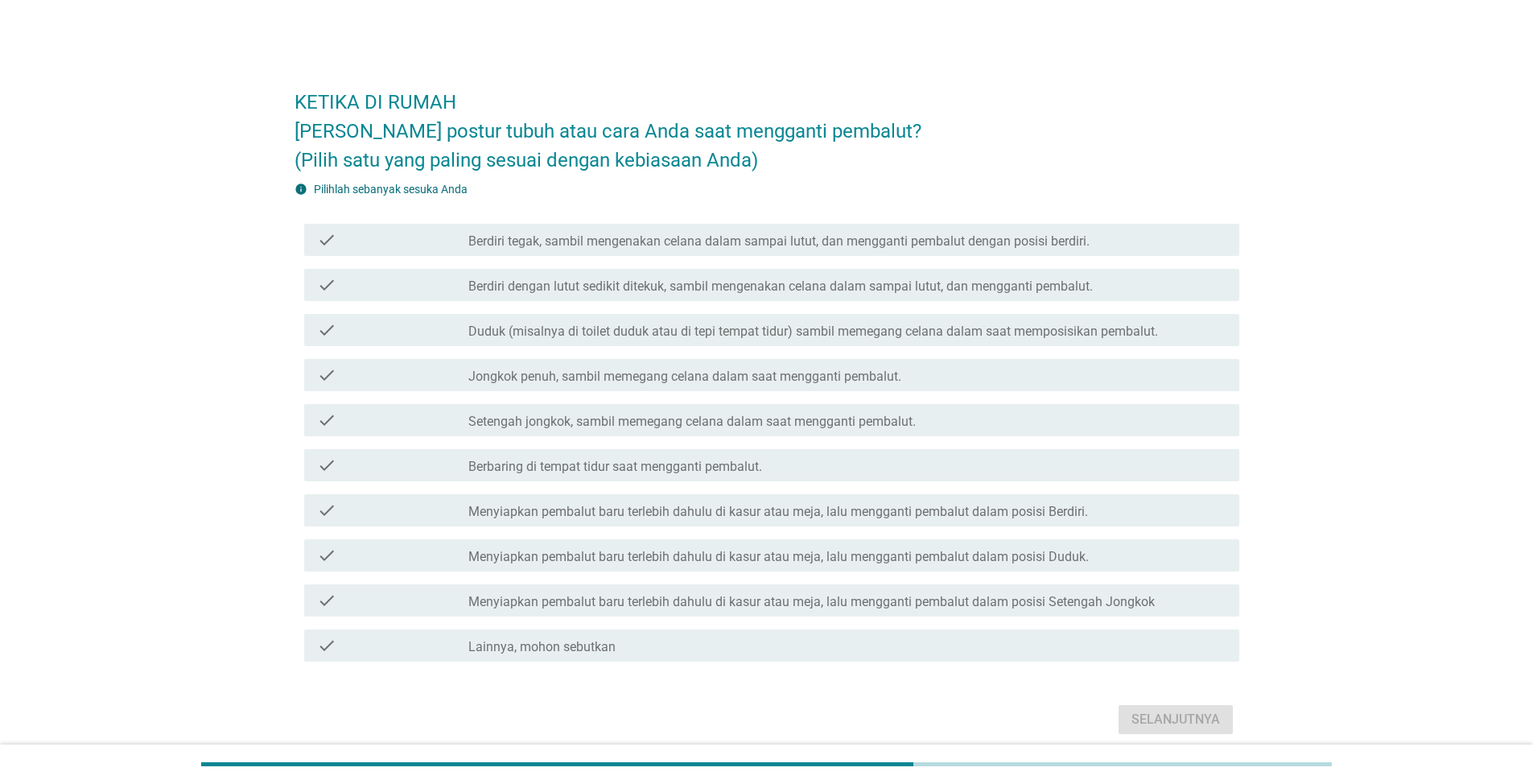
click at [544, 327] on label "Duduk (misalnya di toilet duduk atau di tepi tempat tidur) sambil memegang cela…" at bounding box center [813, 331] width 690 height 16
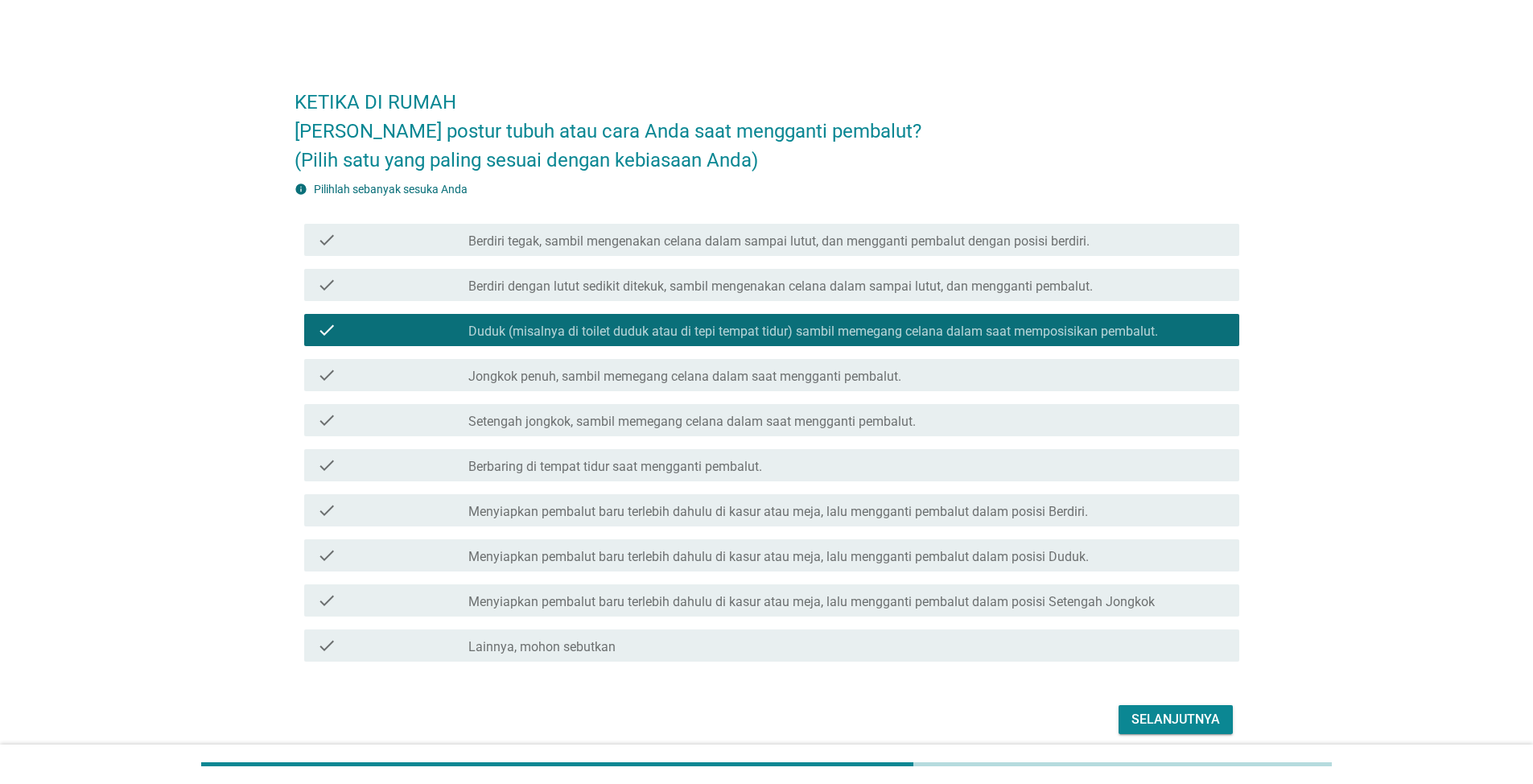
click at [557, 419] on label "Setengah jongkok, sambil memegang celana dalam saat mengganti pembalut." at bounding box center [693, 421] width 448 height 16
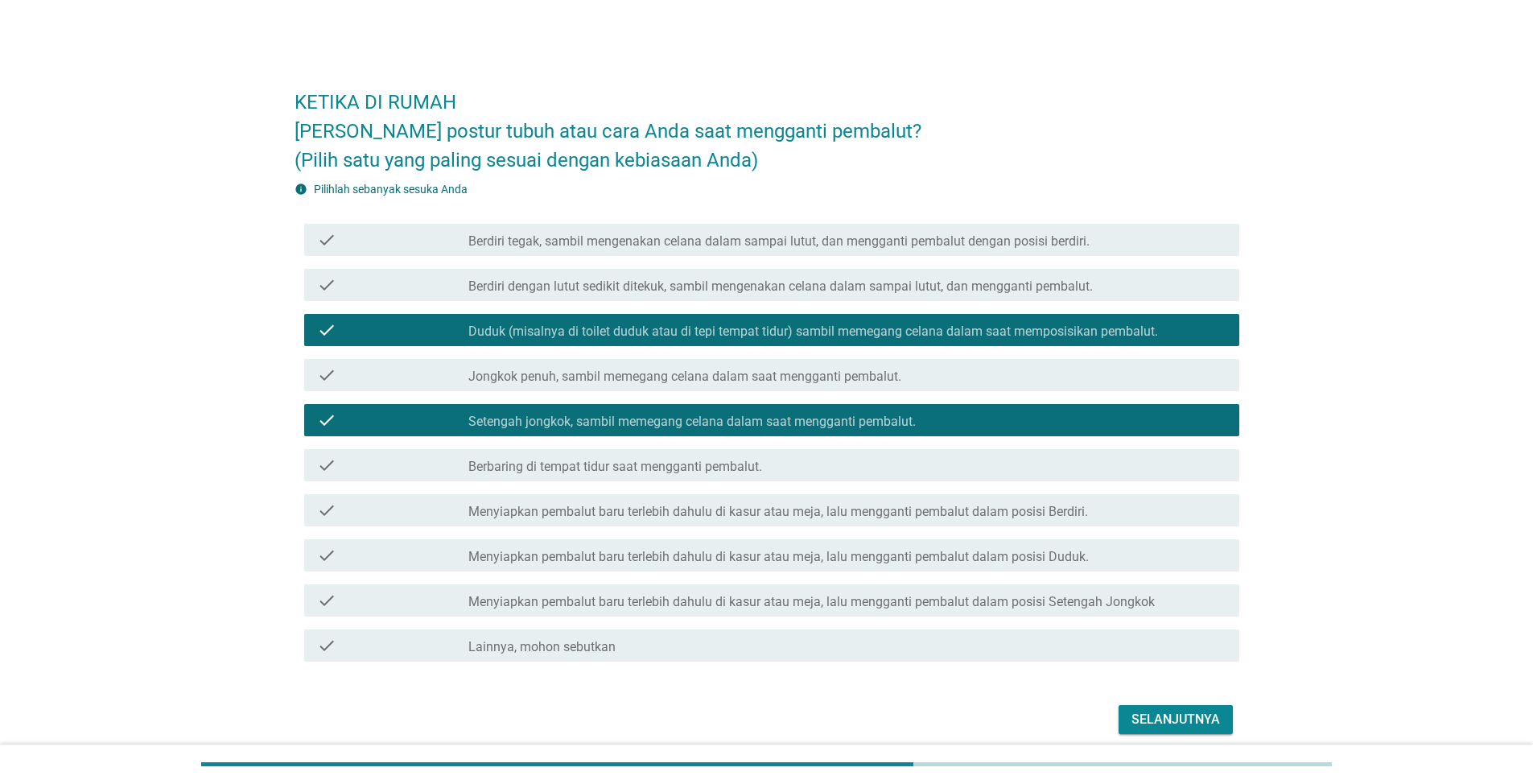
click at [1009, 506] on label "Menyiapkan pembalut baru terlebih dahulu di kasur atau meja, lalu mengganti pem…" at bounding box center [778, 511] width 620 height 16
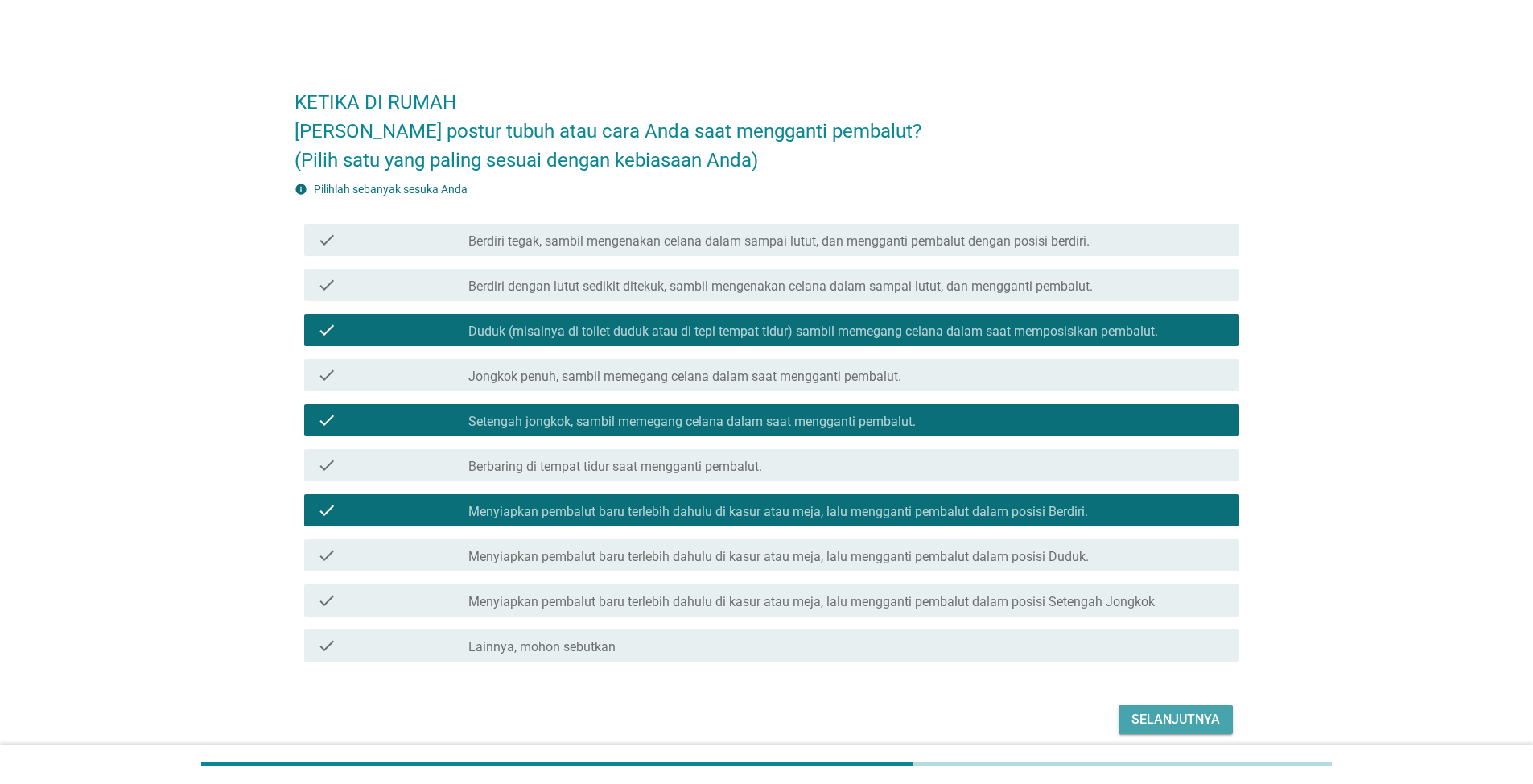
click at [1157, 733] on button "Selanjutnya" at bounding box center [1176, 719] width 114 height 29
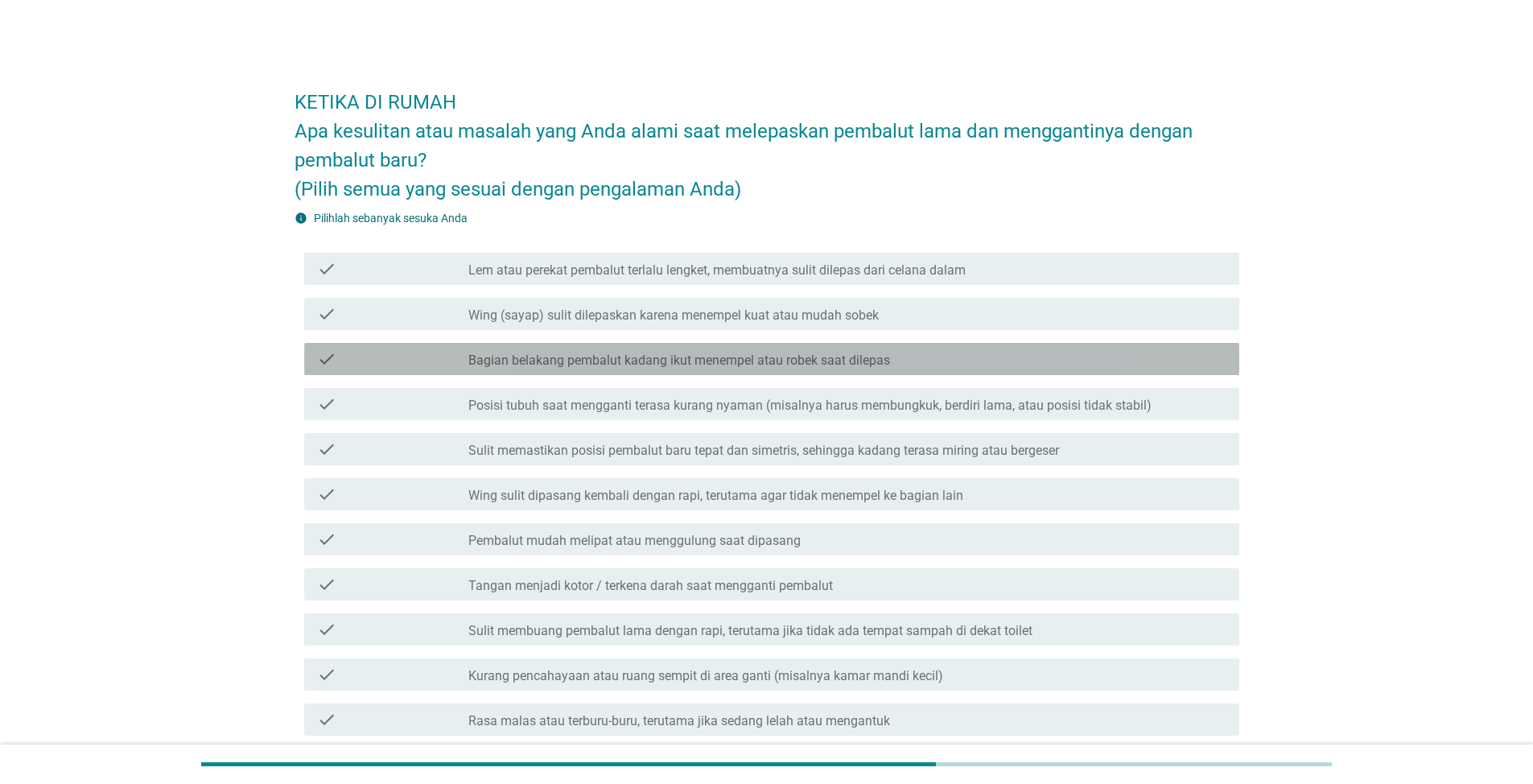
click at [538, 360] on label "Bagian belakang pembalut kadang ikut menempel atau robek saat dilepas" at bounding box center [680, 360] width 422 height 16
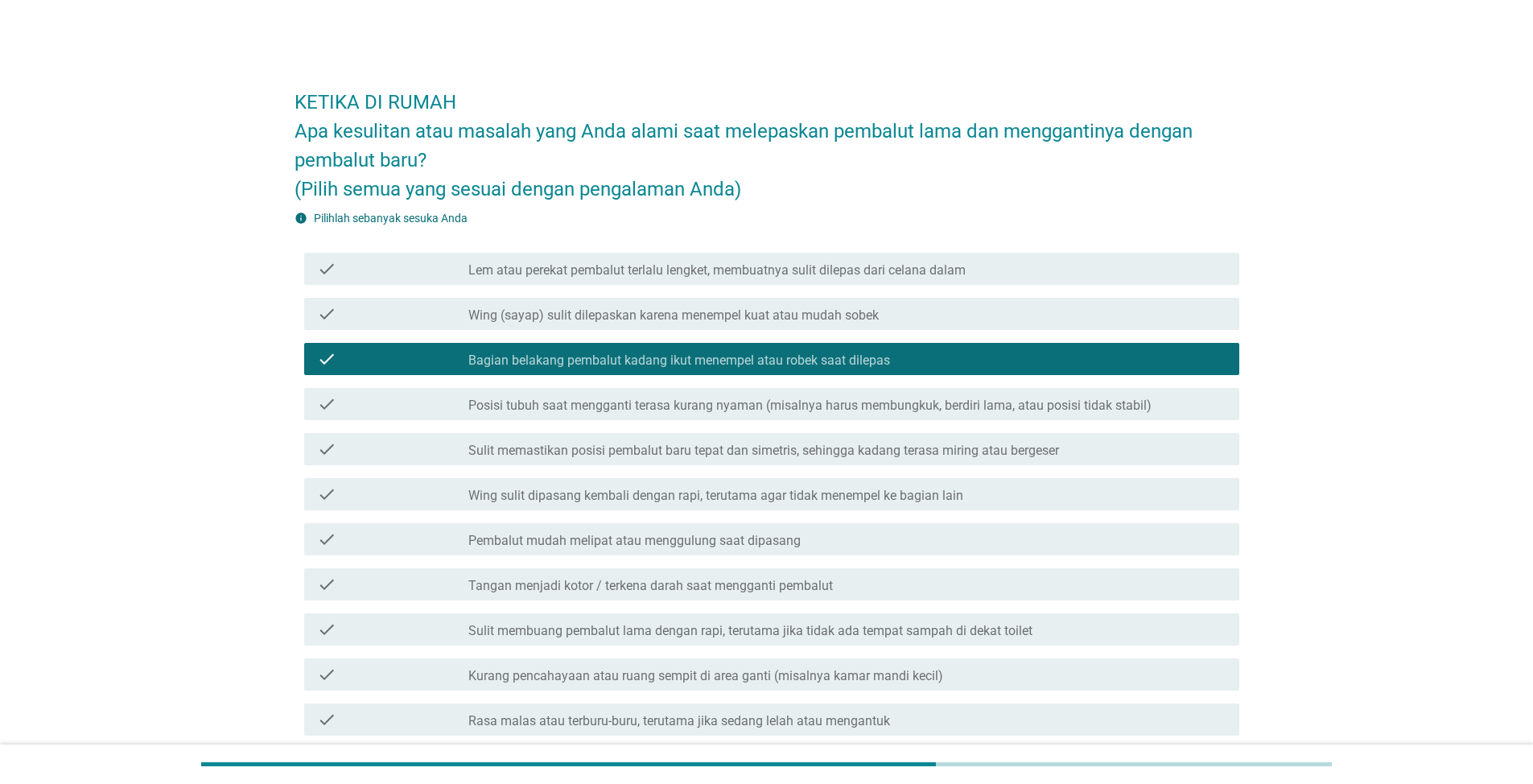
click at [497, 309] on label "Wing (sayap) sulit dilepaskan karena menempel kuat atau mudah sobek" at bounding box center [674, 315] width 411 height 16
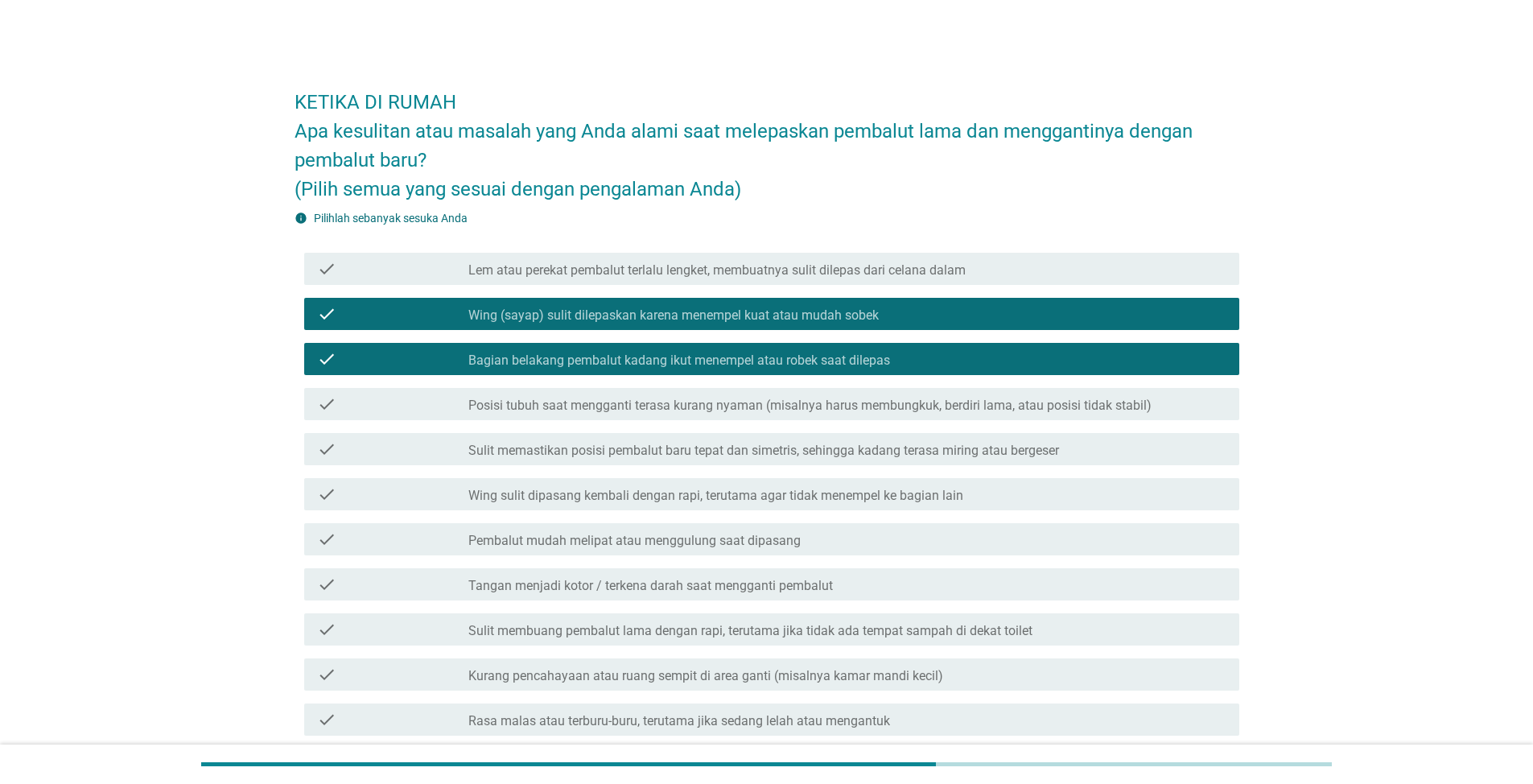
click at [530, 400] on label "Posisi tubuh saat mengganti terasa kurang nyaman (misalnya harus membungkuk, be…" at bounding box center [811, 405] width 684 height 16
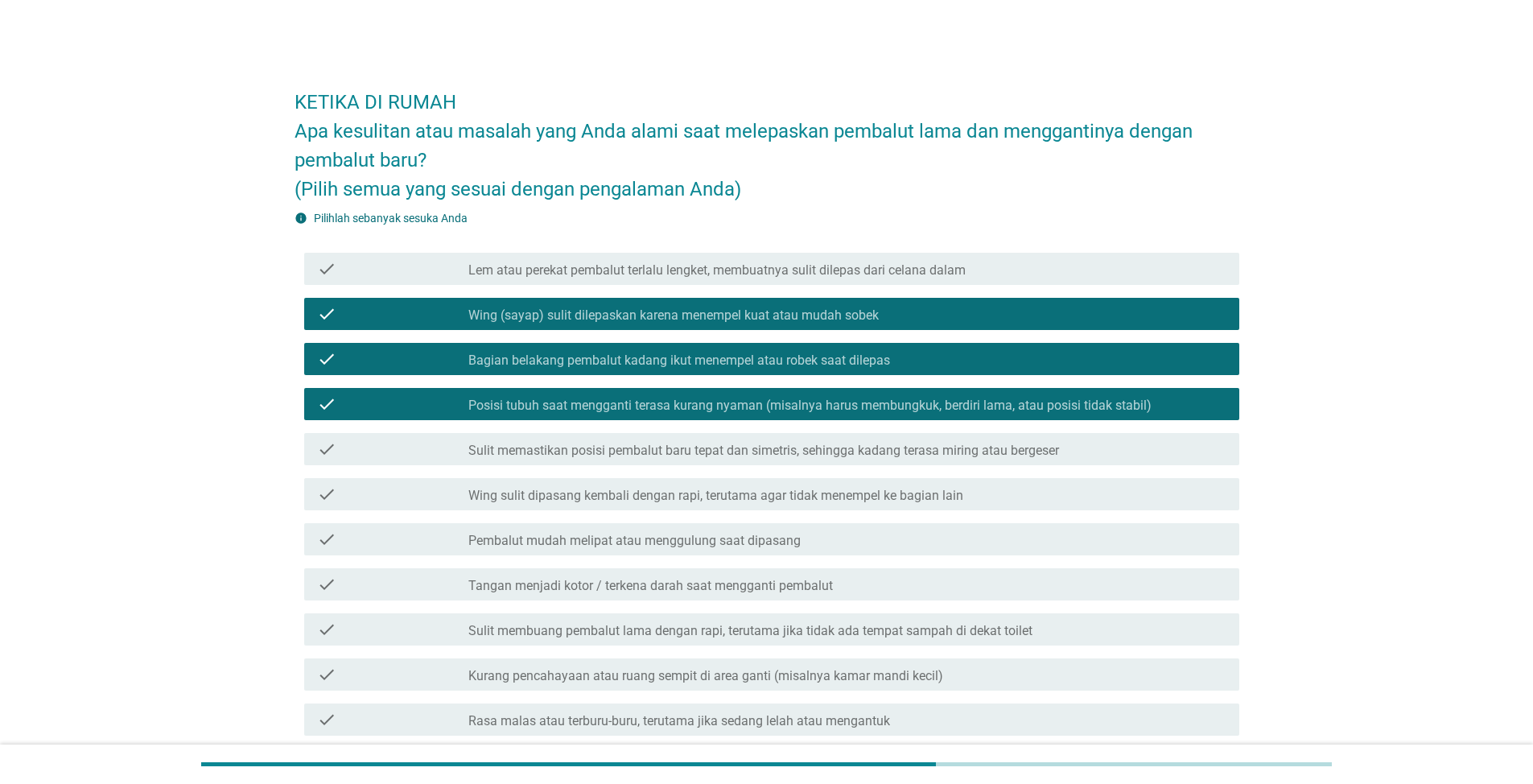
scroll to position [184, 0]
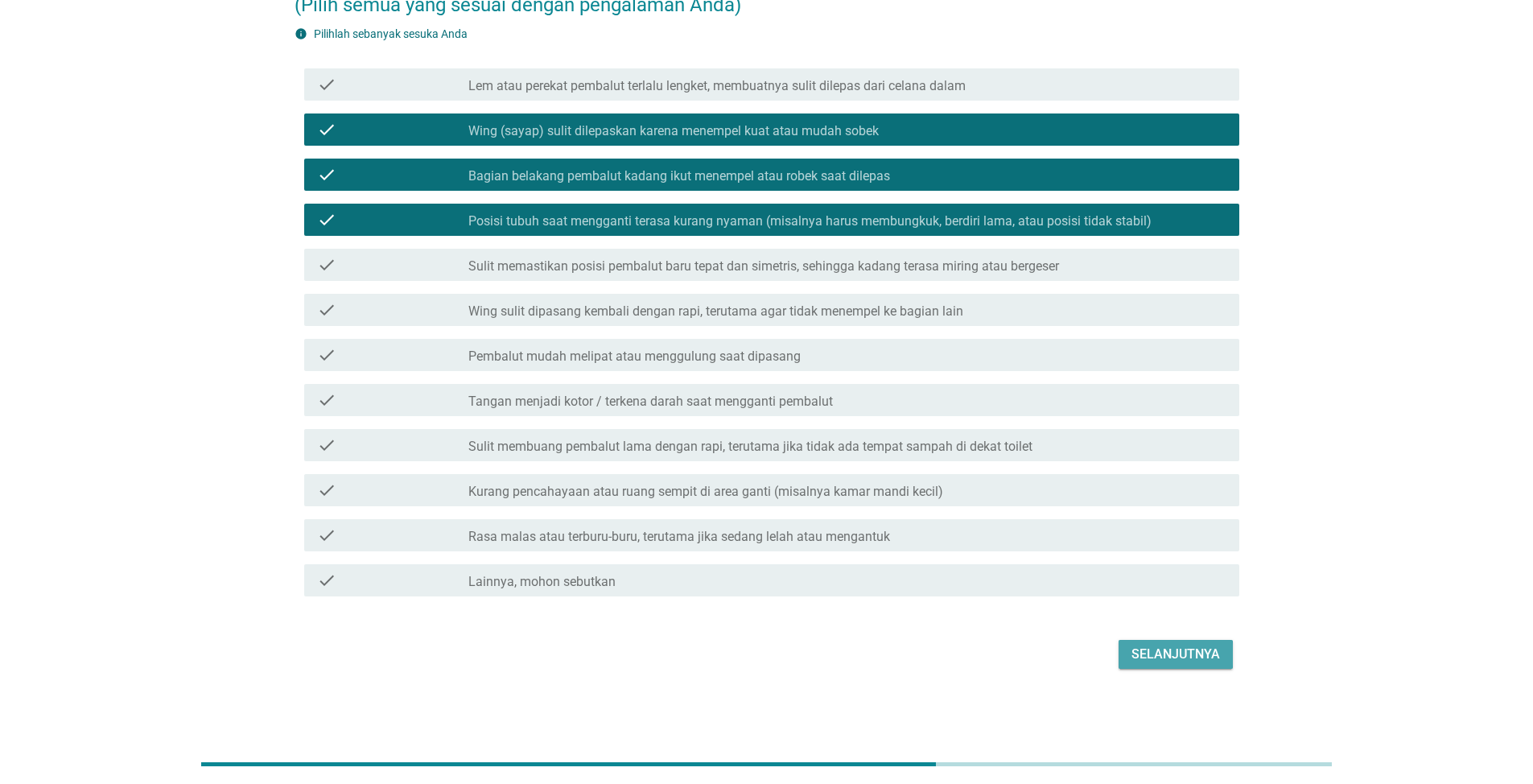
click at [1138, 647] on div "Selanjutnya" at bounding box center [1176, 654] width 88 height 19
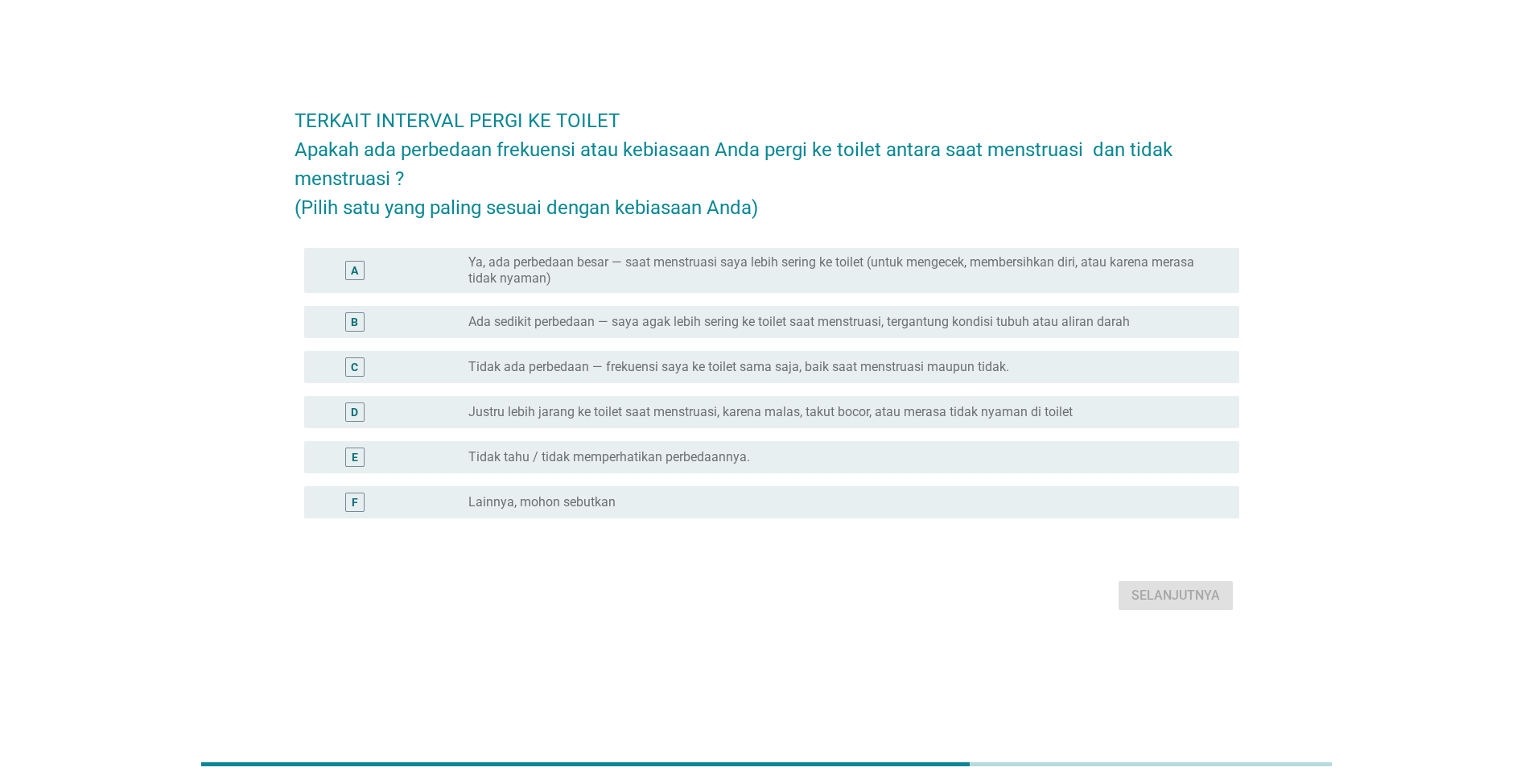
scroll to position [0, 0]
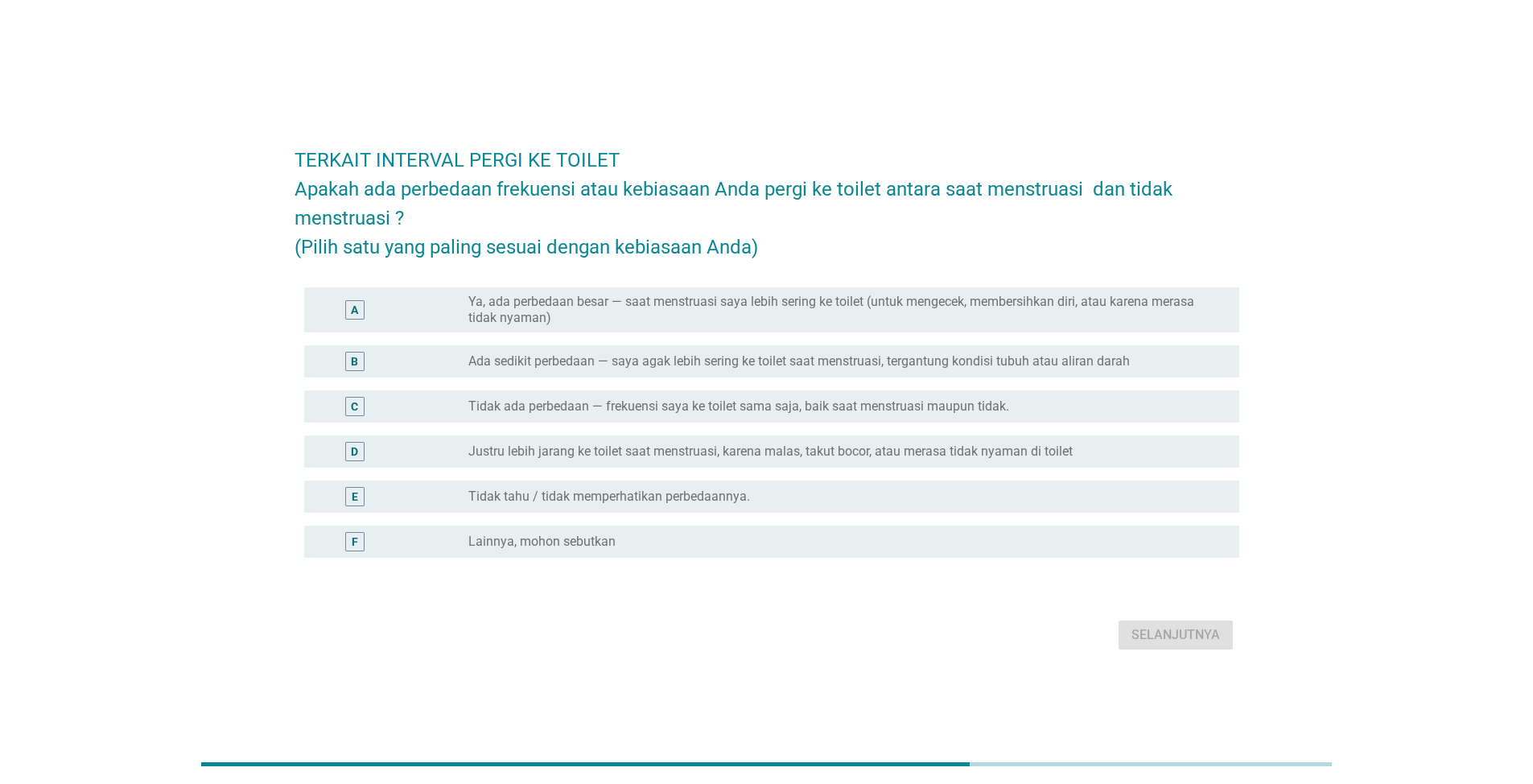
click at [472, 301] on label "Ya, ada perbedaan besar — saat menstruasi saya lebih sering ke toilet (untuk me…" at bounding box center [841, 310] width 745 height 32
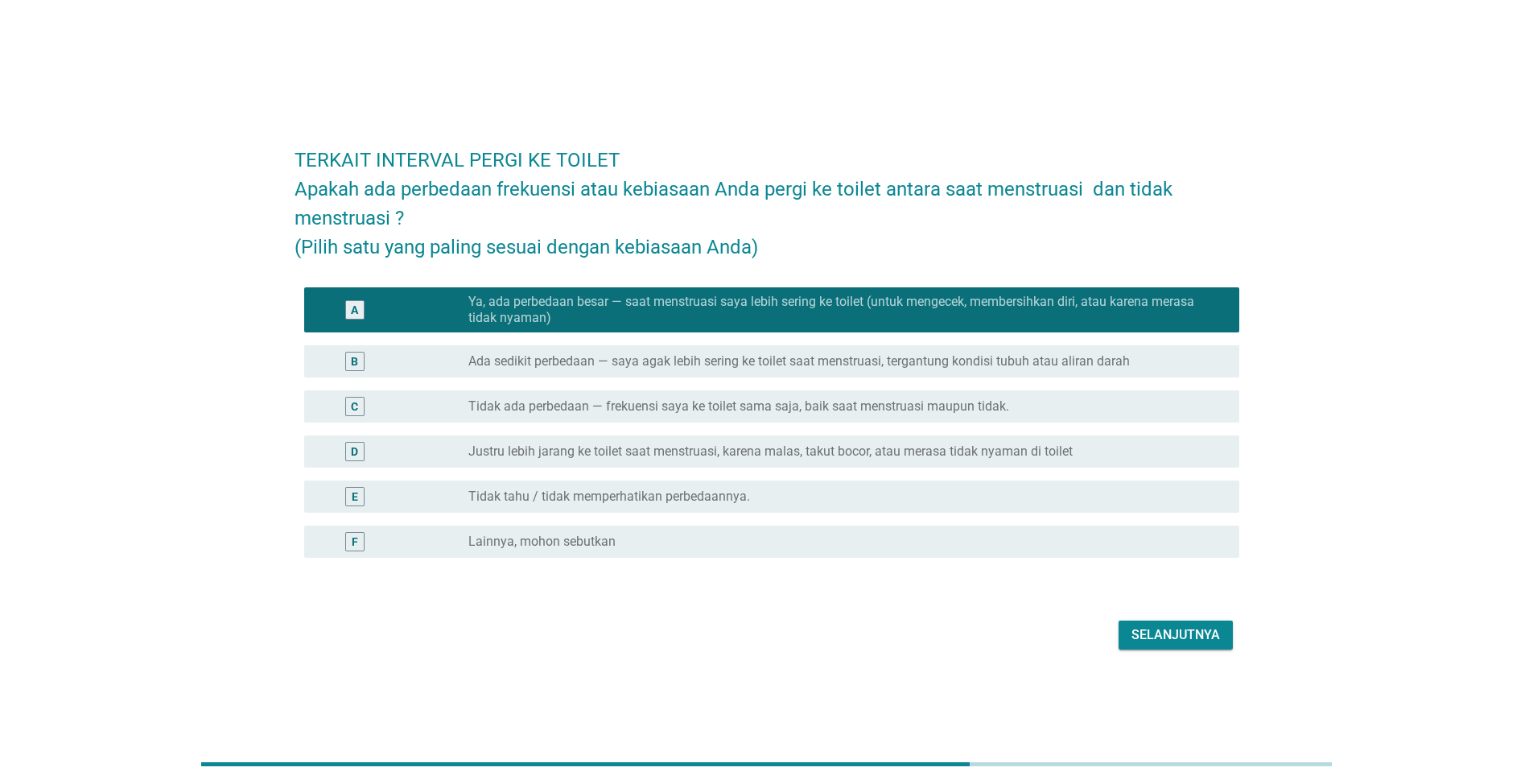
click at [950, 360] on label "Ada sedikit perbedaan — saya agak lebih sering ke toilet saat menstruasi, terga…" at bounding box center [800, 361] width 661 height 16
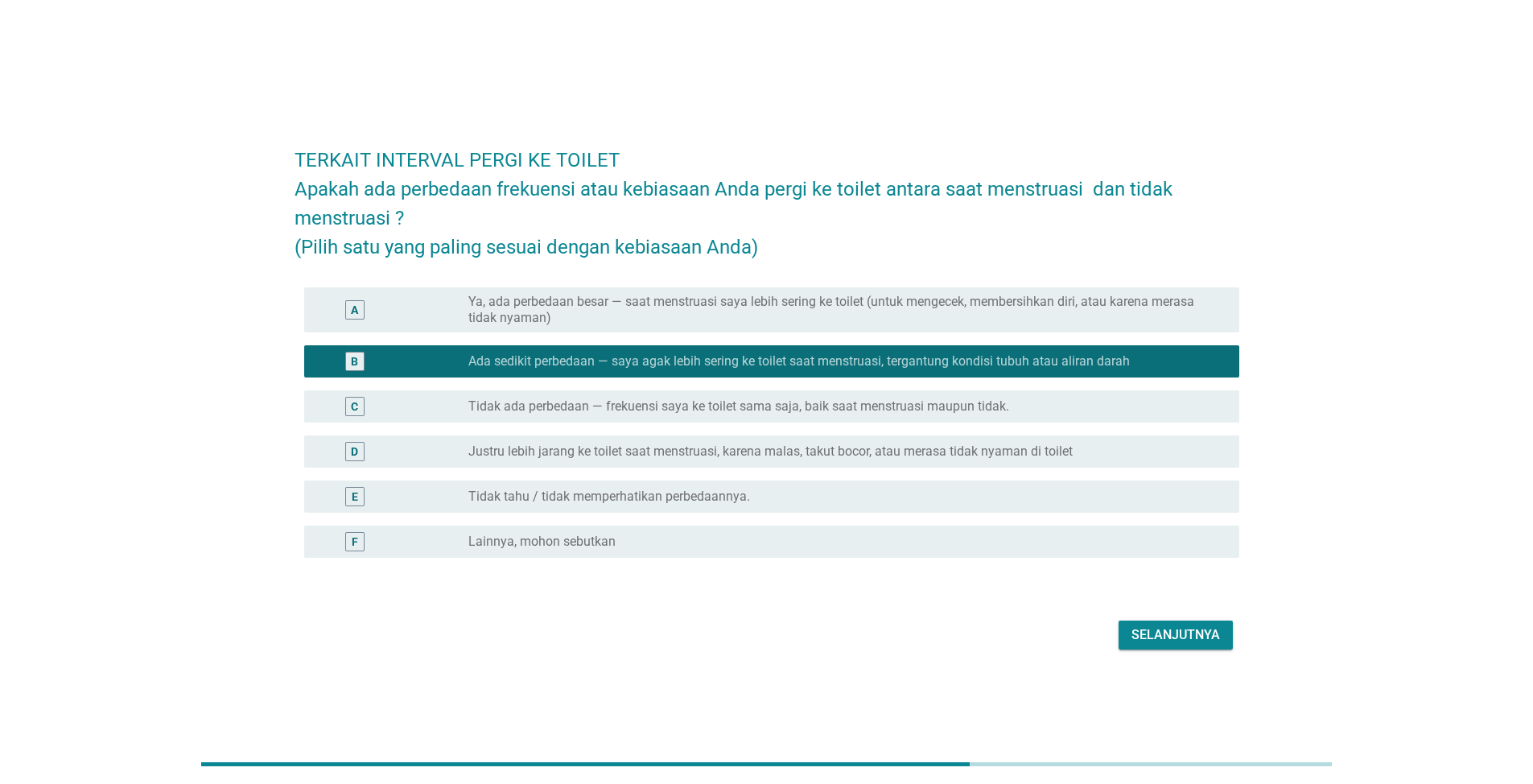
click at [1161, 632] on div "Selanjutnya" at bounding box center [1176, 635] width 88 height 19
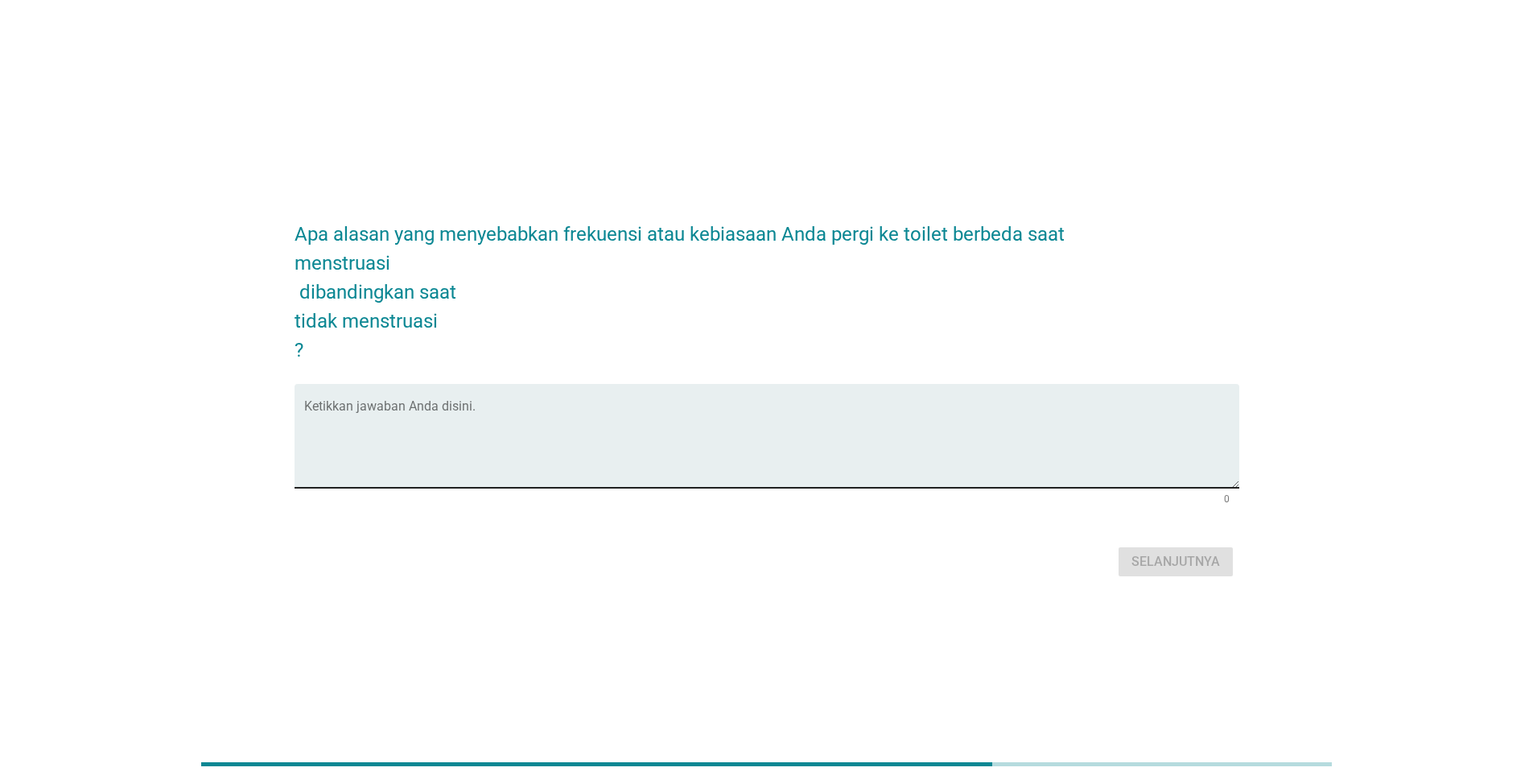
click at [494, 399] on div "Ketikkan jawaban Anda disini." at bounding box center [771, 436] width 935 height 104
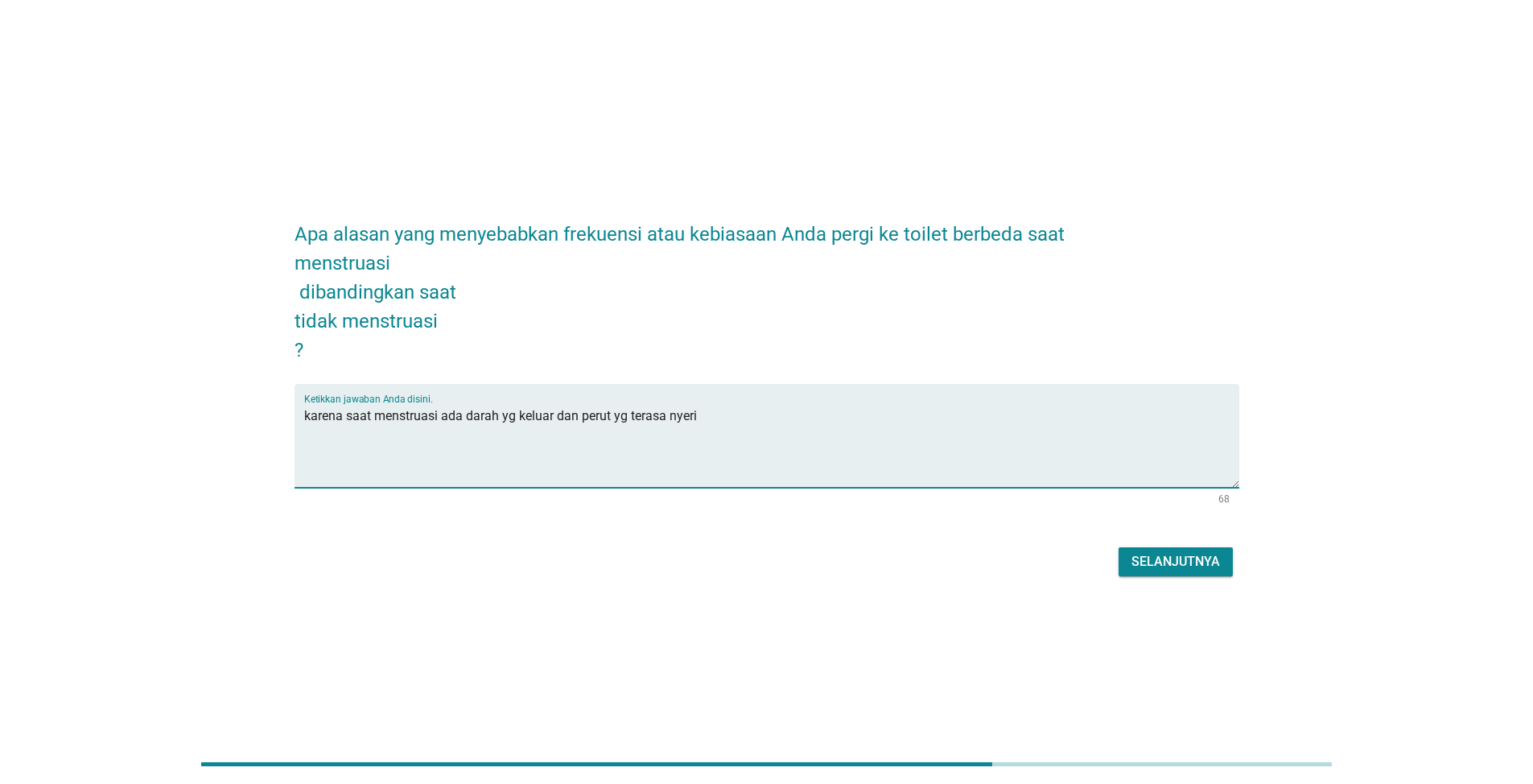
type textarea "karena saat menstruasi ada darah yg keluar dan perut yg terasa nyeri"
click at [1165, 557] on div "Selanjutnya" at bounding box center [1176, 561] width 88 height 19
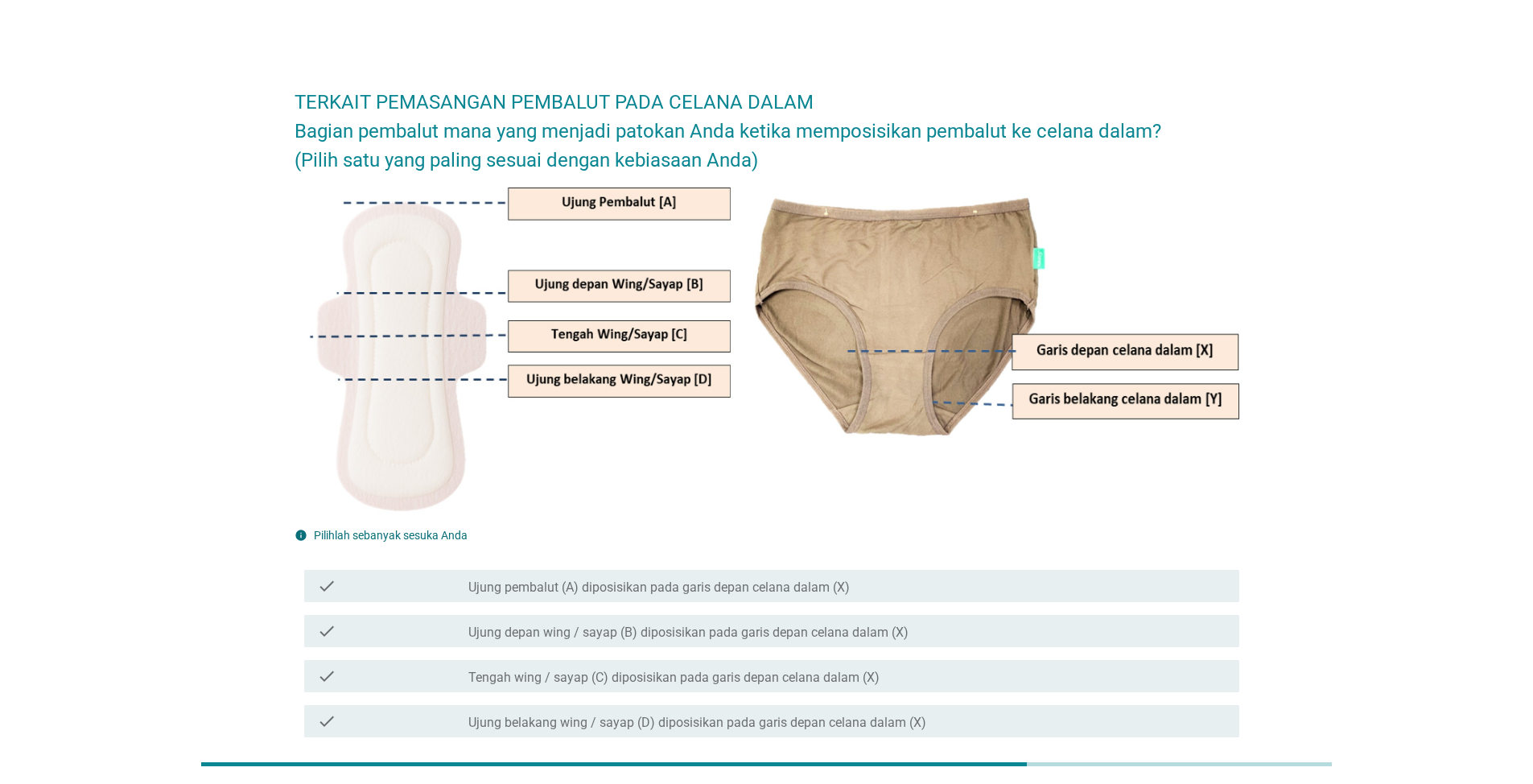
click at [950, 588] on div "check_box_outline_blank Ujung pembalut (A) diposisikan pada garis depan celana …" at bounding box center [848, 586] width 758 height 19
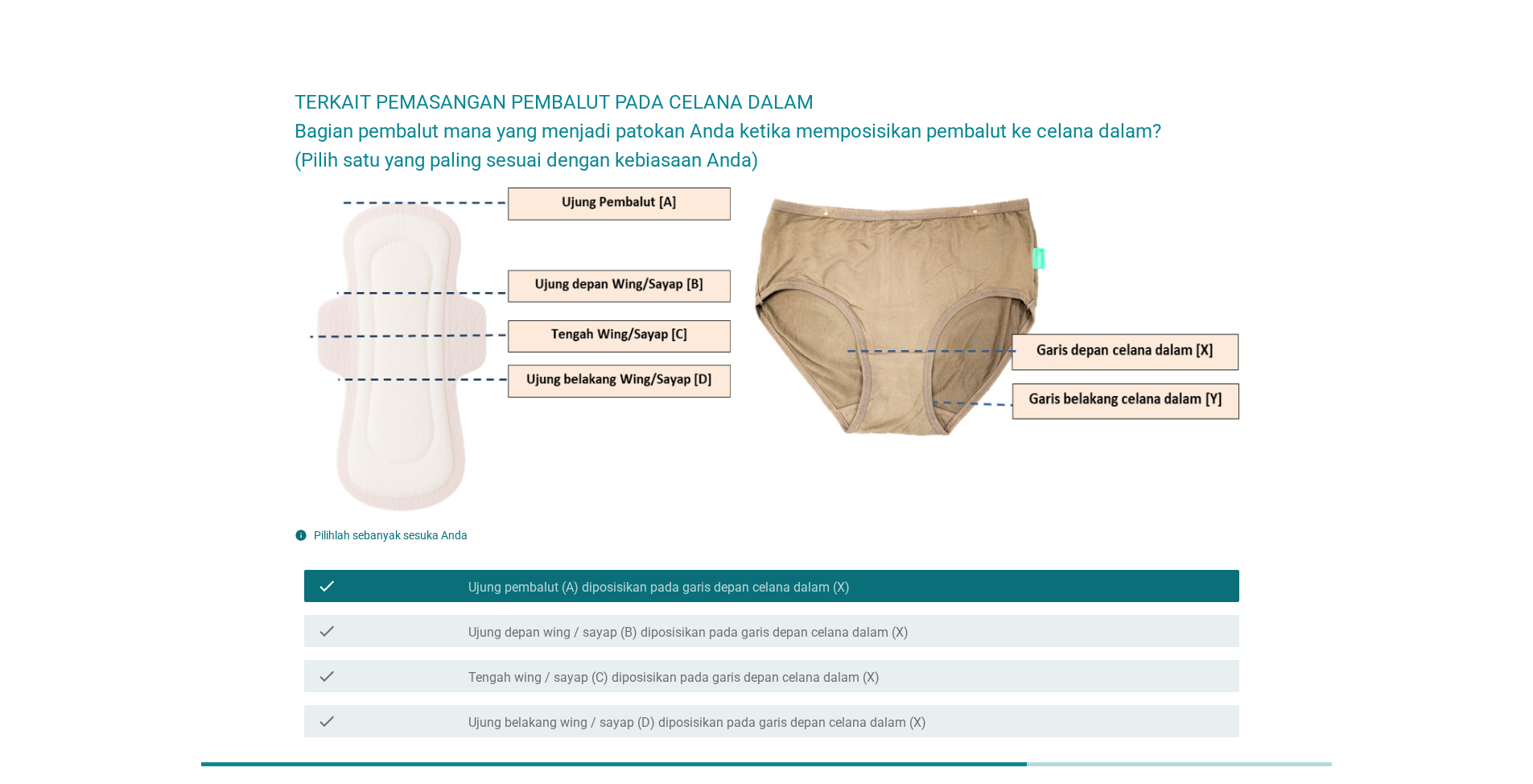
click at [893, 633] on label "Ujung depan wing / sayap (B) diposisikan pada garis depan celana dalam (X)" at bounding box center [689, 632] width 440 height 16
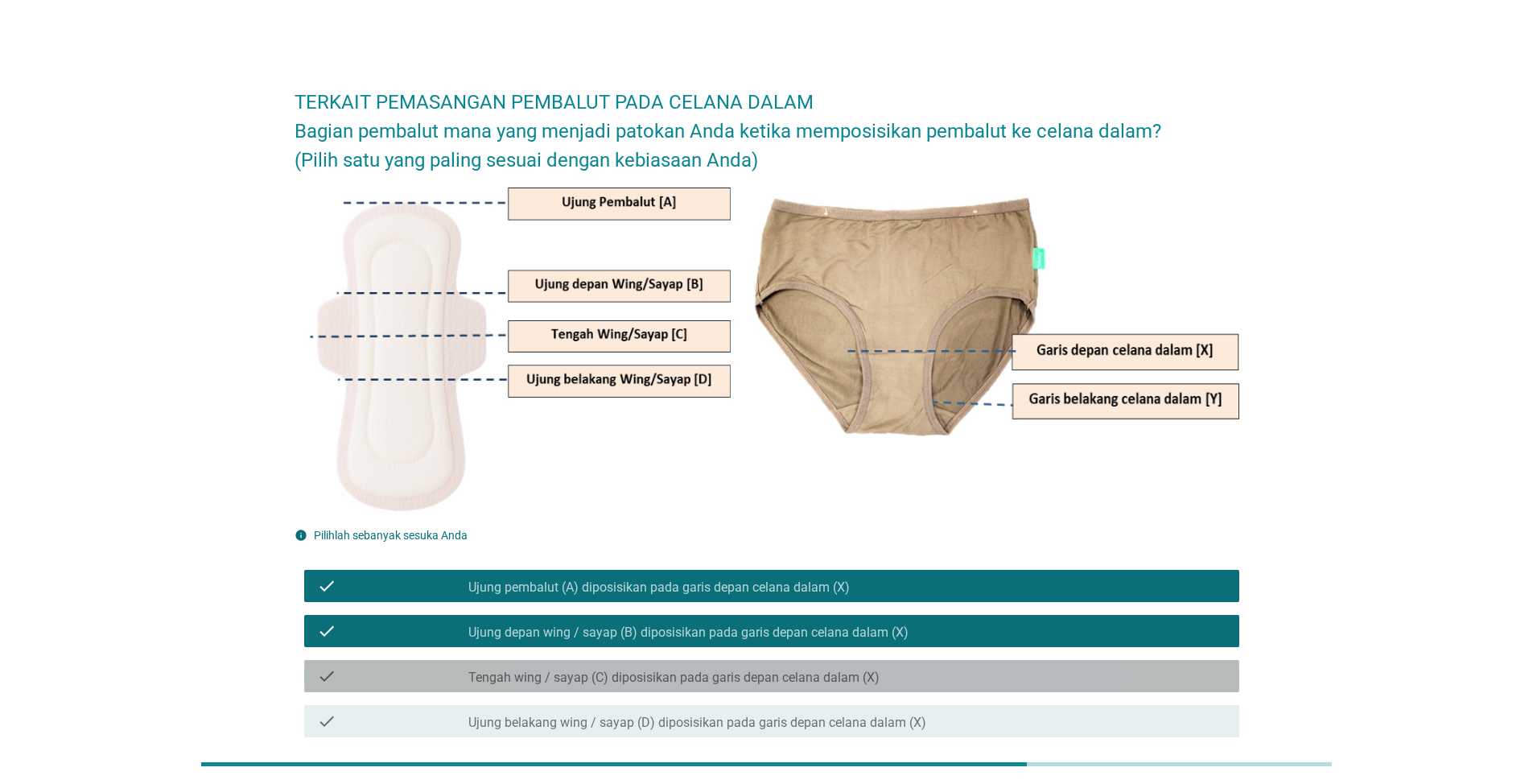
click at [890, 666] on div "check_box_outline_blank Tengah wing / sayap (C) diposisikan pada garis depan ce…" at bounding box center [848, 675] width 758 height 19
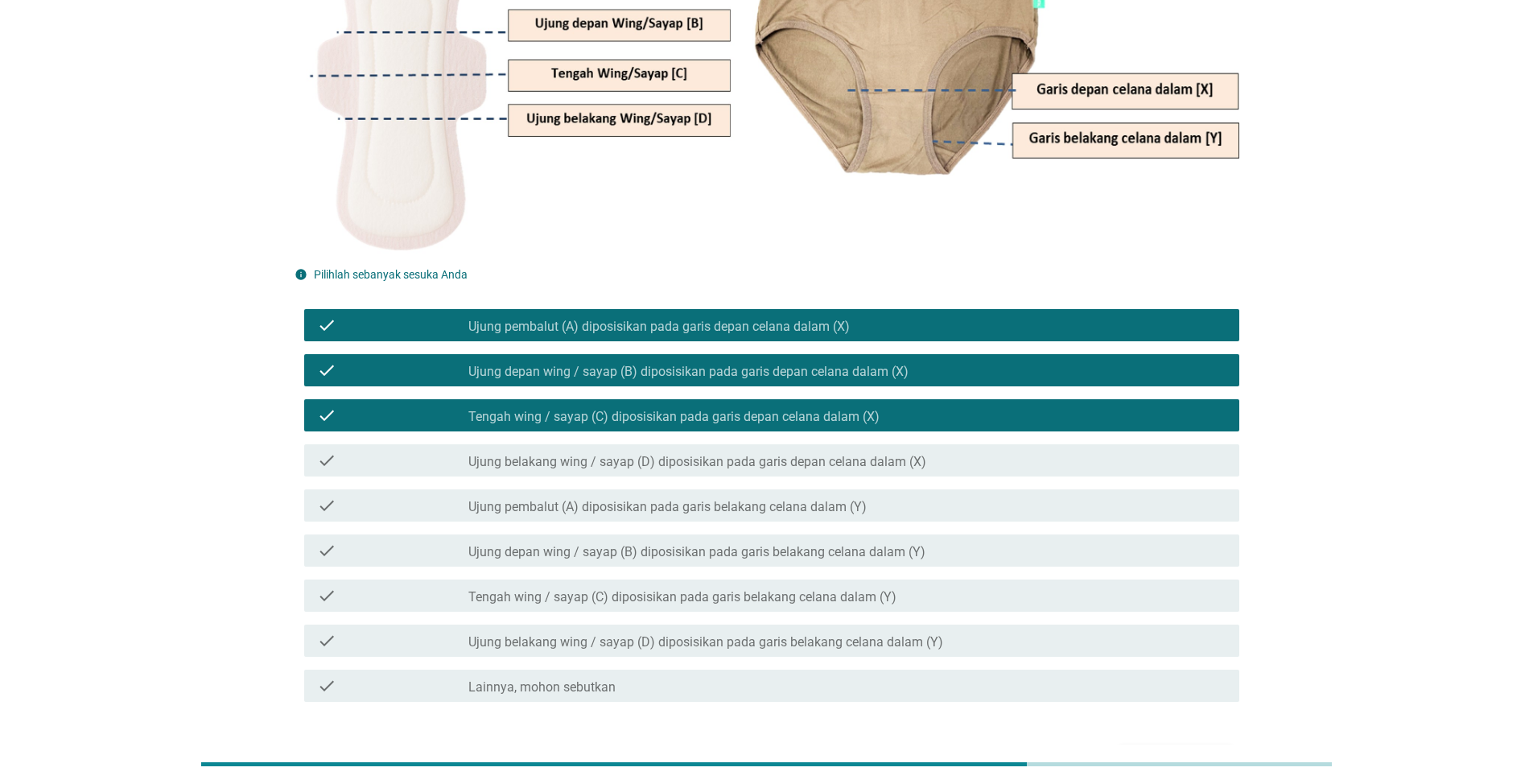
scroll to position [263, 0]
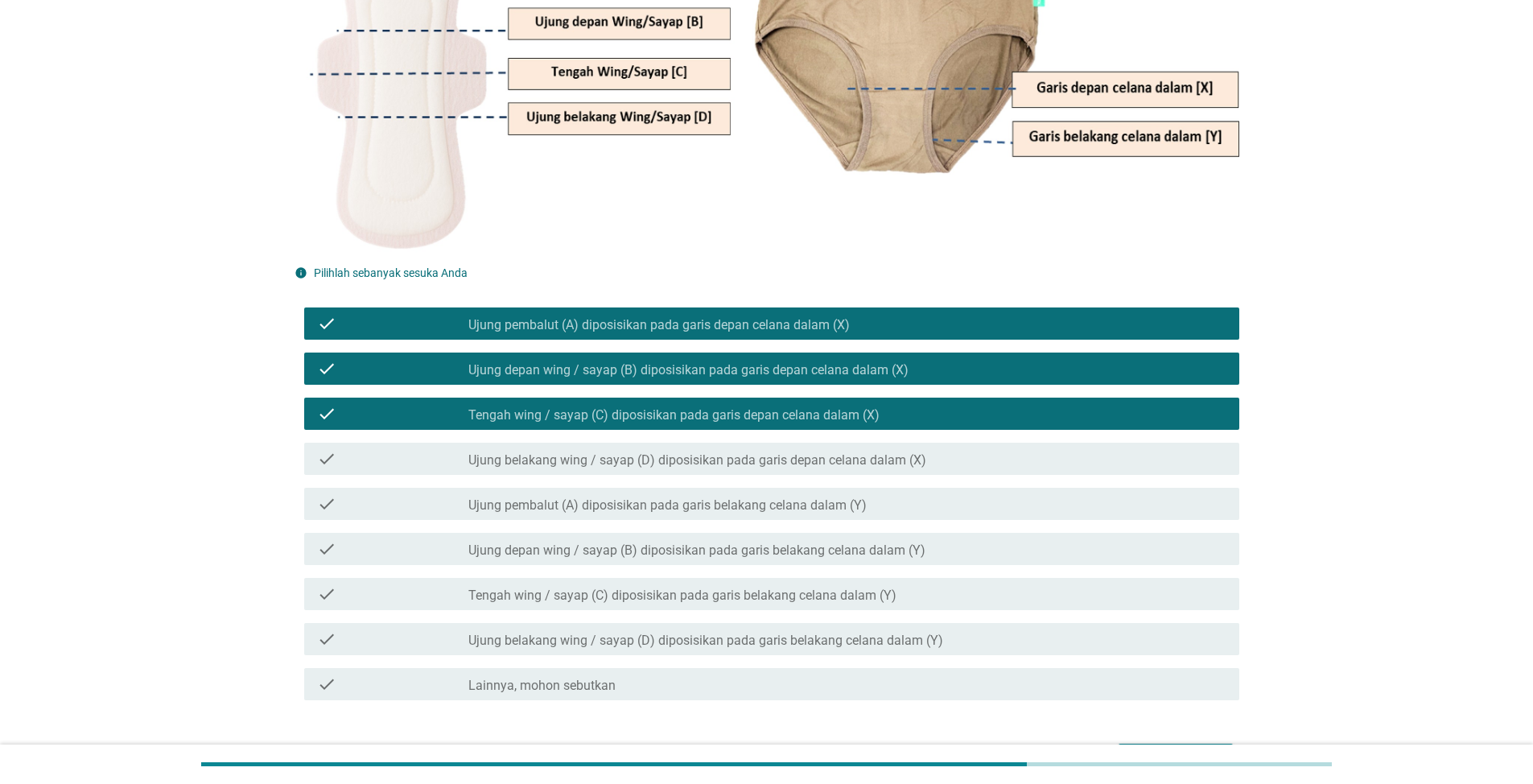
click at [794, 454] on label "Ujung belakang wing / sayap (D) diposisikan pada garis depan celana dalam (X)" at bounding box center [697, 460] width 458 height 16
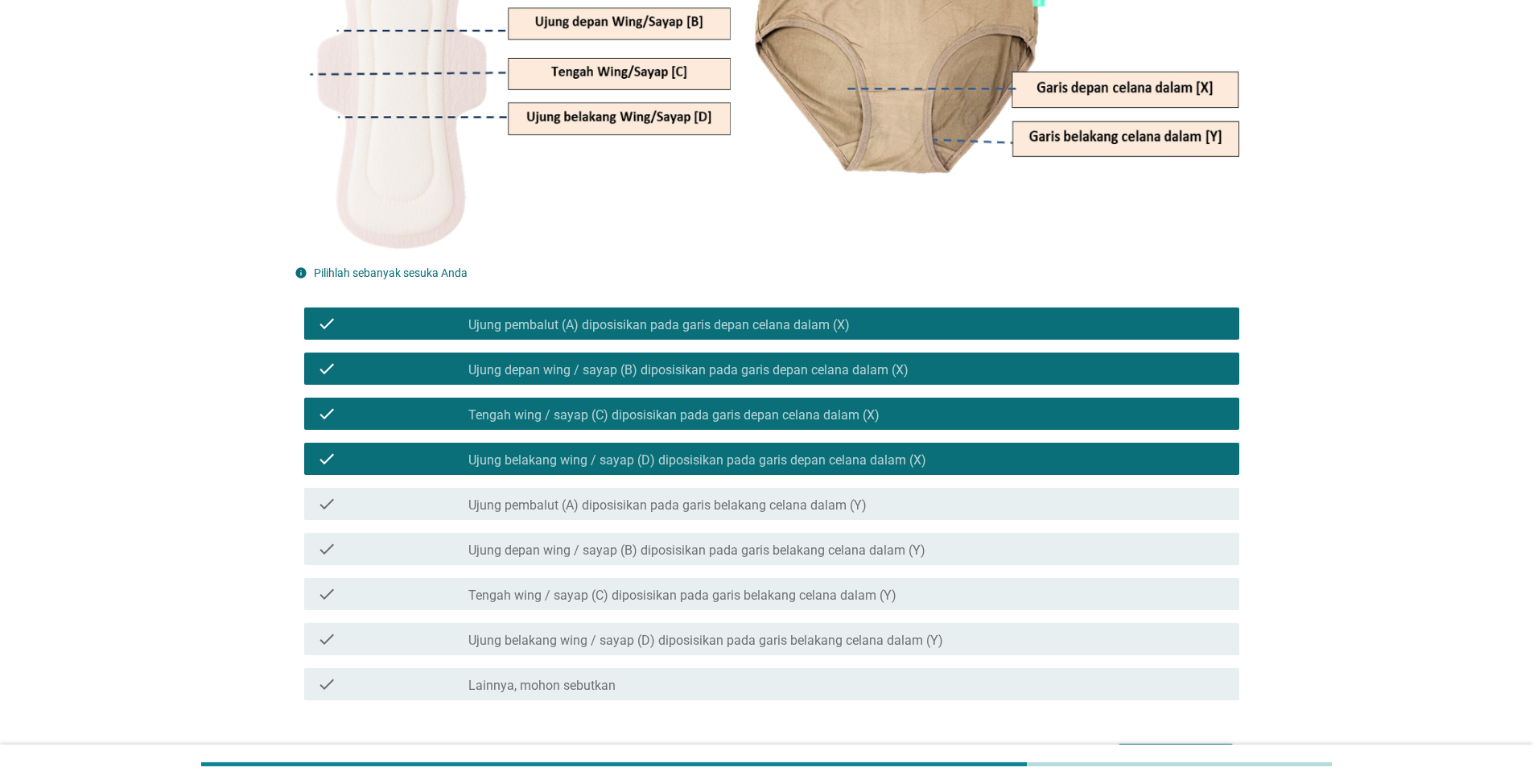
scroll to position [367, 0]
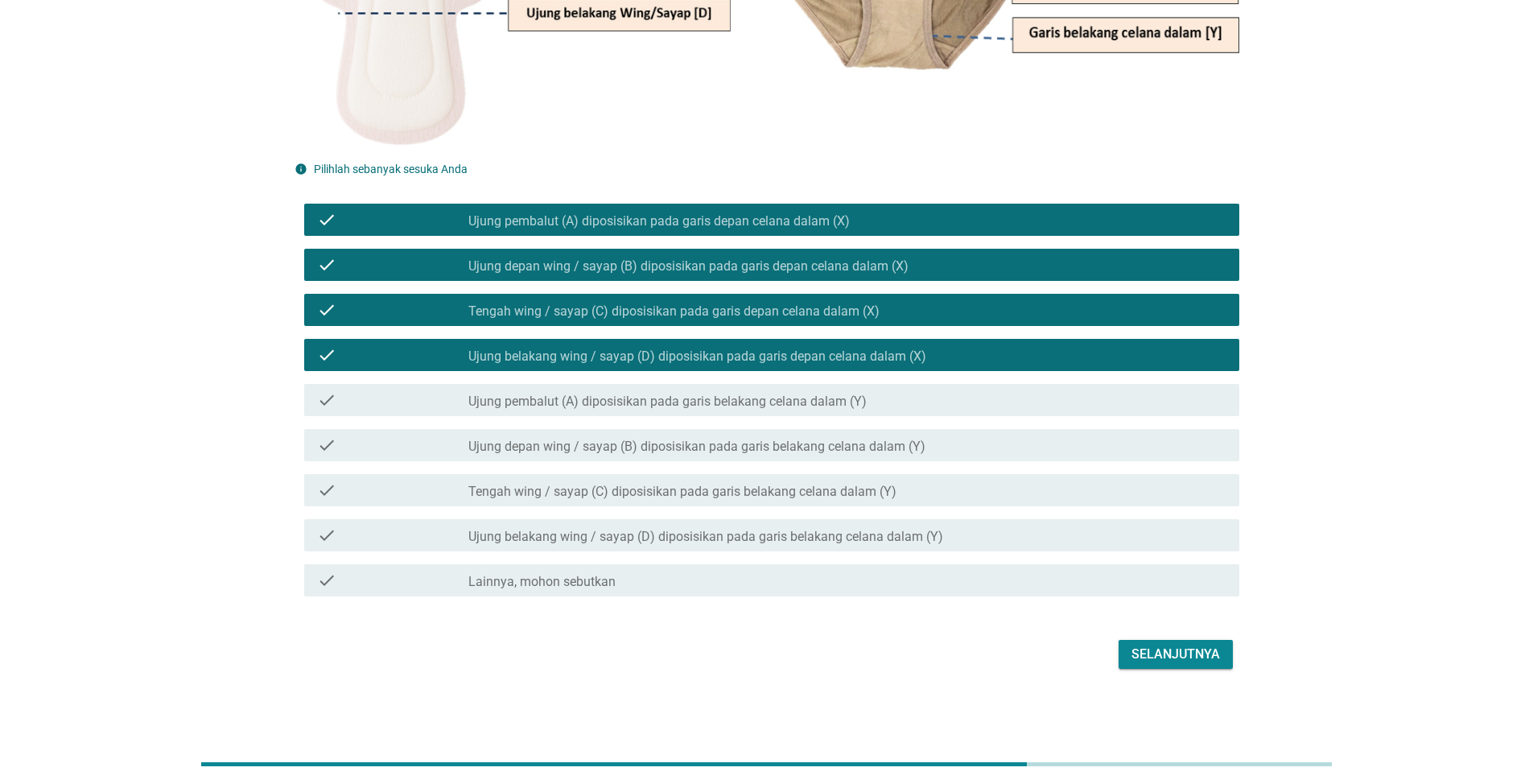
click at [1201, 649] on div "Selanjutnya" at bounding box center [1176, 654] width 88 height 19
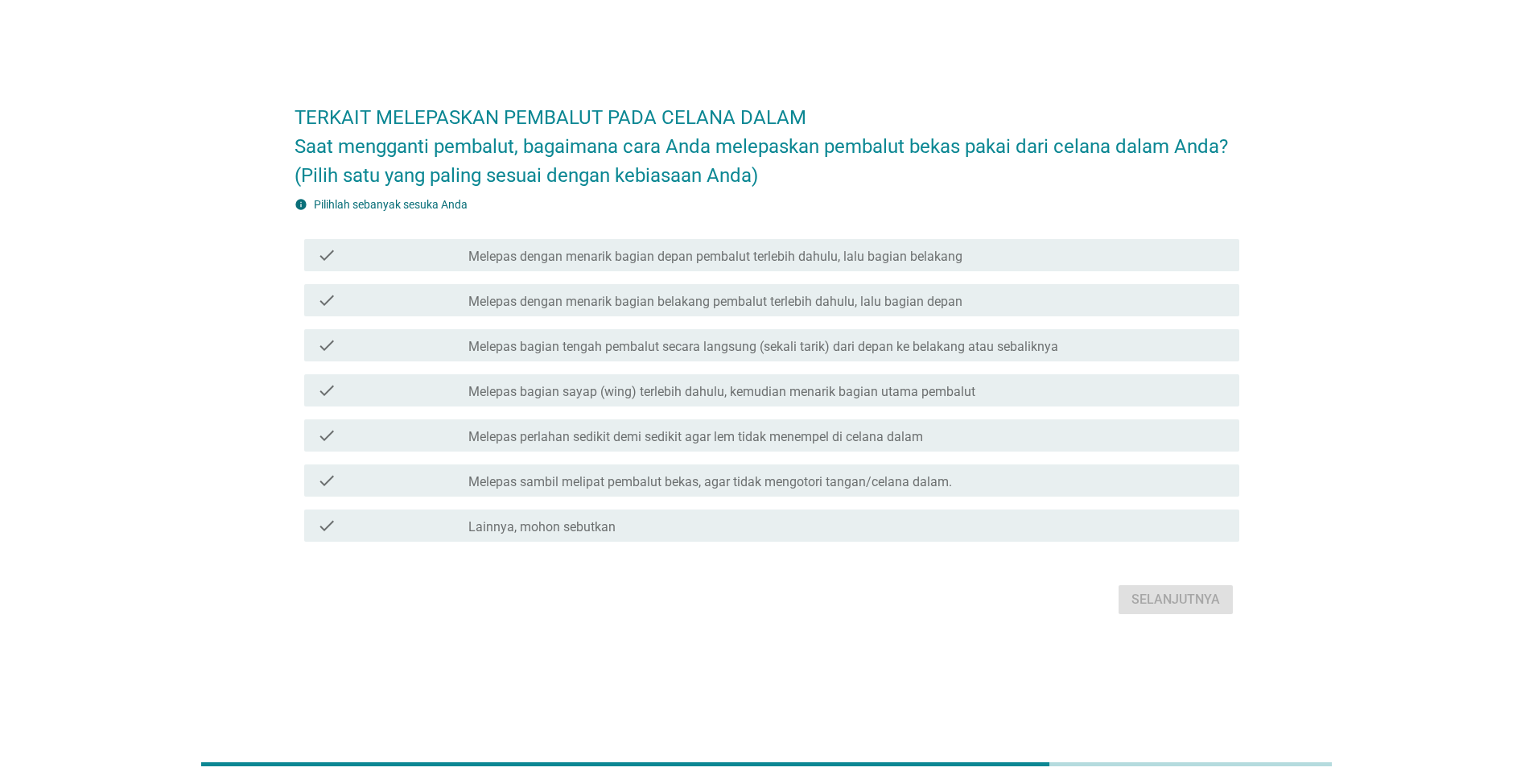
scroll to position [0, 0]
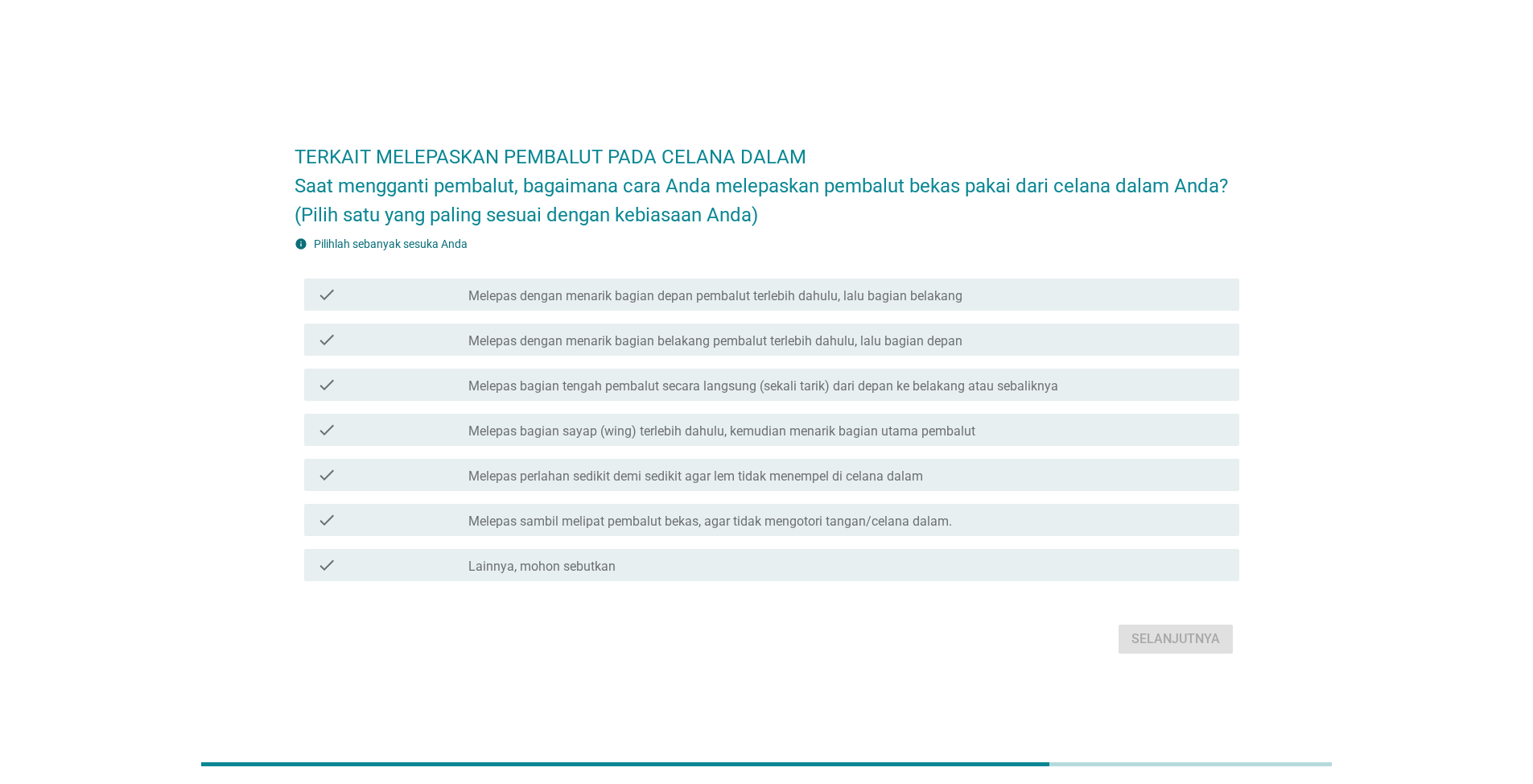
click at [609, 291] on label "Melepas dengan menarik bagian depan pembalut terlebih dahulu, lalu bagian belak…" at bounding box center [716, 296] width 494 height 16
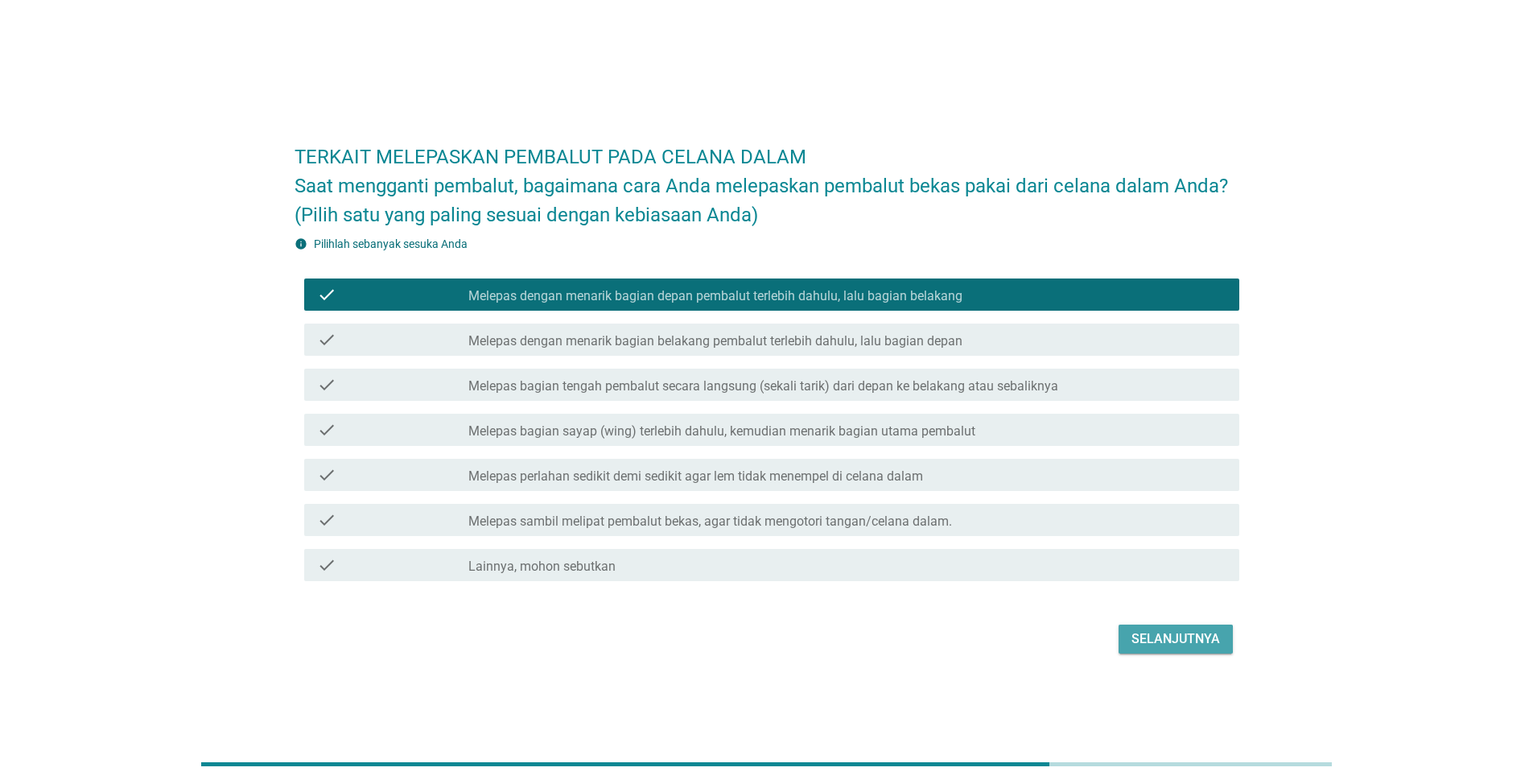
click at [1188, 636] on div "Selanjutnya" at bounding box center [1176, 638] width 88 height 19
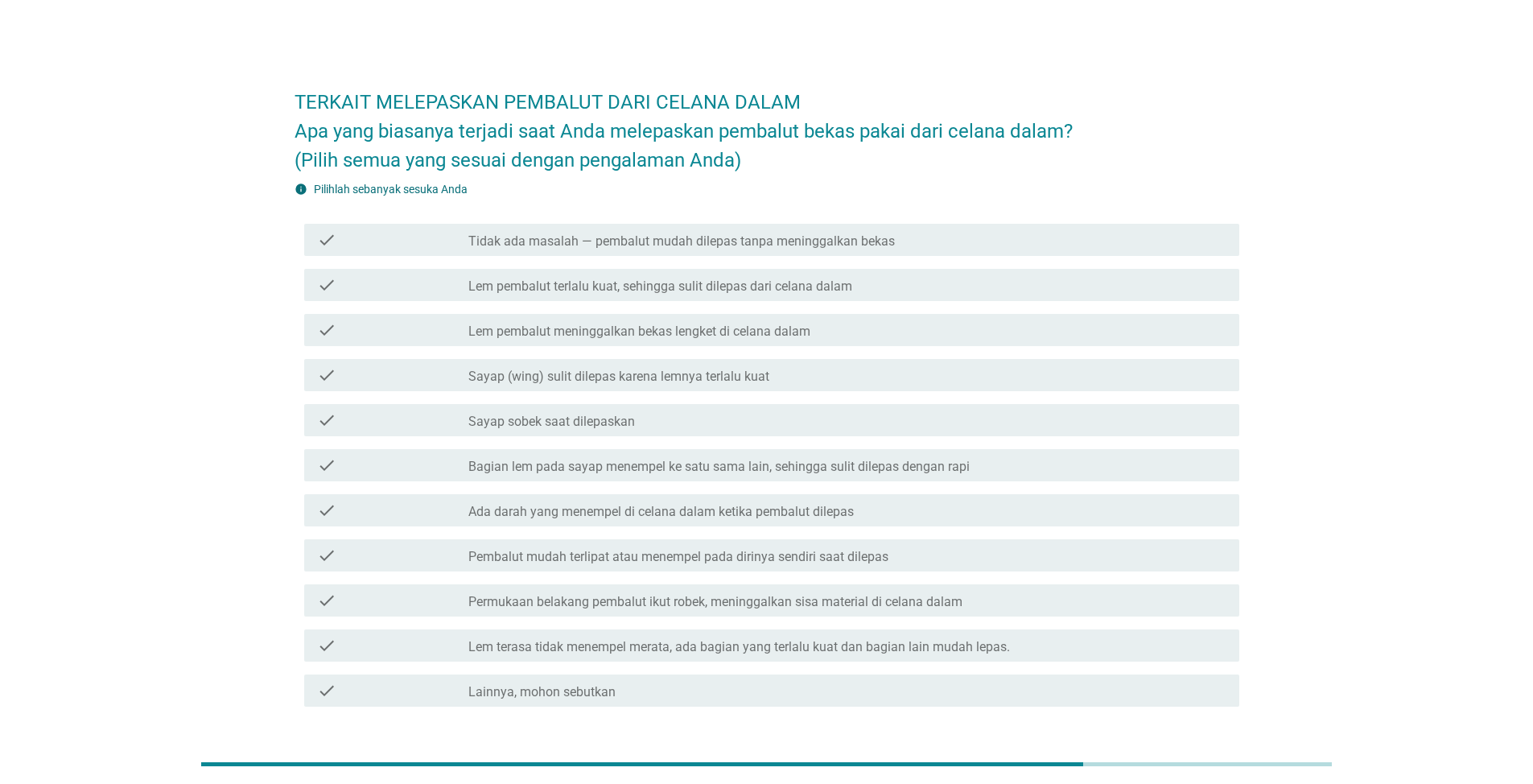
click at [715, 332] on label "Lem pembalut meninggalkan bekas lengket di celana dalam" at bounding box center [639, 331] width 342 height 16
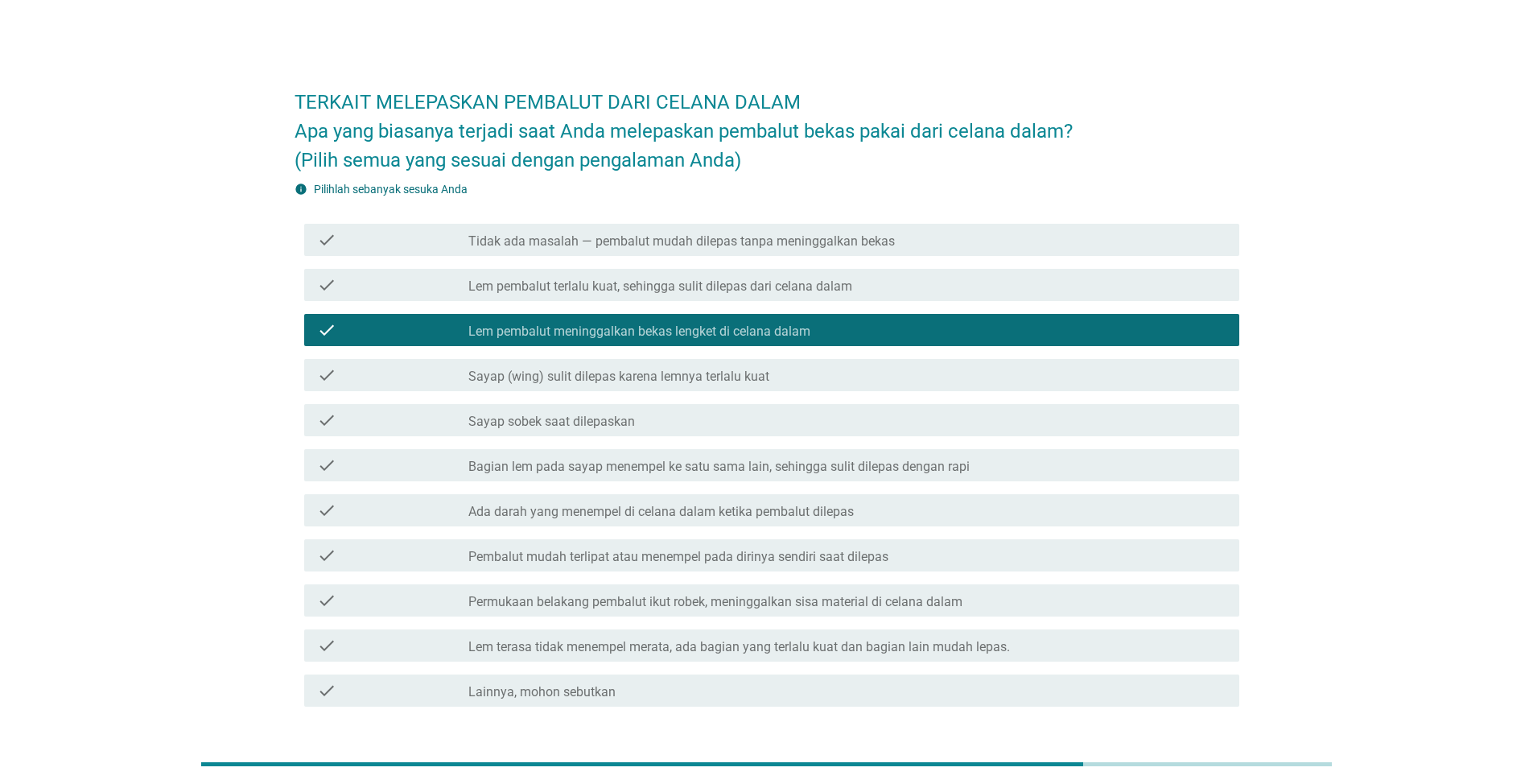
click at [681, 228] on div "check check_box_outline_blank Tidak ada masalah — pembalut mudah dilepas tanpa …" at bounding box center [771, 240] width 935 height 32
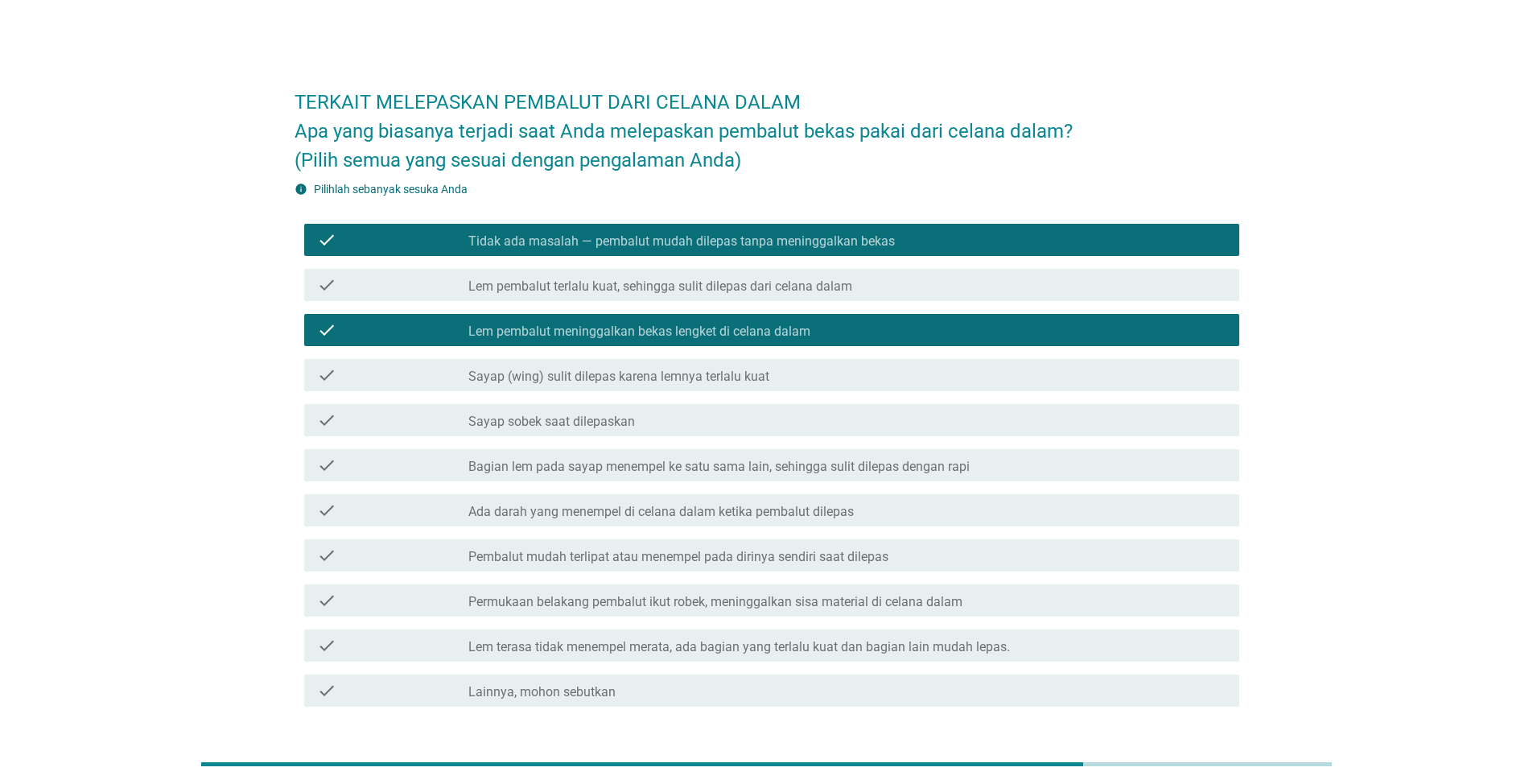
click at [681, 234] on label "Tidak ada masalah — pembalut mudah dilepas tanpa meninggalkan bekas" at bounding box center [682, 240] width 427 height 16
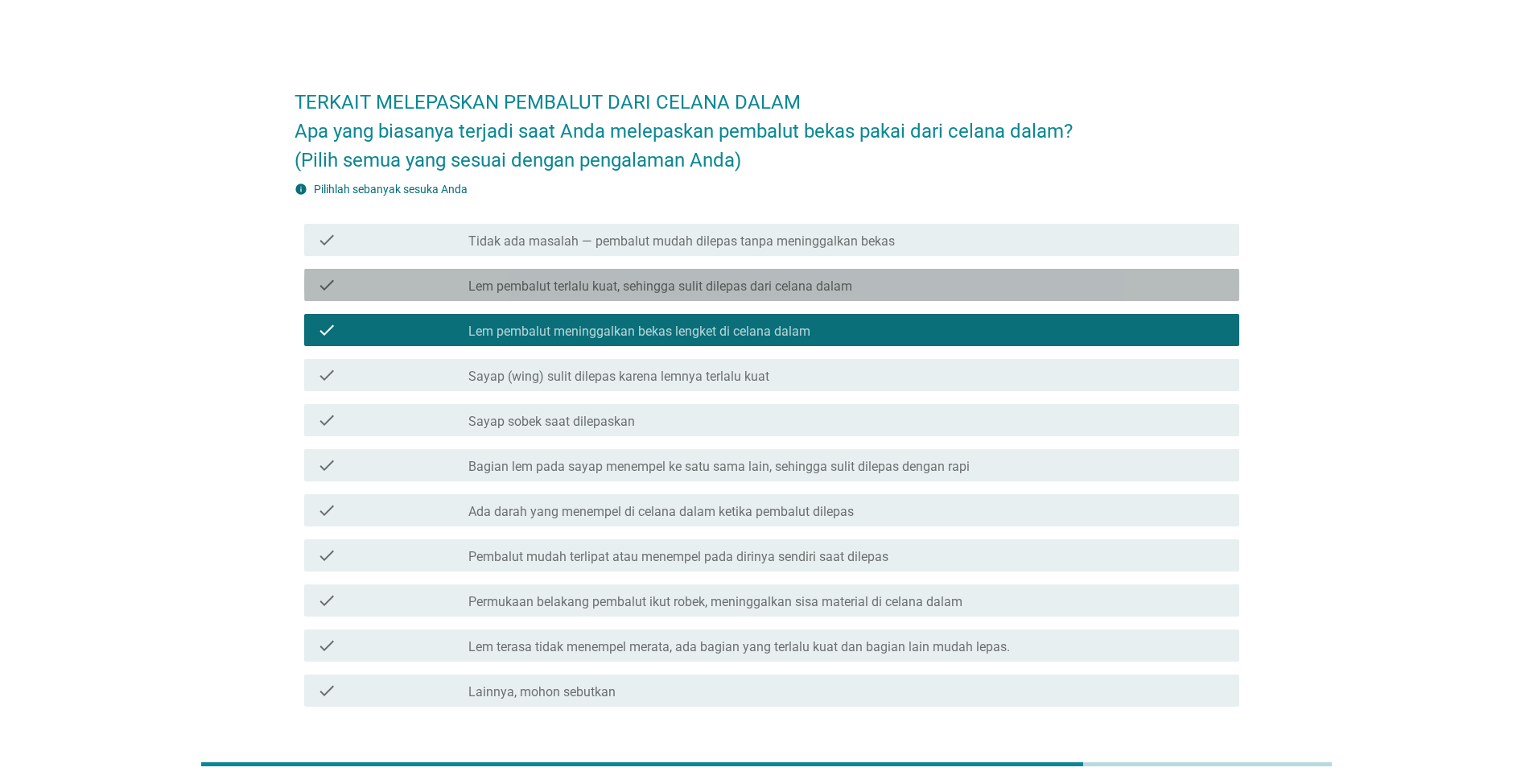
click at [674, 287] on label "Lem pembalut terlalu kuat, sehingga sulit dilepas dari celana dalam" at bounding box center [661, 286] width 384 height 16
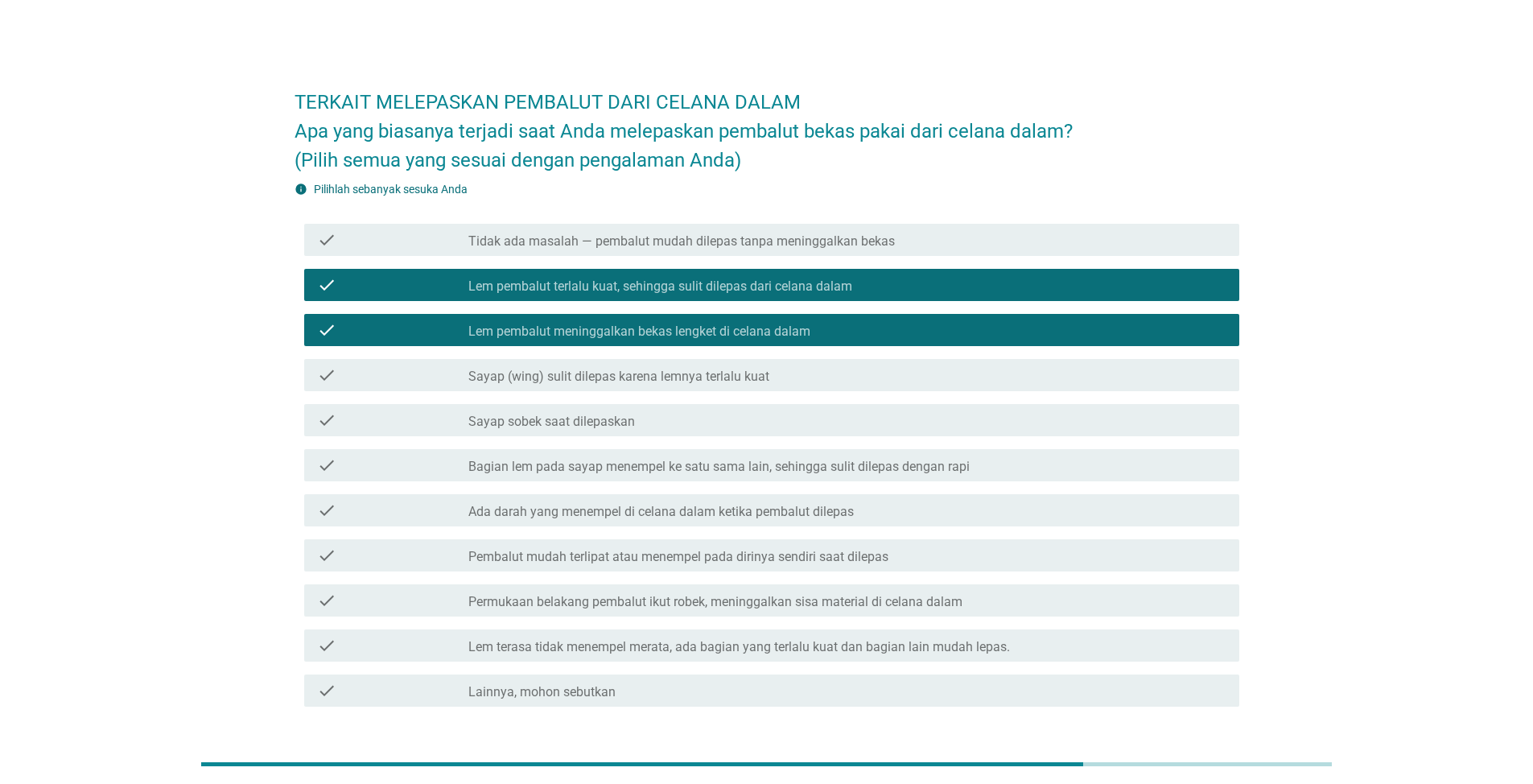
click at [674, 287] on label "Lem pembalut terlalu kuat, sehingga sulit dilepas dari celana dalam" at bounding box center [661, 286] width 384 height 16
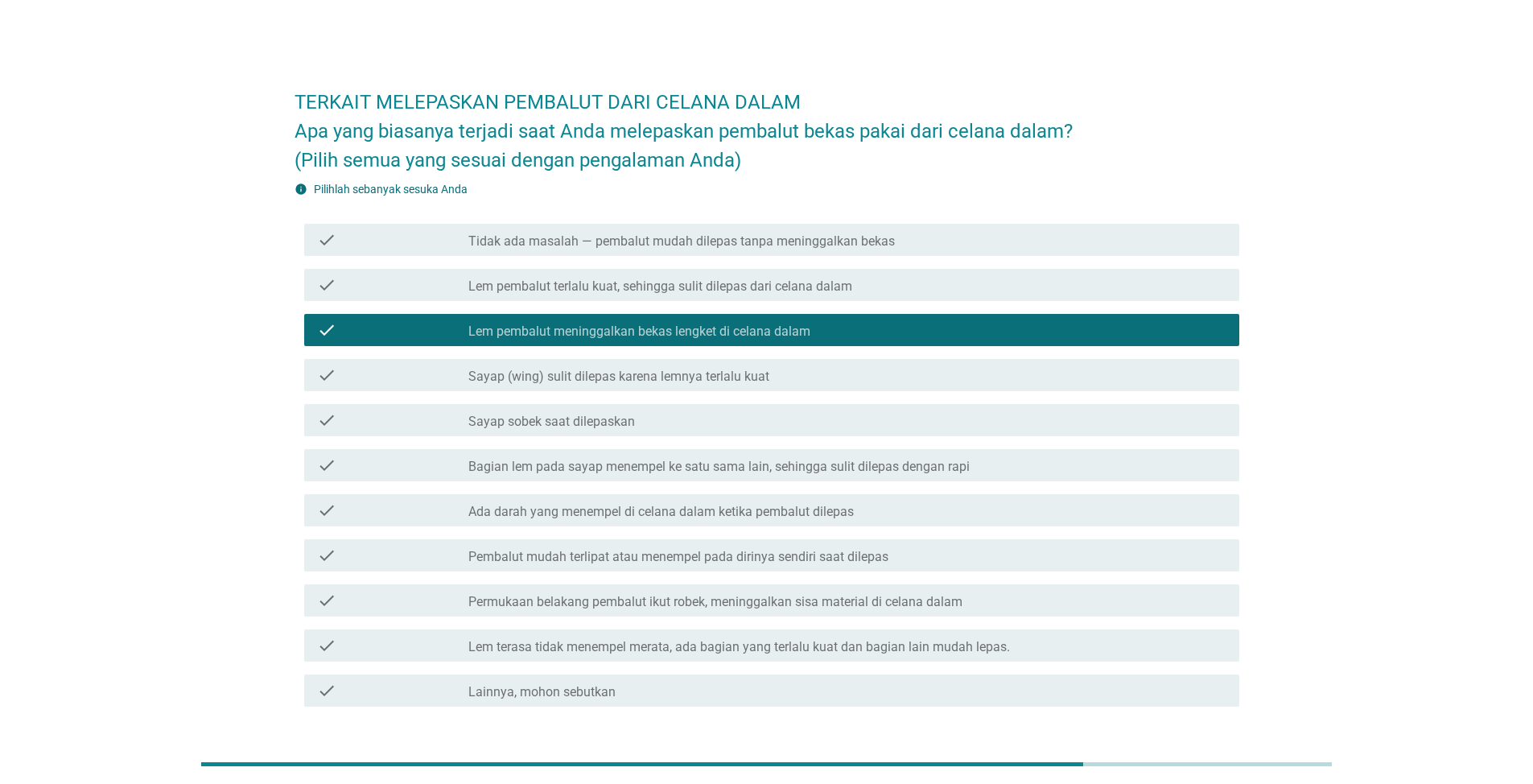
click at [620, 423] on label "Sayap sobek saat dilepaskan" at bounding box center [552, 421] width 167 height 16
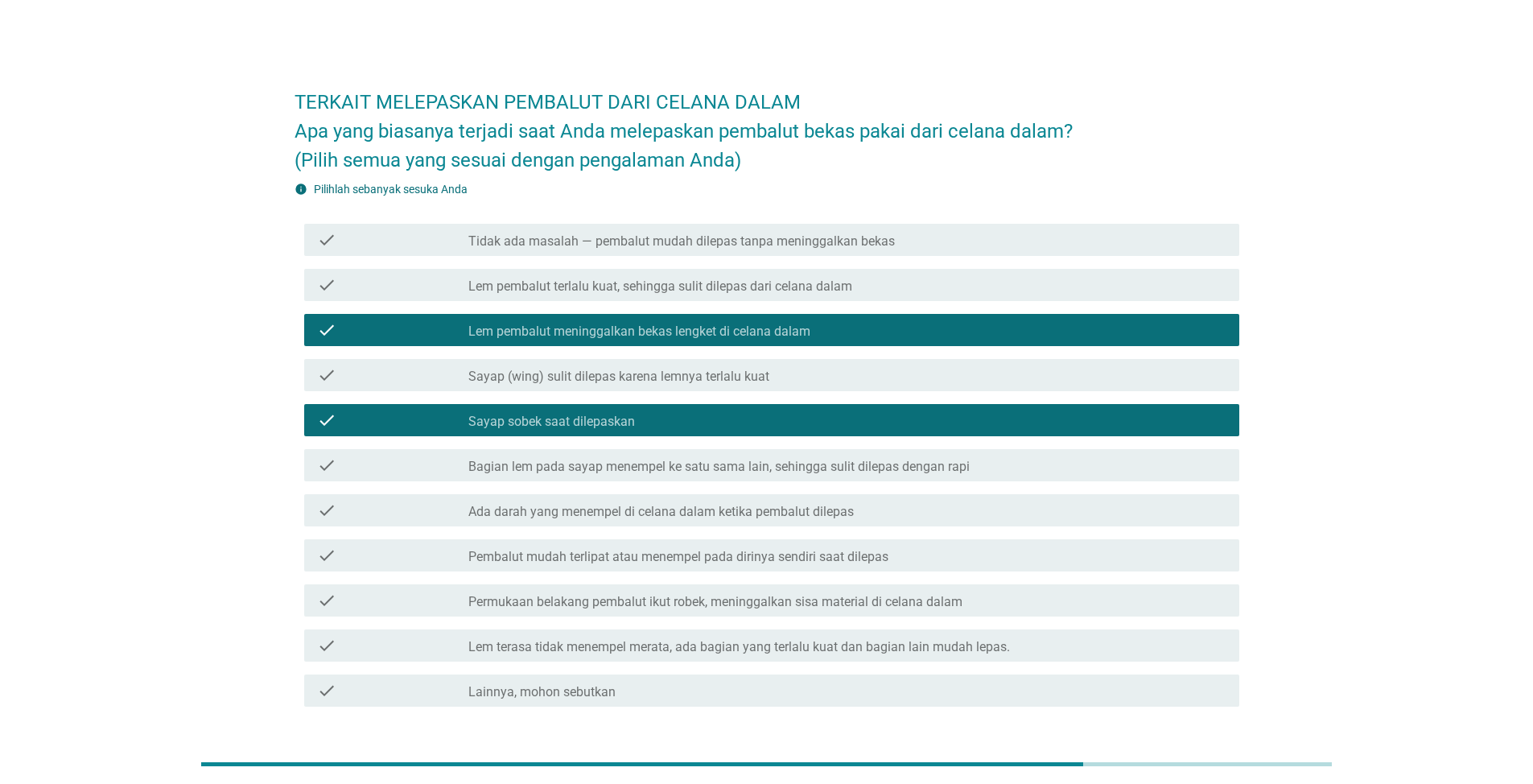
scroll to position [111, 0]
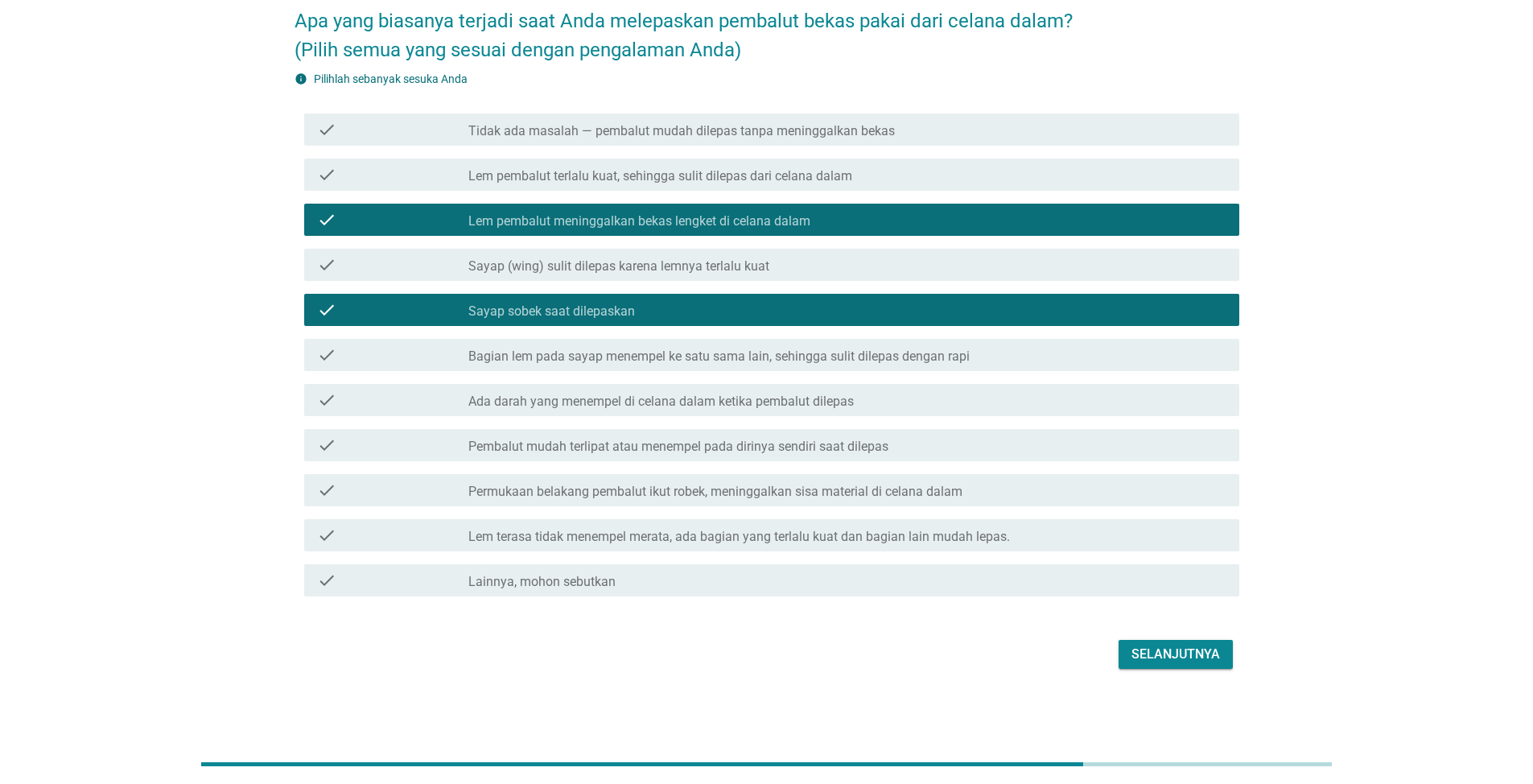
click at [1131, 637] on div "Selanjutnya" at bounding box center [767, 654] width 945 height 39
click at [1134, 646] on div "Selanjutnya" at bounding box center [1176, 654] width 88 height 19
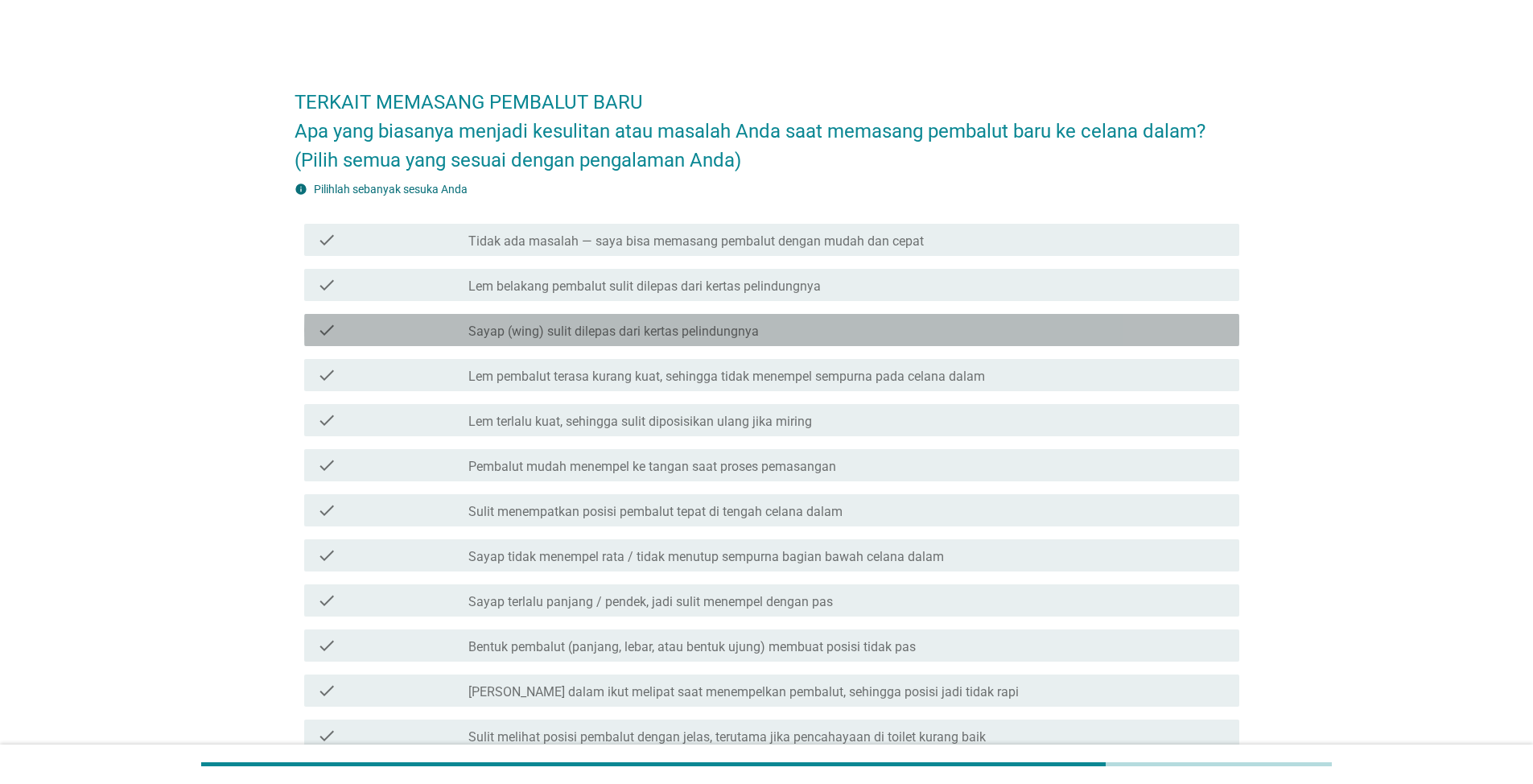
click at [622, 332] on label "Sayap (wing) sulit dilepas dari kertas pelindungnya" at bounding box center [614, 331] width 290 height 16
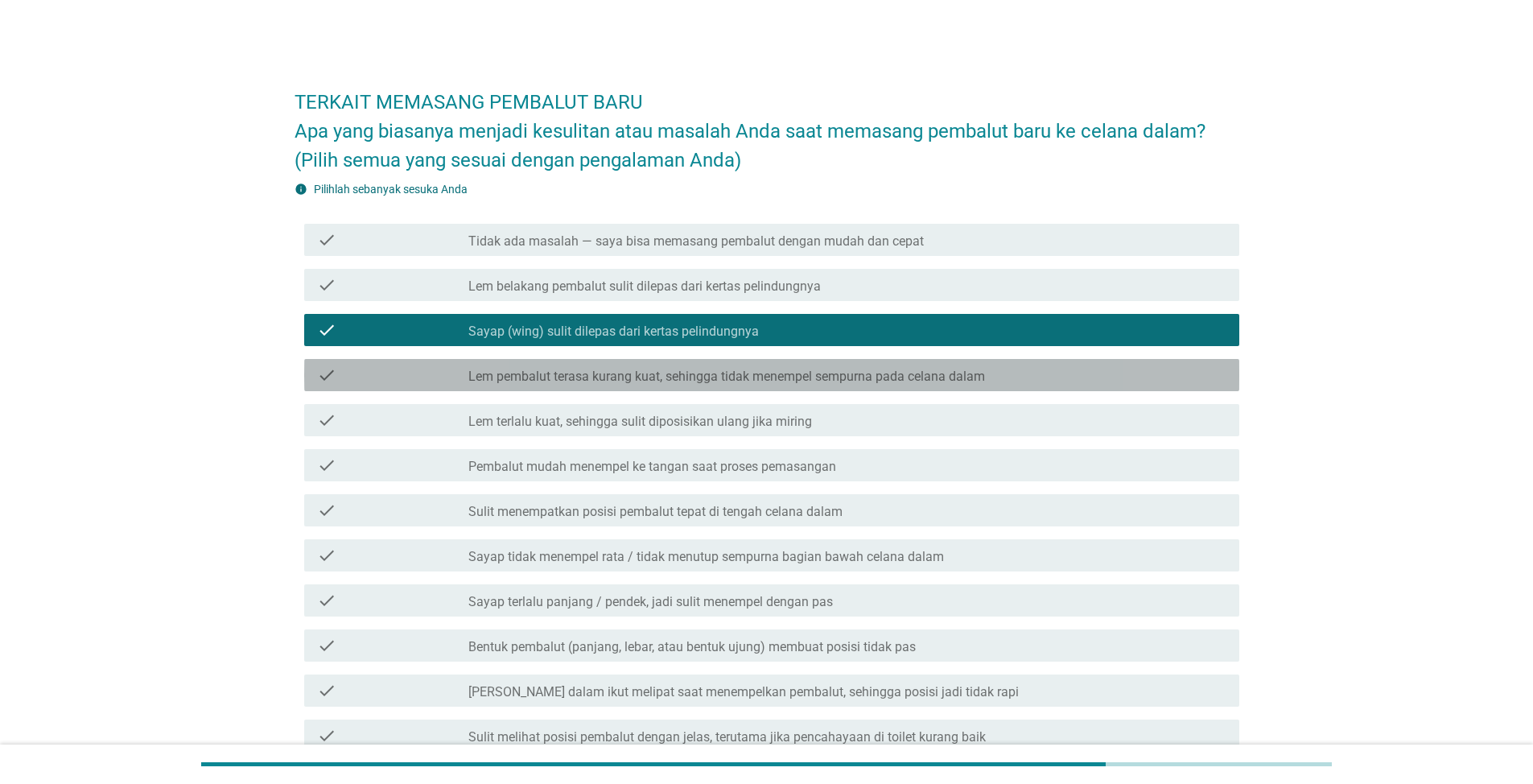
click at [599, 386] on div "check check_box_outline_blank Lem pembalut terasa kurang kuat, sehingga tidak m…" at bounding box center [771, 375] width 935 height 32
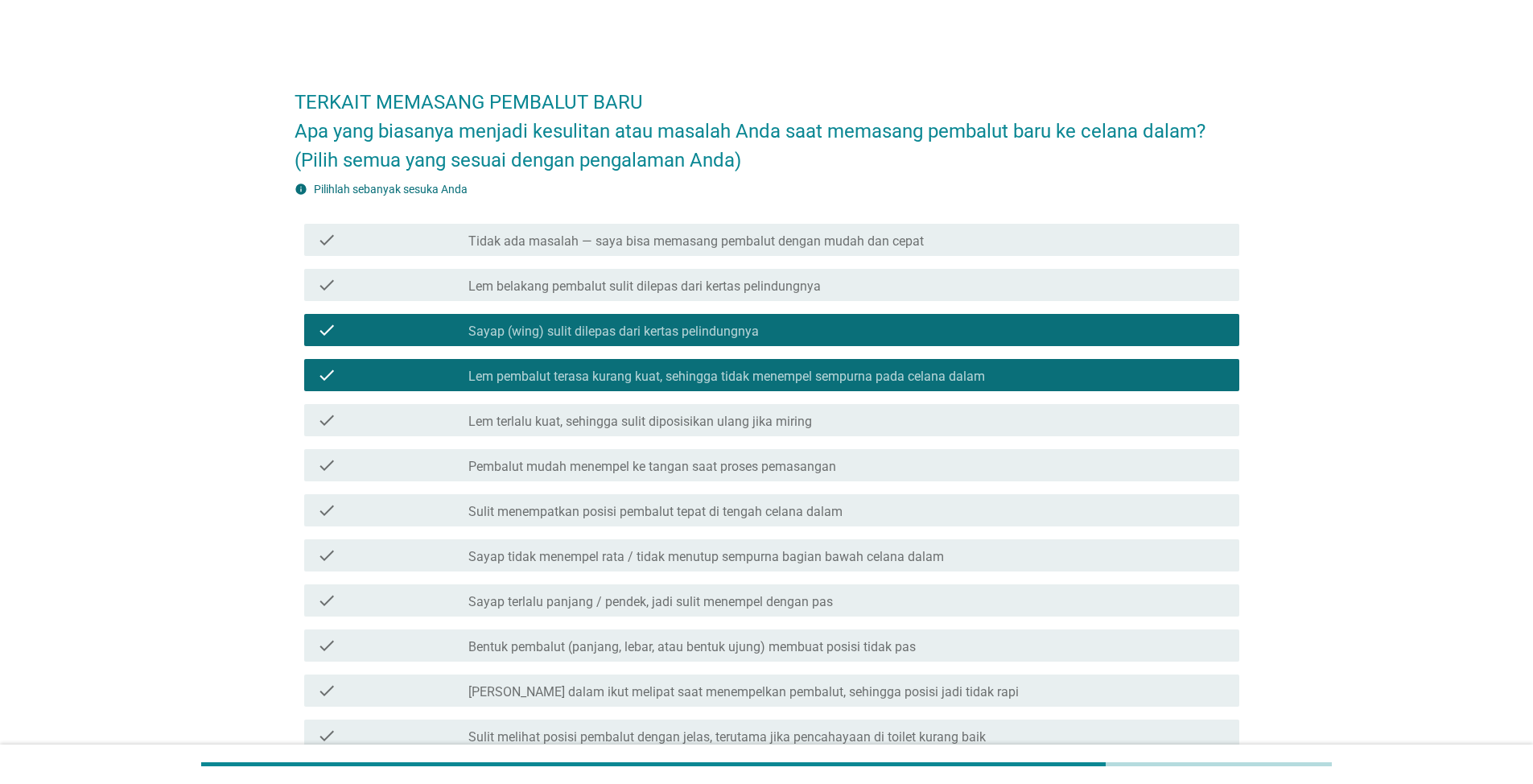
click at [653, 423] on label "Lem terlalu kuat, sehingga sulit diposisikan ulang jika miring" at bounding box center [640, 421] width 344 height 16
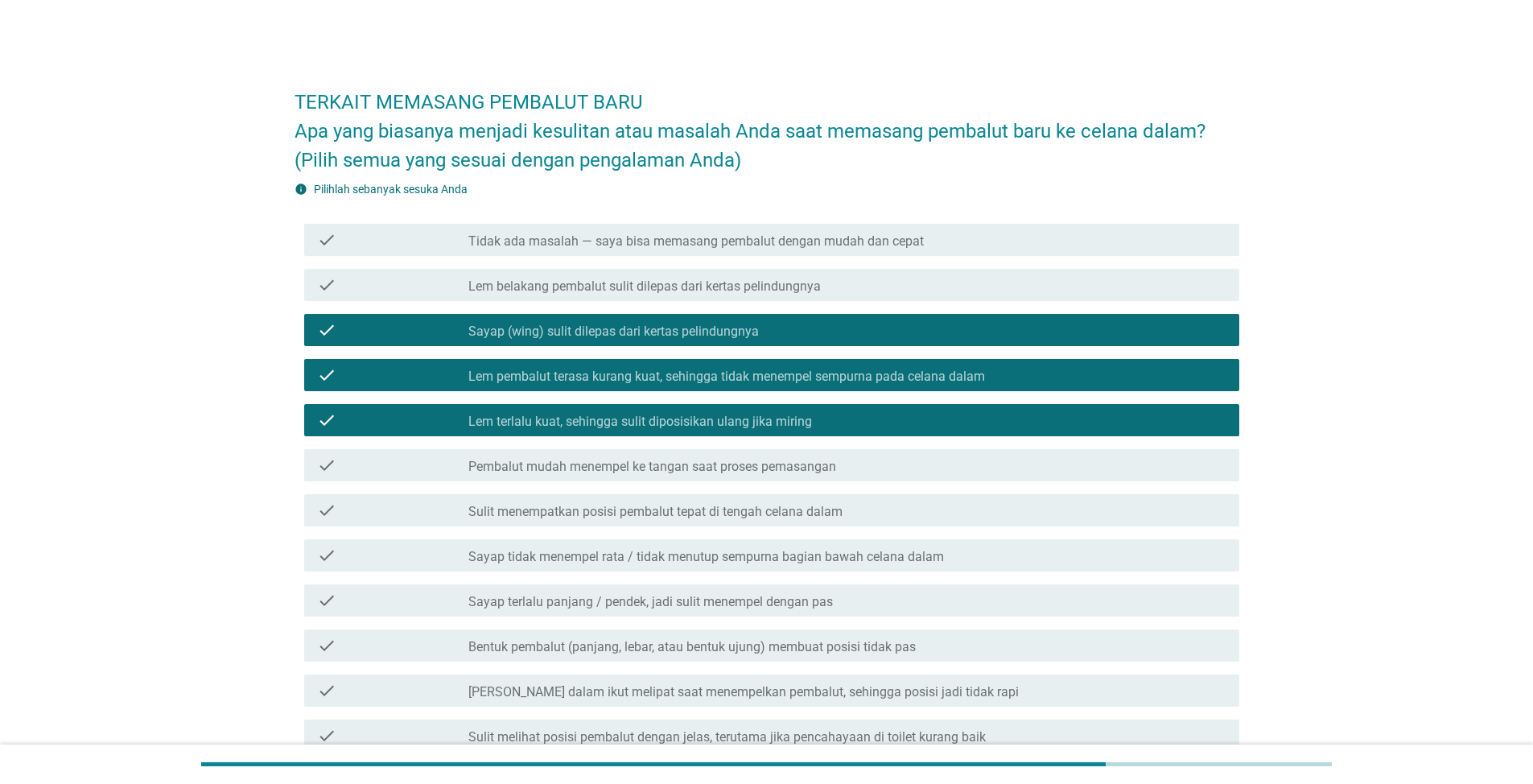
scroll to position [245, 0]
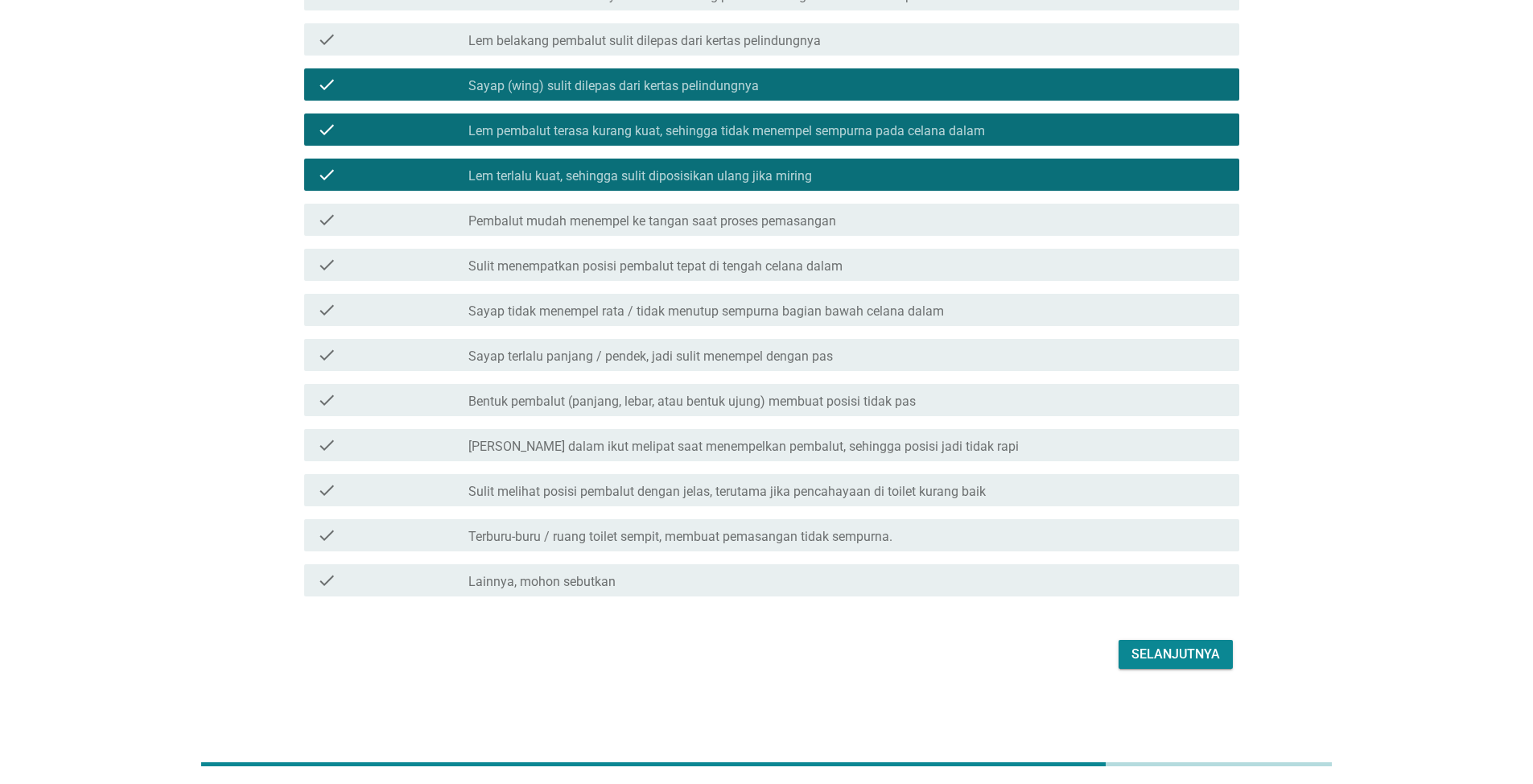
click at [1176, 640] on button "Selanjutnya" at bounding box center [1176, 654] width 114 height 29
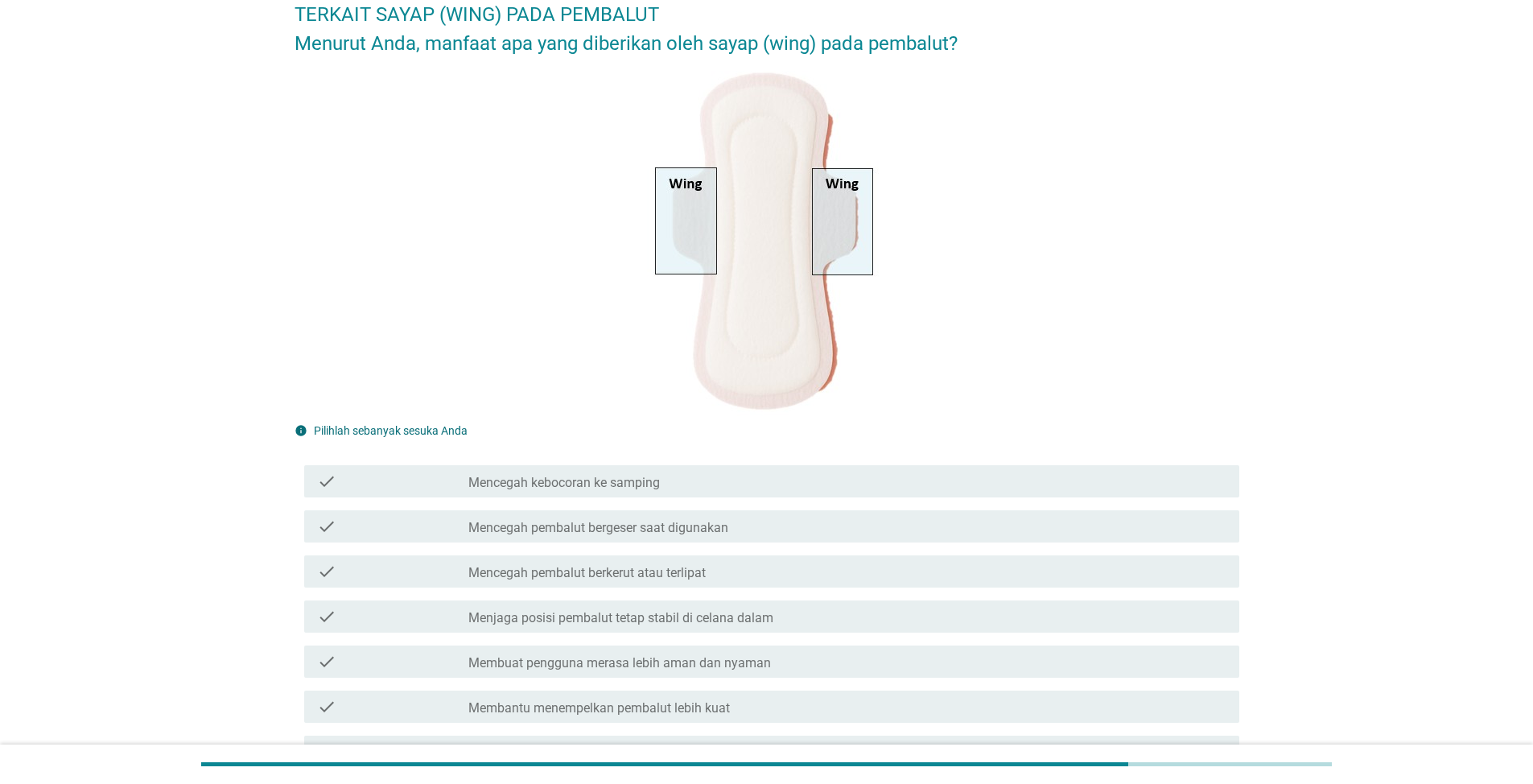
scroll to position [76, 0]
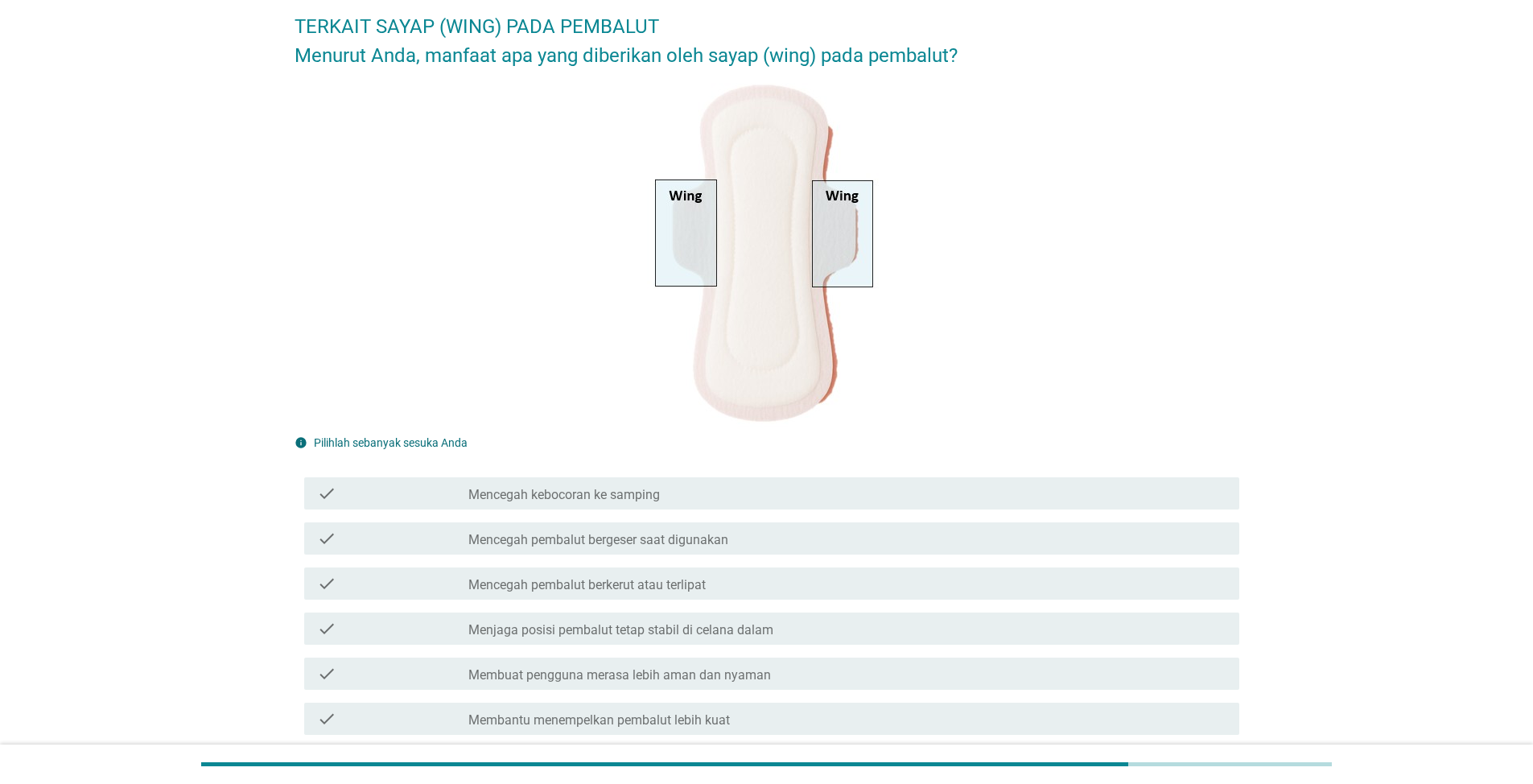
click at [639, 481] on div "check check_box_outline_blank Mencegah kebocoran ke samping" at bounding box center [771, 493] width 935 height 32
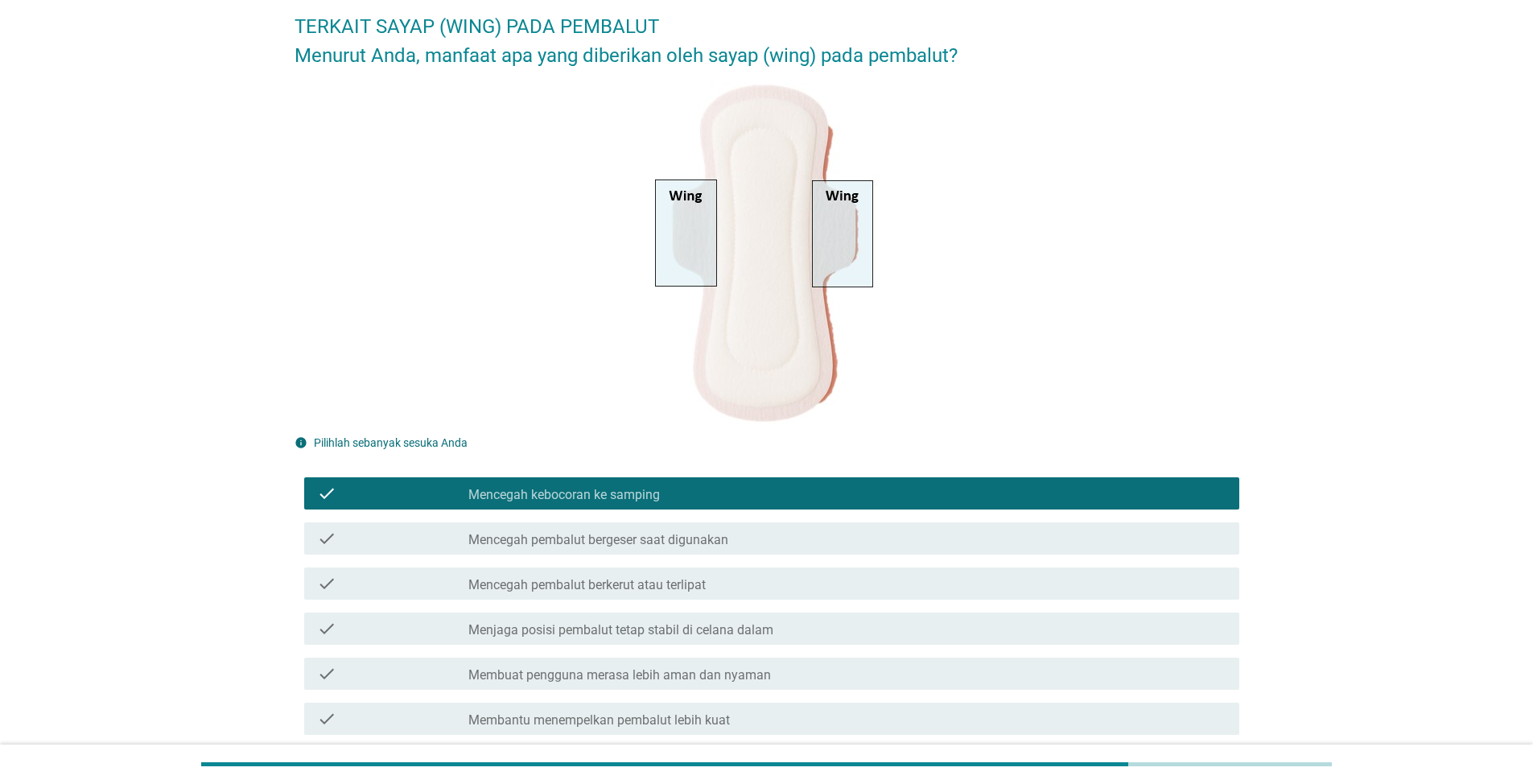
click at [615, 543] on label "Mencegah pembalut bergeser saat digunakan" at bounding box center [599, 540] width 260 height 16
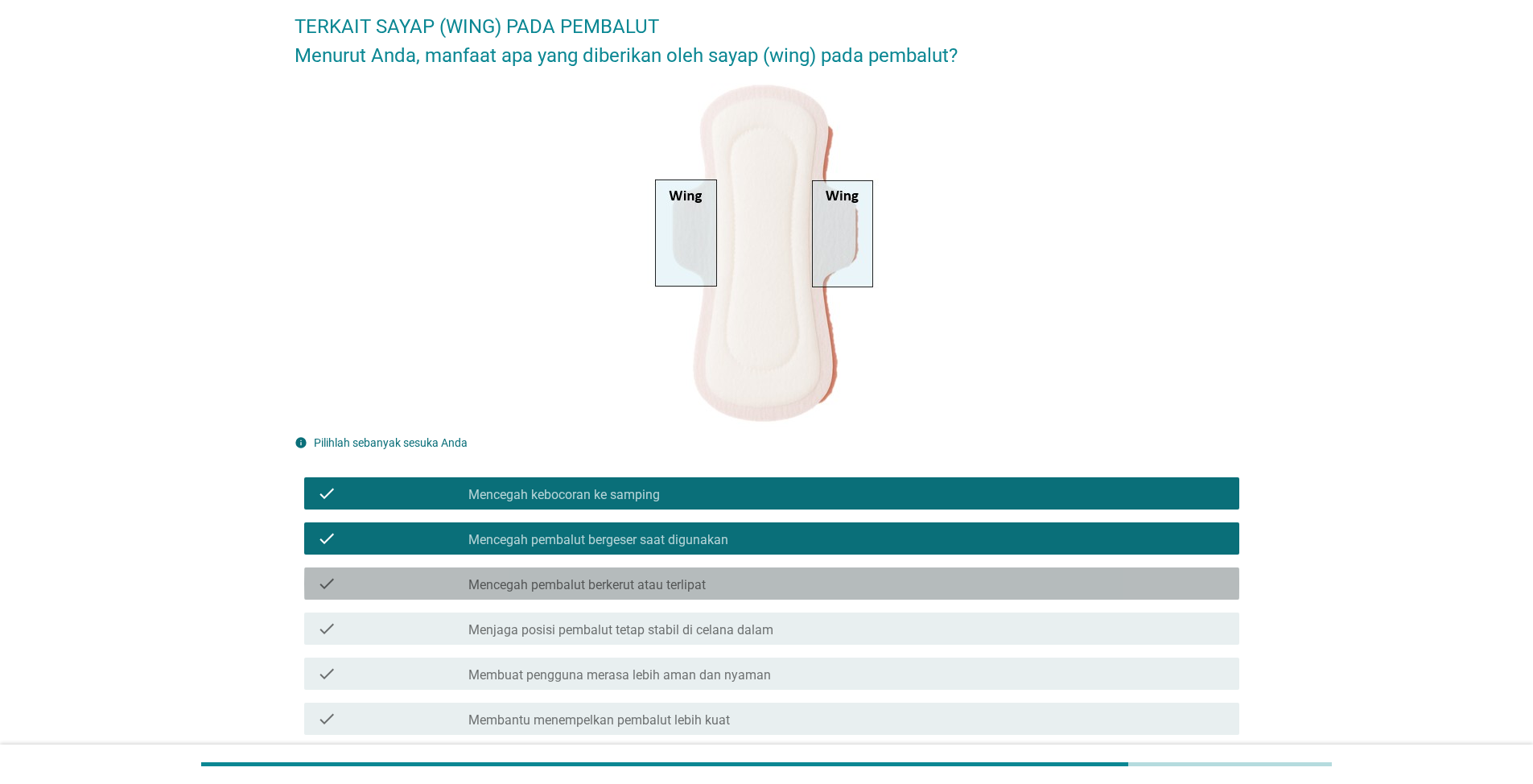
click at [635, 583] on label "Mencegah pembalut berkerut atau terlipat" at bounding box center [588, 584] width 238 height 16
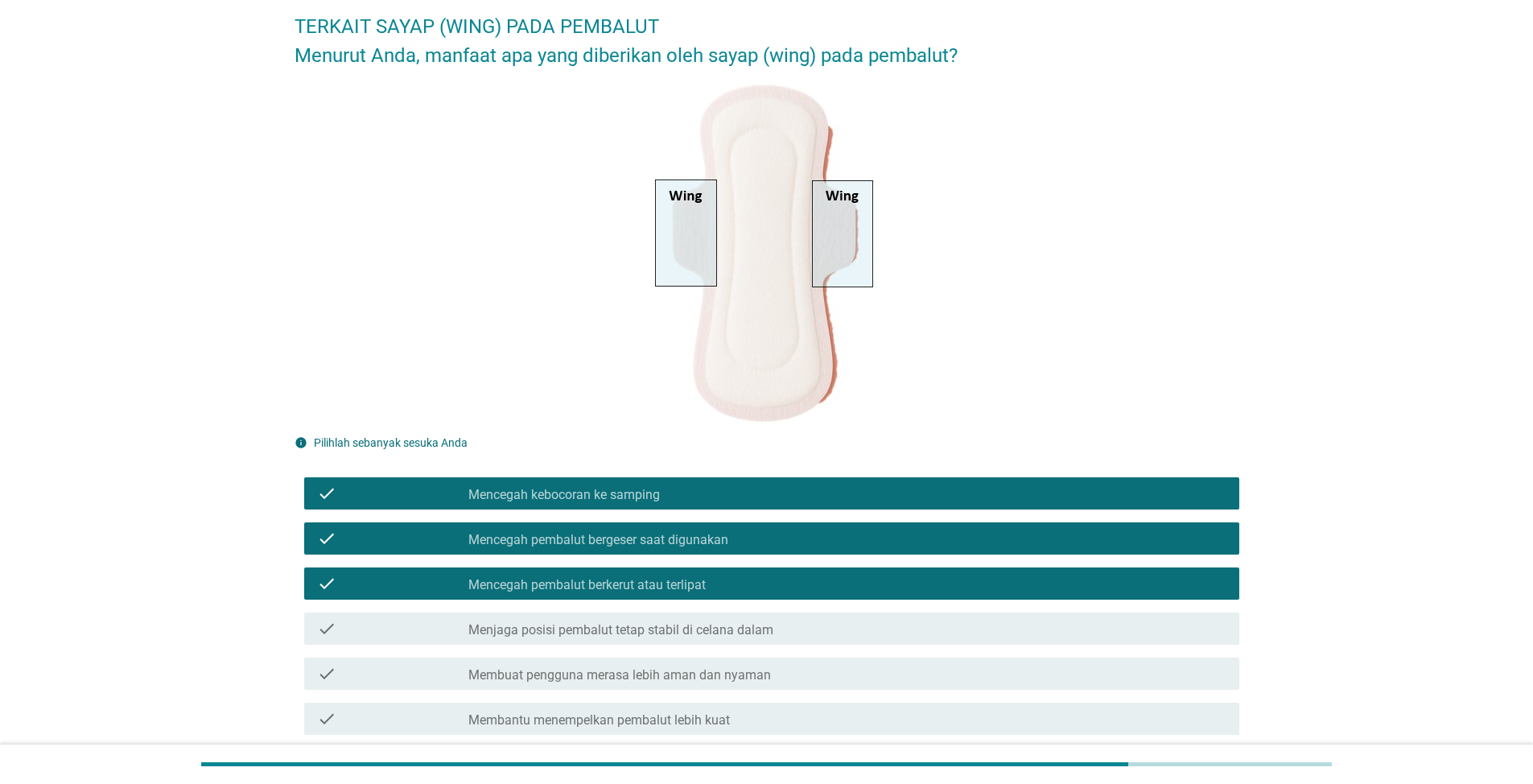
click at [809, 623] on div "check_box_outline_blank Menjaga posisi pembalut tetap stabil di celana dalam" at bounding box center [848, 628] width 758 height 19
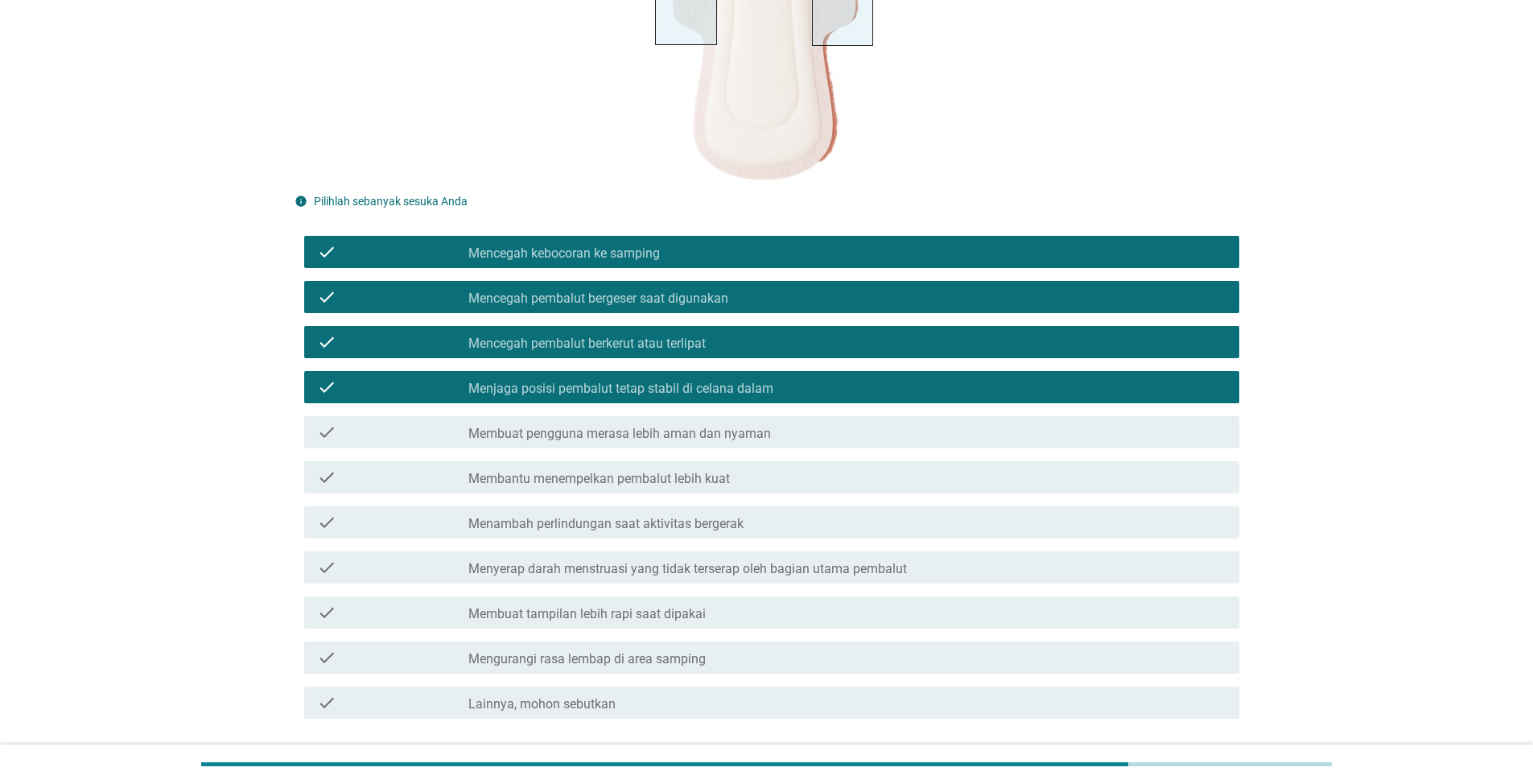
scroll to position [332, 0]
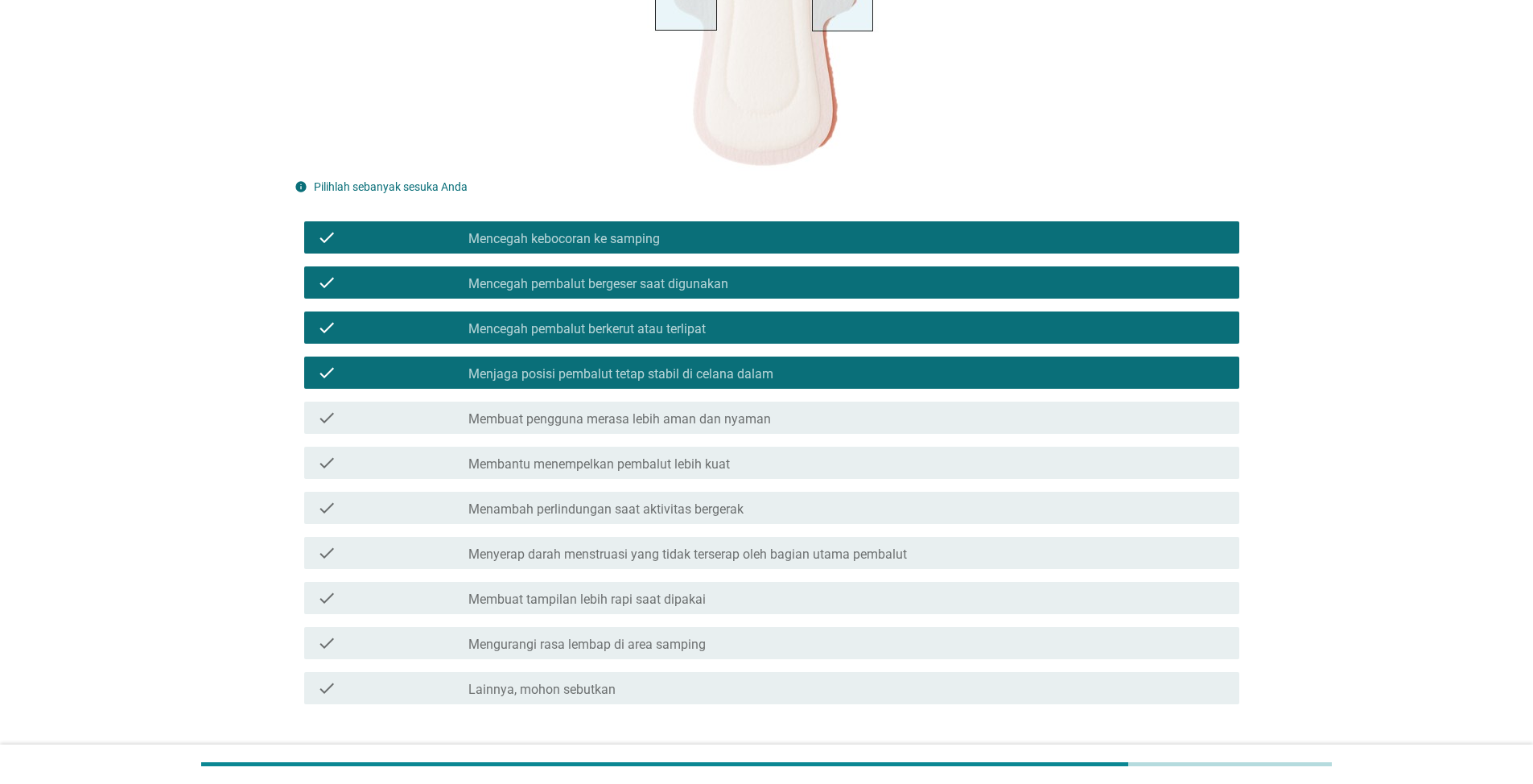
click at [778, 417] on div "check_box_outline_blank Membuat pengguna merasa lebih aman dan nyaman" at bounding box center [848, 417] width 758 height 19
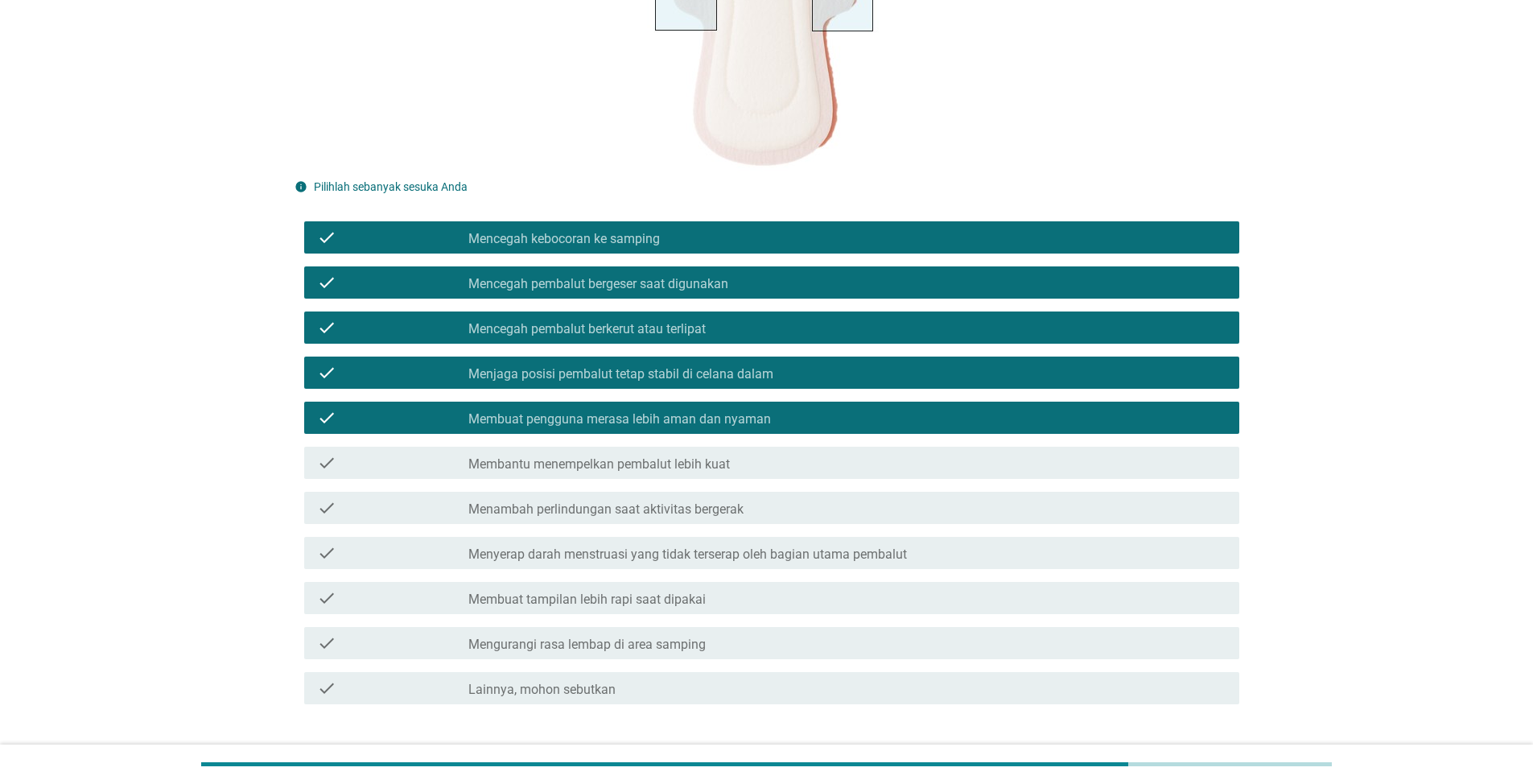
click at [697, 462] on label "Membantu menempelkan pembalut lebih kuat" at bounding box center [600, 463] width 262 height 16
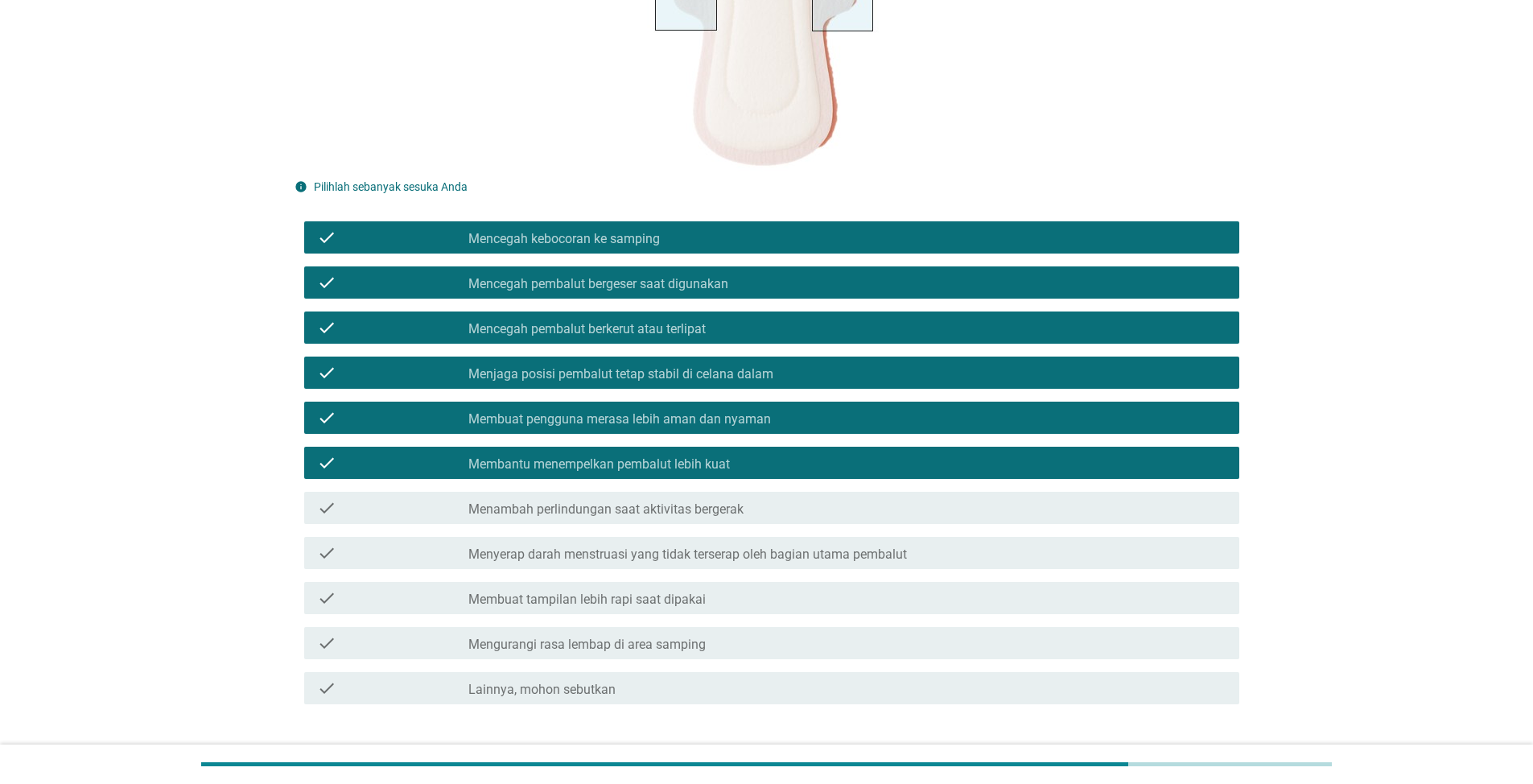
scroll to position [439, 0]
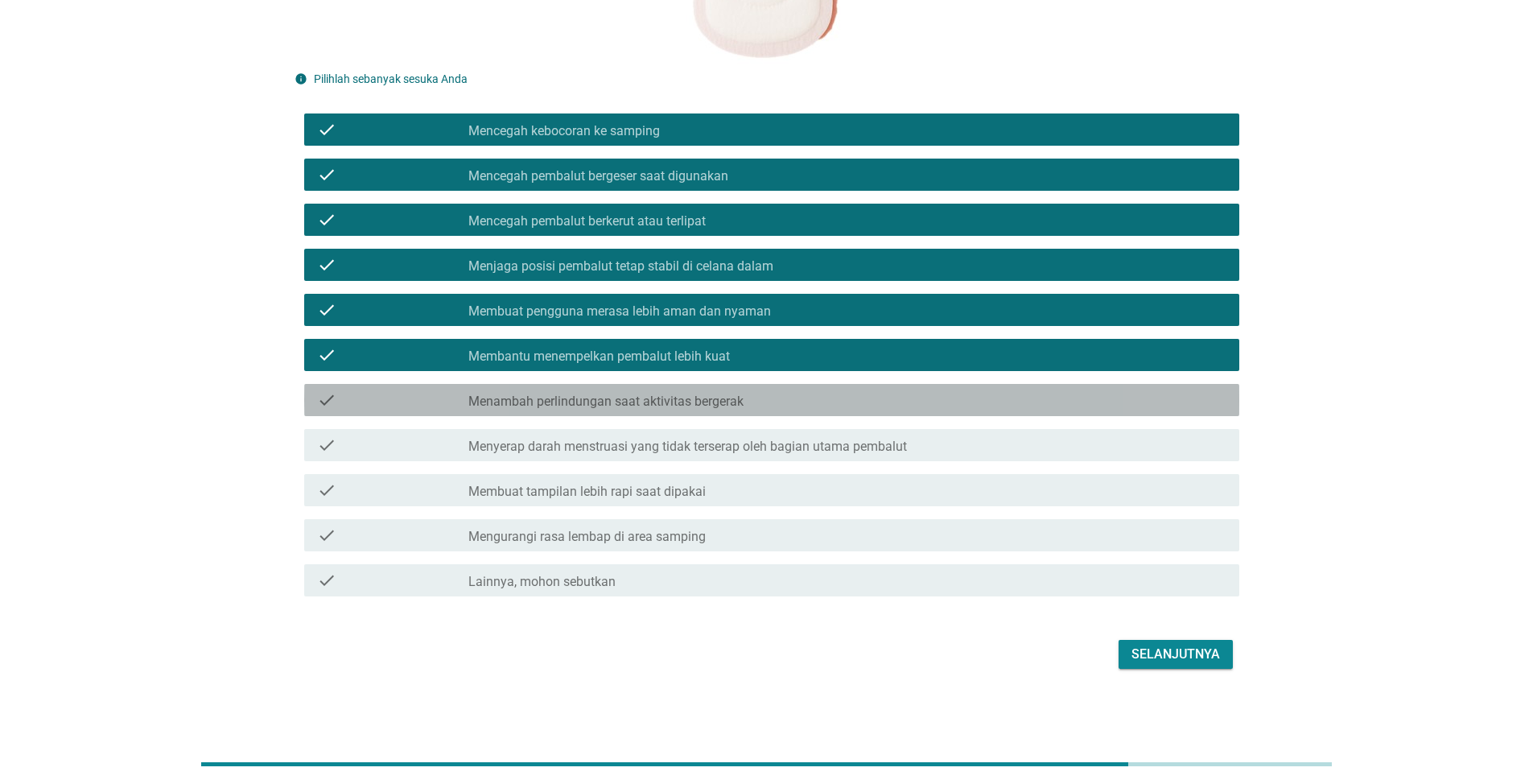
click at [499, 398] on label "Menambah perlindungan saat aktivitas bergerak" at bounding box center [606, 401] width 275 height 16
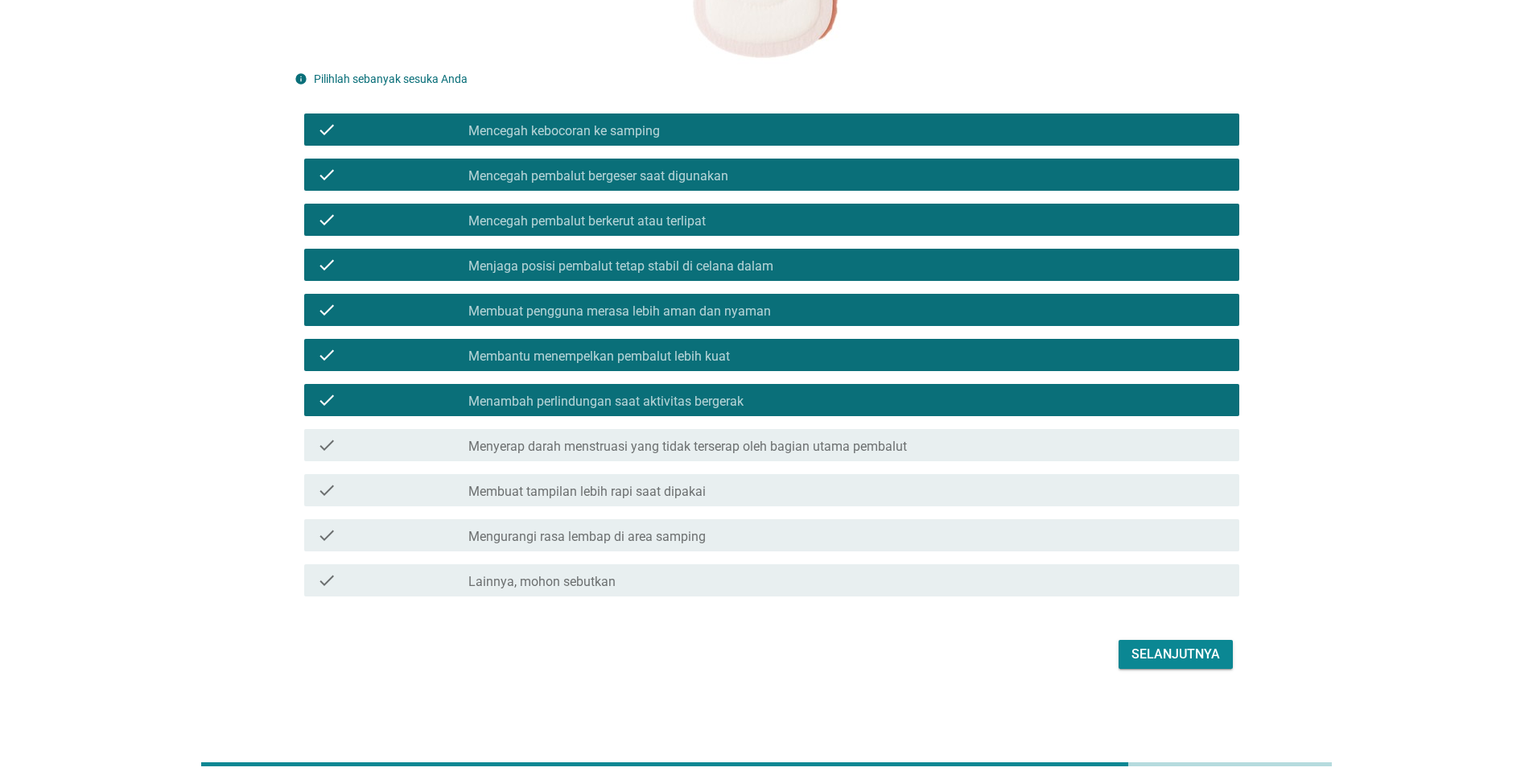
click at [656, 455] on div "check check_box_outline_blank Menyerap darah menstruasi yang tidak terserap ole…" at bounding box center [771, 445] width 935 height 32
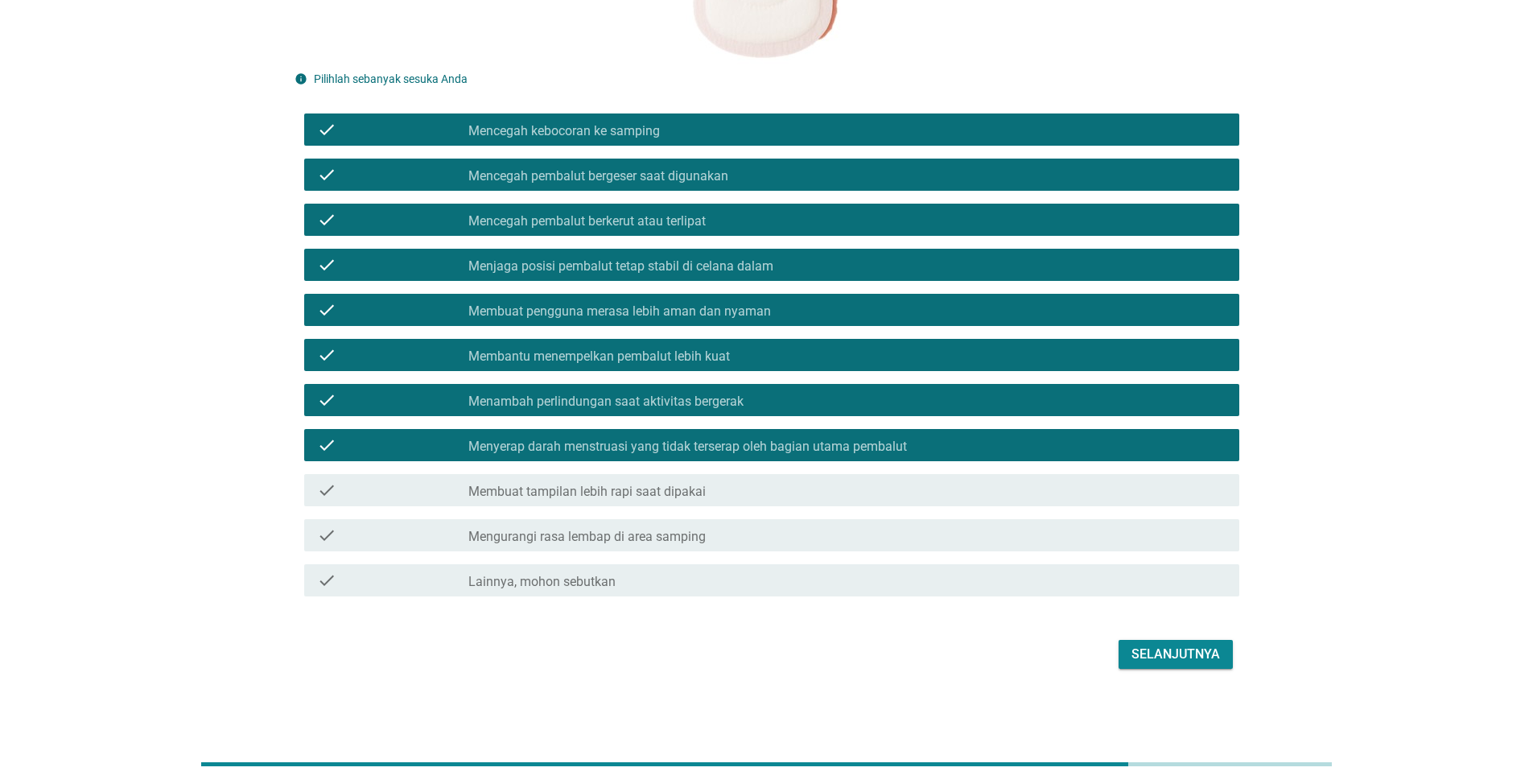
click at [637, 533] on label "Mengurangi rasa lembap di area samping" at bounding box center [588, 536] width 238 height 16
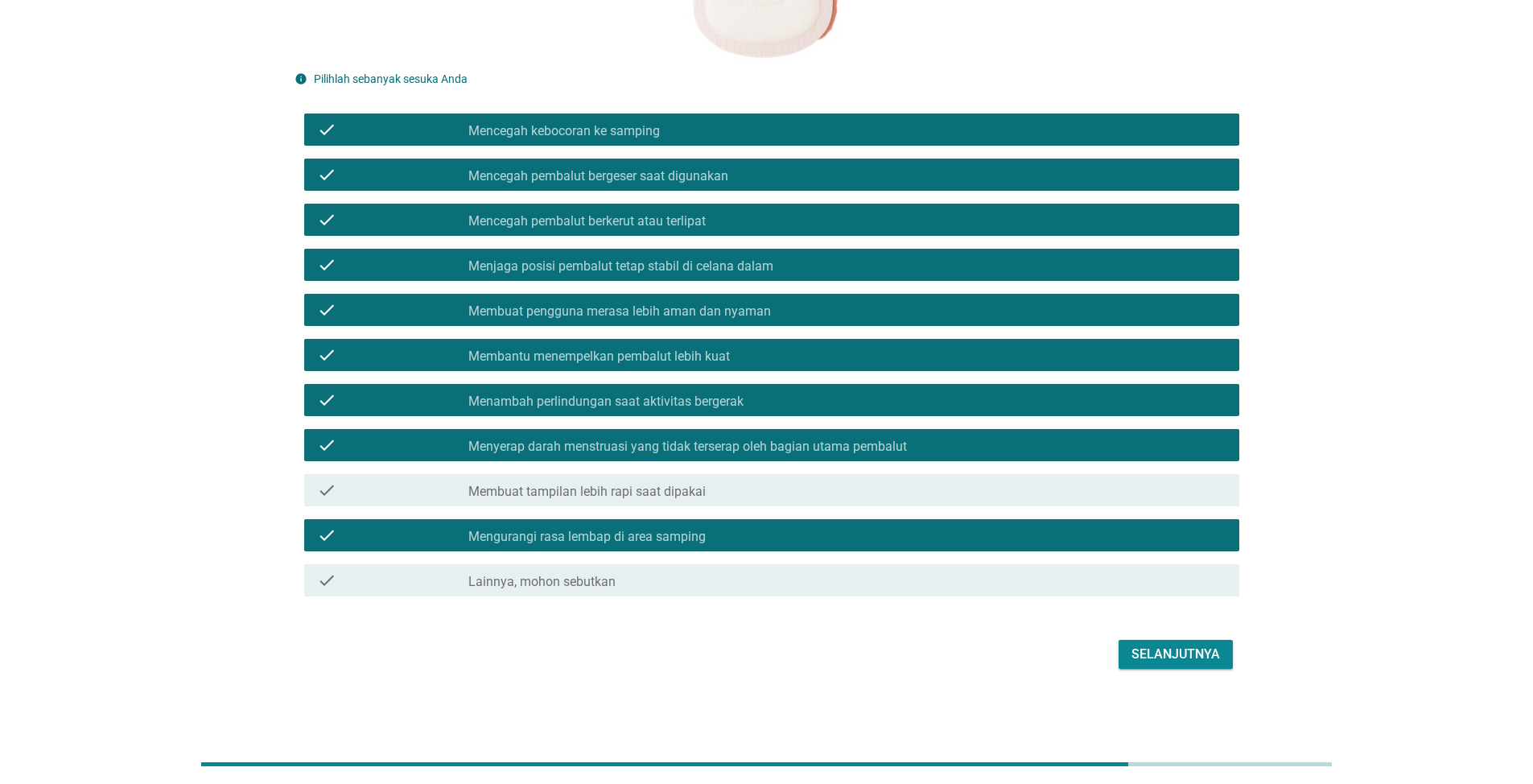
click at [1140, 655] on div "Selanjutnya" at bounding box center [1176, 654] width 88 height 19
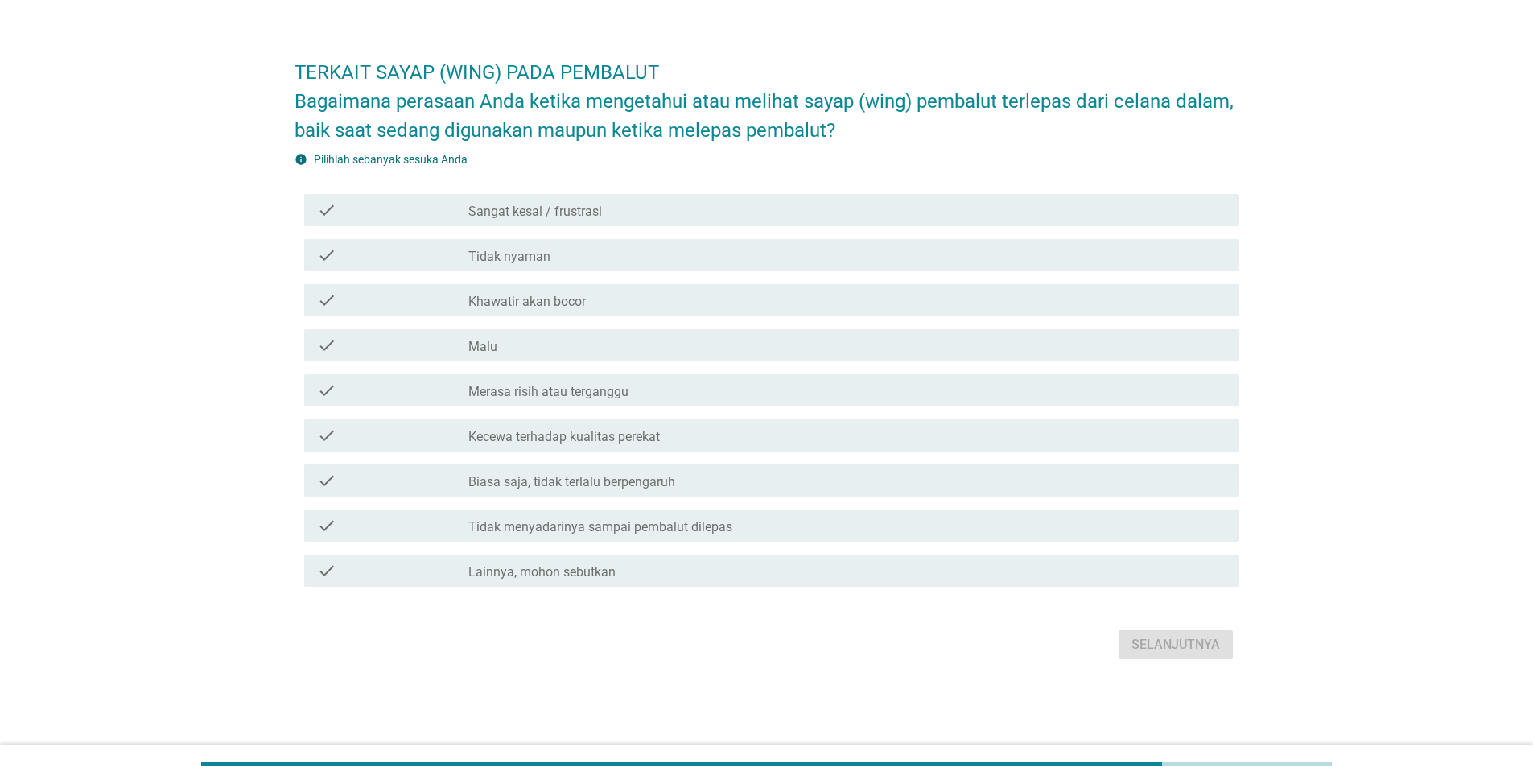
scroll to position [0, 0]
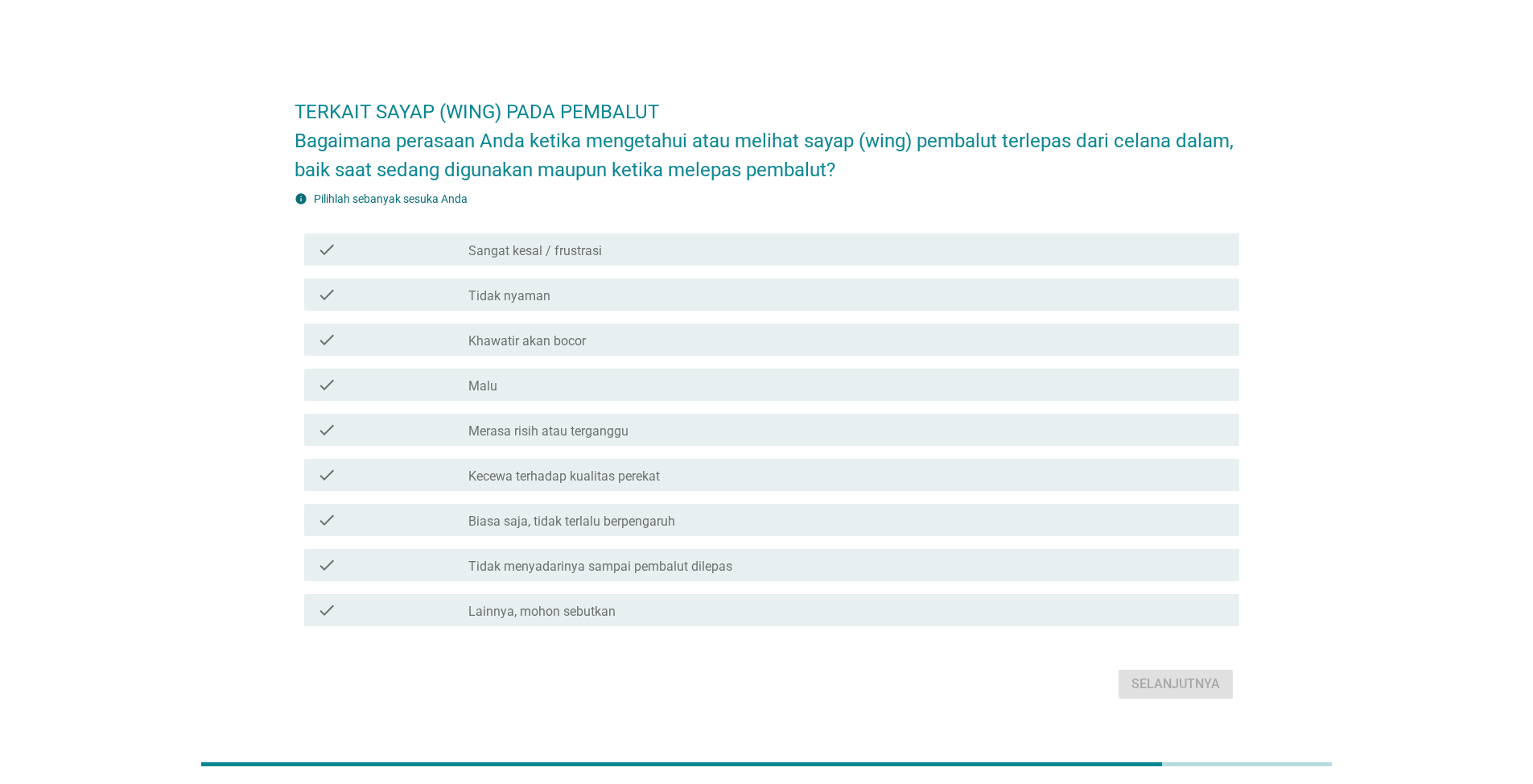
click at [539, 298] on label "Tidak nyaman" at bounding box center [509, 296] width 82 height 16
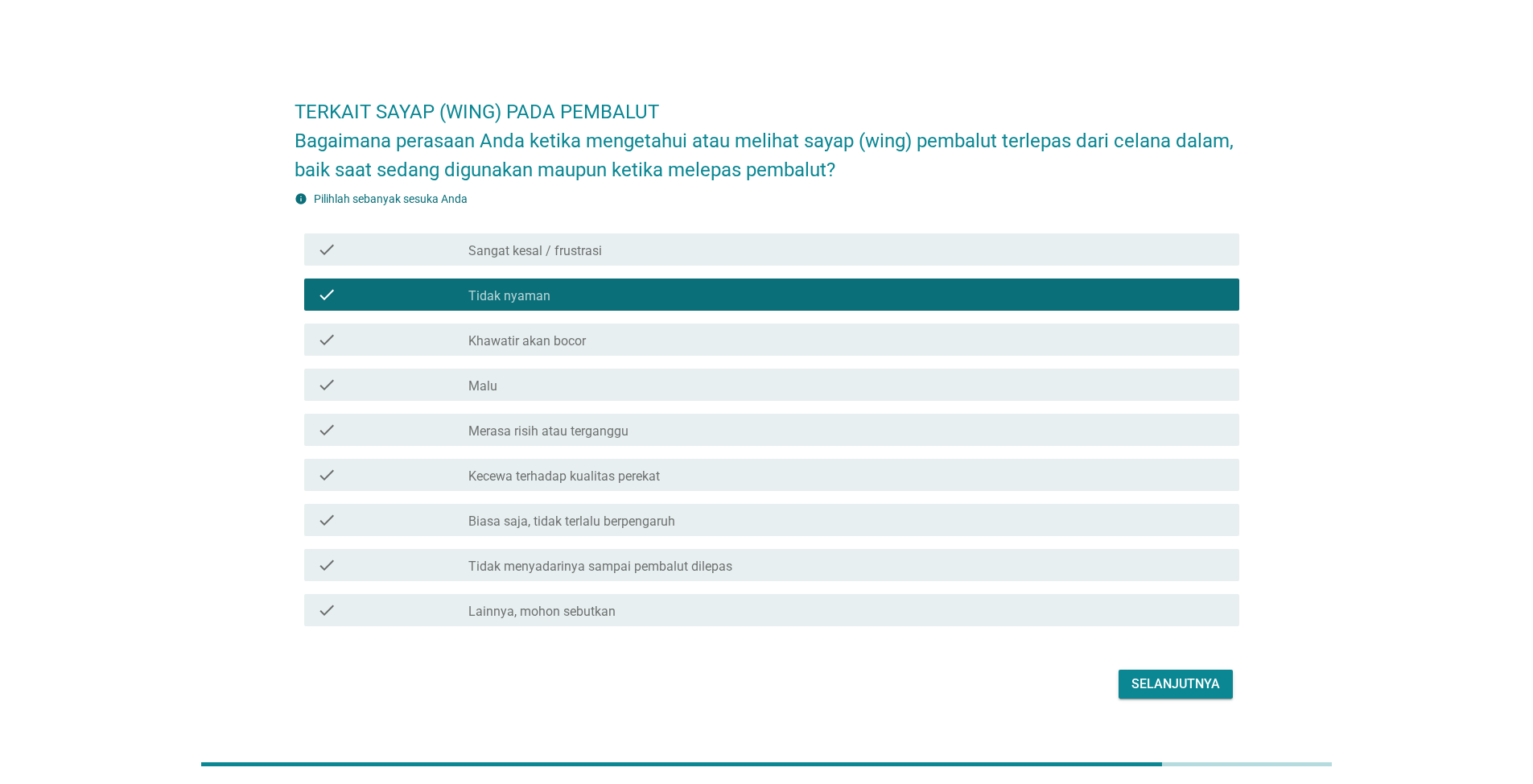
click at [548, 340] on label "Khawatir akan bocor" at bounding box center [528, 341] width 118 height 16
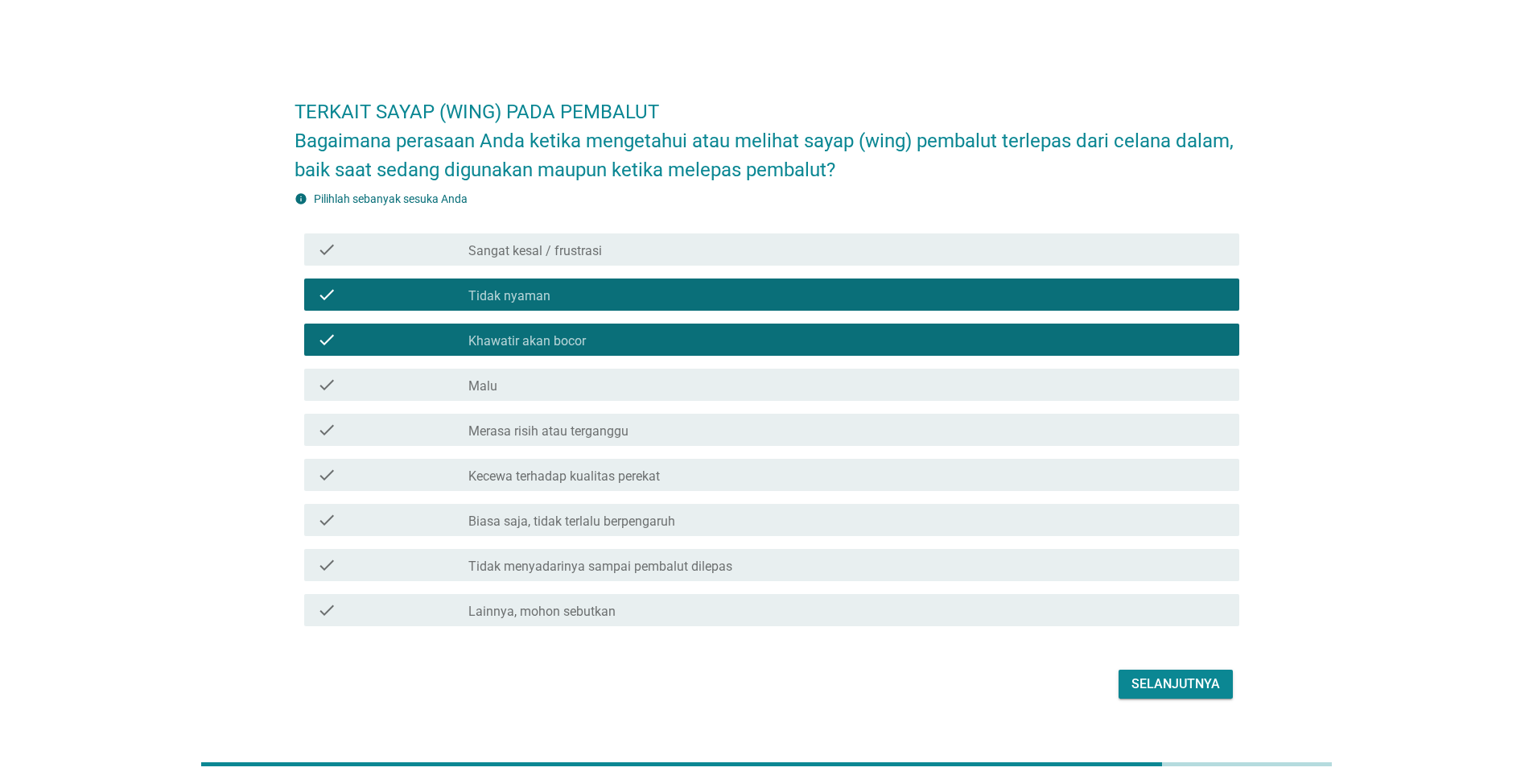
click at [1143, 685] on div "Selanjutnya" at bounding box center [1176, 684] width 88 height 19
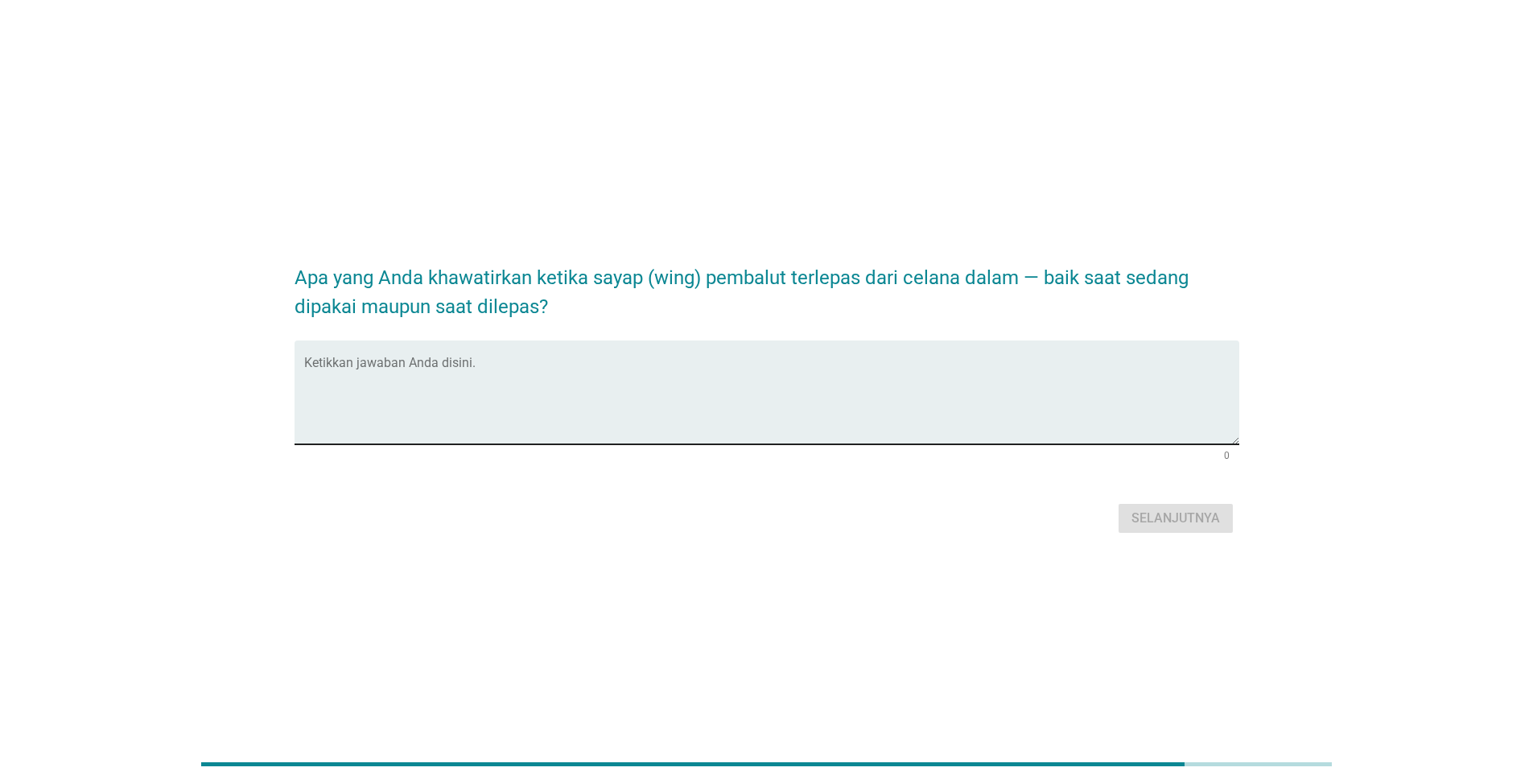
click at [516, 358] on div "Ketikkan jawaban Anda disini." at bounding box center [771, 392] width 935 height 104
type textarea "terjadinya kebocoran area samping hingga bawah"
click at [1216, 517] on div "Selanjutnya" at bounding box center [1176, 518] width 88 height 19
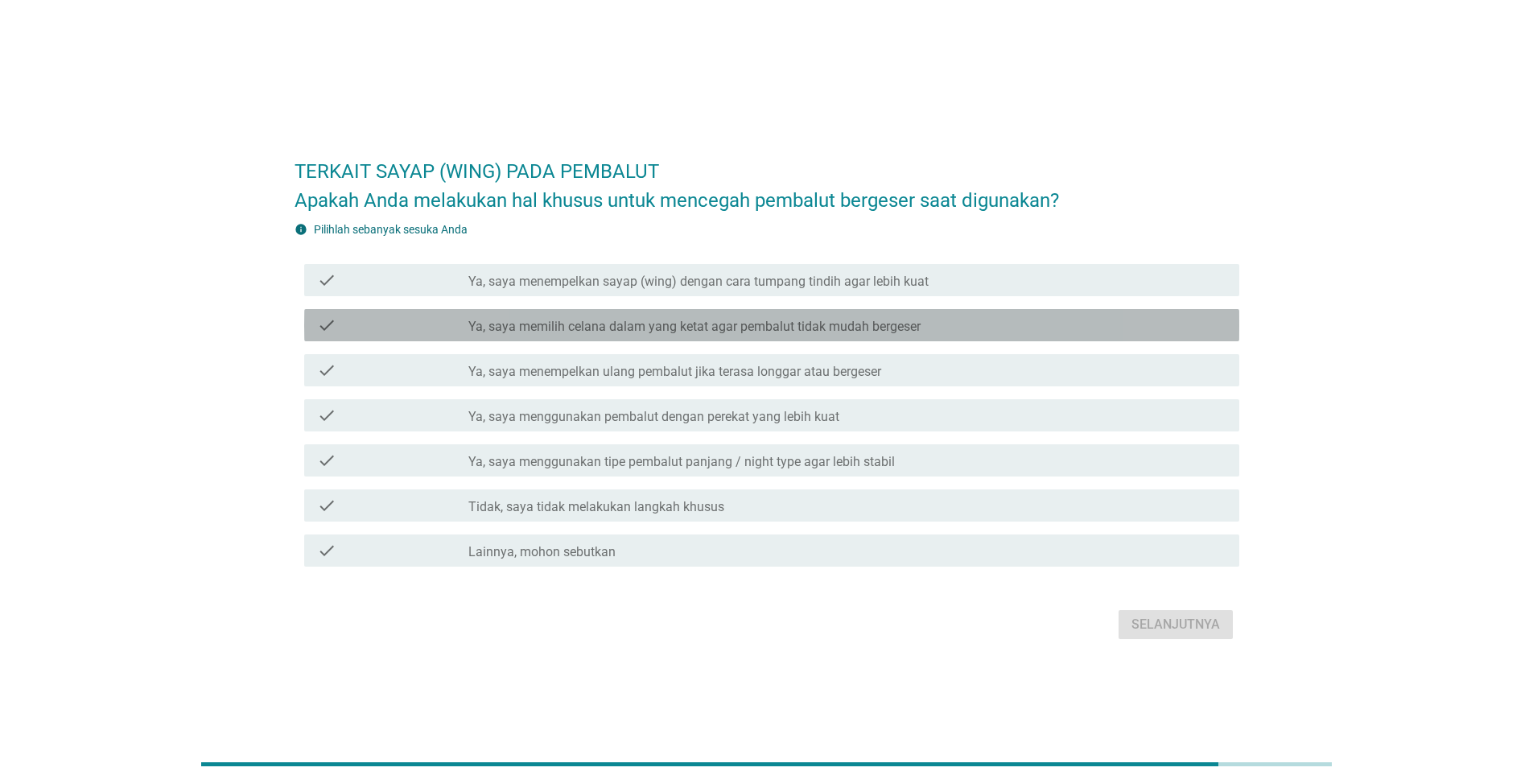
click at [552, 325] on label "Ya, saya memilih celana dalam yang ketat agar pembalut tidak mudah bergeser" at bounding box center [695, 326] width 452 height 16
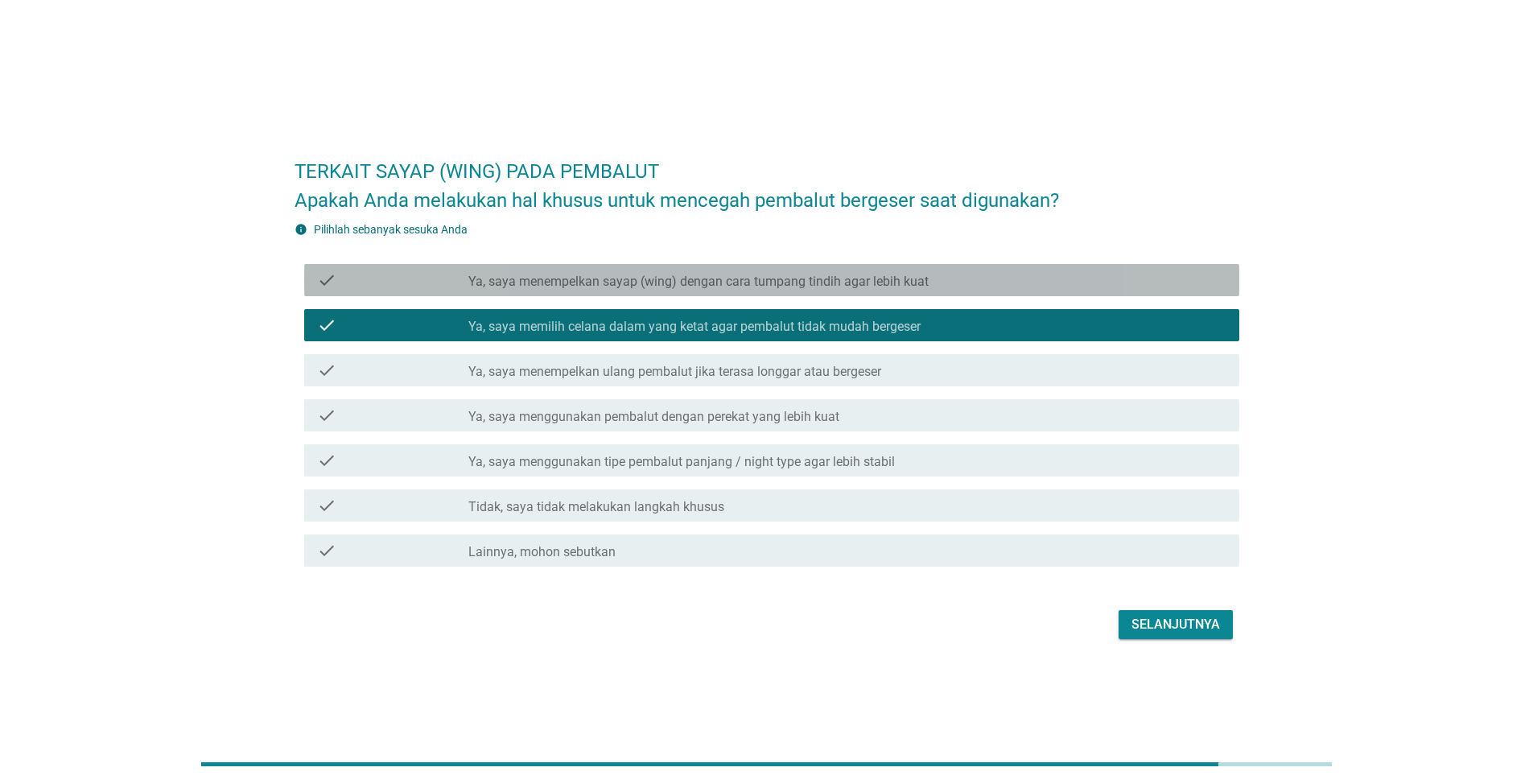
click at [713, 278] on label "Ya, saya menempelkan sayap (wing) dengan cara tumpang tindih agar lebih kuat" at bounding box center [699, 281] width 461 height 16
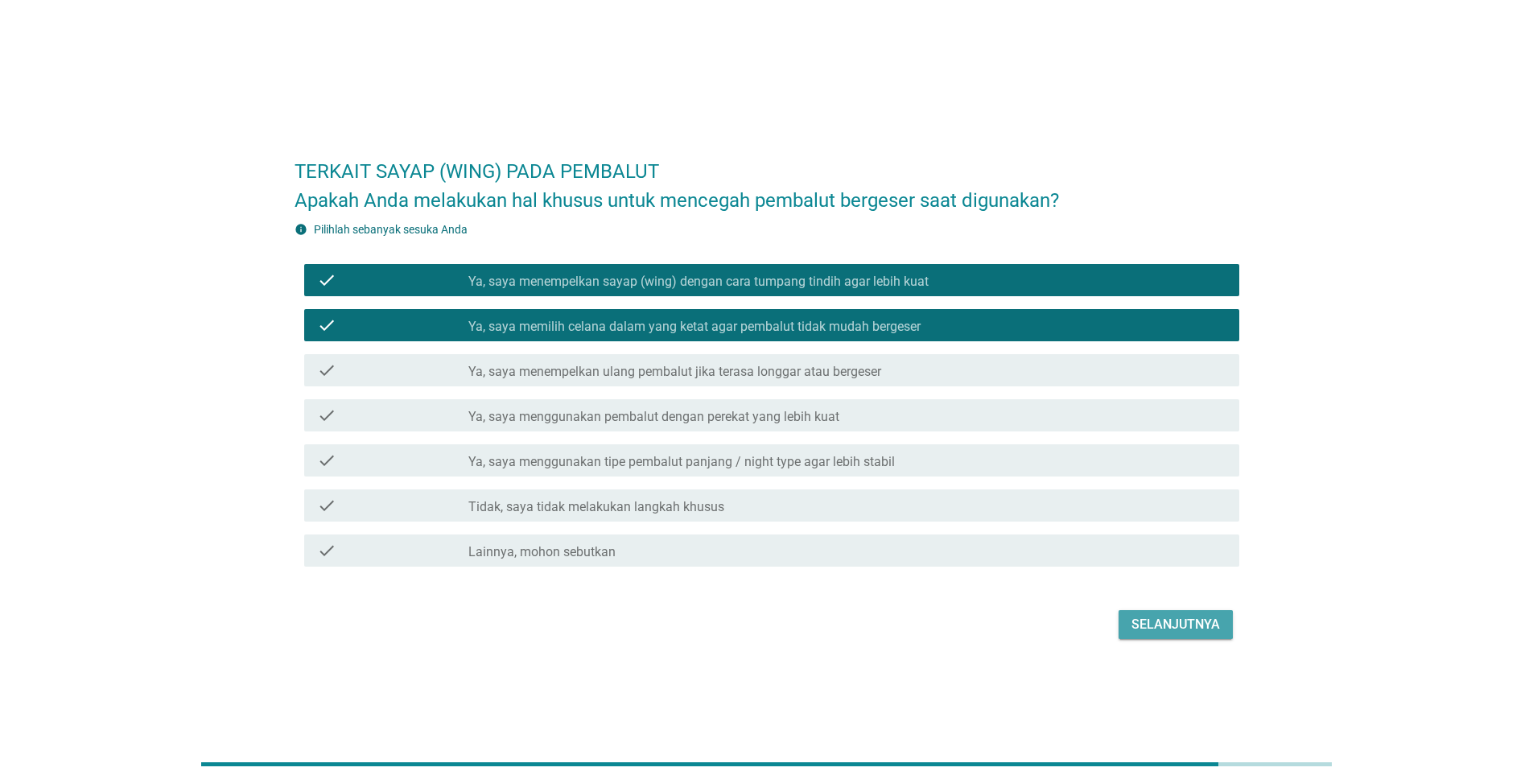
click at [1188, 628] on div "Selanjutnya" at bounding box center [1176, 625] width 88 height 19
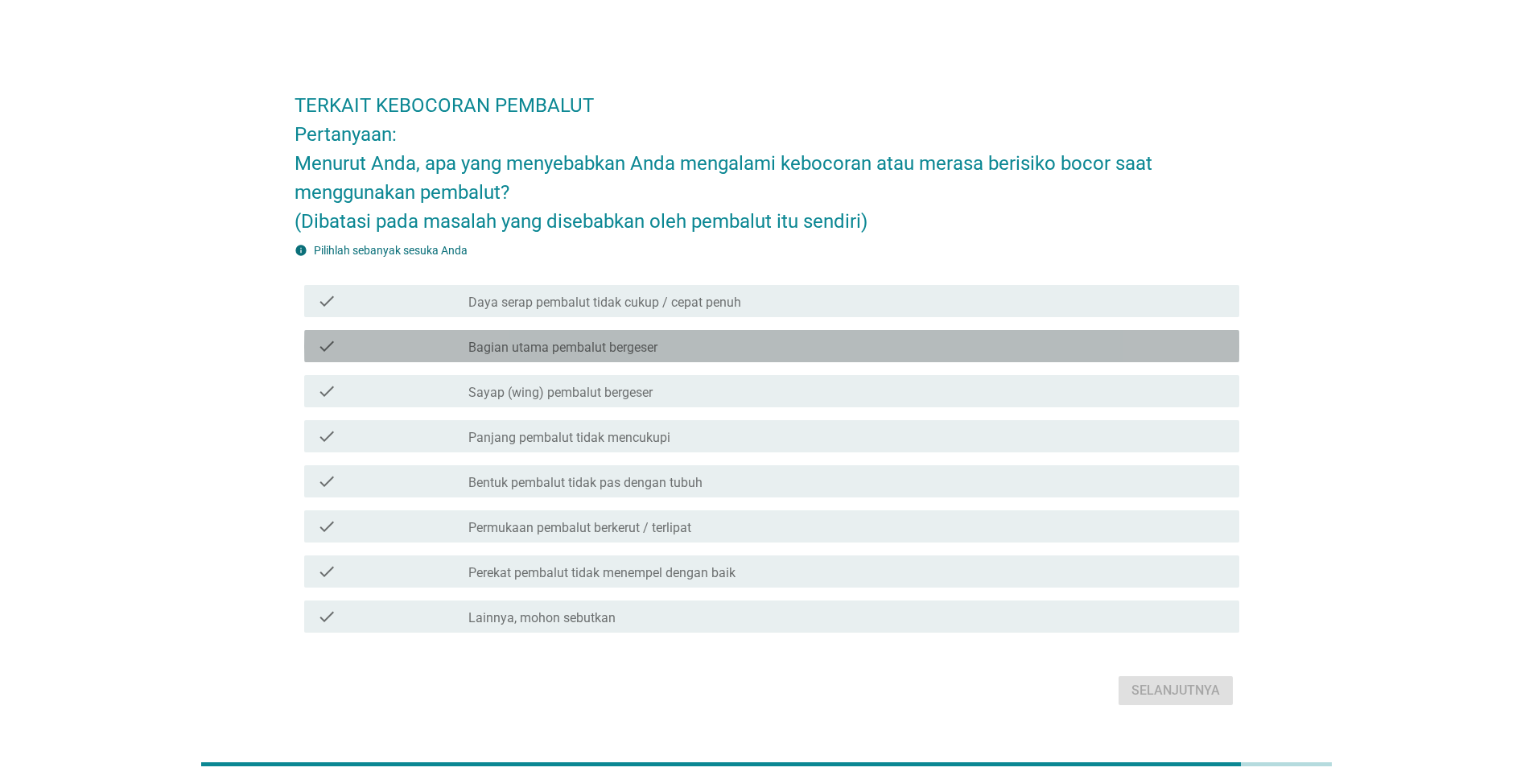
click at [580, 354] on label "Bagian utama pembalut bergeser" at bounding box center [563, 347] width 189 height 16
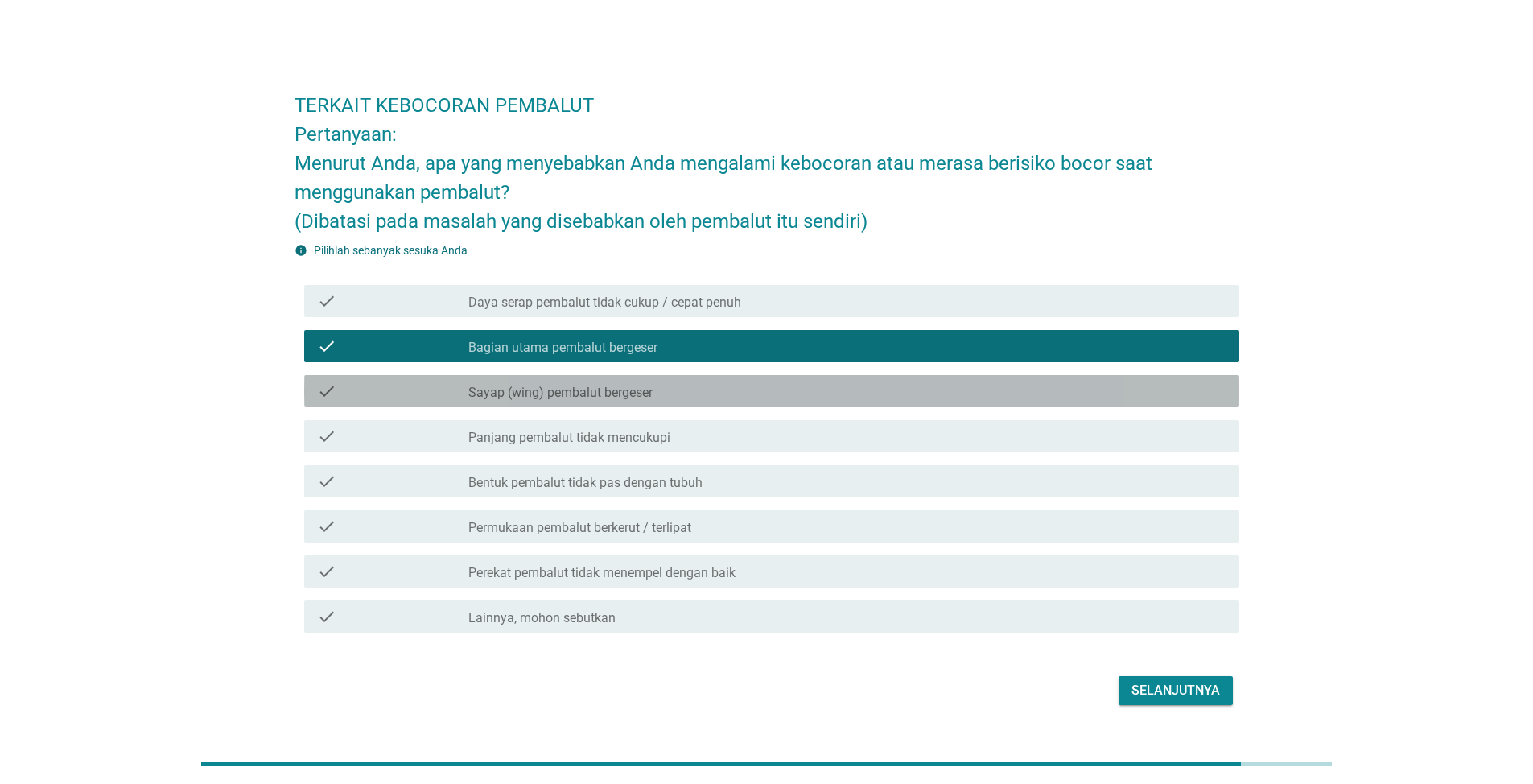
click at [591, 396] on label "Sayap (wing) pembalut bergeser" at bounding box center [561, 392] width 184 height 16
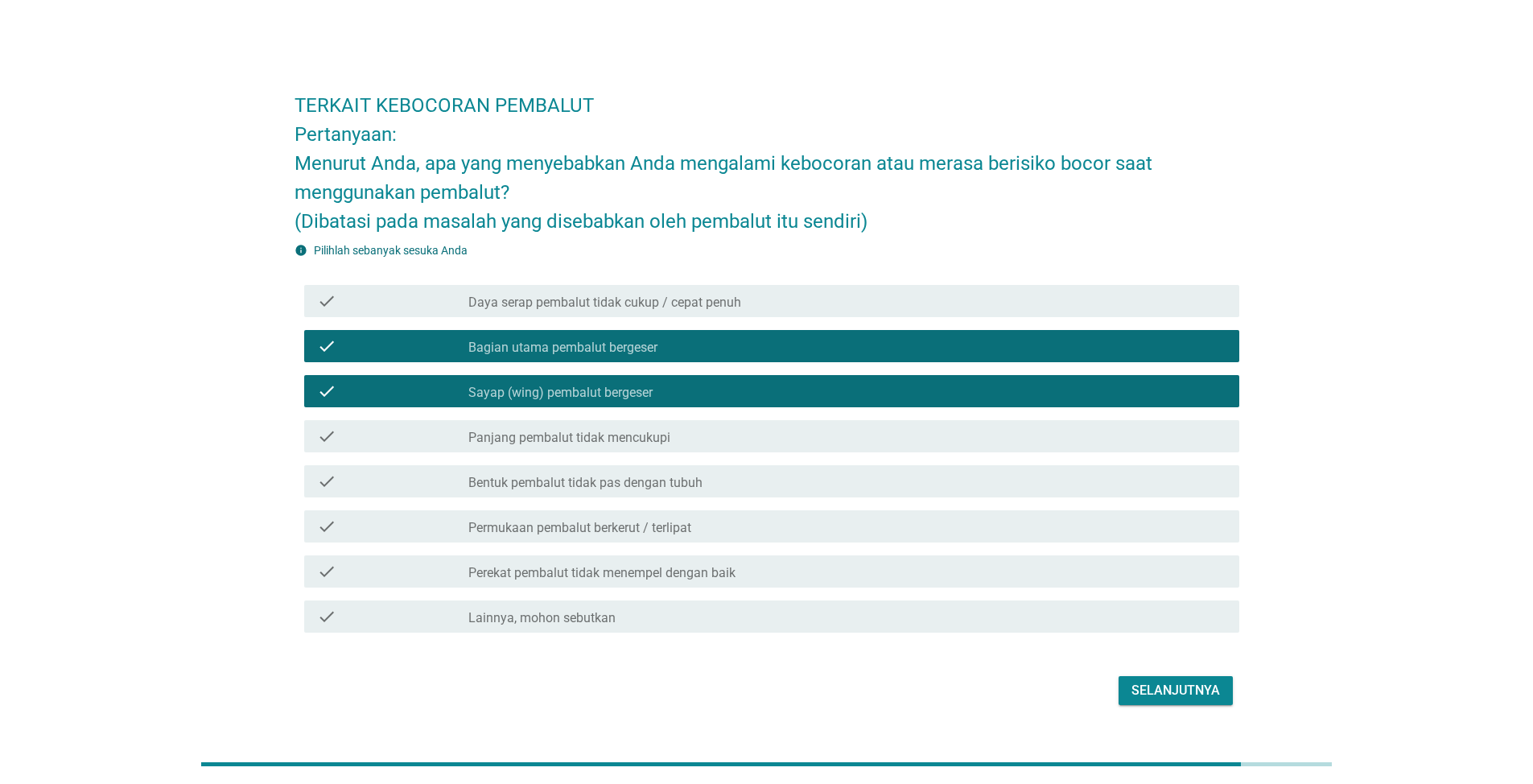
click at [618, 436] on label "Panjang pembalut tidak mencukupi" at bounding box center [569, 438] width 202 height 16
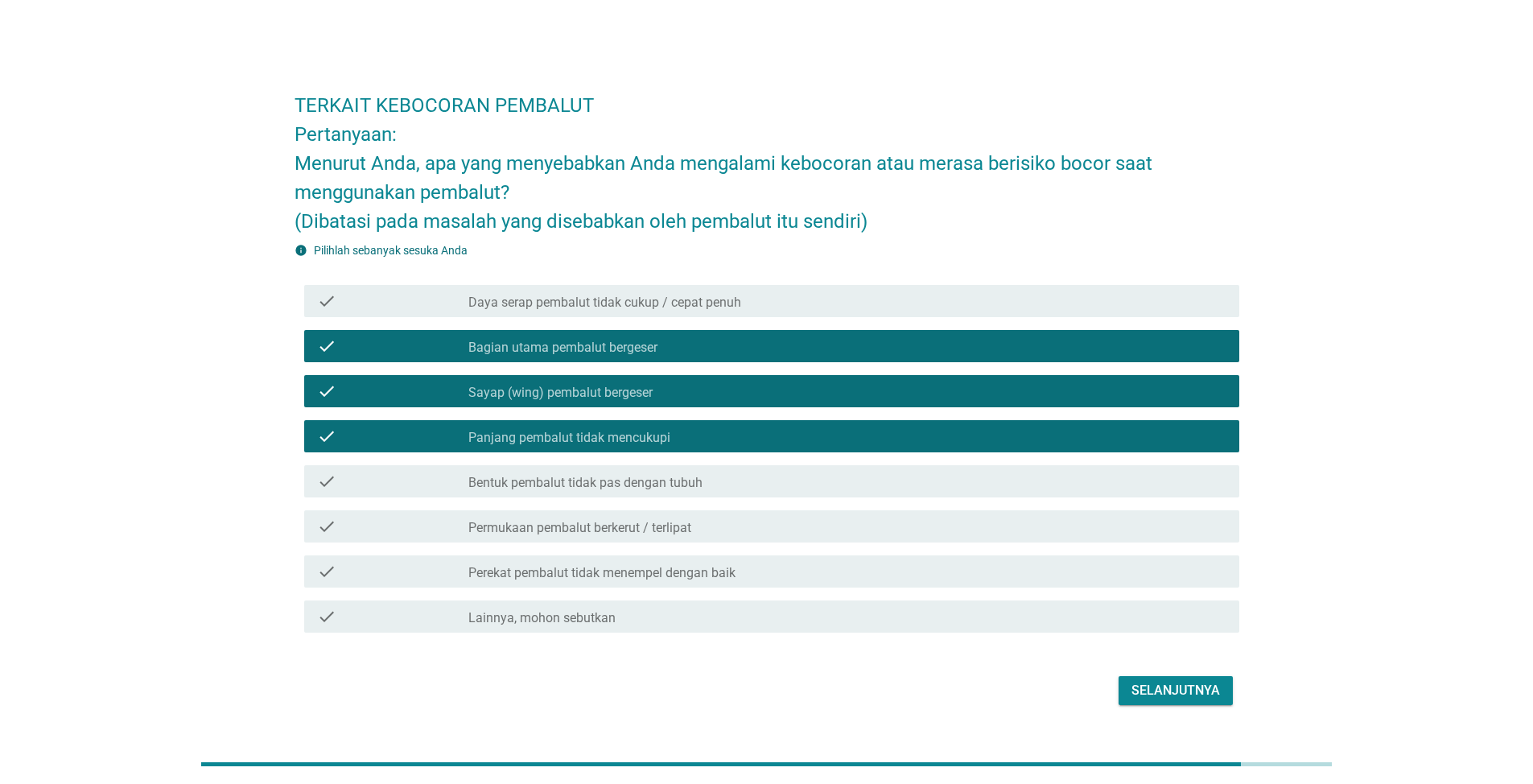
click at [637, 314] on div "check check_box_outline_blank Daya serap pembalut tidak cukup / cepat penuh" at bounding box center [771, 300] width 935 height 32
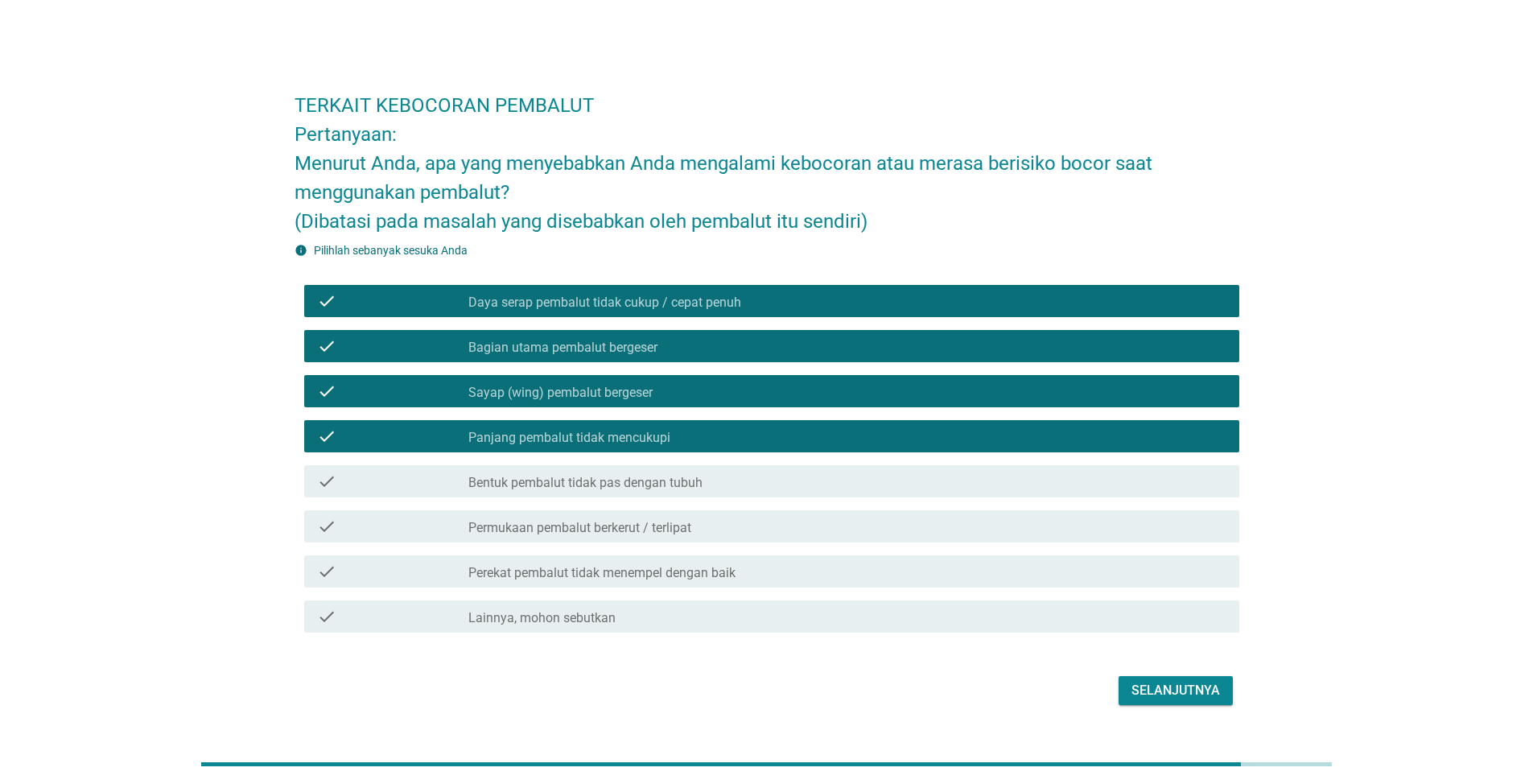
click at [1217, 692] on div "Selanjutnya" at bounding box center [1176, 690] width 88 height 19
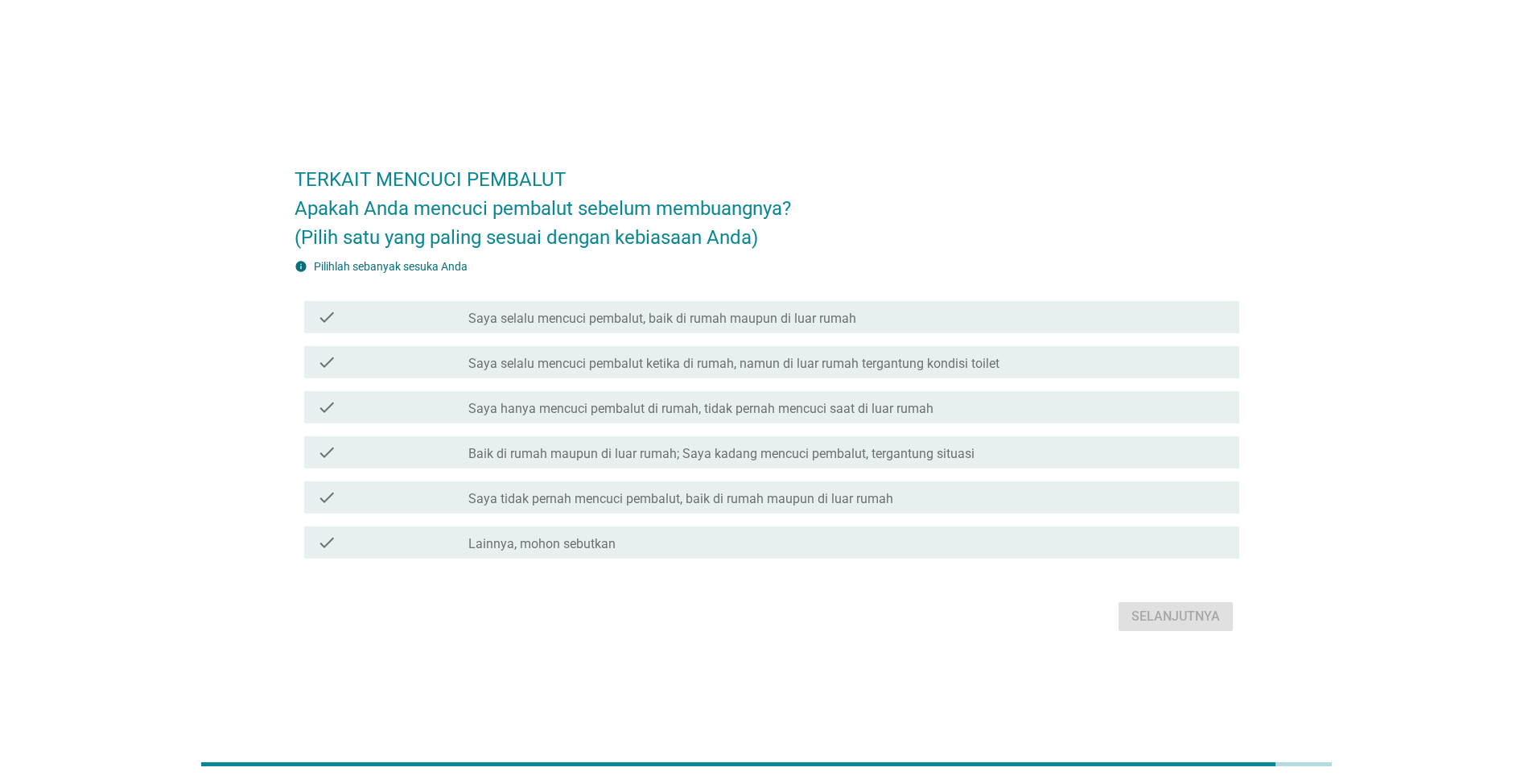
click at [469, 322] on div at bounding box center [469, 319] width 1 height 9
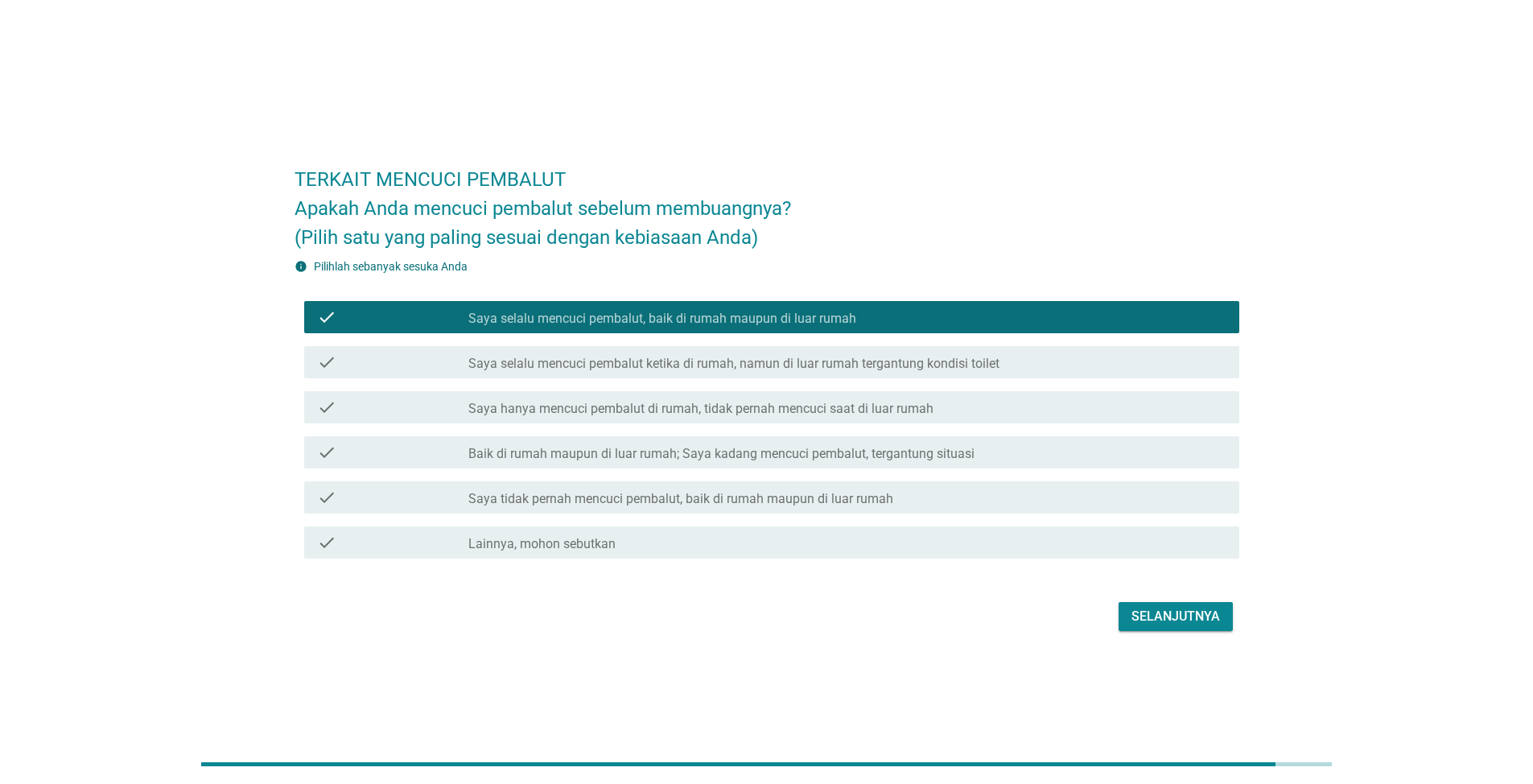
click at [543, 365] on label "Saya selalu mencuci pembalut ketika di rumah, namun di luar rumah tergantung ko…" at bounding box center [734, 363] width 532 height 16
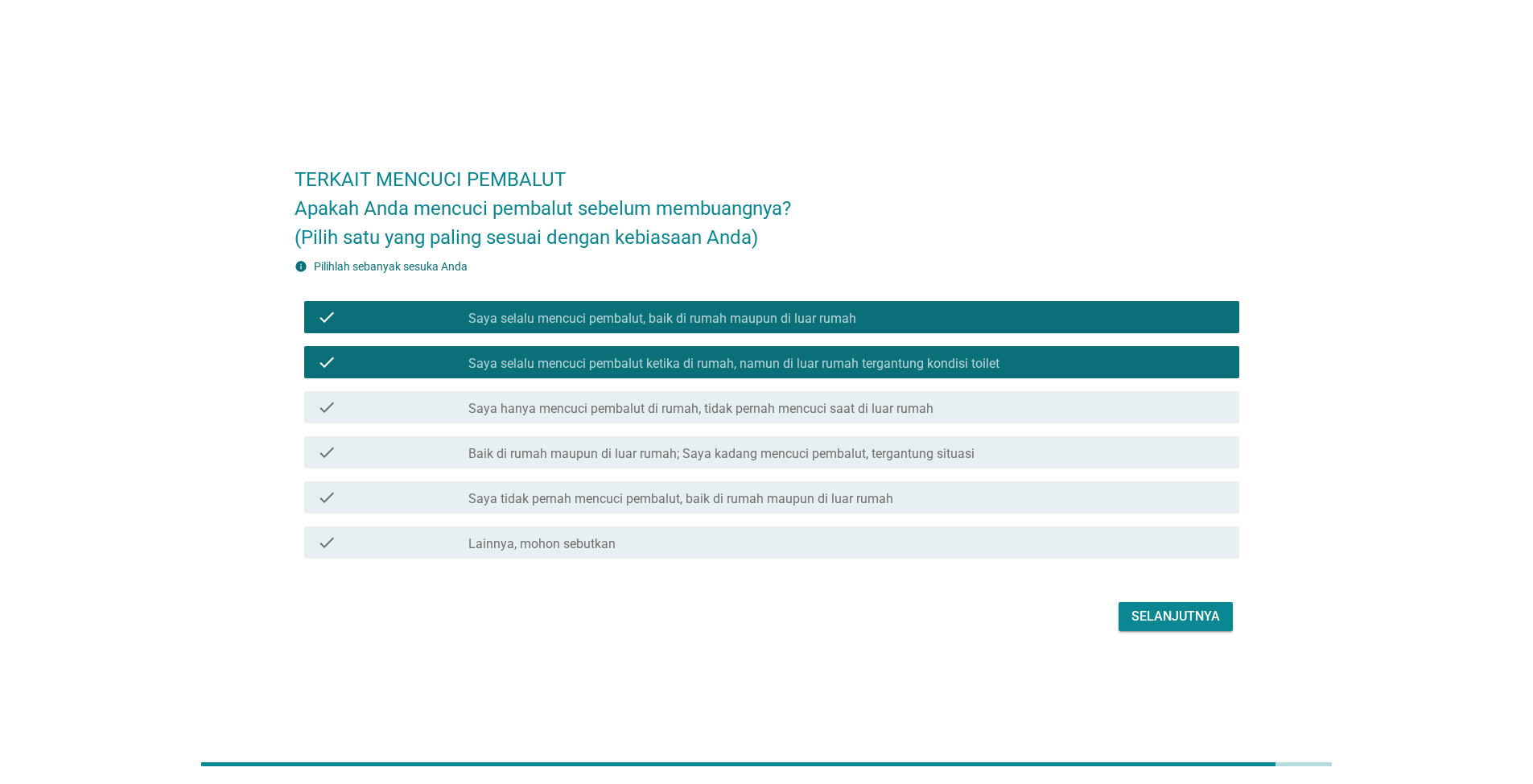
click at [1206, 614] on div "Selanjutnya" at bounding box center [1176, 616] width 88 height 19
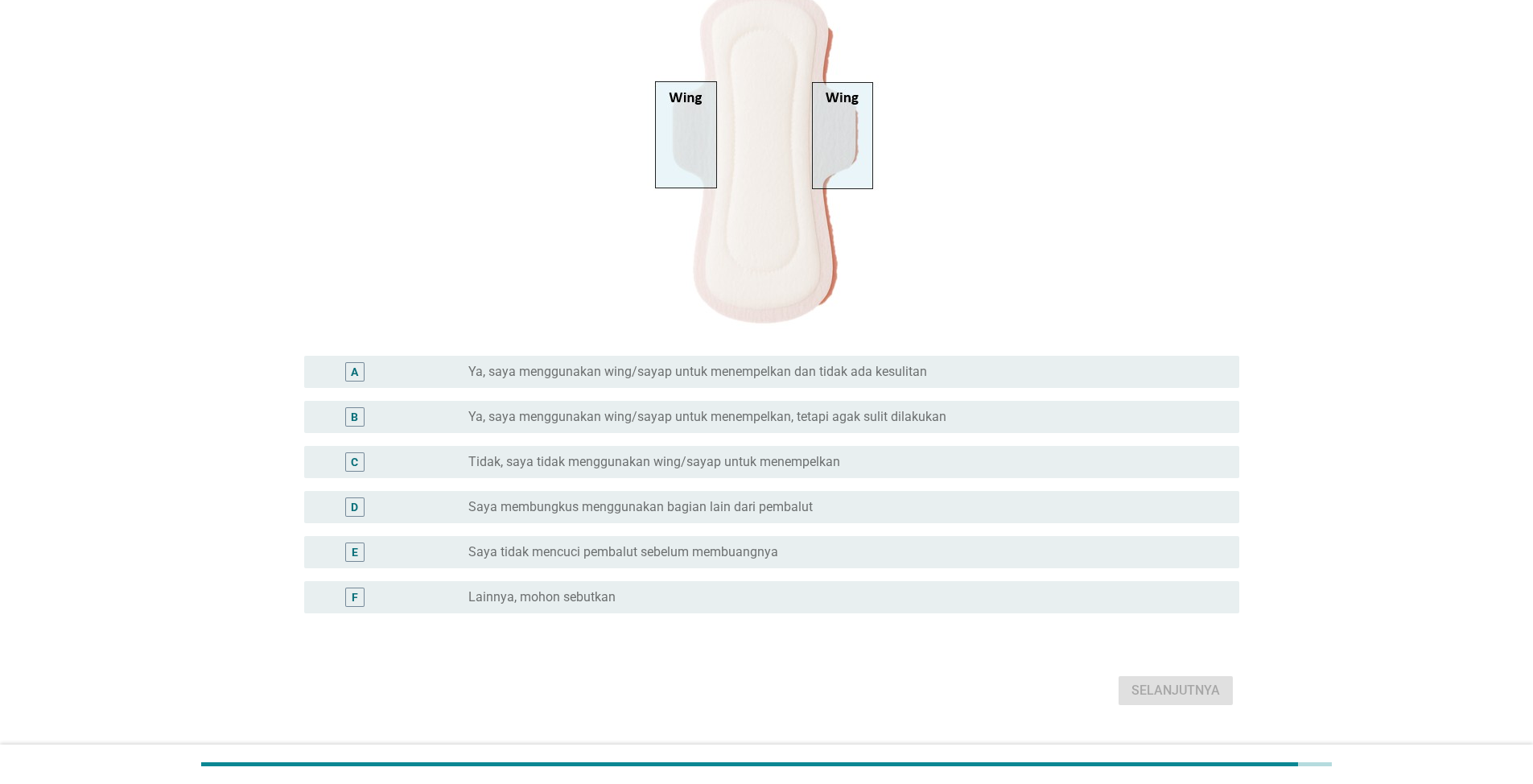
scroll to position [236, 0]
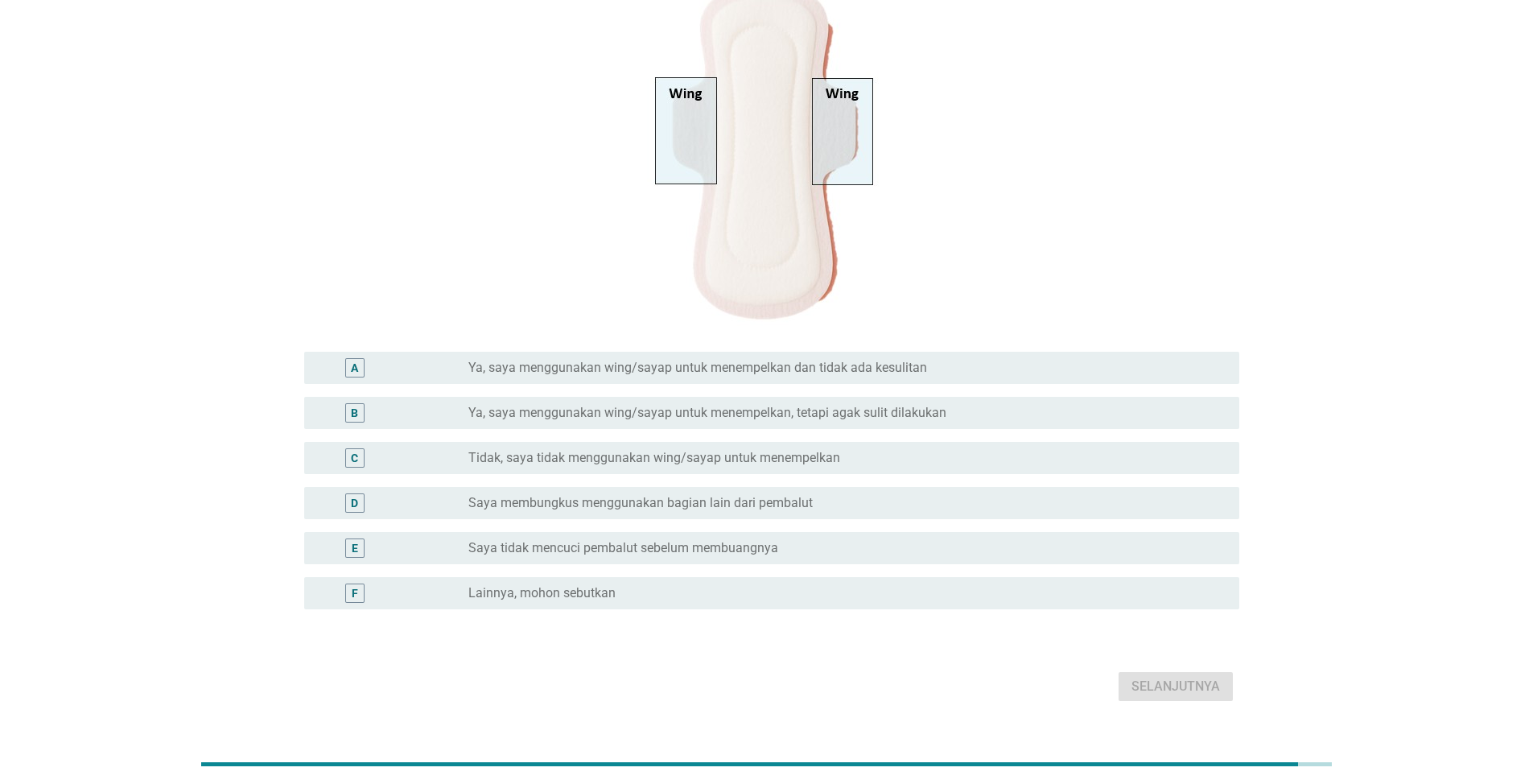
click at [723, 364] on label "Ya, saya menggunakan wing/sayap untuk menempelkan dan tidak ada kesulitan" at bounding box center [698, 368] width 459 height 16
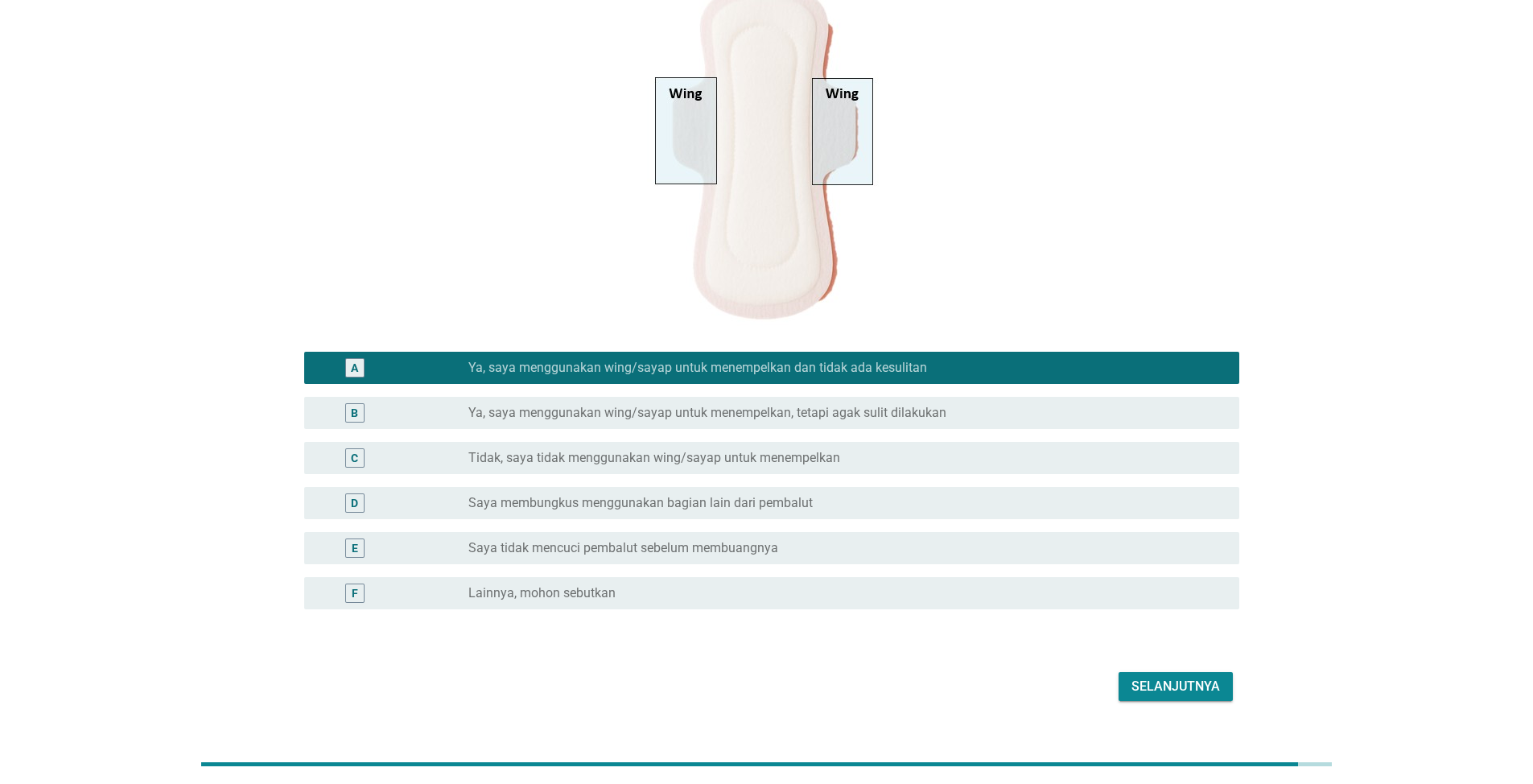
click at [723, 410] on label "Ya, saya menggunakan wing/sayap untuk menempelkan, tetapi agak sulit dilakukan" at bounding box center [708, 412] width 478 height 16
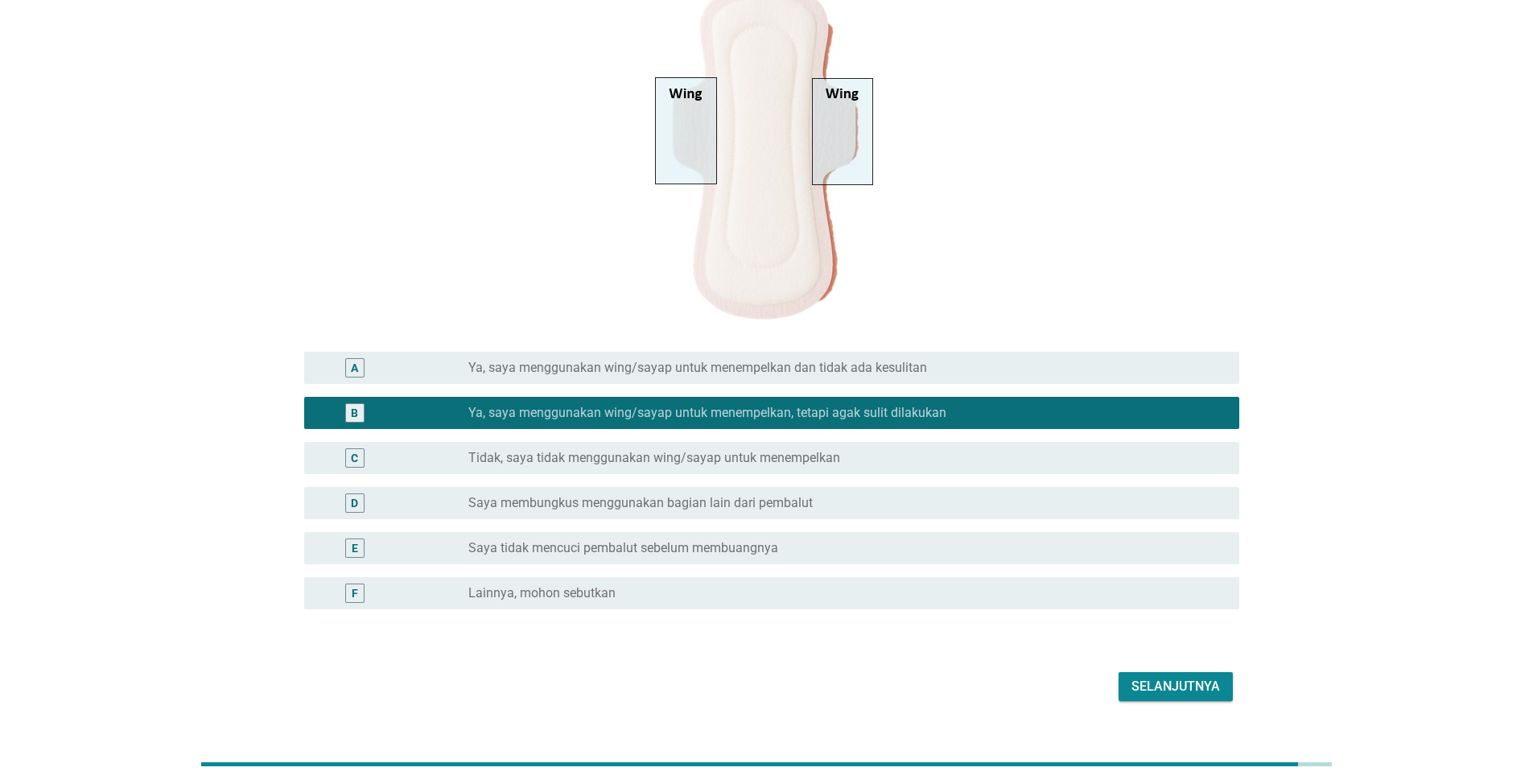
click at [702, 372] on label "Ya, saya menggunakan wing/sayap untuk menempelkan dan tidak ada kesulitan" at bounding box center [698, 368] width 459 height 16
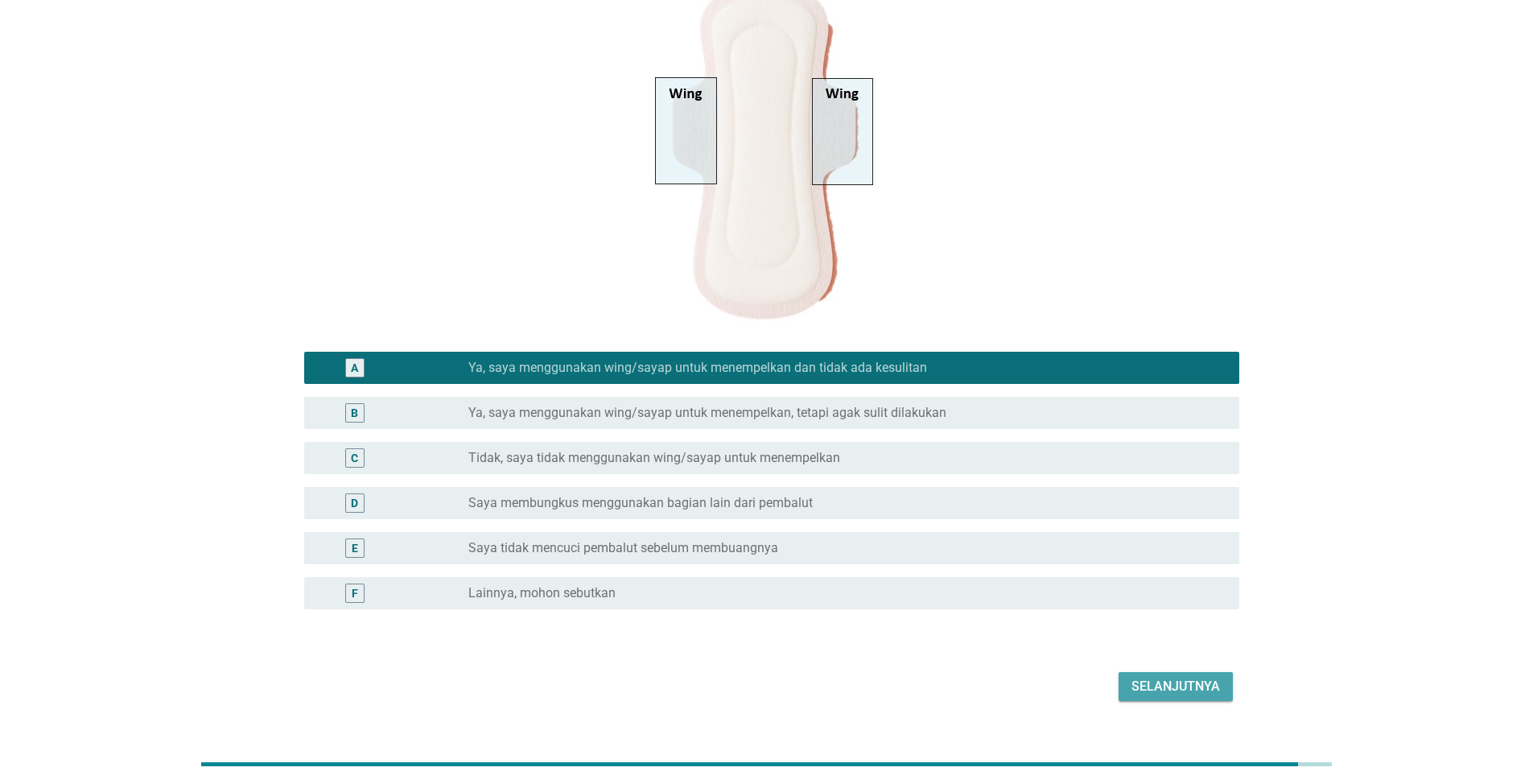
click at [1223, 681] on button "Selanjutnya" at bounding box center [1176, 686] width 114 height 29
